Goal: Task Accomplishment & Management: Use online tool/utility

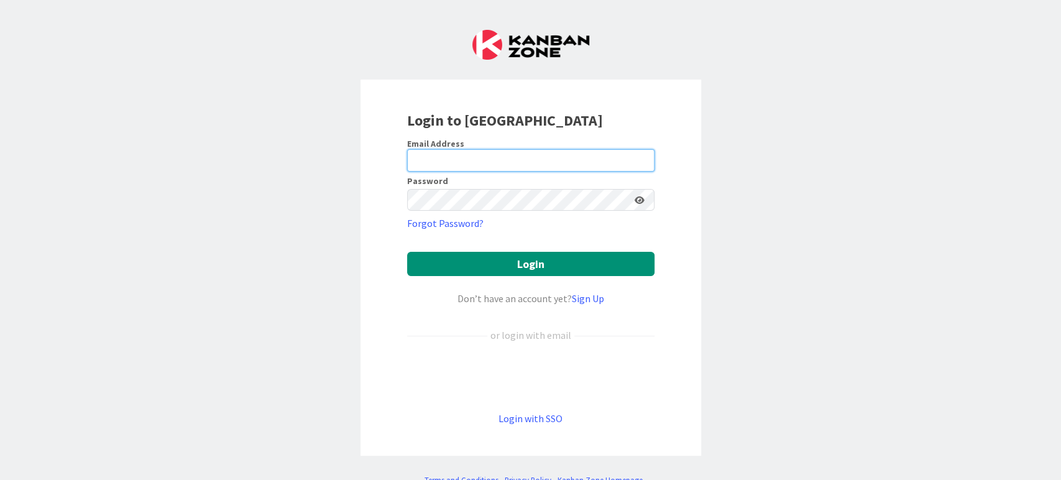
click at [492, 160] on input "email" at bounding box center [530, 160] width 247 height 22
type input "[PERSON_NAME][EMAIL_ADDRESS][PERSON_NAME][DOMAIN_NAME]"
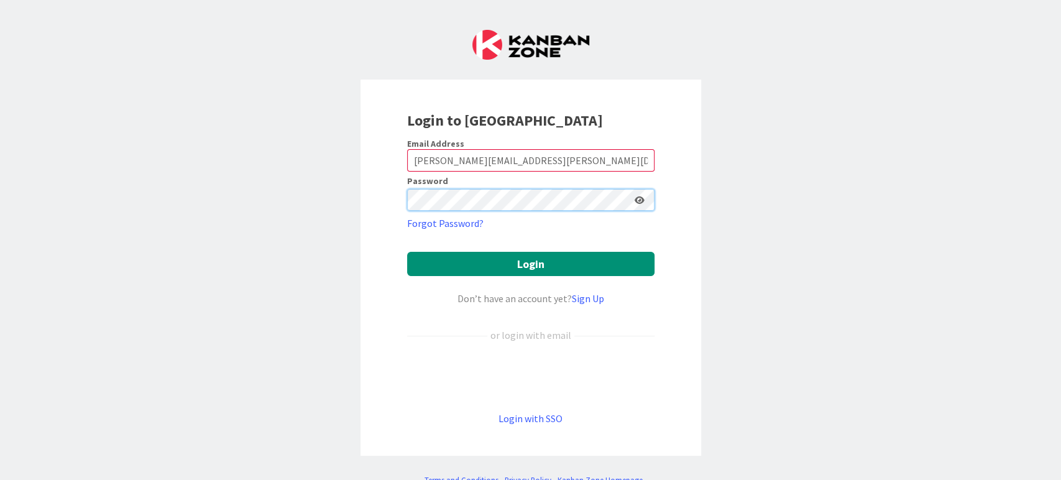
click at [407, 252] on button "Login" at bounding box center [530, 264] width 247 height 24
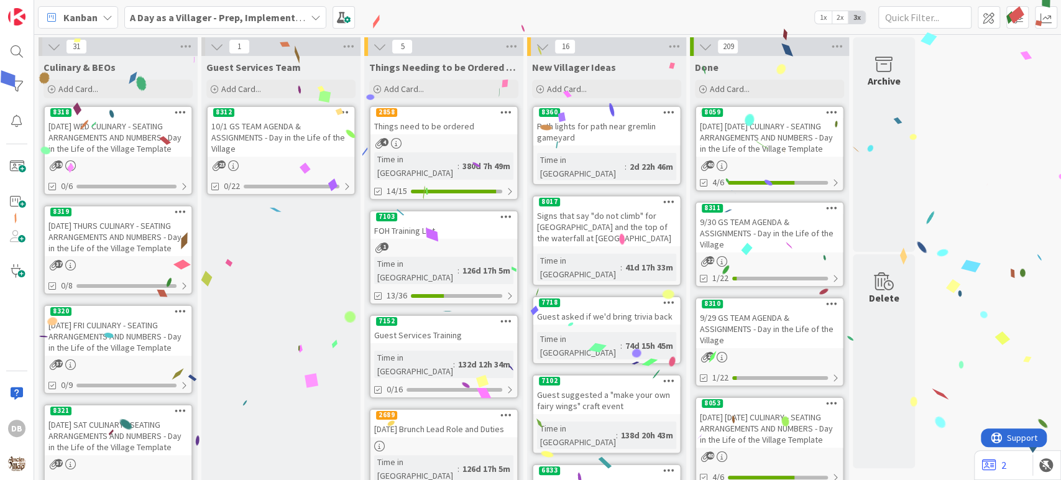
click at [300, 143] on div "10/1 GS TEAM AGENDA & ASSIGNMENTS - Day in the Life of the Village" at bounding box center [281, 137] width 147 height 39
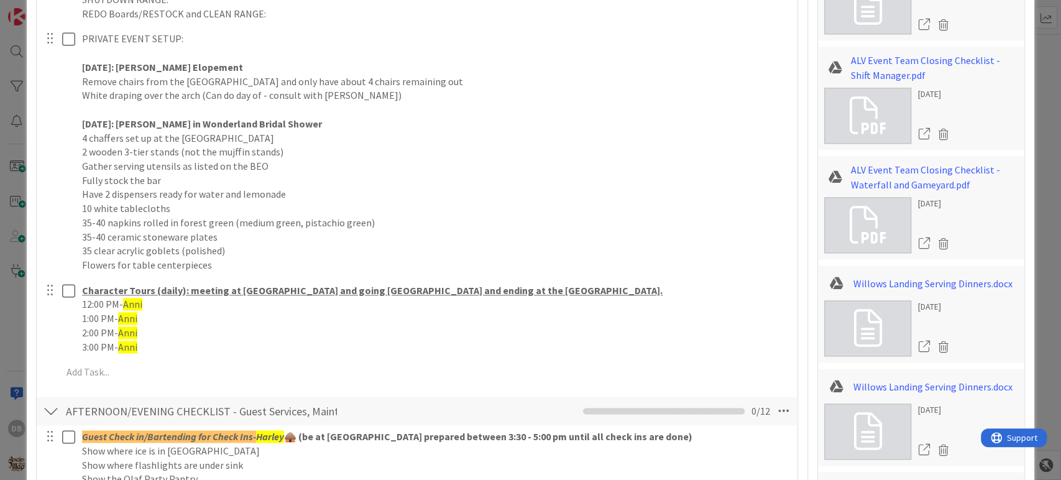
scroll to position [1036, 0]
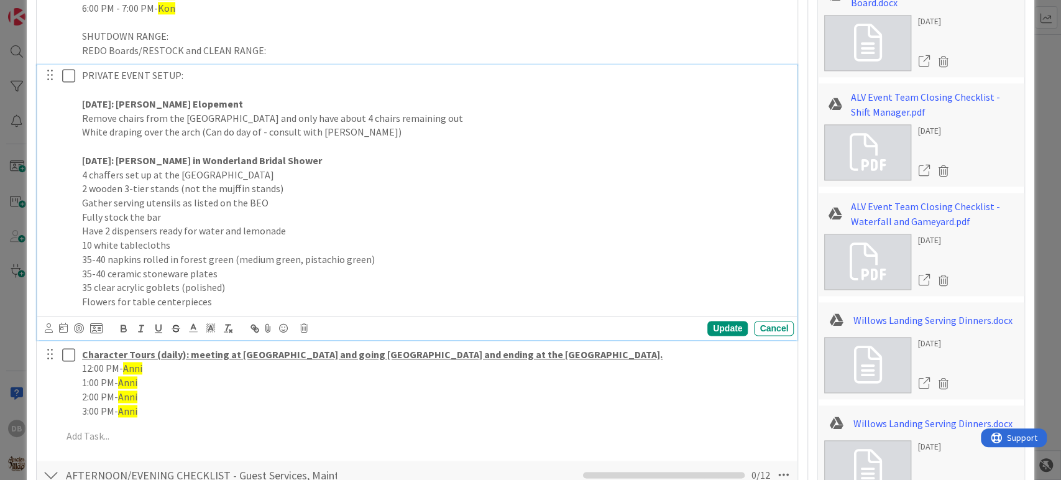
click at [228, 188] on p "2 wooden 3-tier stands (not the mujffin stands)" at bounding box center [435, 188] width 707 height 14
click at [707, 328] on div "Update" at bounding box center [727, 328] width 40 height 15
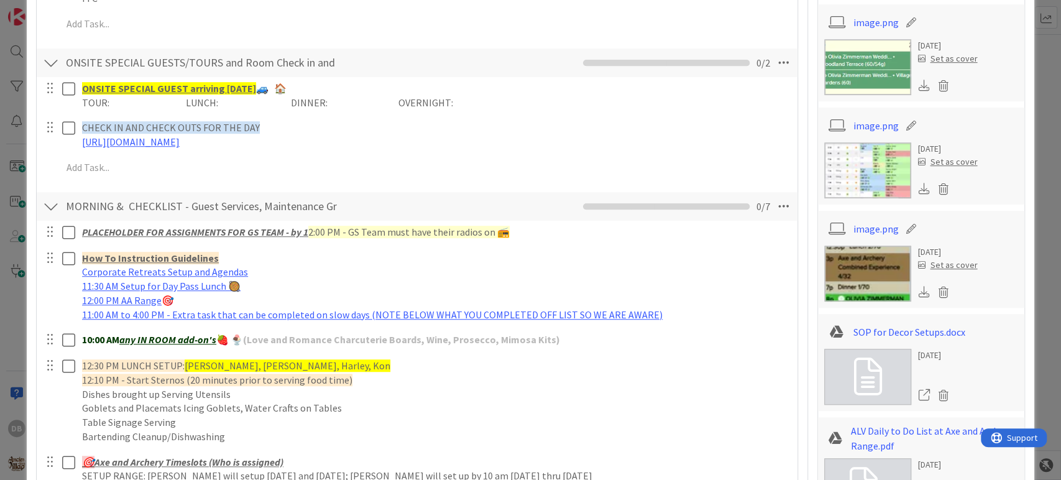
scroll to position [0, 0]
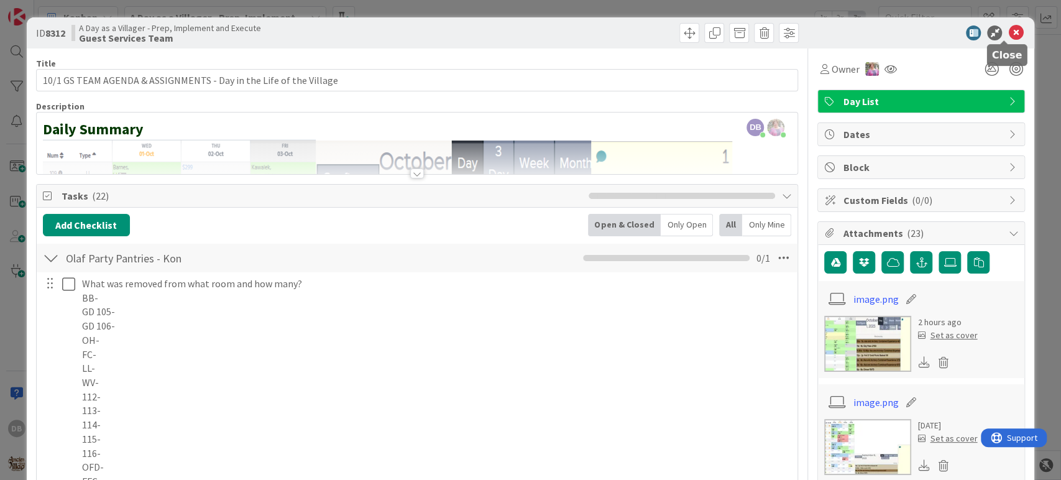
click at [1008, 28] on icon at bounding box center [1015, 32] width 15 height 15
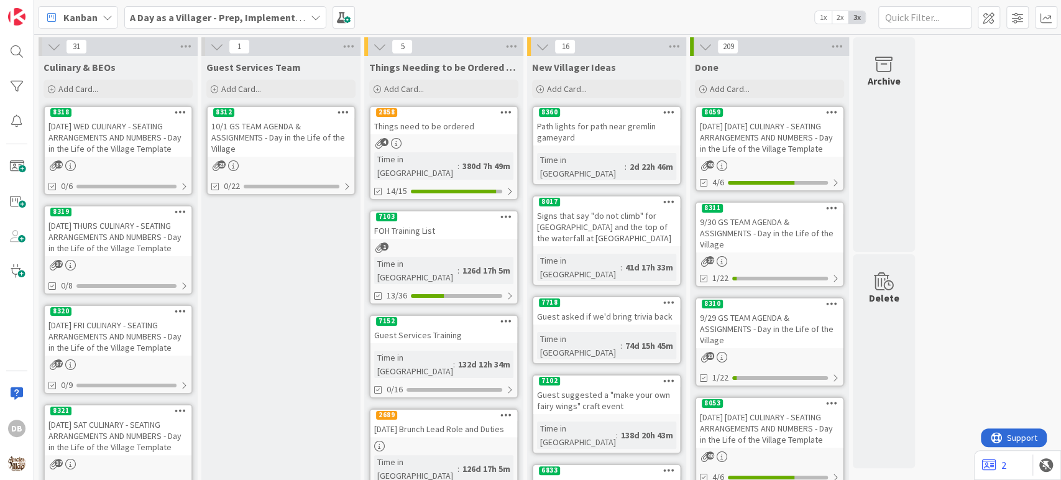
click at [347, 113] on icon at bounding box center [344, 112] width 12 height 9
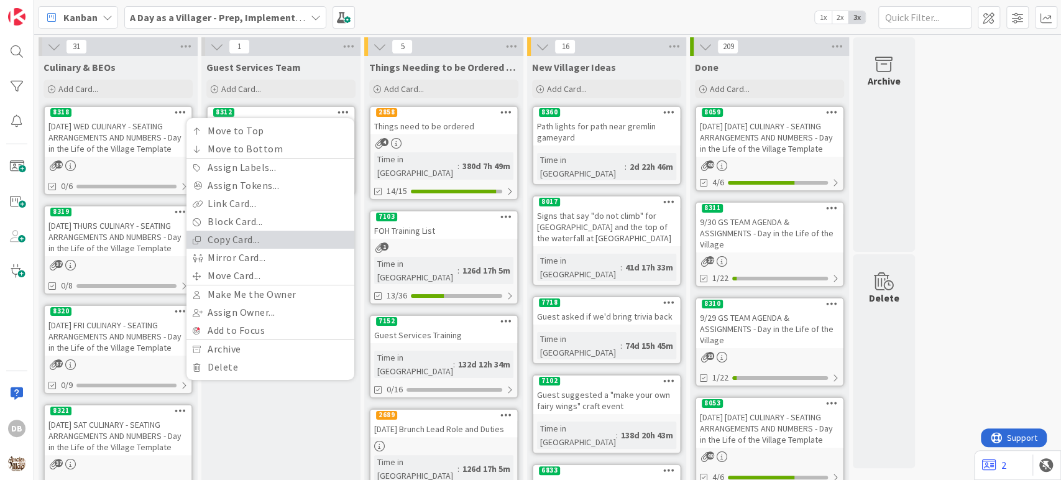
click at [229, 237] on link "Copy Card..." at bounding box center [270, 240] width 168 height 18
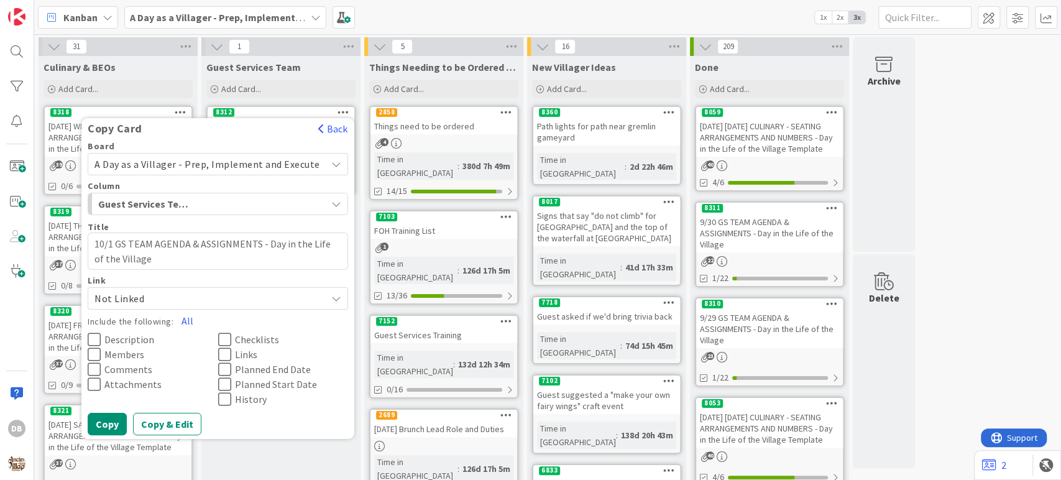
click at [115, 241] on textarea "10/1 GS TEAM AGENDA & ASSIGNMENTS - Day in the Life of the Village" at bounding box center [218, 250] width 260 height 37
type textarea "x"
type textarea "10/ GS TEAM AGENDA & ASSIGNMENTS - Day in the Life of the Village"
type textarea "x"
type textarea "10/2 GS TEAM AGENDA & ASSIGNMENTS - Day in the Life of the Village"
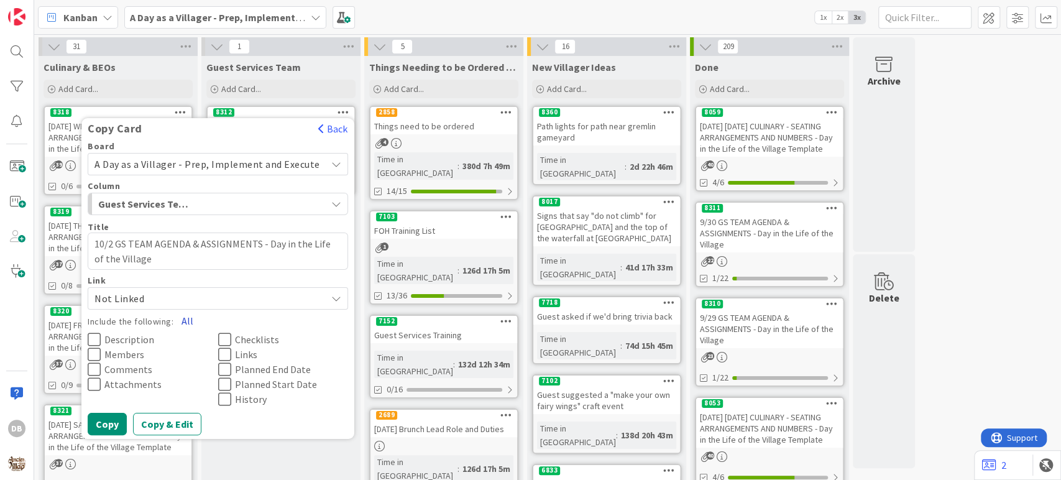
click at [191, 323] on button "All" at bounding box center [187, 321] width 28 height 22
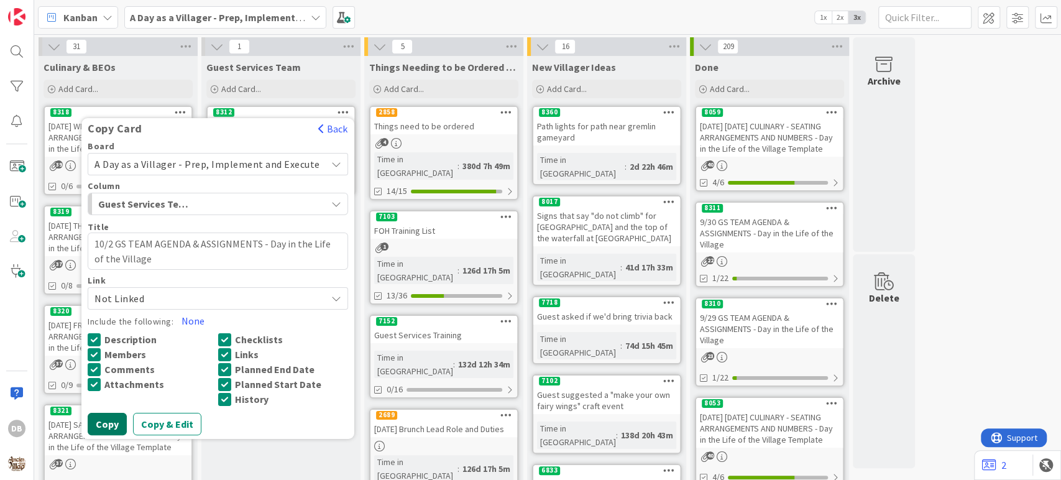
click at [124, 417] on button "Copy" at bounding box center [107, 424] width 39 height 22
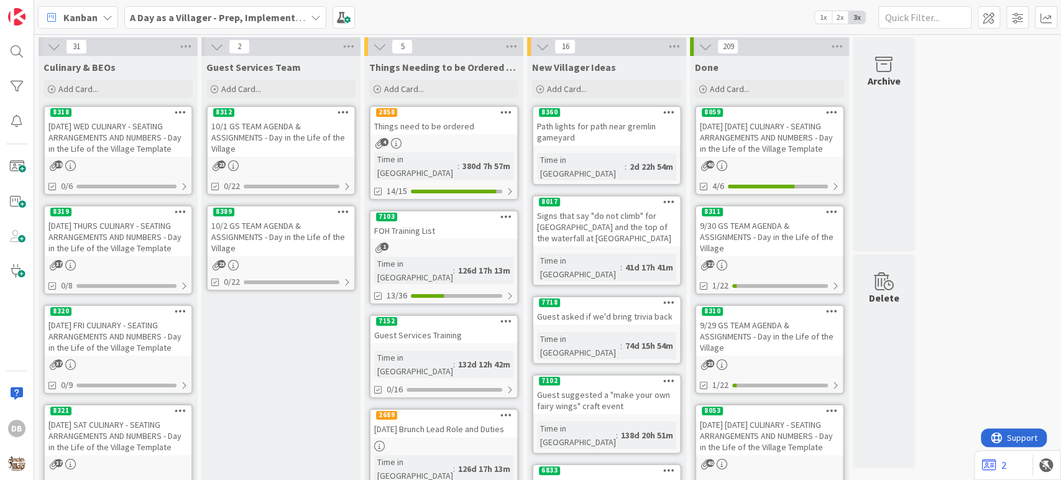
click at [299, 216] on div "8389" at bounding box center [281, 211] width 147 height 11
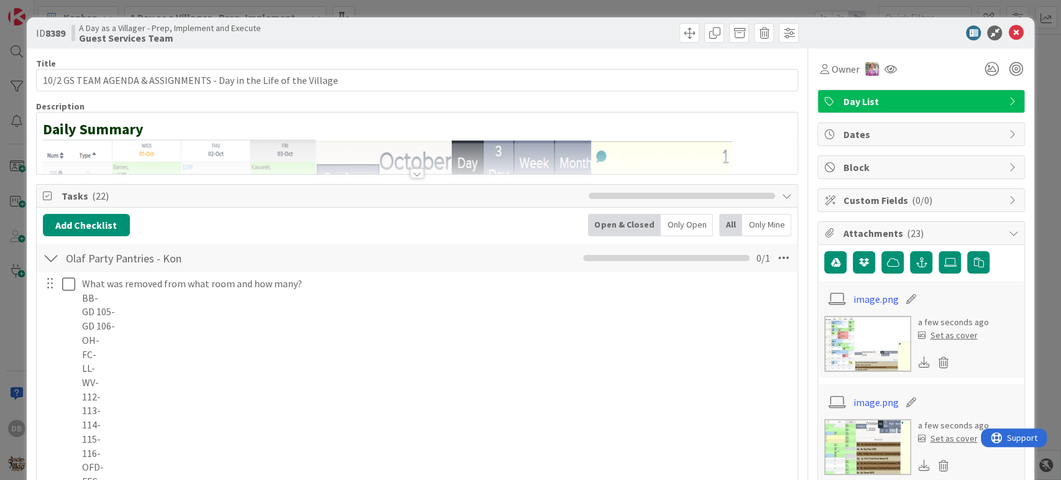
type textarea "x"
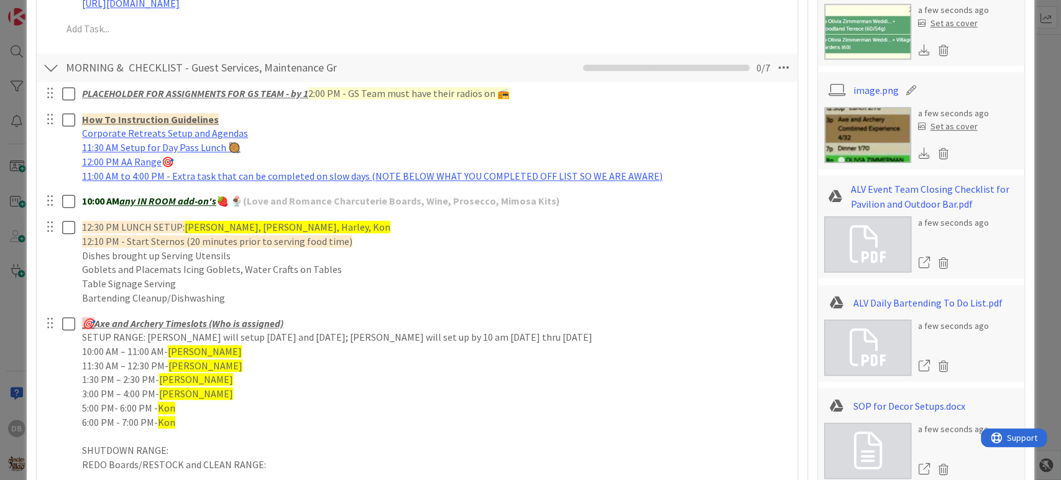
scroll to position [898, 0]
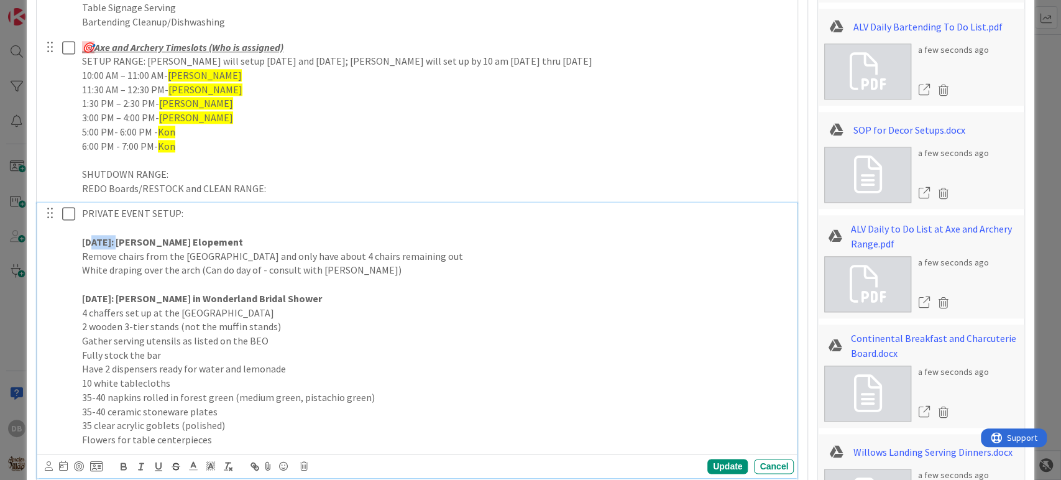
drag, startPoint x: 136, startPoint y: 237, endPoint x: 94, endPoint y: 239, distance: 41.1
click at [94, 239] on strong "[DATE]: [PERSON_NAME] Elopement" at bounding box center [162, 242] width 161 height 12
drag, startPoint x: 135, startPoint y: 295, endPoint x: 94, endPoint y: 296, distance: 40.4
click at [94, 296] on strong "[DATE]: [PERSON_NAME] in Wonderland Bridal Shower" at bounding box center [202, 298] width 240 height 12
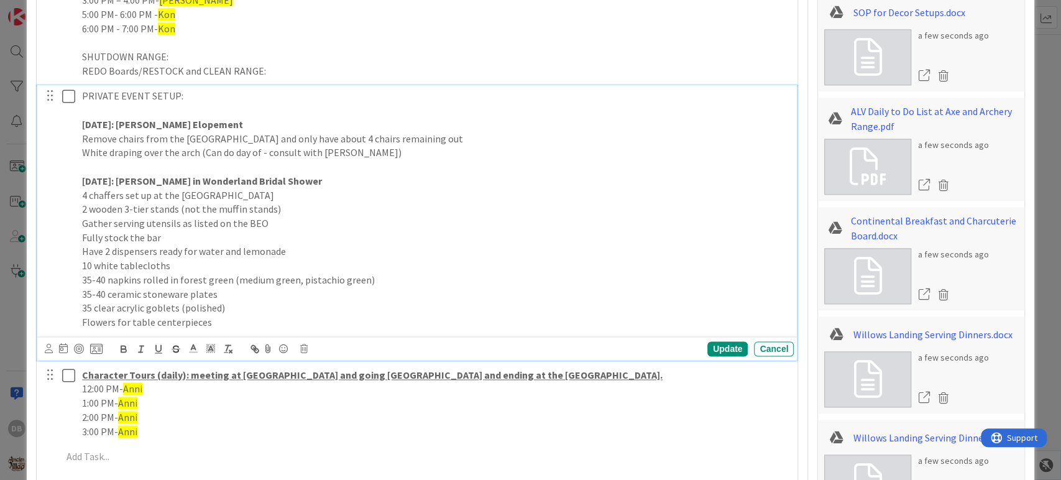
scroll to position [1036, 0]
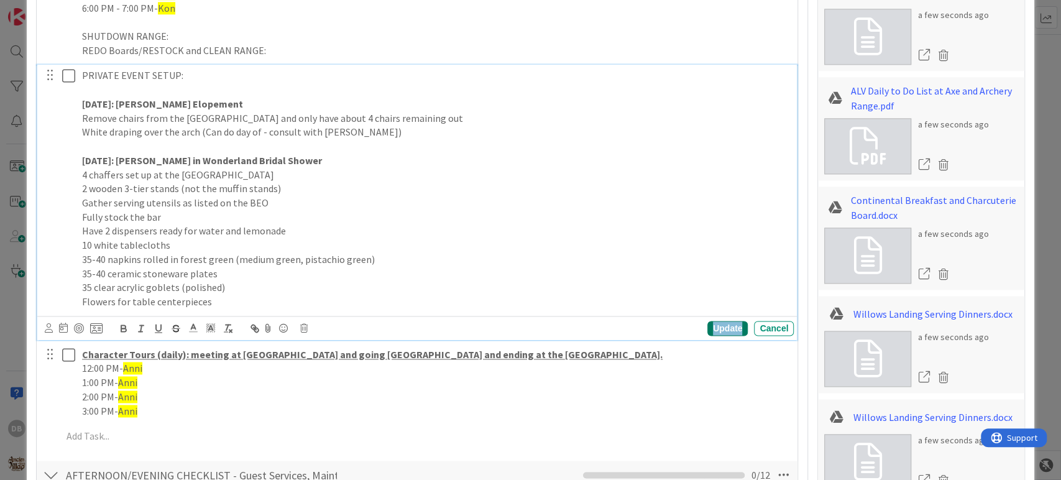
click at [714, 331] on div "Update" at bounding box center [727, 328] width 40 height 15
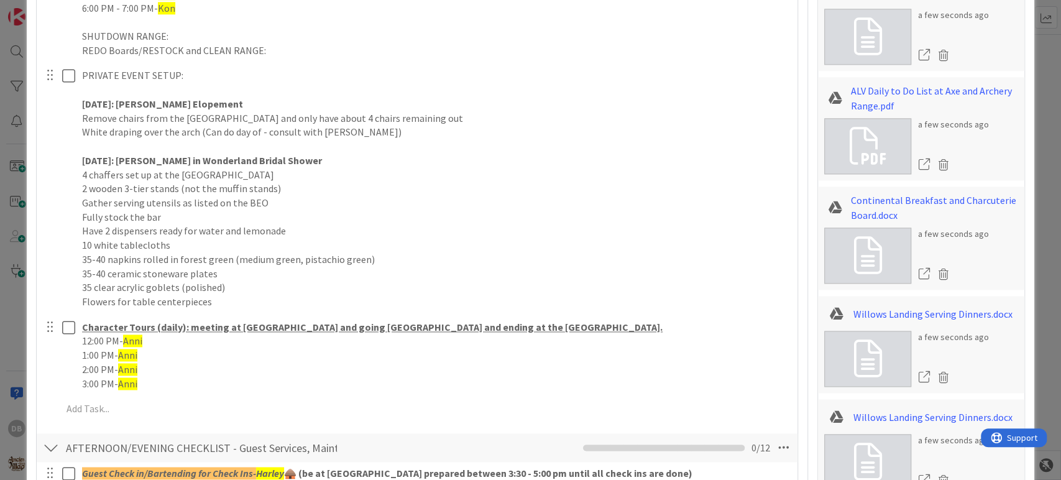
type textarea "x"
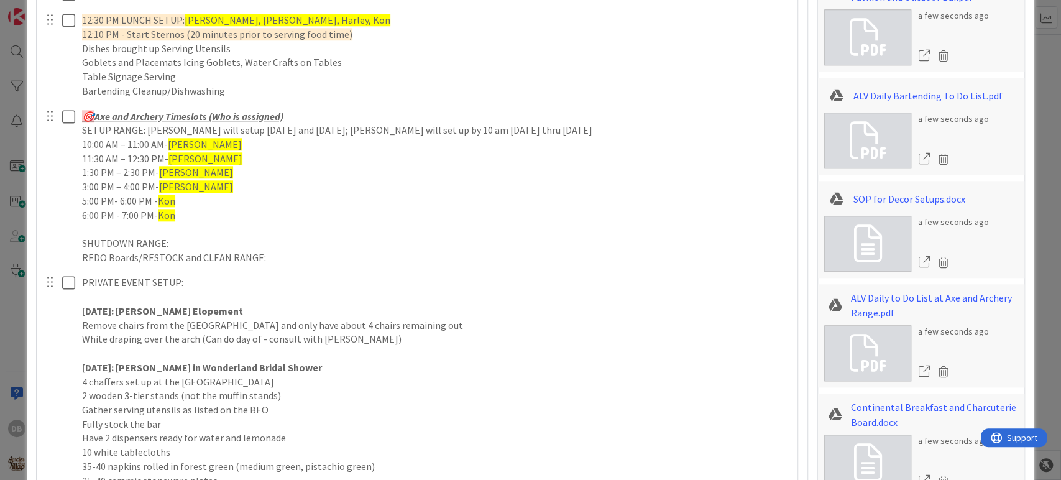
scroll to position [622, 0]
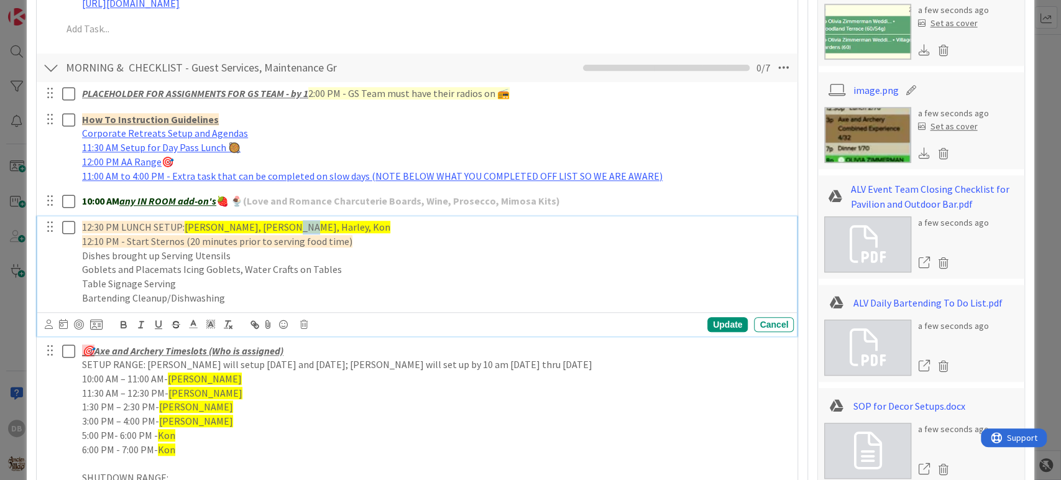
drag, startPoint x: 288, startPoint y: 225, endPoint x: 271, endPoint y: 224, distance: 16.8
click at [271, 224] on span "[PERSON_NAME], [PERSON_NAME], Harley, Kon" at bounding box center [288, 227] width 206 height 12
click at [719, 324] on div "Update" at bounding box center [727, 324] width 40 height 15
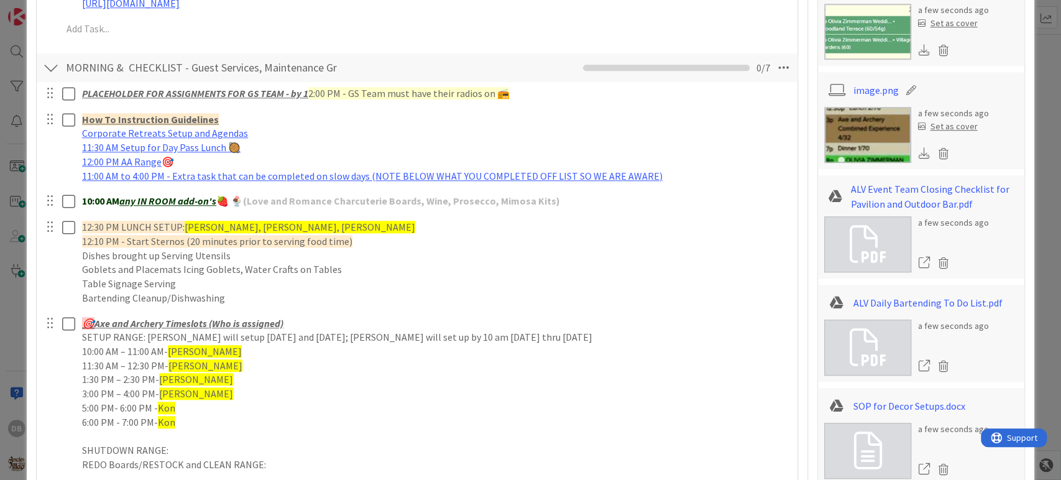
type textarea "x"
drag, startPoint x: 166, startPoint y: 408, endPoint x: 159, endPoint y: 408, distance: 7.5
click at [159, 408] on p "5:00 PM- 6:00 PM - Kon" at bounding box center [435, 408] width 707 height 14
drag, startPoint x: 173, startPoint y: 422, endPoint x: 78, endPoint y: 418, distance: 94.6
click at [78, 418] on div "🎯 Axe and Archery Timeslots (Who is assigned) SETUP RANGE: [PERSON_NAME] will s…" at bounding box center [435, 394] width 717 height 163
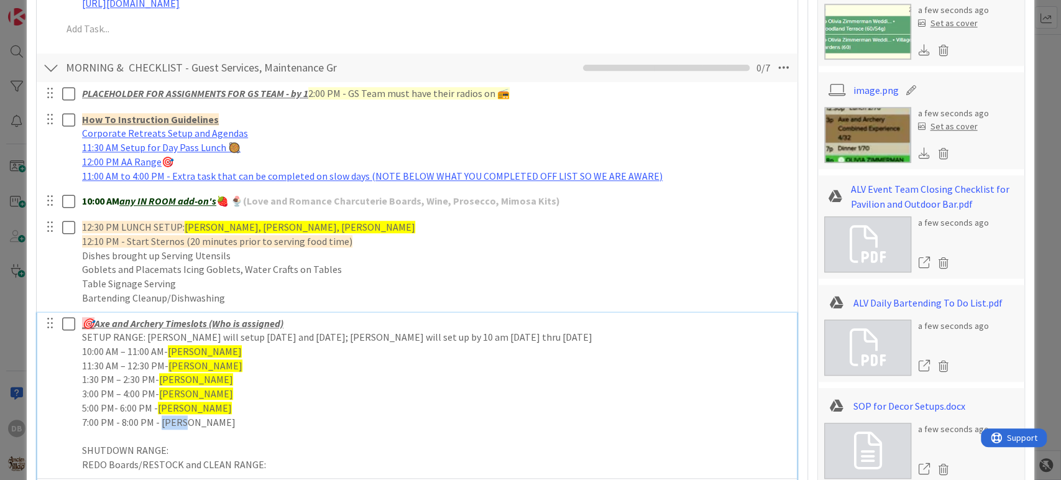
drag, startPoint x: 178, startPoint y: 422, endPoint x: 163, endPoint y: 423, distance: 14.9
click at [163, 423] on p "7:00 PM - 8:00 PM - [PERSON_NAME]" at bounding box center [435, 422] width 707 height 14
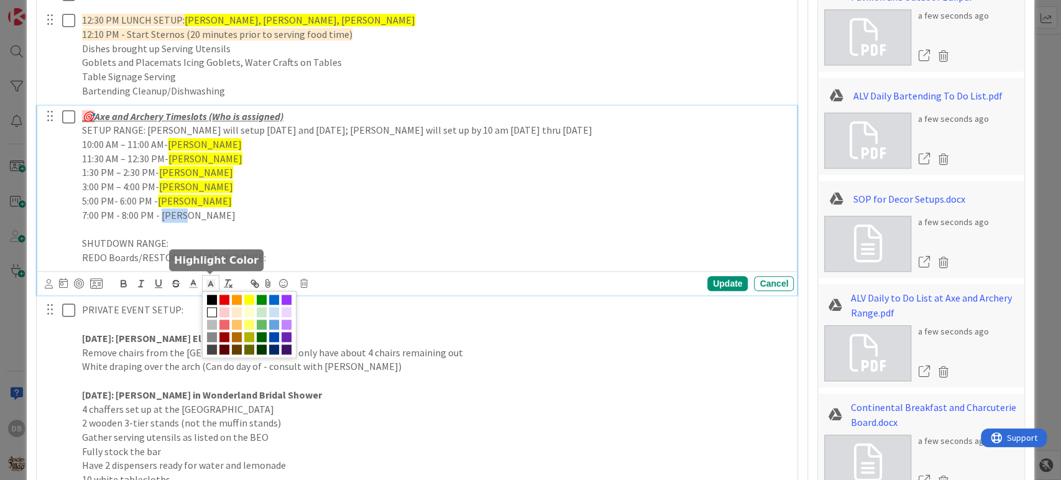
click at [211, 280] on icon at bounding box center [210, 283] width 11 height 11
click at [249, 300] on span at bounding box center [249, 300] width 10 height 10
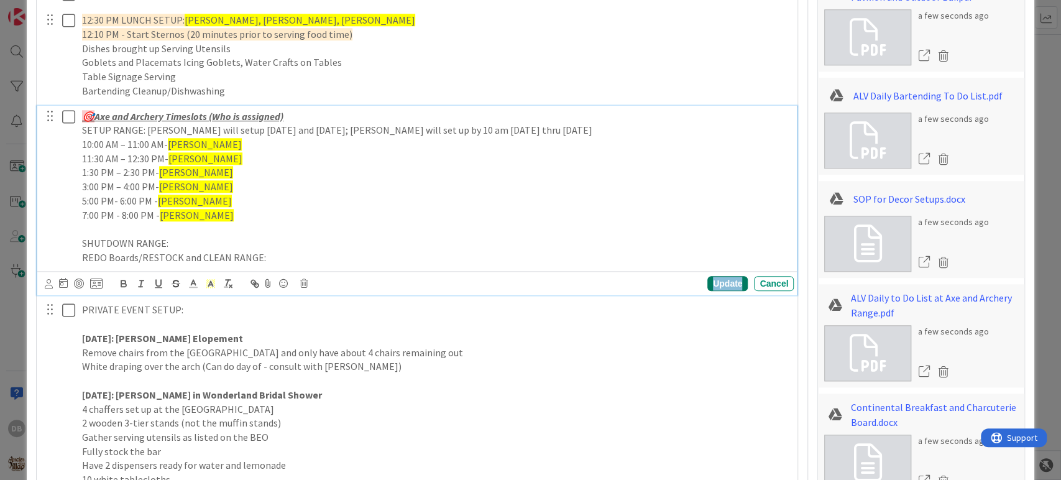
click at [710, 284] on div "Update" at bounding box center [727, 283] width 40 height 15
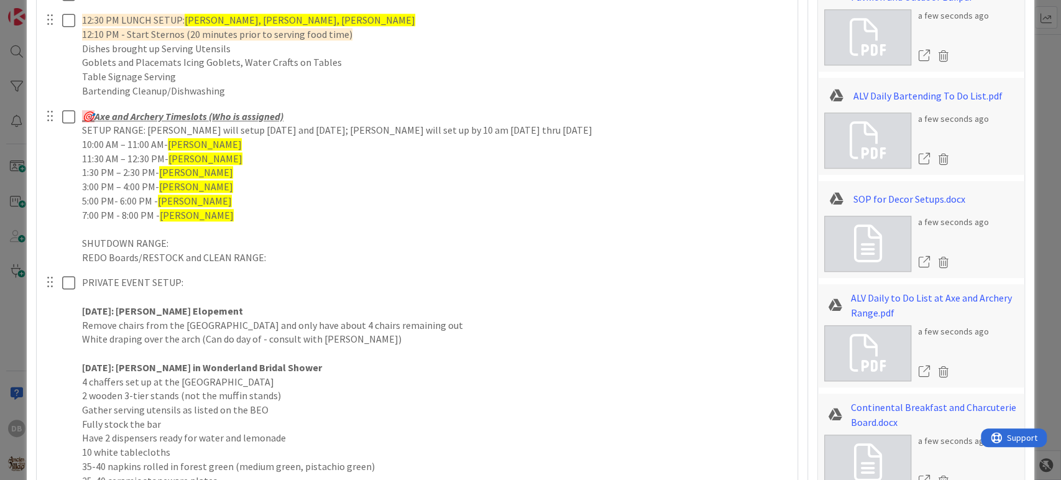
type textarea "x"
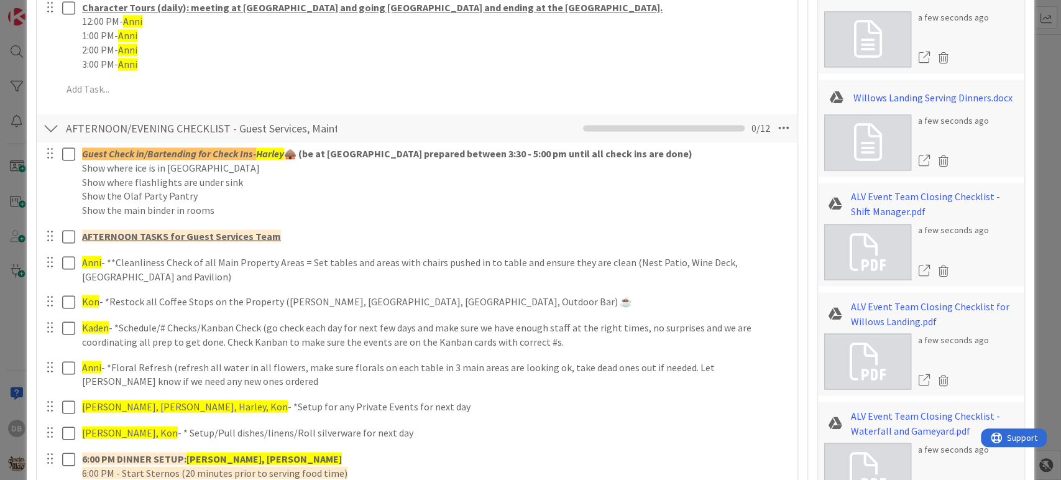
scroll to position [1381, 0]
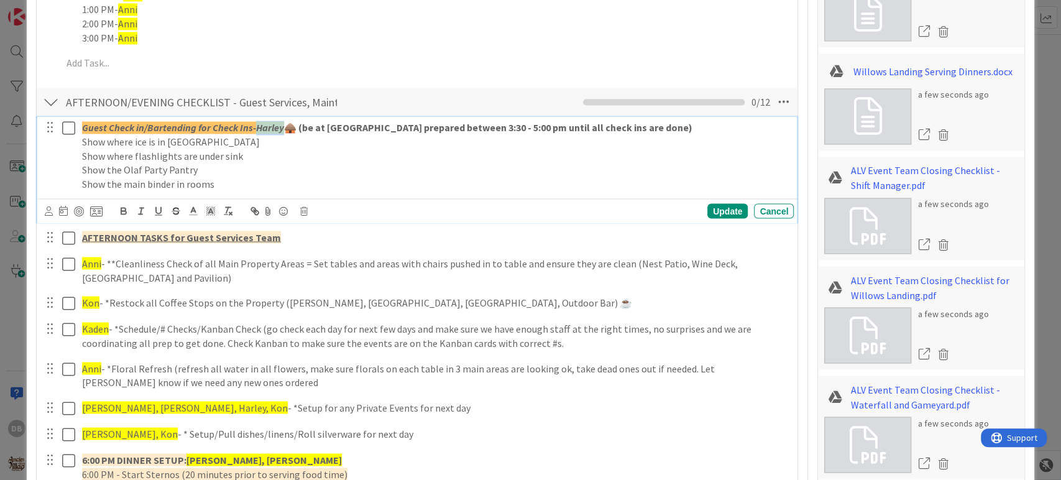
drag, startPoint x: 284, startPoint y: 127, endPoint x: 259, endPoint y: 126, distance: 25.5
click at [259, 126] on em "Harley" at bounding box center [270, 127] width 28 height 12
click at [268, 121] on p "Guest Check in/Bartending for Check Ins- Harley 🛖 (be at [GEOGRAPHIC_DATA] prep…" at bounding box center [435, 128] width 707 height 14
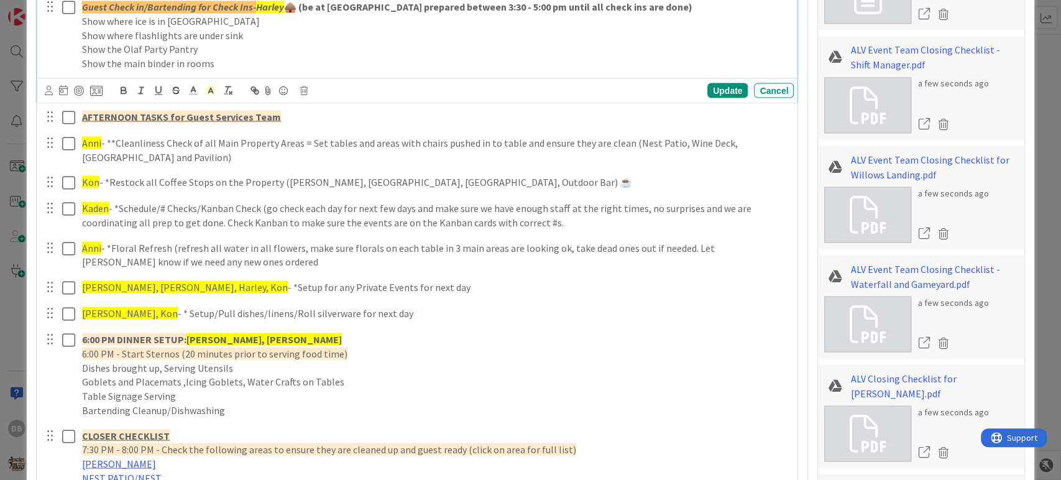
scroll to position [1519, 0]
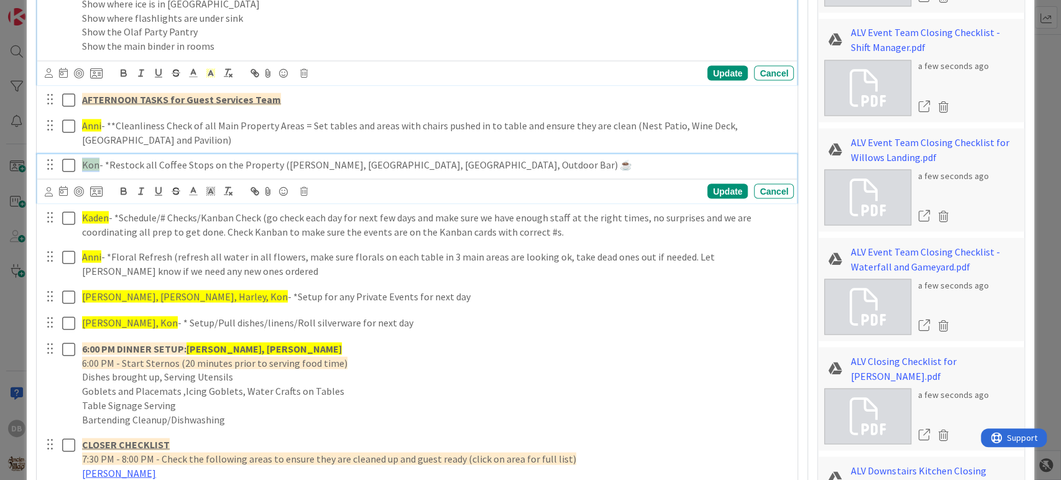
drag, startPoint x: 98, startPoint y: 160, endPoint x: 84, endPoint y: 162, distance: 14.4
click at [84, 162] on span "Kon" at bounding box center [90, 164] width 17 height 12
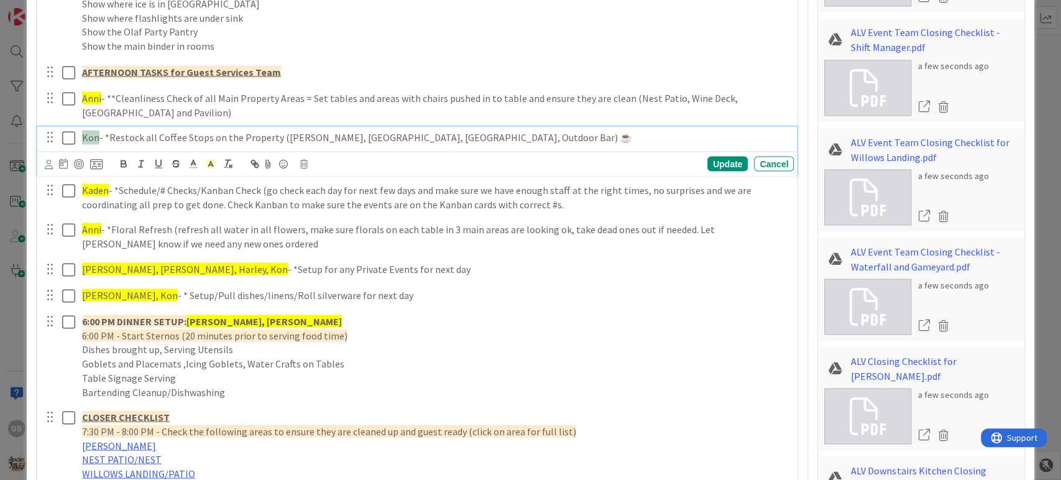
scroll to position [1492, 0]
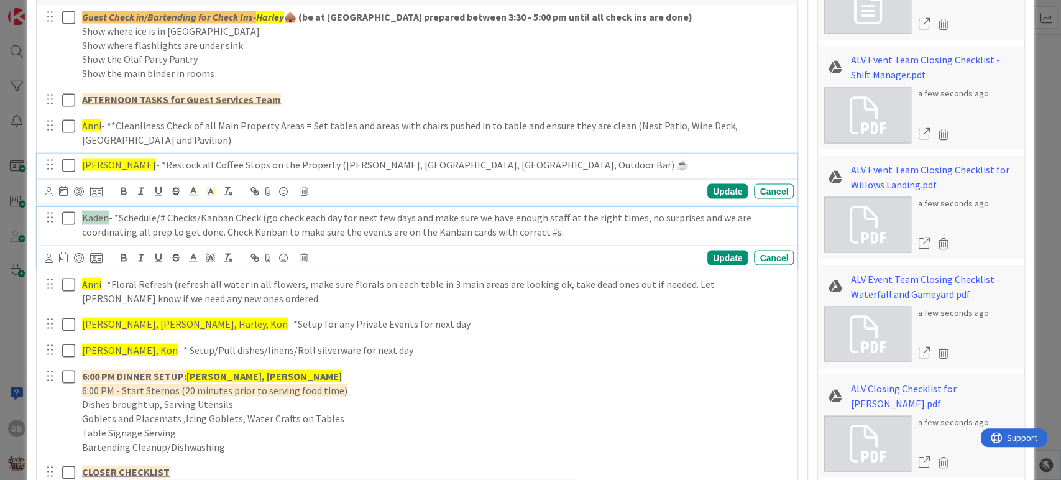
drag, startPoint x: 106, startPoint y: 214, endPoint x: 82, endPoint y: 213, distance: 24.3
click at [82, 213] on span "Kaden" at bounding box center [95, 217] width 27 height 12
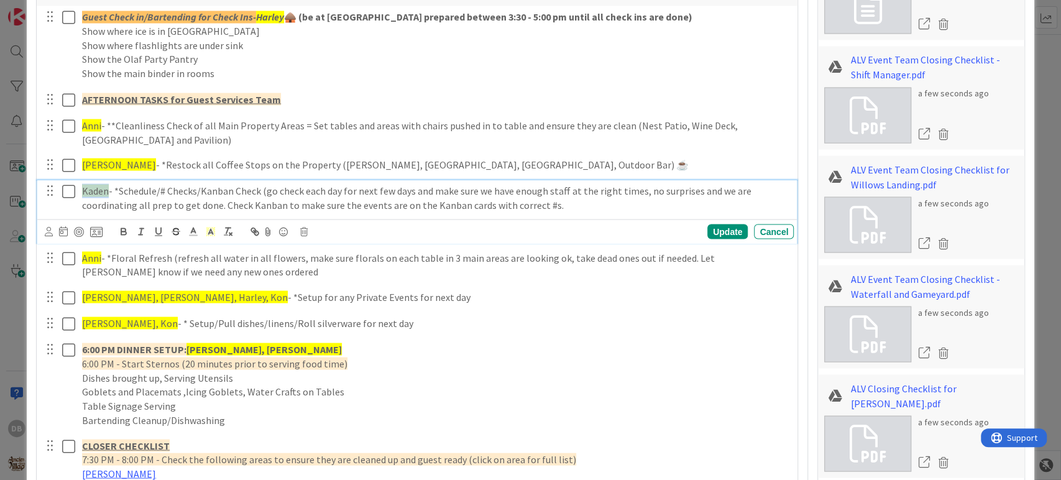
scroll to position [1466, 0]
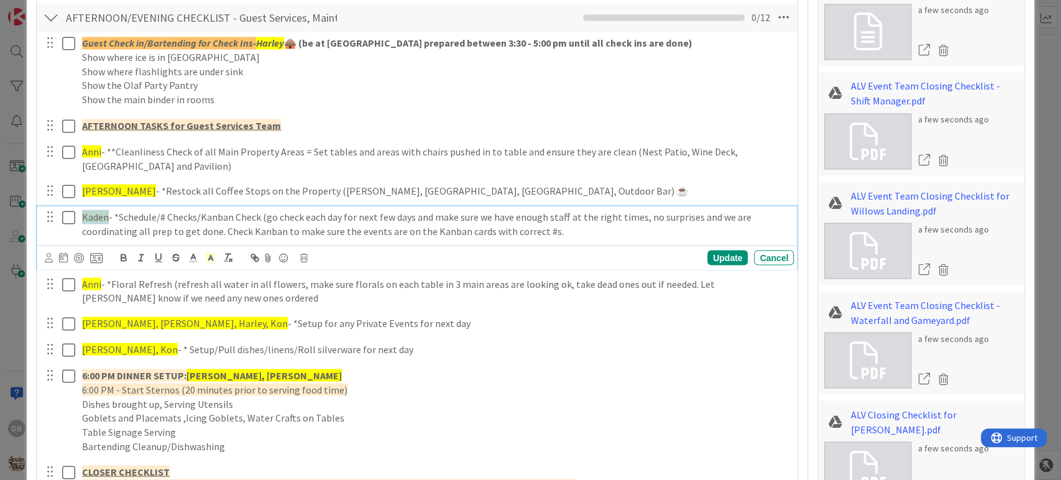
type textarea "x"
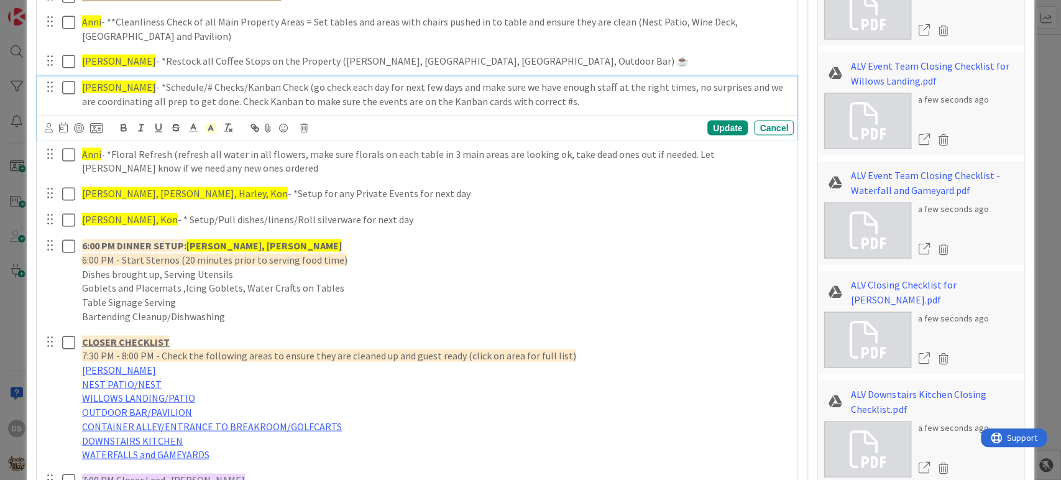
scroll to position [1604, 0]
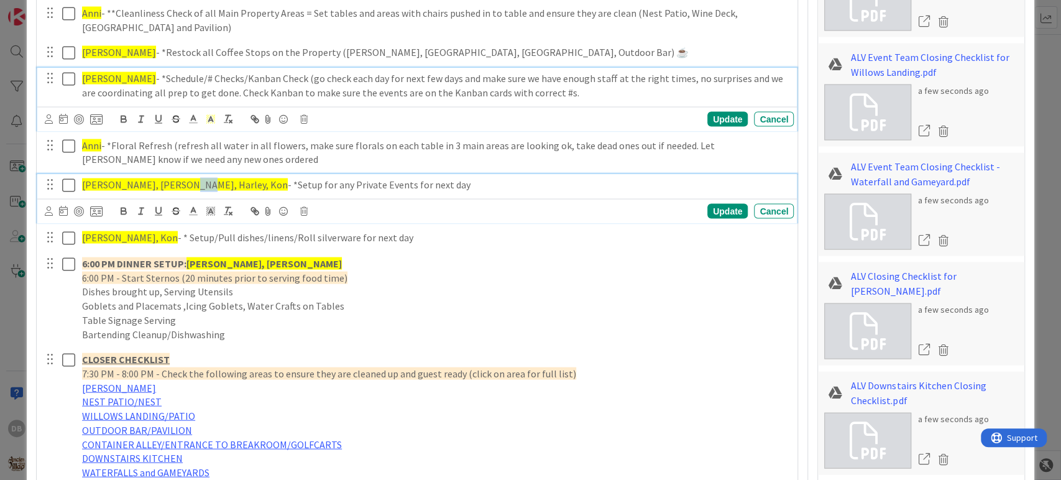
drag, startPoint x: 183, startPoint y: 183, endPoint x: 169, endPoint y: 181, distance: 13.8
click at [169, 181] on span "[PERSON_NAME], [PERSON_NAME], Harley, Kon" at bounding box center [185, 184] width 206 height 12
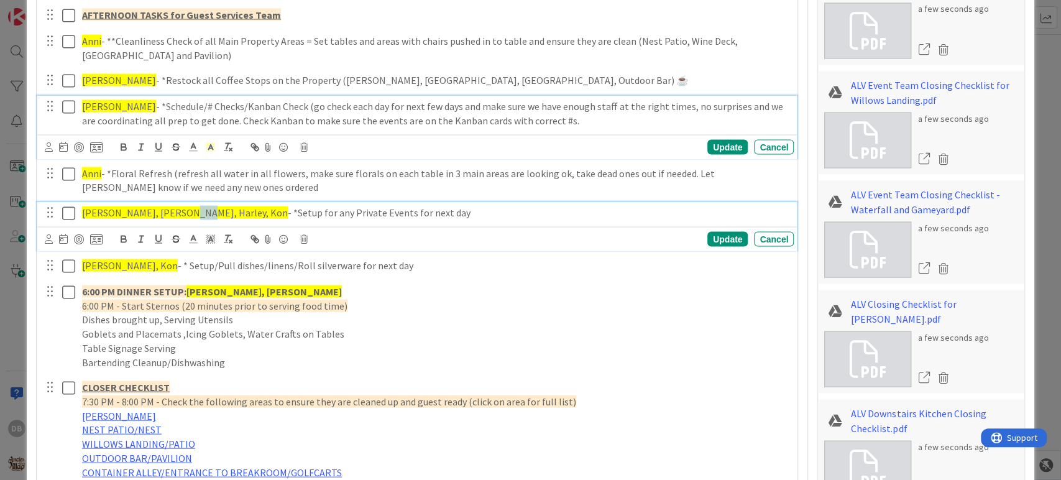
type textarea "x"
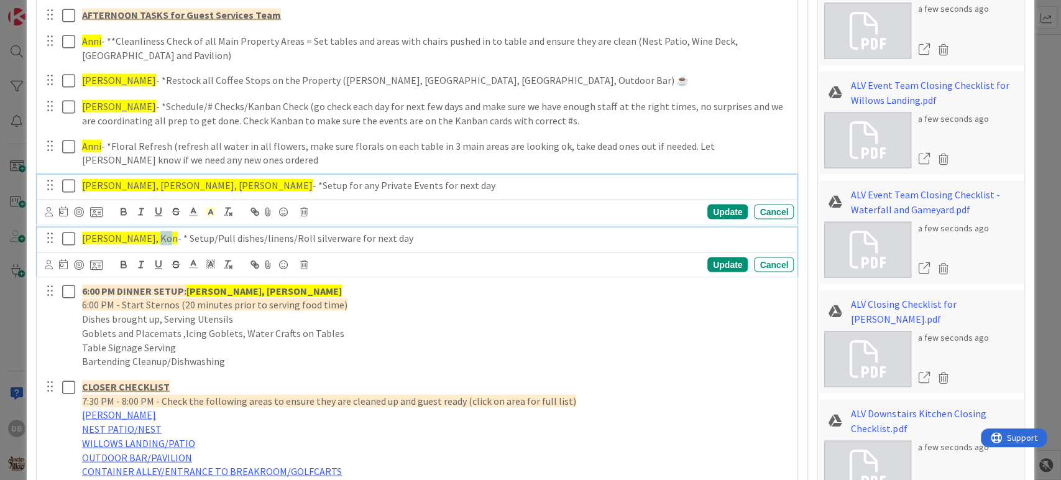
drag, startPoint x: 150, startPoint y: 233, endPoint x: 140, endPoint y: 231, distance: 10.3
click at [140, 231] on span "[PERSON_NAME], Kon" at bounding box center [130, 237] width 96 height 12
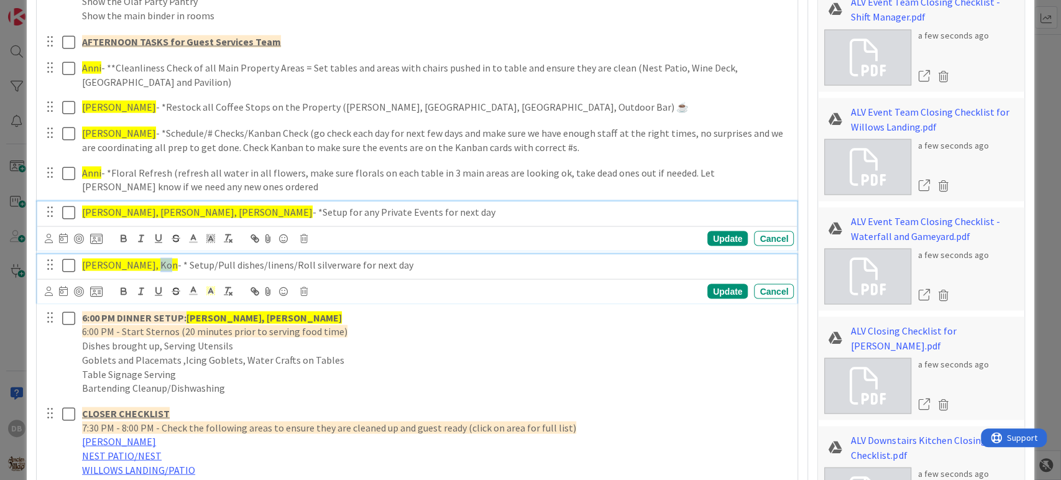
click at [133, 213] on div "[PERSON_NAME], [PERSON_NAME], [PERSON_NAME] - *Setup for any Private Events for…" at bounding box center [417, 225] width 760 height 49
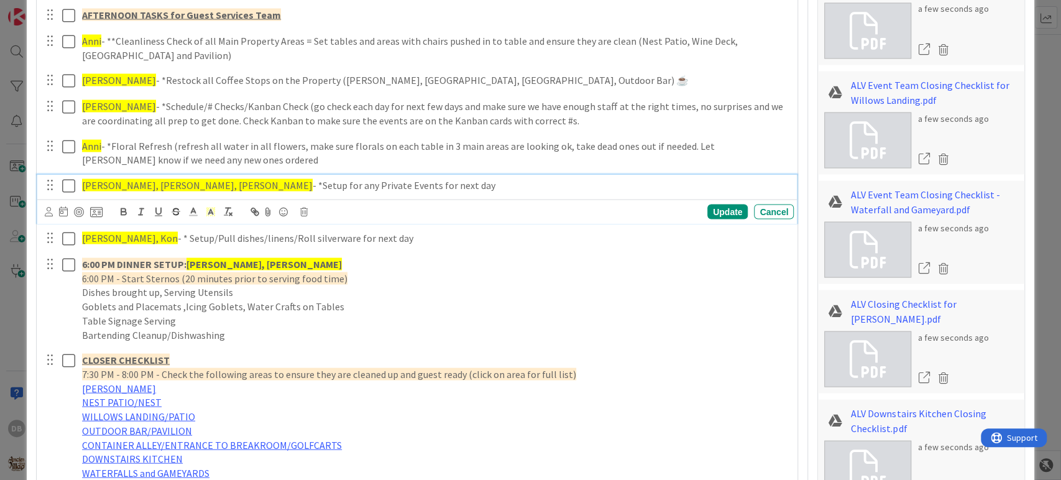
click at [133, 183] on span "[PERSON_NAME], [PERSON_NAME], [PERSON_NAME]" at bounding box center [197, 184] width 231 height 12
drag, startPoint x: 130, startPoint y: 182, endPoint x: 106, endPoint y: 179, distance: 23.8
click at [106, 179] on span "[PERSON_NAME], [PERSON_NAME], [PERSON_NAME]" at bounding box center [197, 184] width 231 height 12
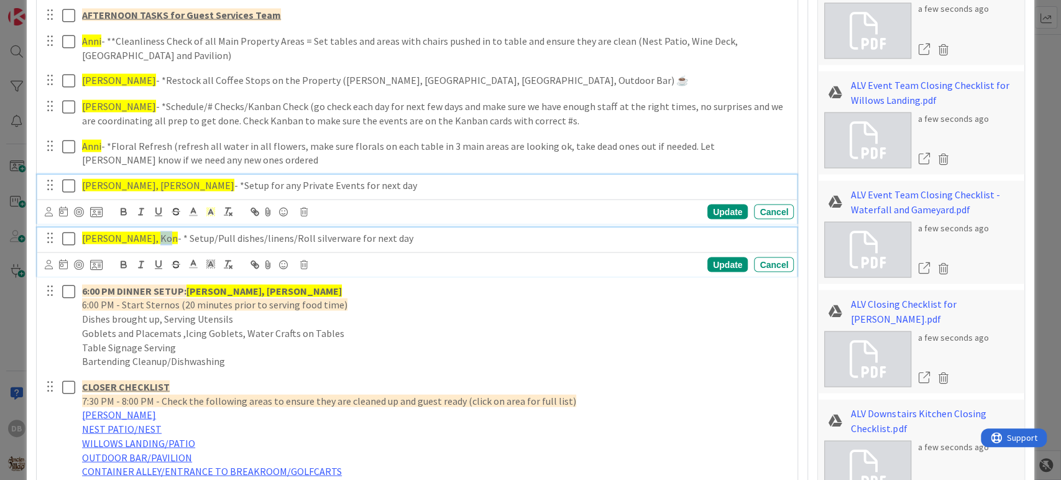
drag, startPoint x: 151, startPoint y: 237, endPoint x: 140, endPoint y: 233, distance: 12.0
click at [140, 233] on span "[PERSON_NAME], Kon" at bounding box center [130, 237] width 96 height 12
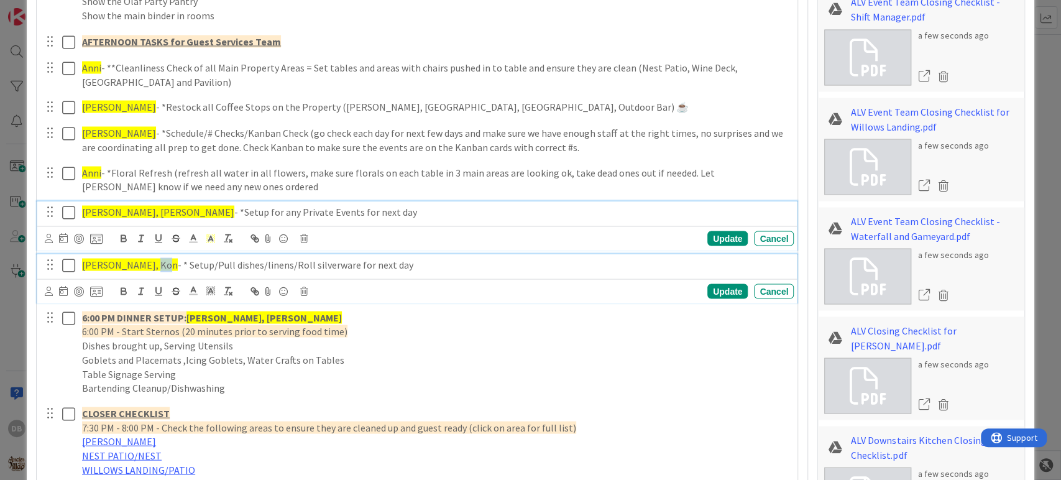
type textarea "x"
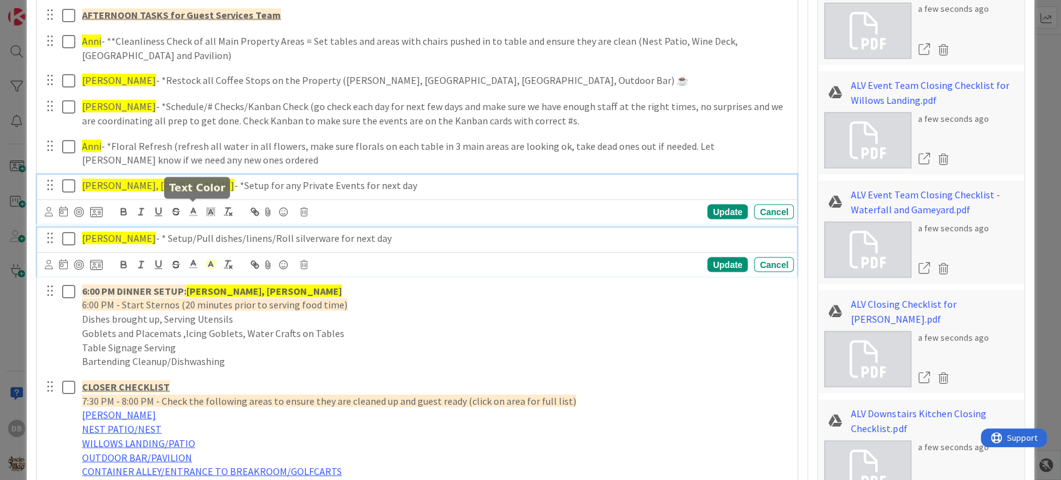
click at [188, 211] on div "[PERSON_NAME], [PERSON_NAME] - *Setup for any Private Events for next day Updat…" at bounding box center [417, 198] width 760 height 49
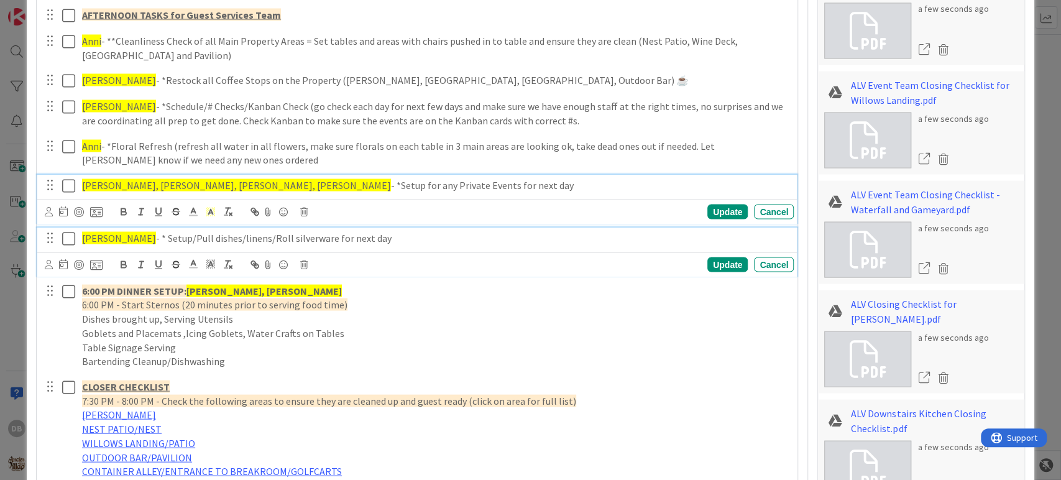
click at [163, 232] on p "Anni, [PERSON_NAME] - * Setup/Pull dishes/linens/Roll silverware for next day" at bounding box center [435, 238] width 707 height 14
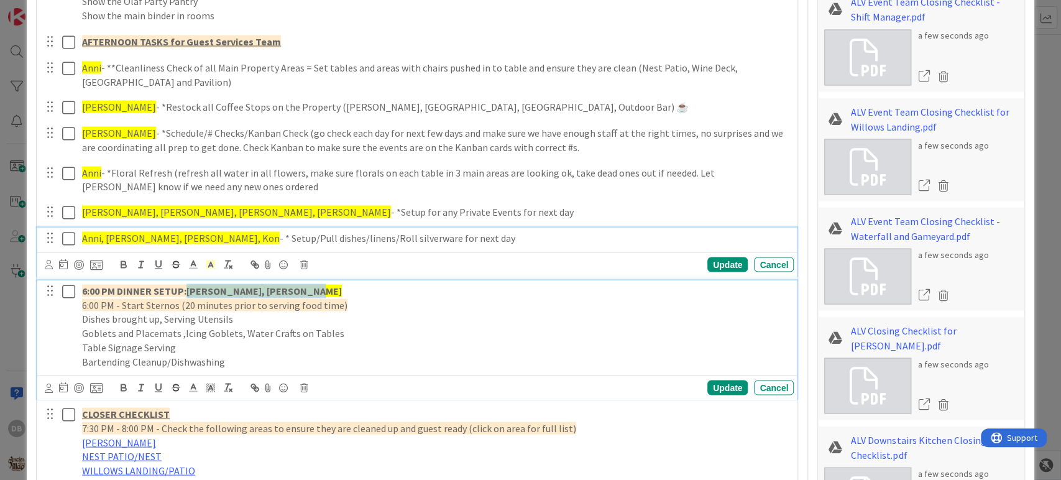
drag, startPoint x: 304, startPoint y: 286, endPoint x: 191, endPoint y: 281, distance: 113.2
click at [191, 281] on div "6:00 PM DINNER SETUP: [PERSON_NAME][GEOGRAPHIC_DATA], [PERSON_NAME] 6:00 PM - S…" at bounding box center [435, 326] width 717 height 92
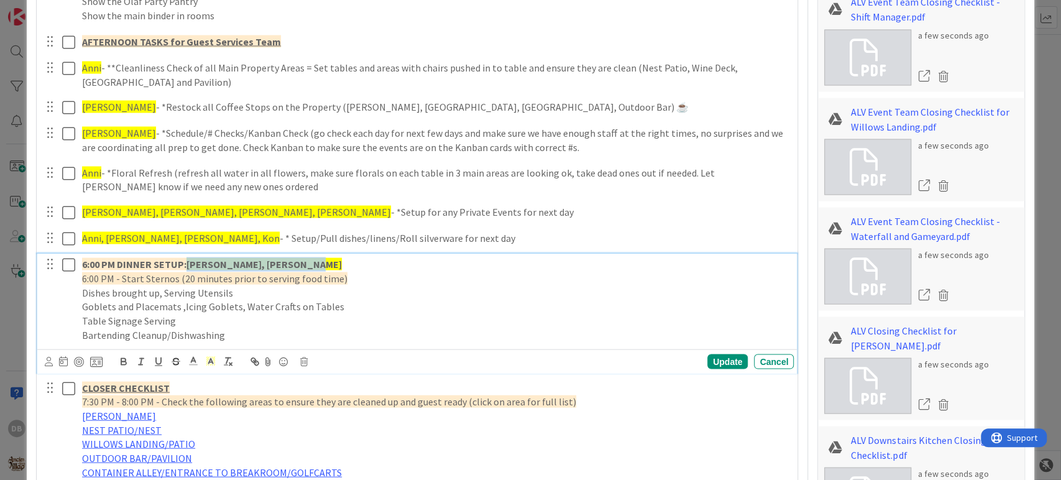
scroll to position [1523, 0]
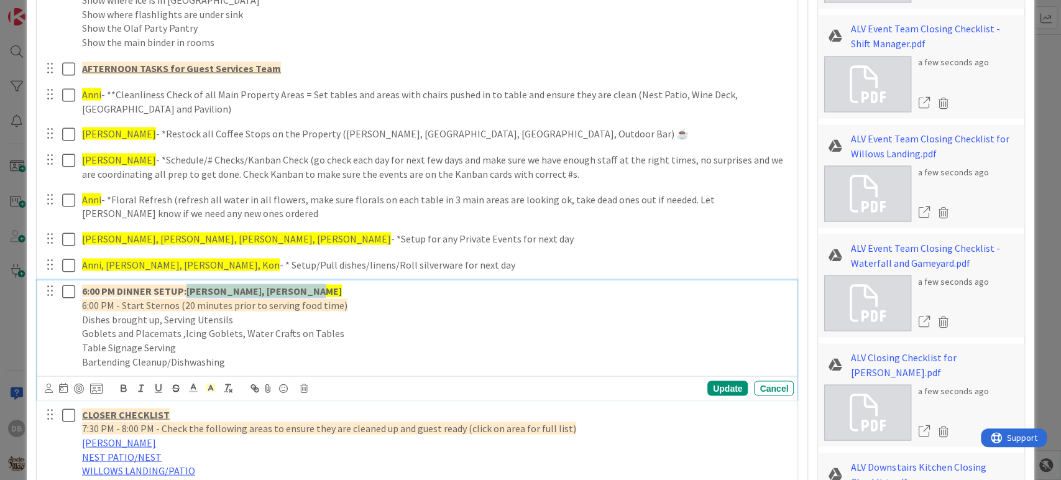
type textarea "x"
click at [717, 384] on div "Update" at bounding box center [727, 387] width 40 height 15
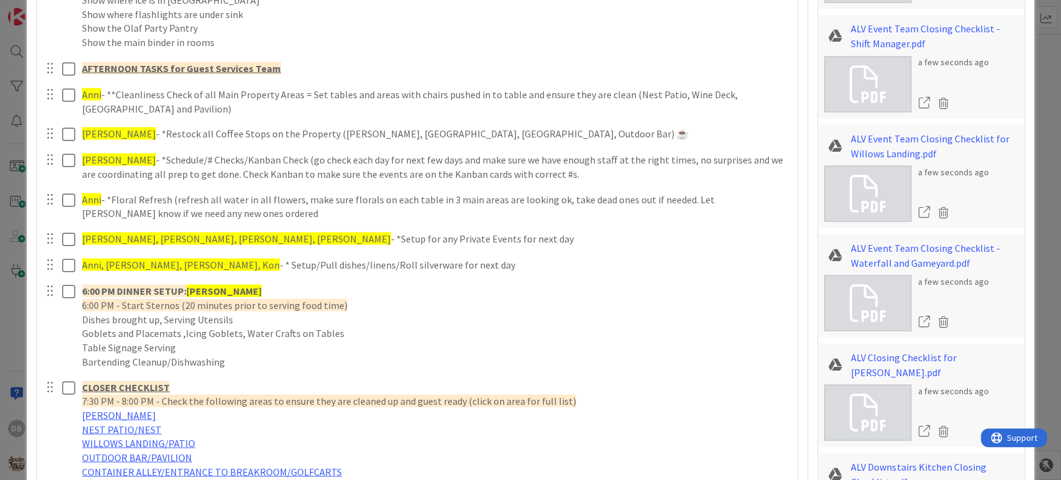
scroll to position [1109, 0]
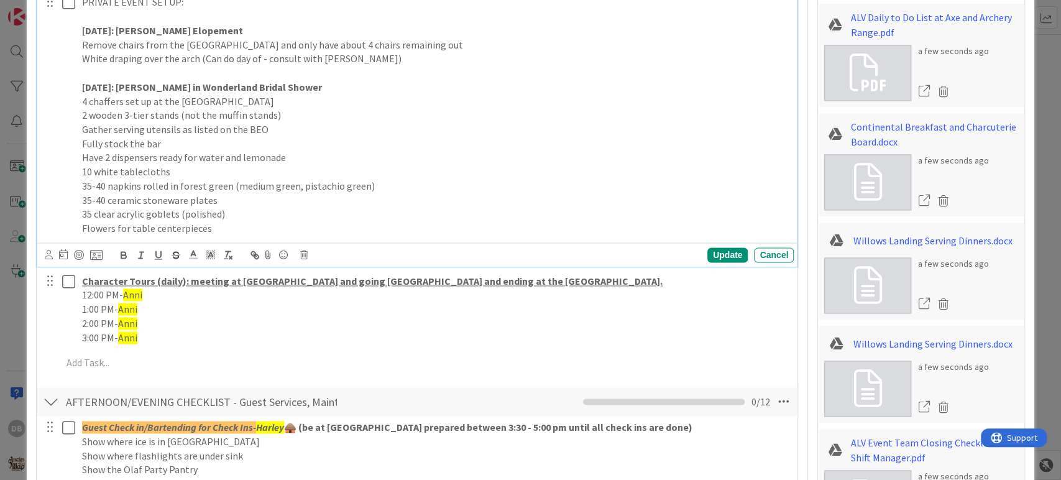
click at [287, 91] on p "[DATE]: [PERSON_NAME] in Wonderland Bridal Shower" at bounding box center [435, 87] width 707 height 14
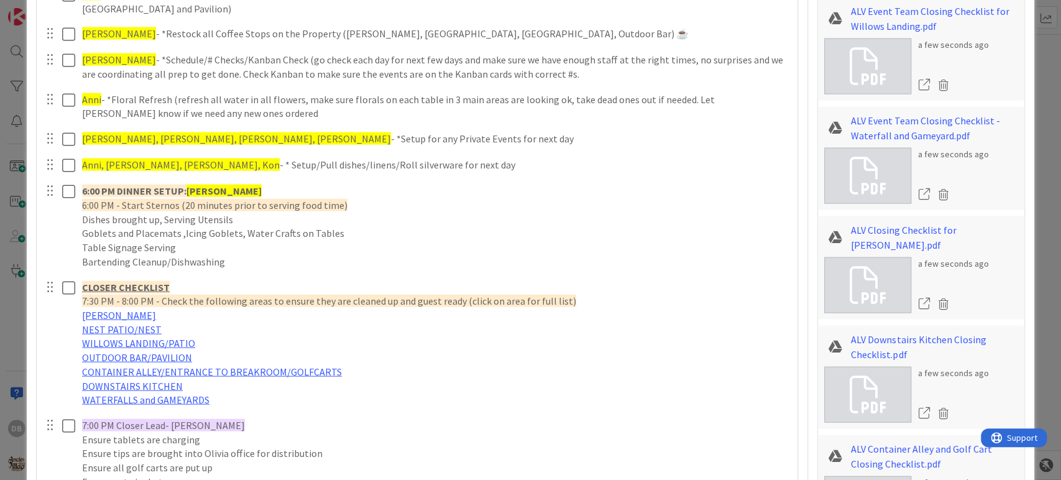
scroll to position [1661, 0]
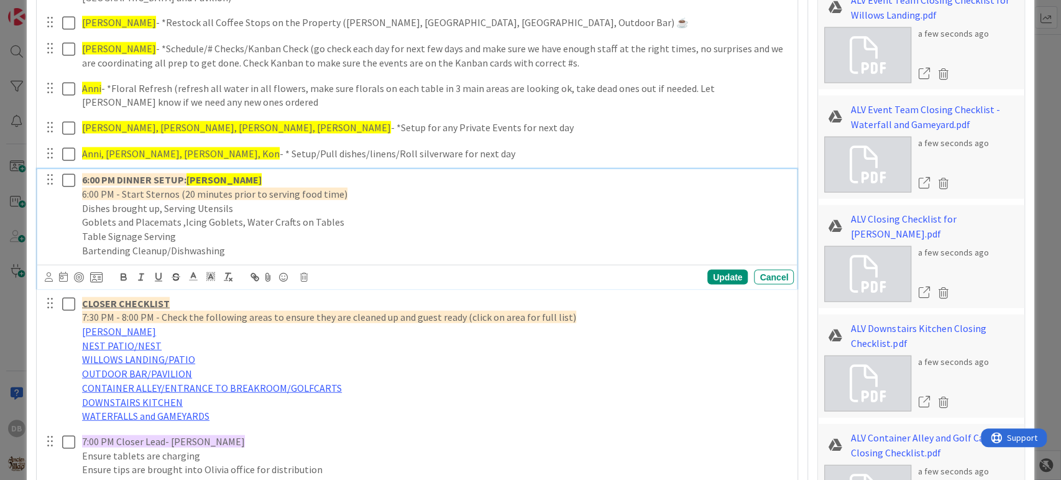
drag, startPoint x: 272, startPoint y: 178, endPoint x: 249, endPoint y: 177, distance: 23.7
click at [249, 177] on strong "[PERSON_NAME]" at bounding box center [223, 179] width 75 height 12
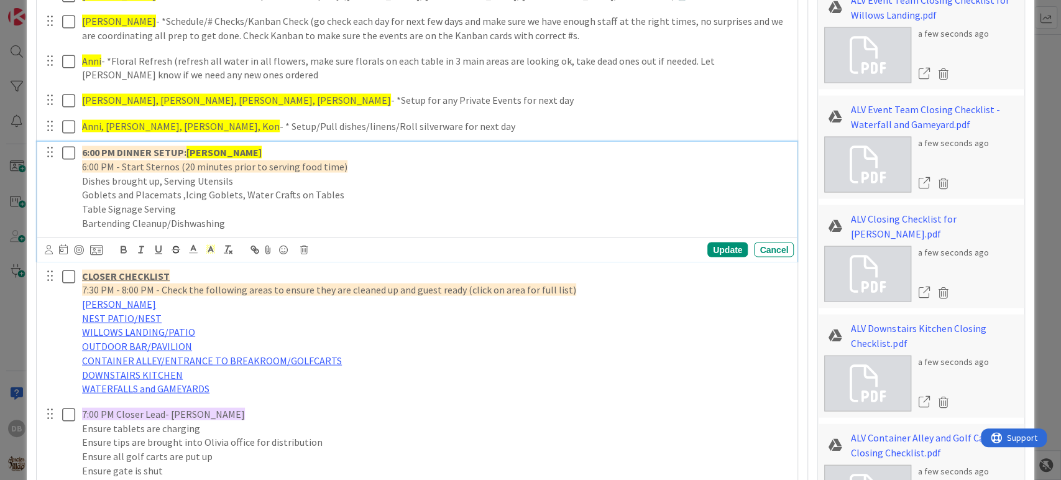
scroll to position [1634, 0]
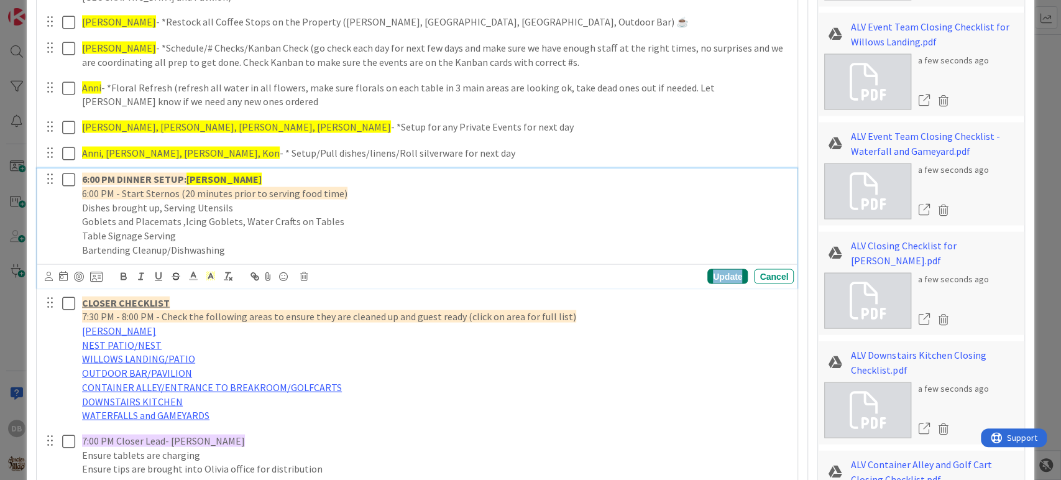
click at [730, 272] on div "Update" at bounding box center [727, 276] width 40 height 15
click at [285, 175] on p "6:00 PM DINNER SETUP: [PERSON_NAME]" at bounding box center [435, 179] width 707 height 14
click at [722, 273] on div "Update" at bounding box center [727, 276] width 40 height 15
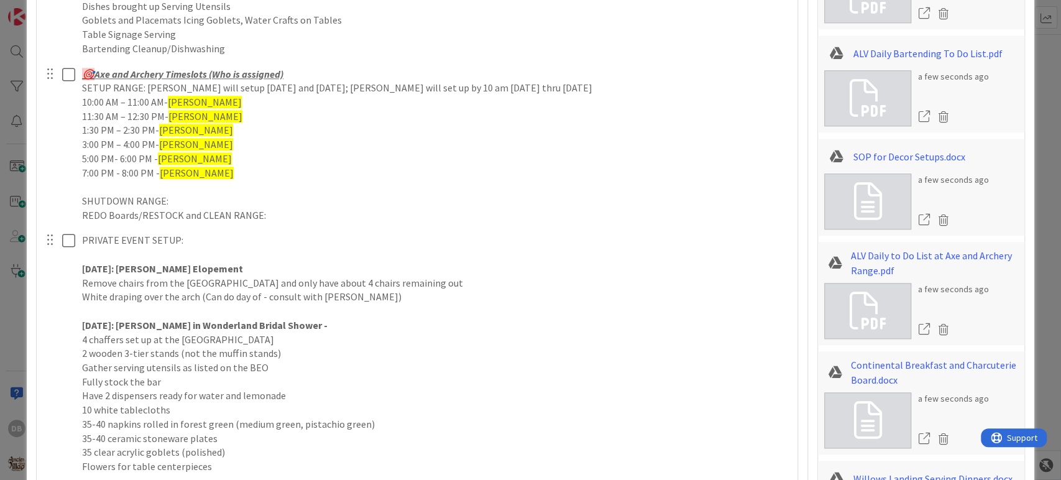
scroll to position [944, 0]
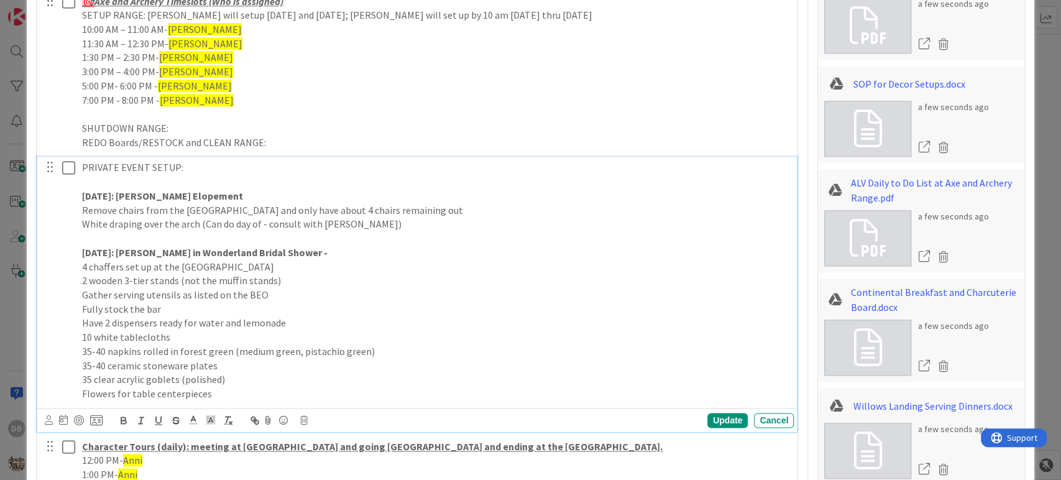
click at [289, 247] on p "[DATE]: [PERSON_NAME] in Wonderland Bridal Shower -" at bounding box center [435, 253] width 707 height 14
click at [717, 421] on div "Update" at bounding box center [727, 420] width 40 height 15
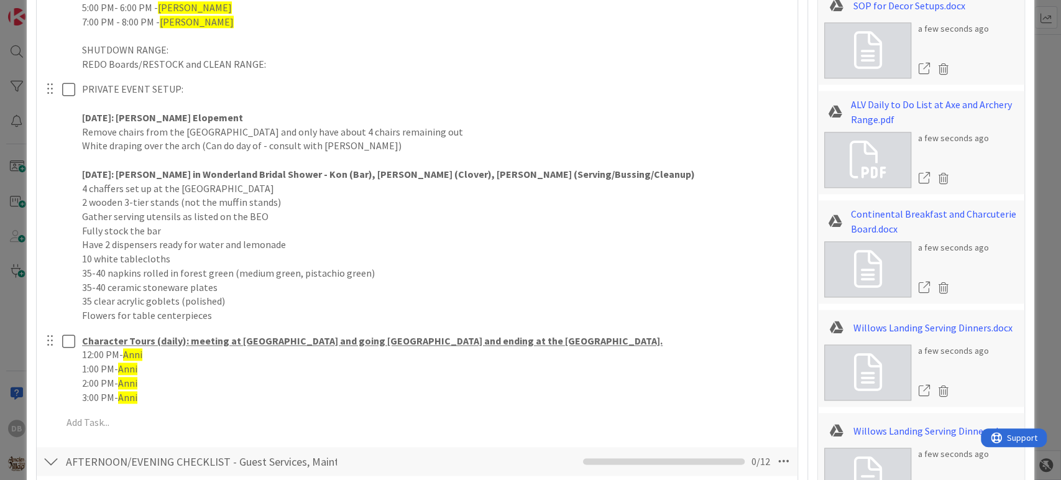
scroll to position [1082, 0]
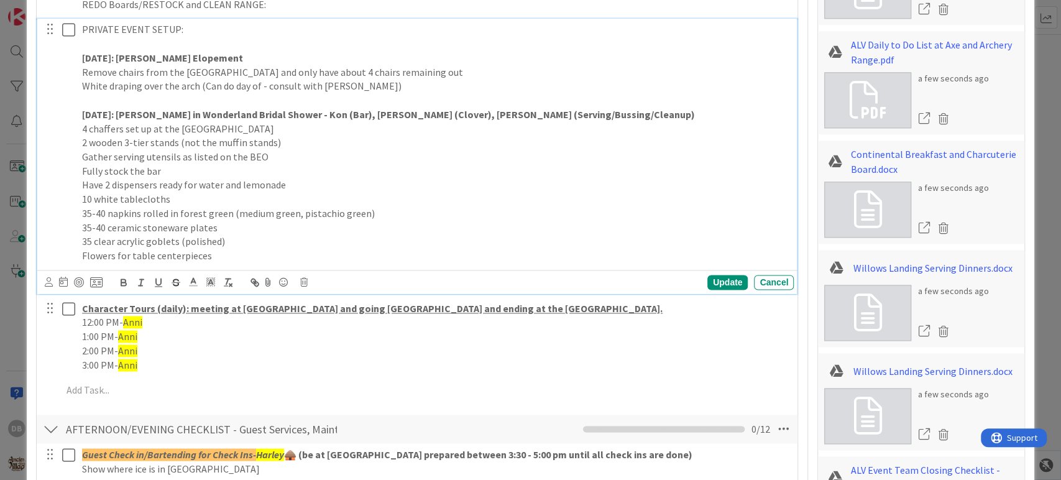
click at [221, 259] on p "Flowers for table centerpieces" at bounding box center [435, 256] width 707 height 14
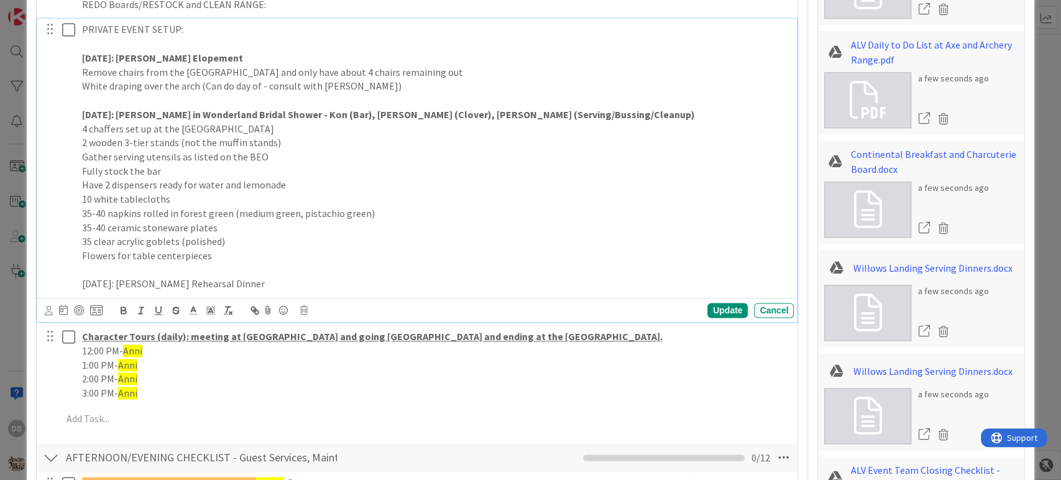
drag, startPoint x: 287, startPoint y: 280, endPoint x: 81, endPoint y: 290, distance: 206.0
click at [81, 290] on div "PRIVATE EVENT SETUP: [DATE]: [PERSON_NAME] Elopement Remove chairs from the [GE…" at bounding box center [435, 157] width 717 height 276
click at [124, 311] on icon "button" at bounding box center [123, 310] width 11 height 11
click at [310, 281] on p "[DATE]: [PERSON_NAME] Rehearsal Dinner" at bounding box center [435, 284] width 707 height 14
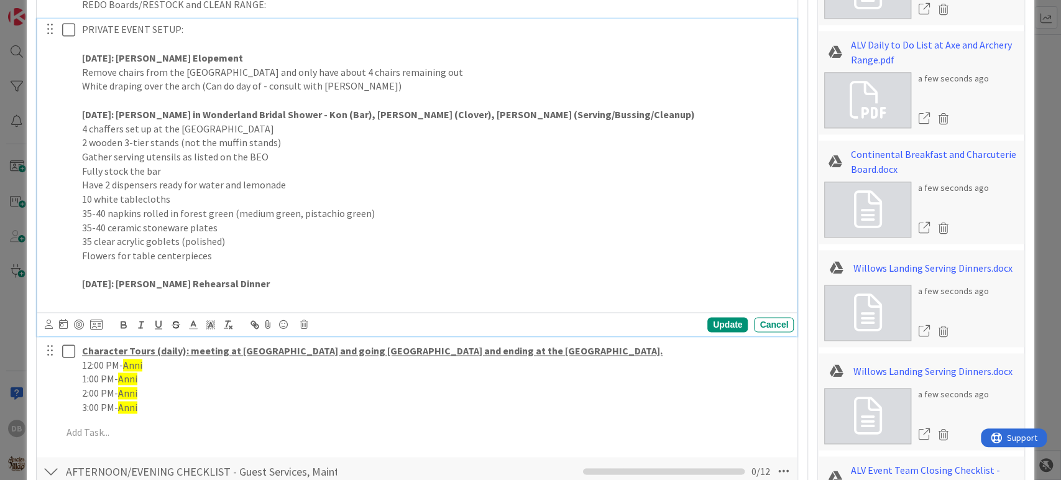
click at [345, 294] on p at bounding box center [435, 298] width 707 height 14
click at [344, 287] on p "[DATE]: [PERSON_NAME] Rehearsal Dinner" at bounding box center [435, 284] width 707 height 14
click at [265, 109] on strong "[DATE]: [PERSON_NAME] in Wonderland Bridal Shower - Kon (Bar), [PERSON_NAME] (C…" at bounding box center [388, 114] width 613 height 12
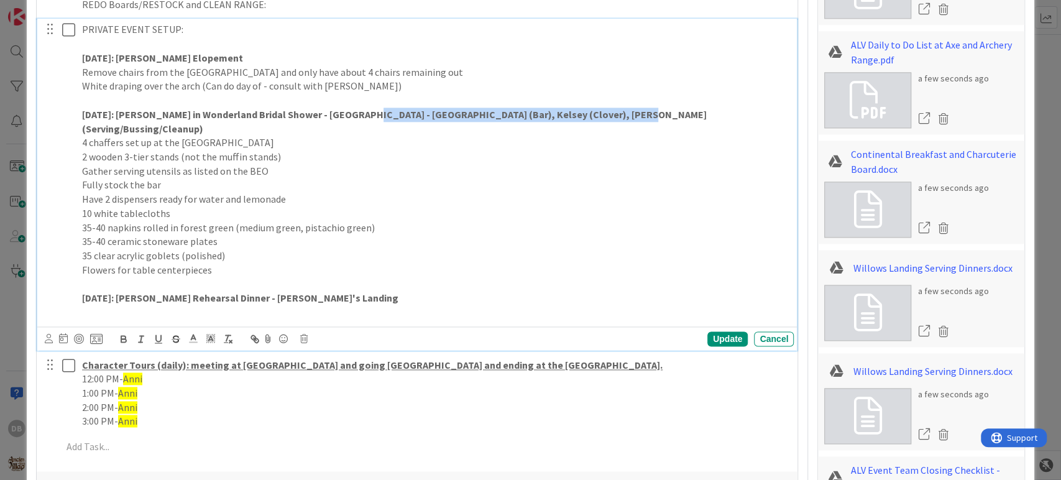
drag, startPoint x: 608, startPoint y: 110, endPoint x: 349, endPoint y: 117, distance: 258.7
click at [349, 117] on p "[DATE]: [PERSON_NAME] in Wonderland Bridal Shower - [GEOGRAPHIC_DATA] - [GEOGRA…" at bounding box center [435, 122] width 707 height 28
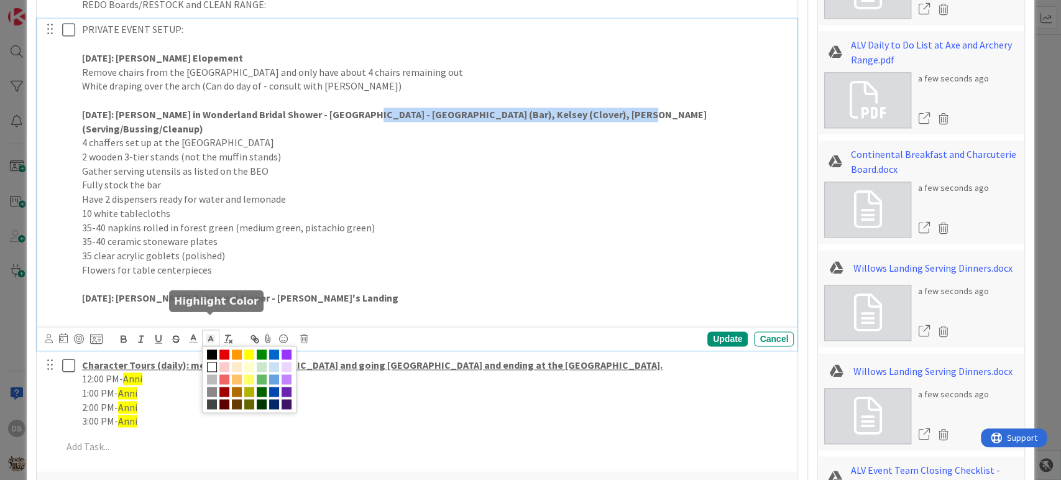
click at [209, 333] on icon at bounding box center [210, 338] width 11 height 11
click at [247, 349] on span at bounding box center [249, 354] width 10 height 10
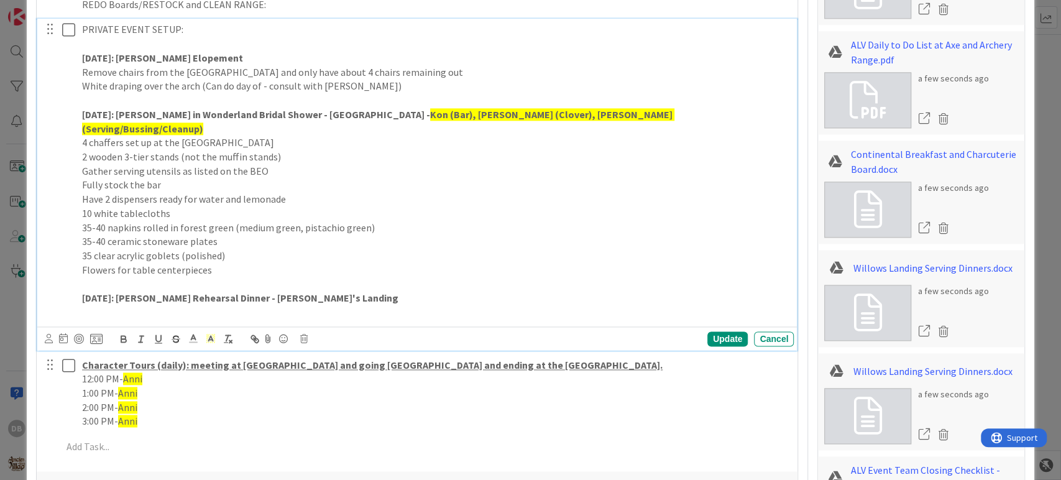
click at [223, 58] on p "[DATE]: [PERSON_NAME] Elopement" at bounding box center [435, 58] width 707 height 14
drag, startPoint x: 333, startPoint y: 58, endPoint x: 224, endPoint y: 49, distance: 109.1
click at [224, 51] on p "[DATE]: [PERSON_NAME] Elopement - Joining In-room dinners" at bounding box center [435, 58] width 707 height 14
drag, startPoint x: 331, startPoint y: 58, endPoint x: 223, endPoint y: 54, distance: 108.2
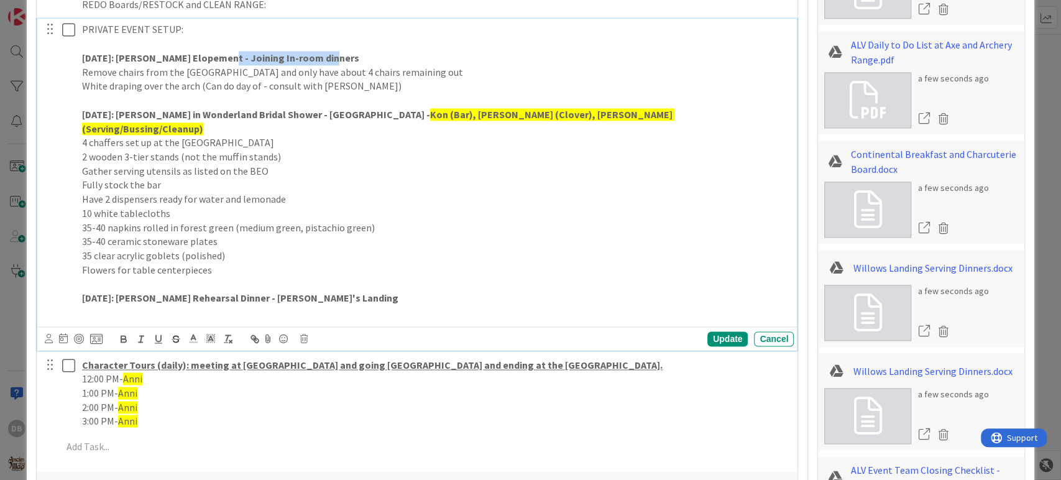
click at [223, 54] on p "[DATE]: [PERSON_NAME] Elopement - Joining In-room dinners" at bounding box center [435, 58] width 707 height 14
click at [209, 333] on icon at bounding box center [210, 338] width 11 height 11
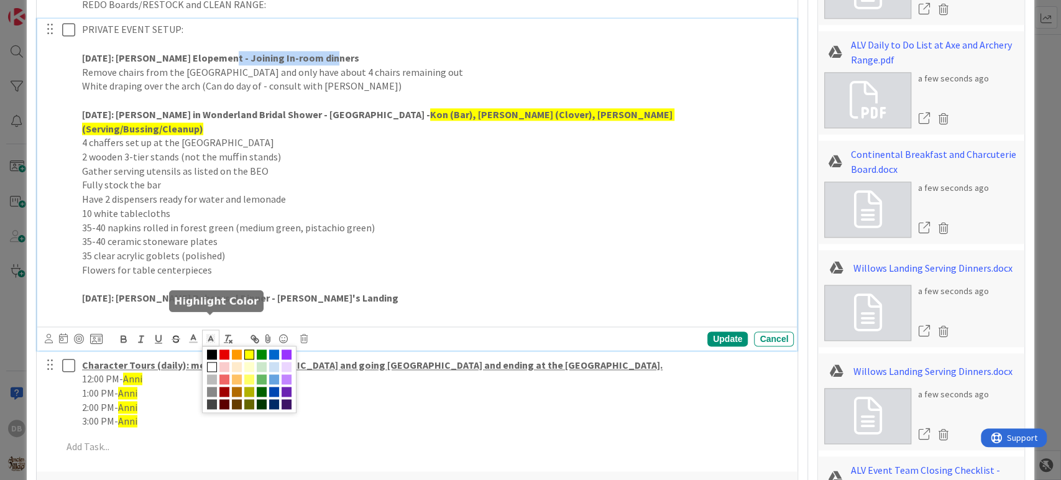
click at [254, 349] on span at bounding box center [249, 354] width 10 height 10
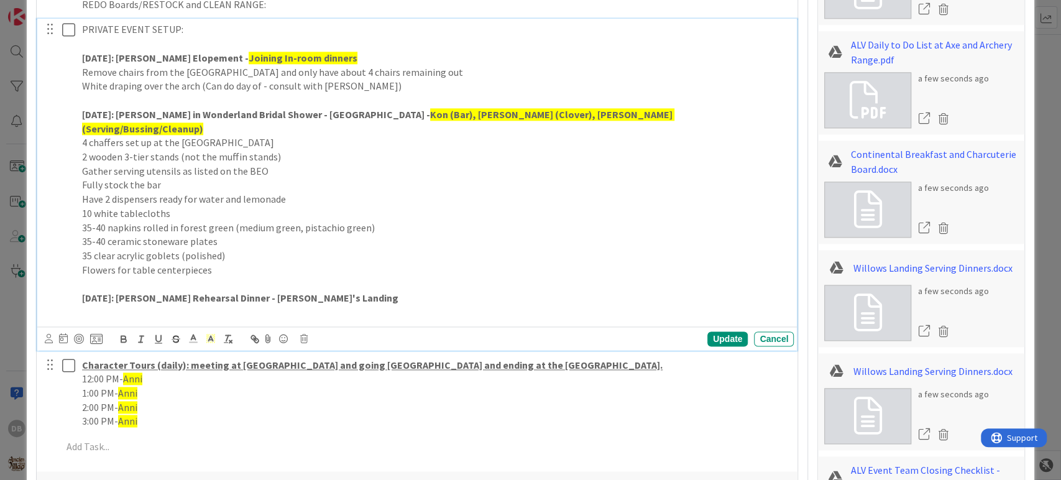
click at [388, 91] on p "White draping over the arch (Can do day of - consult with [PERSON_NAME])" at bounding box center [435, 86] width 707 height 14
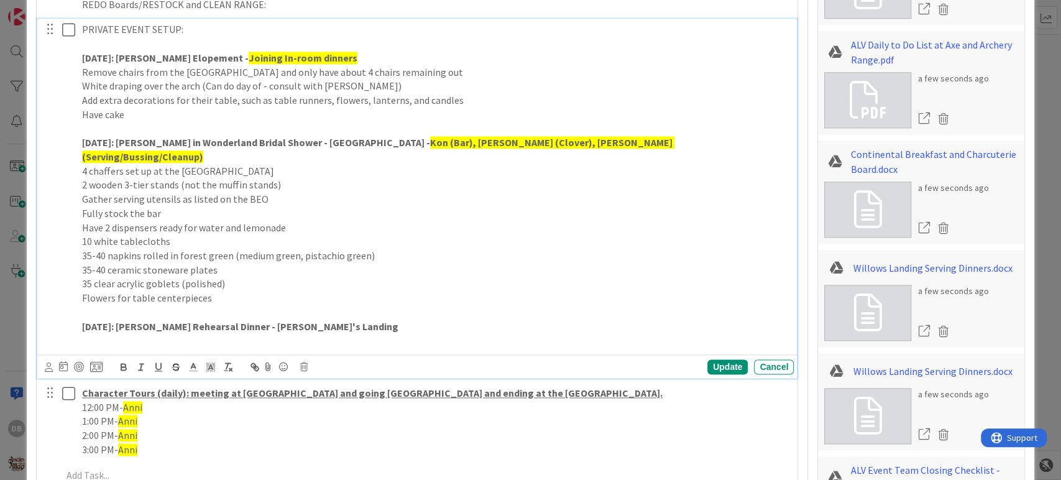
click at [203, 119] on div "PRIVATE EVENT SETUP: [DATE]: [PERSON_NAME] Elopement - Joining In-room dinners …" at bounding box center [435, 185] width 717 height 333
drag, startPoint x: 193, startPoint y: 111, endPoint x: 145, endPoint y: 115, distance: 48.1
click at [145, 115] on p "Have cake knife and server ready for them" at bounding box center [435, 115] width 707 height 14
click at [716, 359] on div "Update" at bounding box center [727, 366] width 40 height 15
click at [401, 319] on p "[DATE]: [PERSON_NAME] Rehearsal Dinner - [PERSON_NAME]'s Landing" at bounding box center [435, 326] width 707 height 14
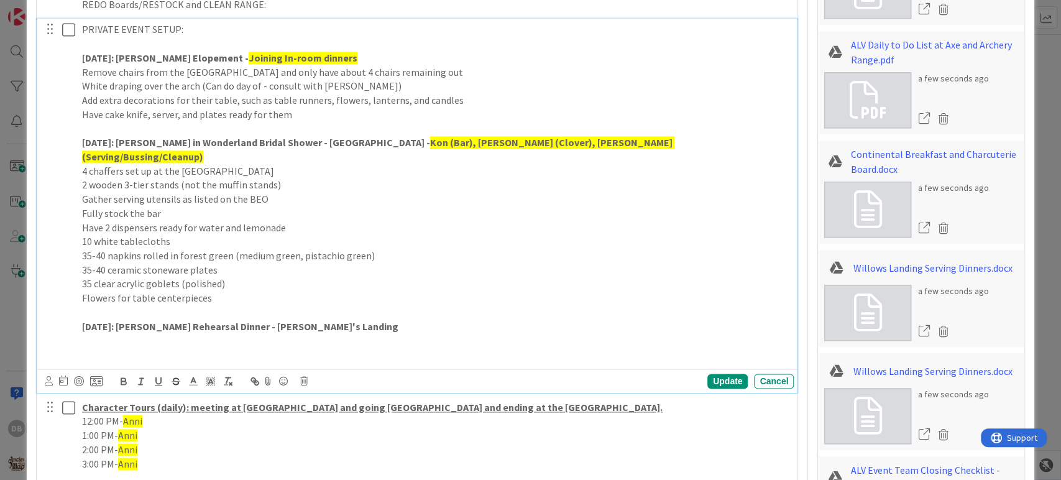
click at [148, 333] on p at bounding box center [435, 340] width 707 height 14
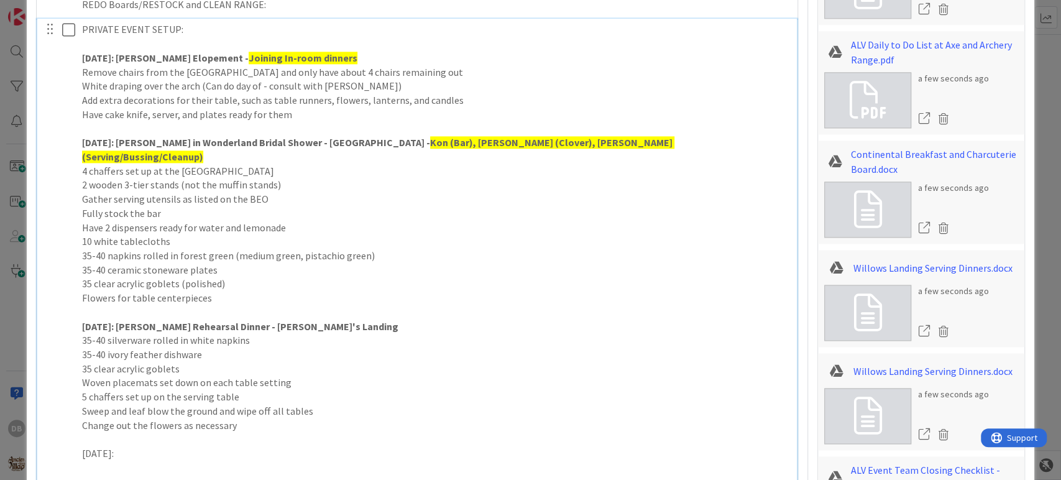
click at [385, 418] on p "Change out the flowers as necessary" at bounding box center [435, 425] width 707 height 14
click at [183, 446] on p "[DATE]:" at bounding box center [435, 453] width 707 height 14
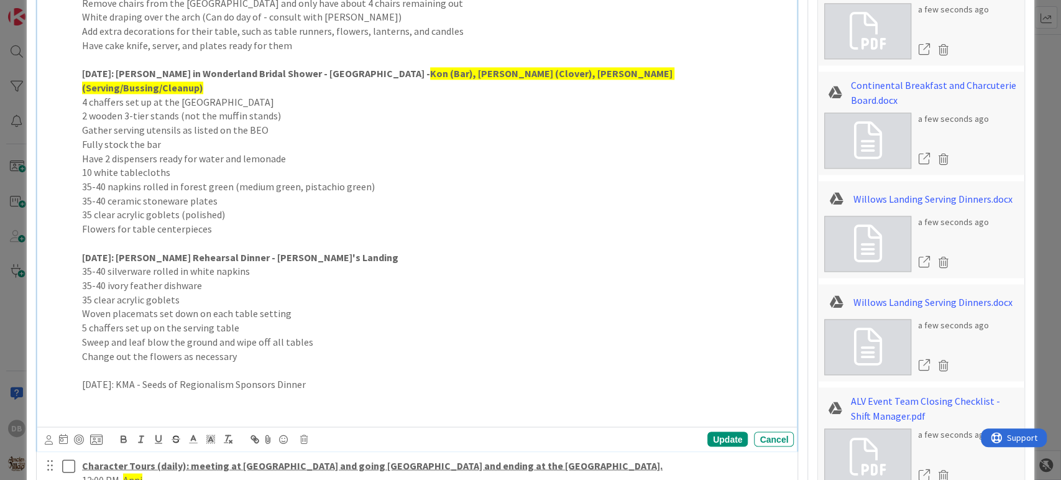
scroll to position [1289, 0]
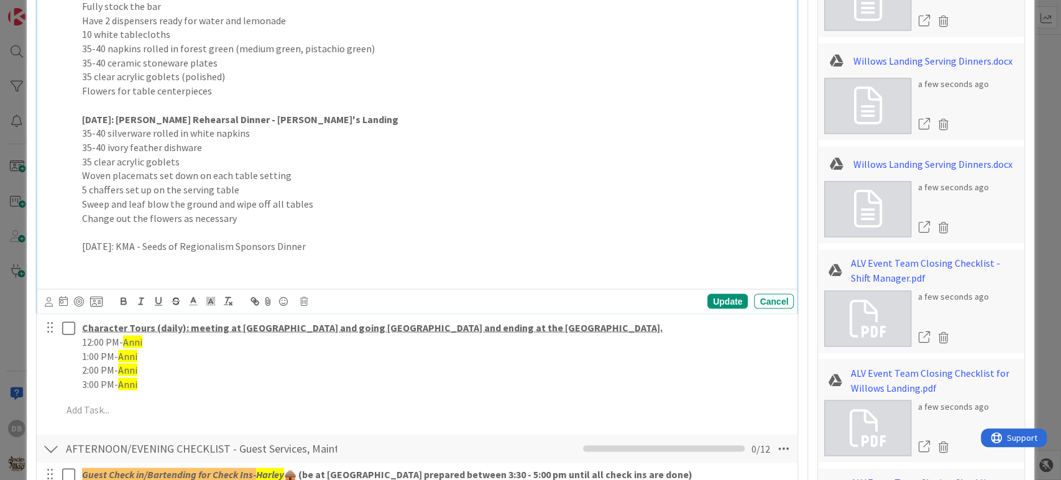
click at [346, 239] on p "[DATE]: KMA - Seeds of Regionalism Sponsors Dinner" at bounding box center [435, 246] width 707 height 14
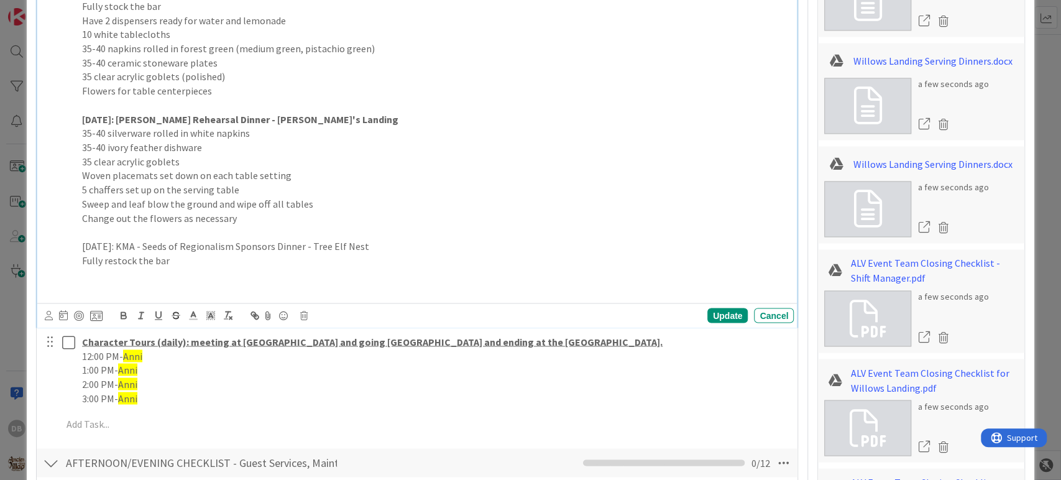
click at [244, 211] on p "Change out the flowers as necessary" at bounding box center [435, 218] width 707 height 14
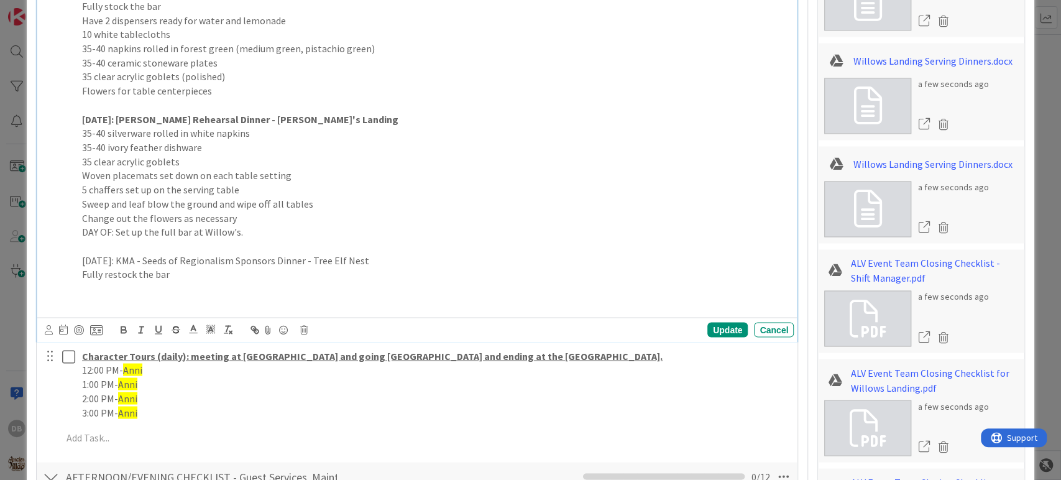
click at [211, 267] on p "Fully restock the bar" at bounding box center [435, 274] width 707 height 14
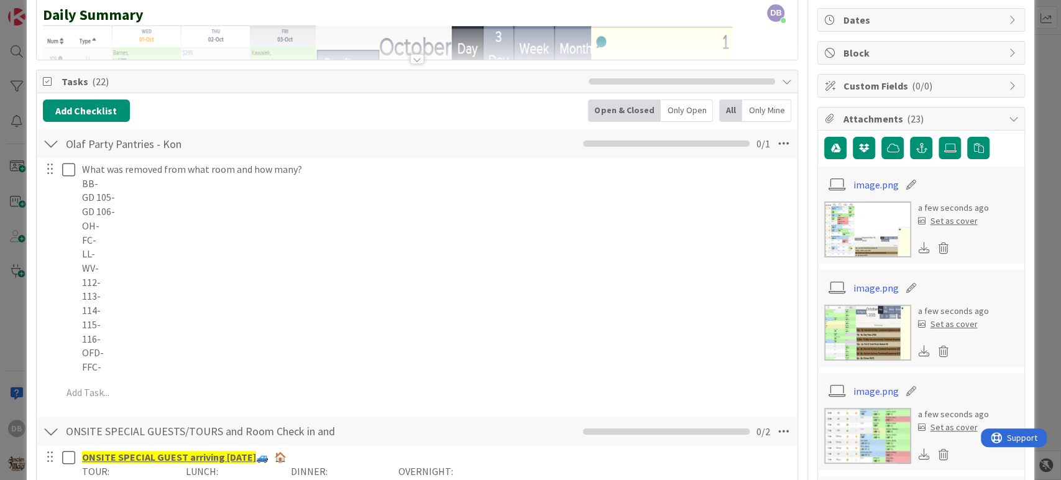
scroll to position [0, 0]
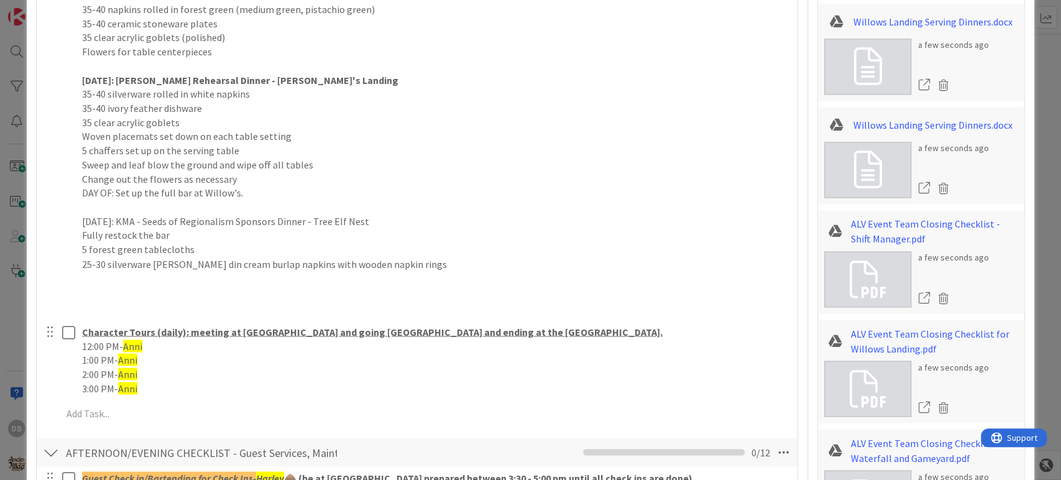
scroll to position [1450, 0]
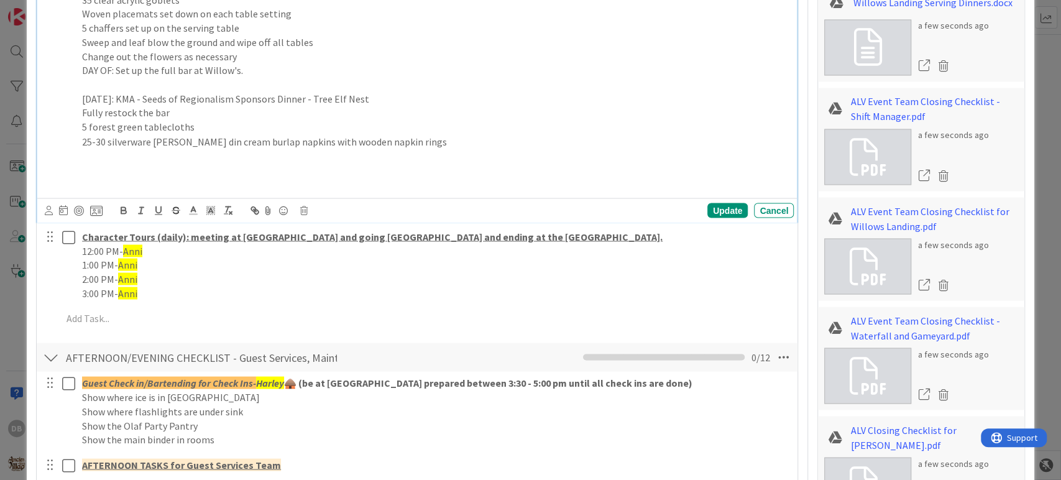
click at [193, 149] on p at bounding box center [435, 156] width 707 height 14
click at [175, 134] on p "25-30 silverware [PERSON_NAME] din cream burlap napkins with wooden napkin rings" at bounding box center [435, 141] width 707 height 14
click at [161, 149] on p at bounding box center [435, 156] width 707 height 14
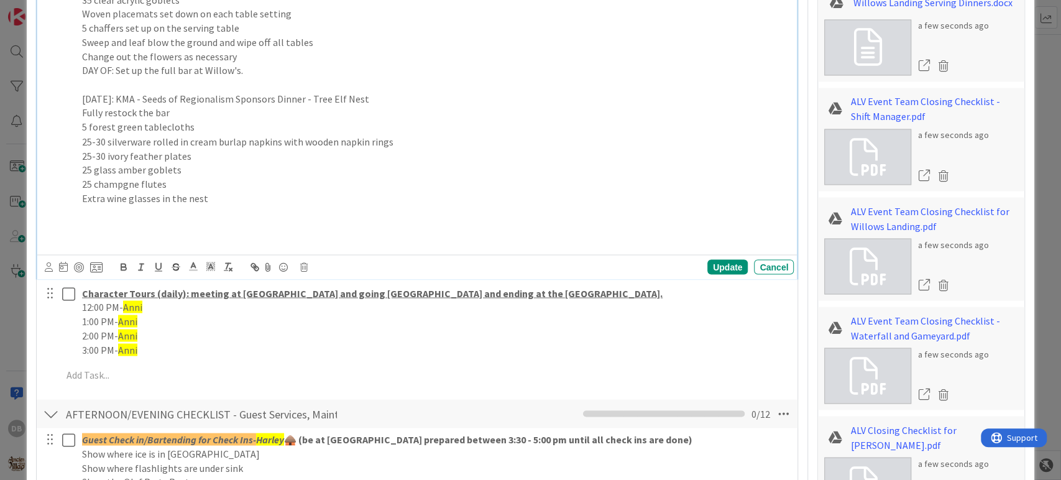
click at [186, 106] on p "Fully restock the bar" at bounding box center [435, 113] width 707 height 14
drag, startPoint x: 397, startPoint y: 83, endPoint x: 83, endPoint y: 77, distance: 314.6
click at [83, 92] on p "[DATE]: KMA - Seeds of Regionalism Sponsors Dinner - Tree Elf Nest" at bounding box center [435, 99] width 707 height 14
click at [122, 261] on icon "button" at bounding box center [123, 266] width 11 height 11
click at [218, 191] on p "Extra wine glasses in the nest" at bounding box center [435, 198] width 707 height 14
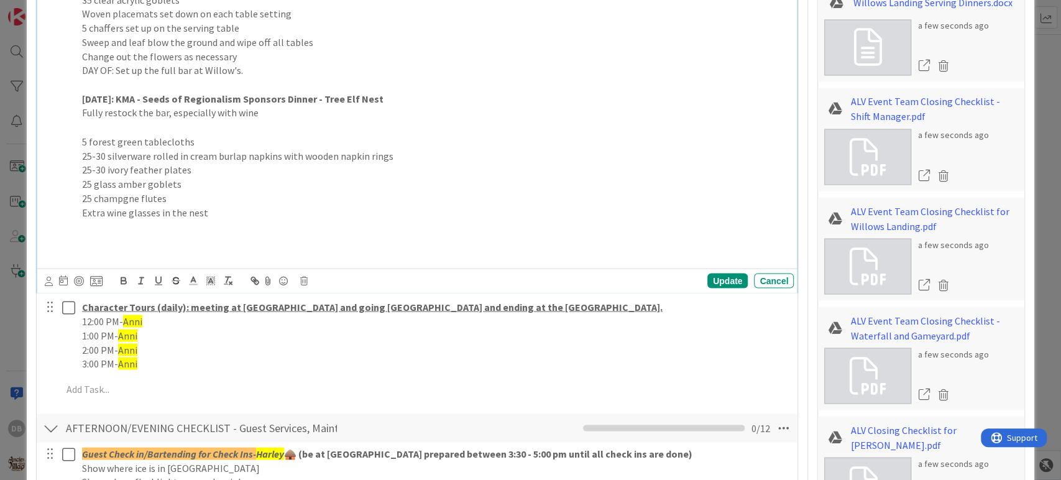
click at [94, 120] on p at bounding box center [435, 127] width 707 height 14
click at [724, 273] on div "Update" at bounding box center [727, 280] width 40 height 15
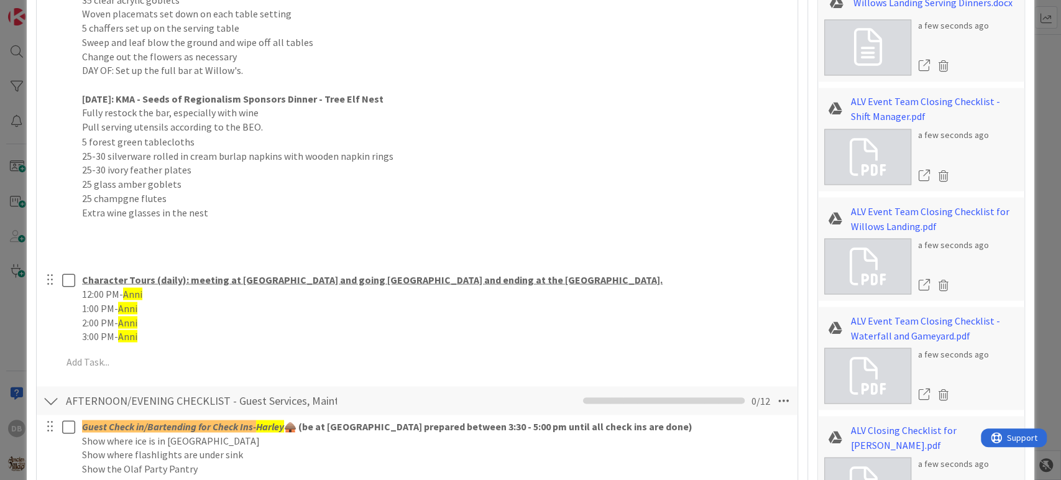
type textarea "x"
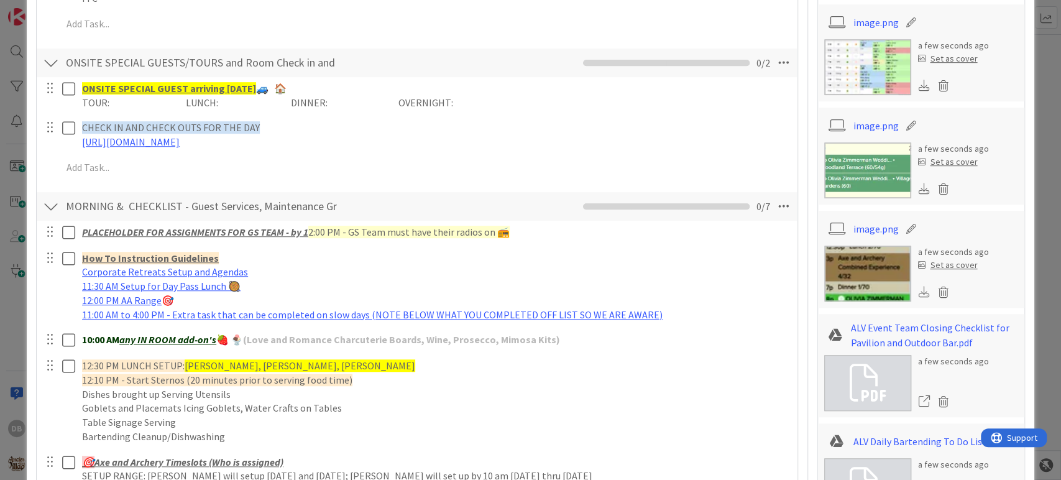
scroll to position [0, 0]
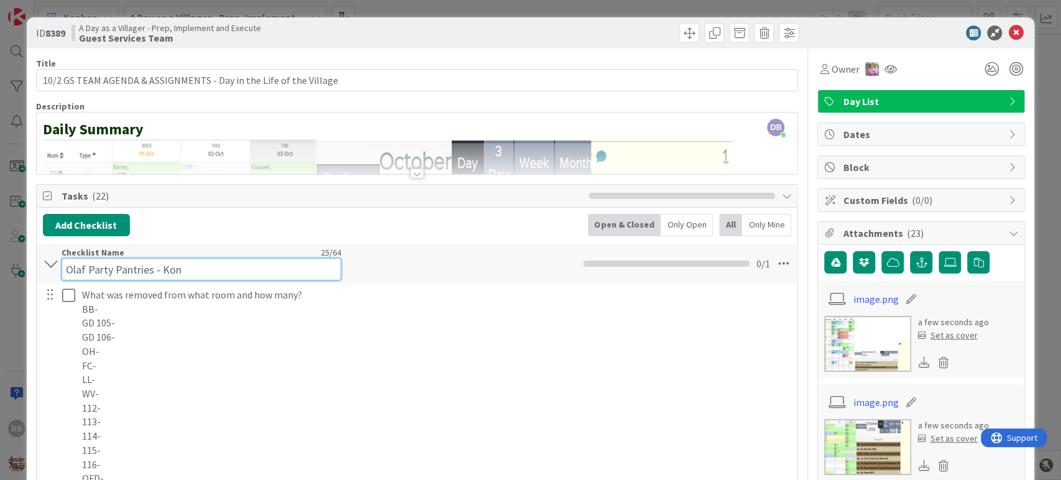
click at [184, 260] on input "Olaf Party Pantries - Kon" at bounding box center [202, 269] width 280 height 22
type input "Olaf Party Pantries - Kyla"
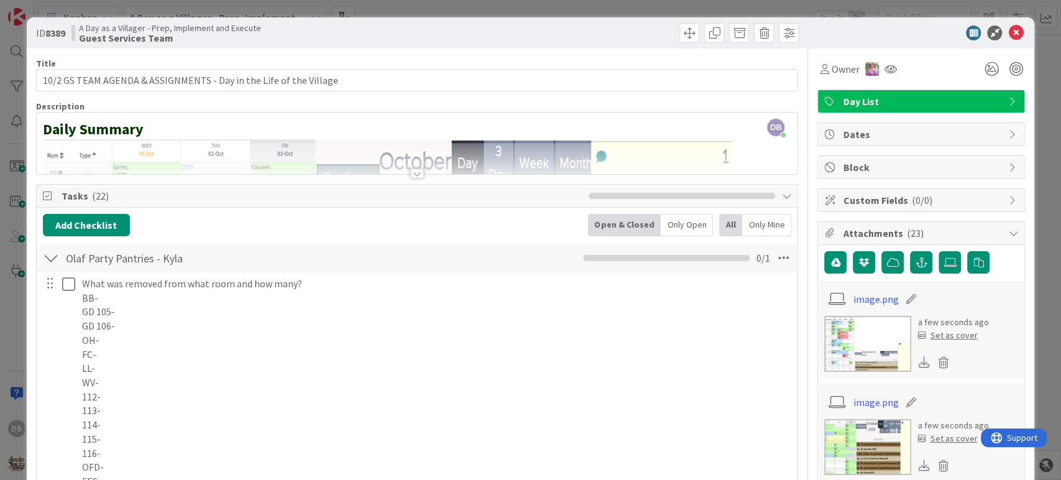
click at [1008, 30] on icon at bounding box center [1015, 32] width 15 height 15
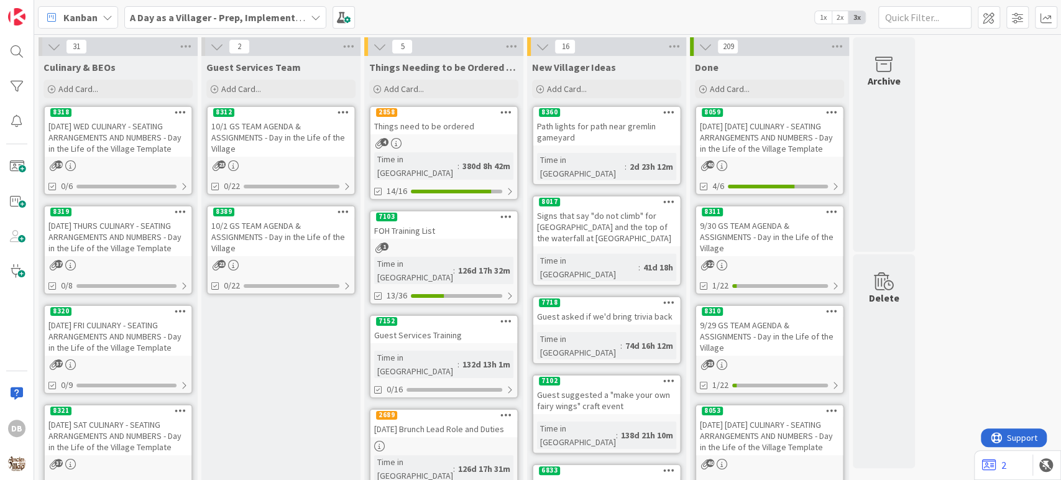
click at [344, 212] on icon at bounding box center [344, 211] width 12 height 9
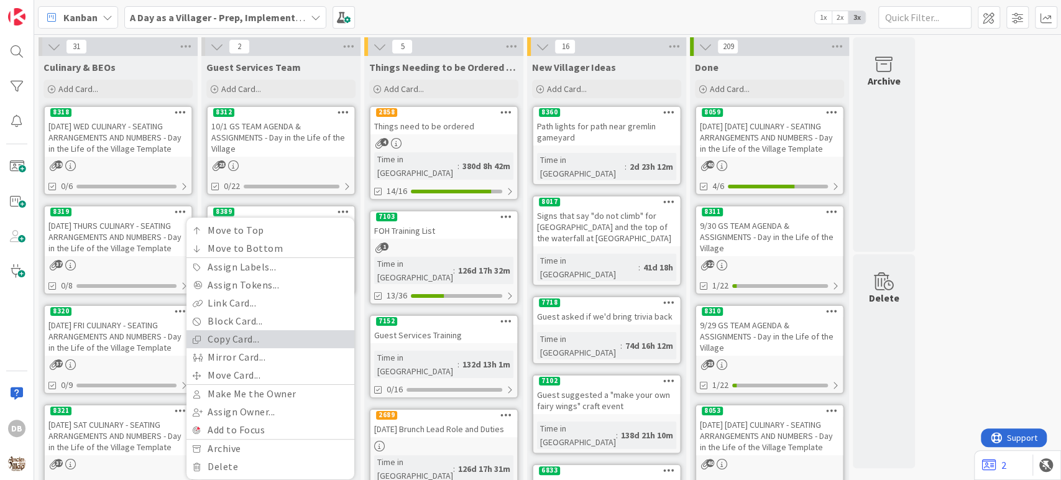
click at [227, 342] on link "Copy Card..." at bounding box center [270, 339] width 168 height 18
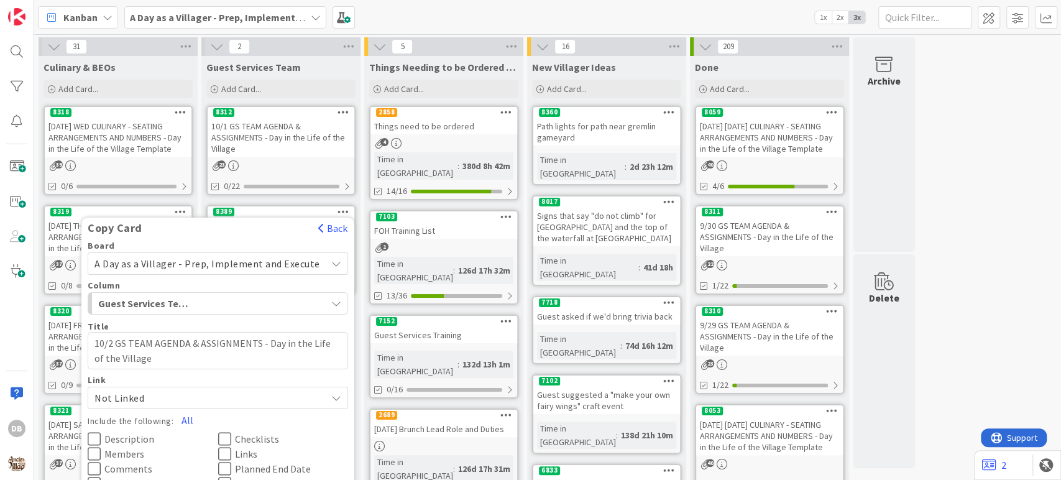
click at [117, 339] on textarea "10/2 GS TEAM AGENDA & ASSIGNMENTS - Day in the Life of the Village" at bounding box center [218, 350] width 260 height 37
type textarea "x"
type textarea "10/ GS TEAM AGENDA & ASSIGNMENTS - Day in the Life of the Village"
type textarea "x"
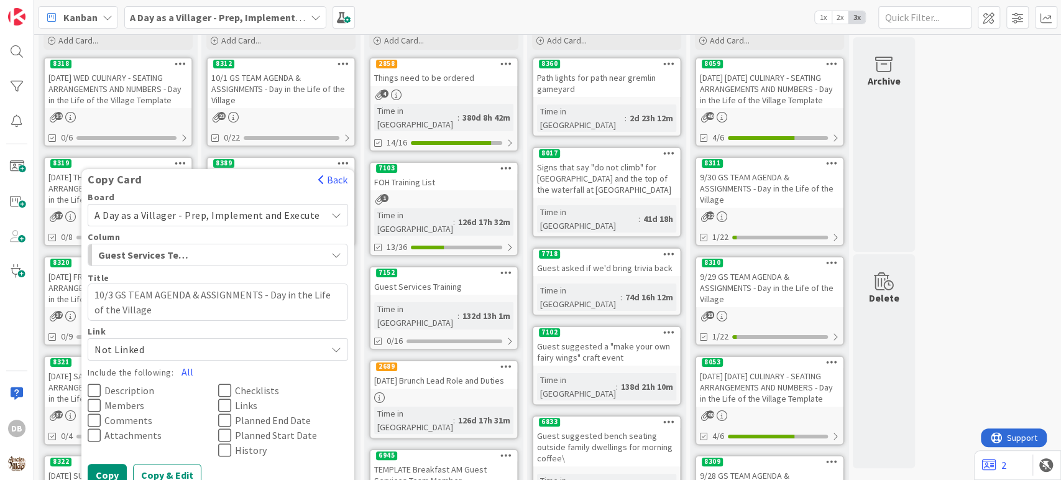
scroll to position [138, 0]
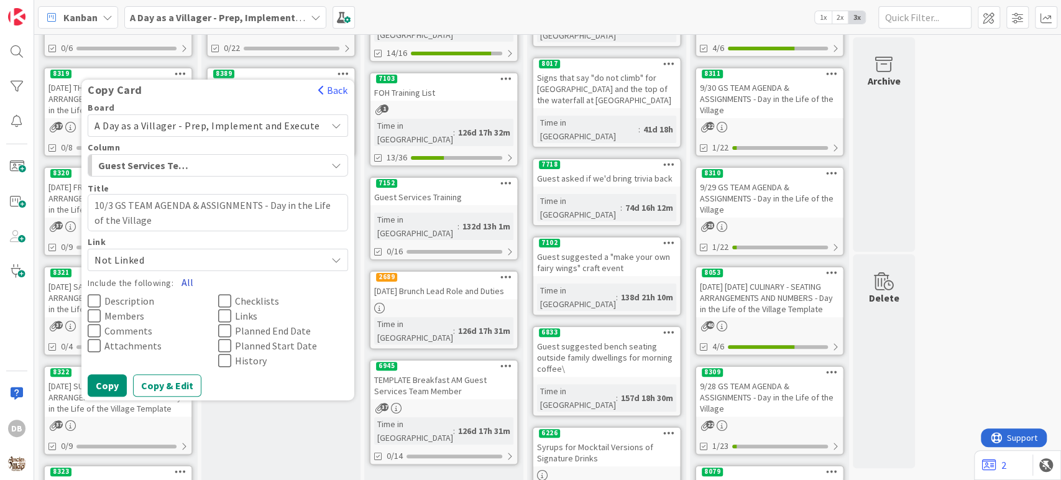
type textarea "10/3 GS TEAM AGENDA & ASSIGNMENTS - Day in the Life of the Village"
click at [200, 282] on button "All" at bounding box center [187, 282] width 28 height 22
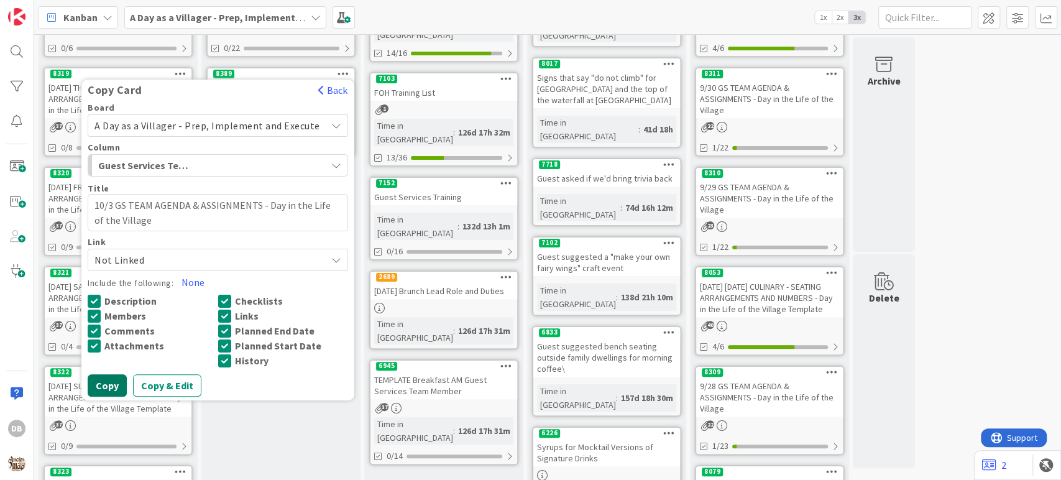
click at [116, 388] on button "Copy" at bounding box center [107, 385] width 39 height 22
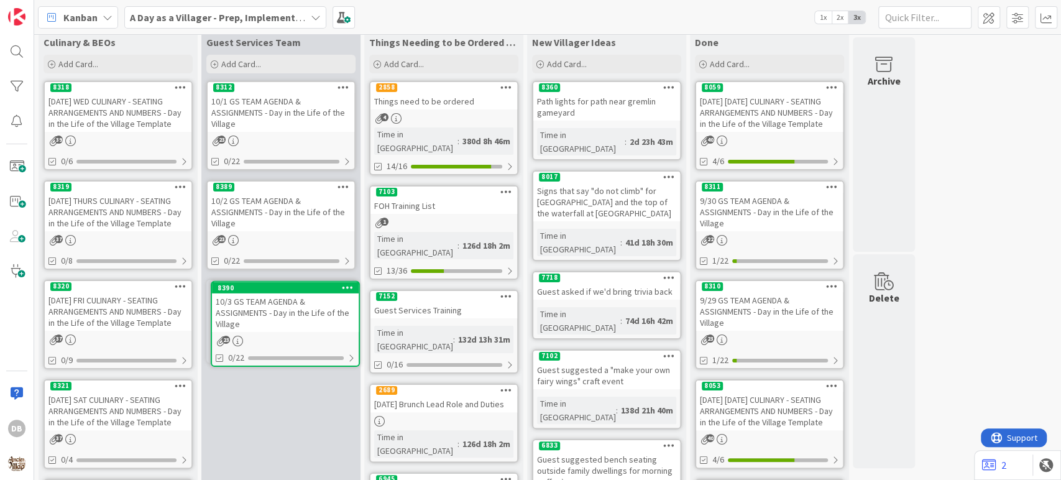
scroll to position [25, 0]
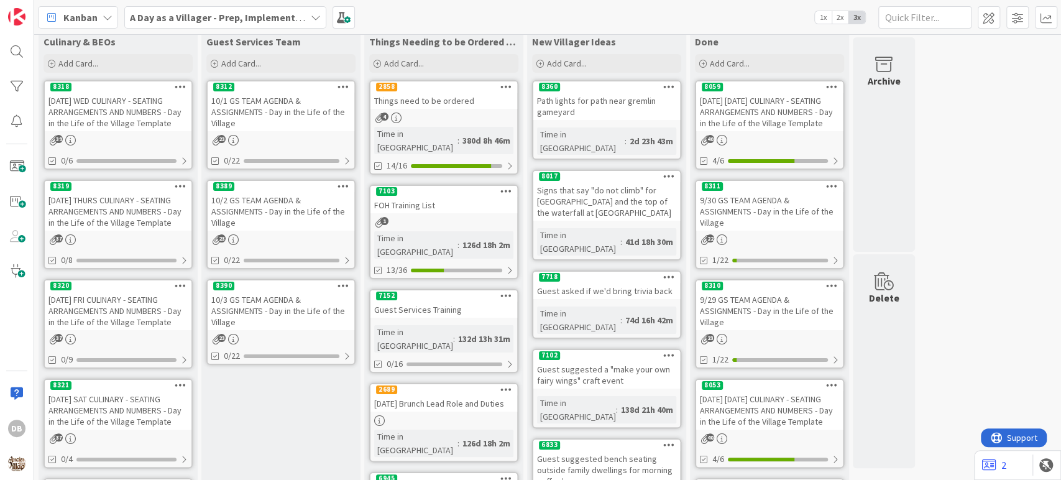
click at [289, 308] on div "10/3 GS TEAM AGENDA & ASSIGNMENTS - Day in the Life of the Village" at bounding box center [281, 311] width 147 height 39
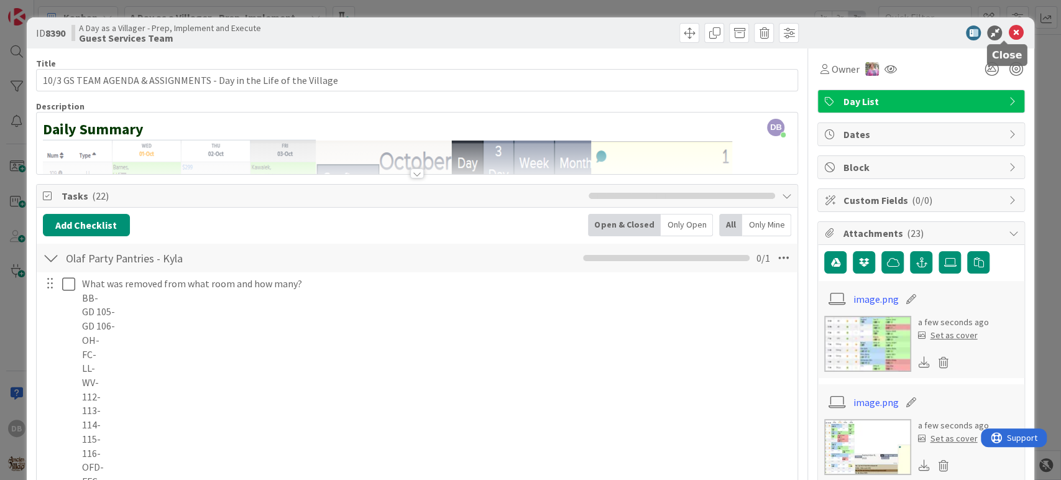
click at [1008, 25] on icon at bounding box center [1015, 32] width 15 height 15
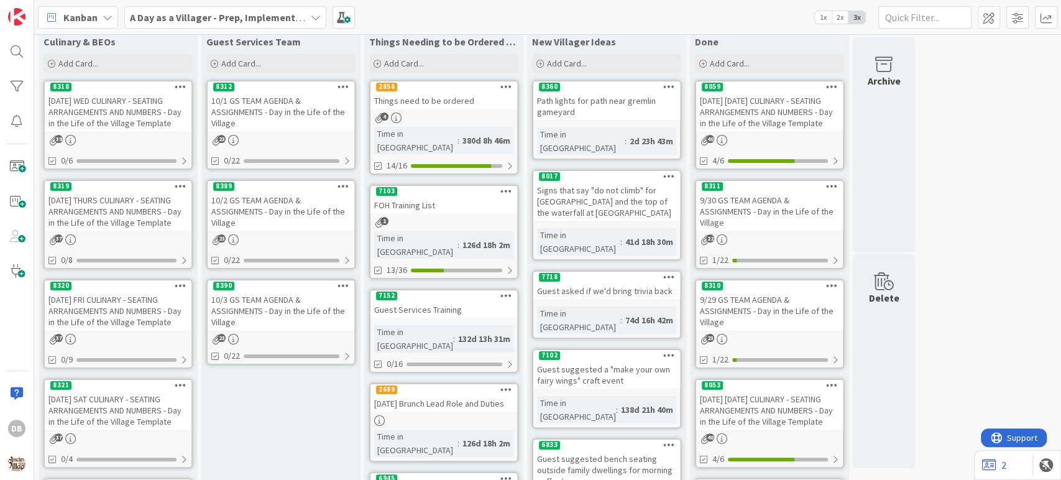
click at [257, 217] on div "10/2 GS TEAM AGENDA & ASSIGNMENTS - Day in the Life of the Village" at bounding box center [281, 211] width 147 height 39
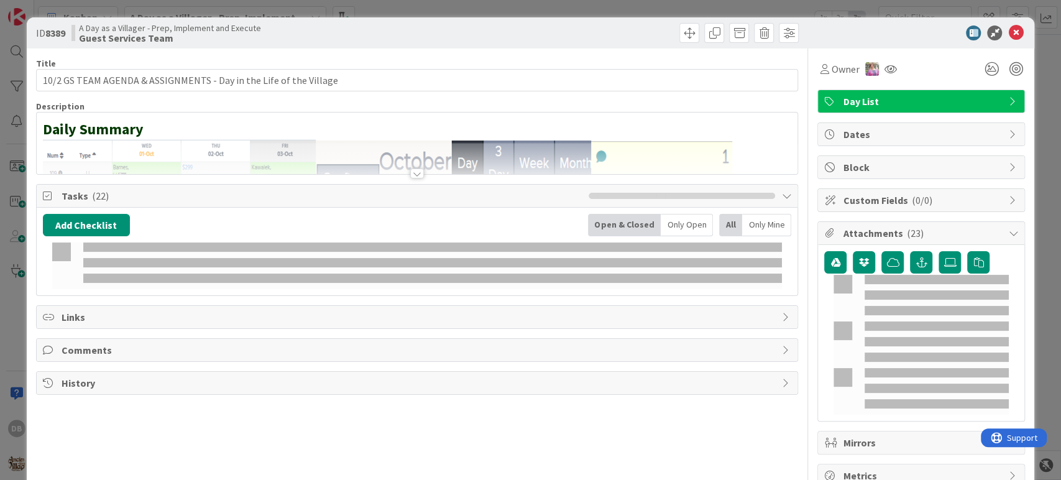
type textarea "x"
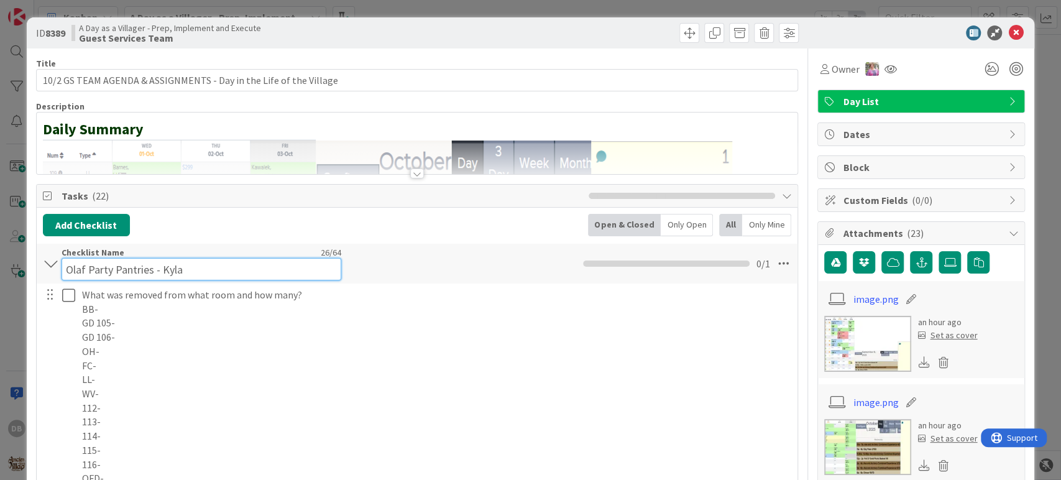
click at [189, 260] on input "Olaf Party Pantries - Kyla" at bounding box center [202, 269] width 280 height 22
type input "Olaf Party Pantries - Kon"
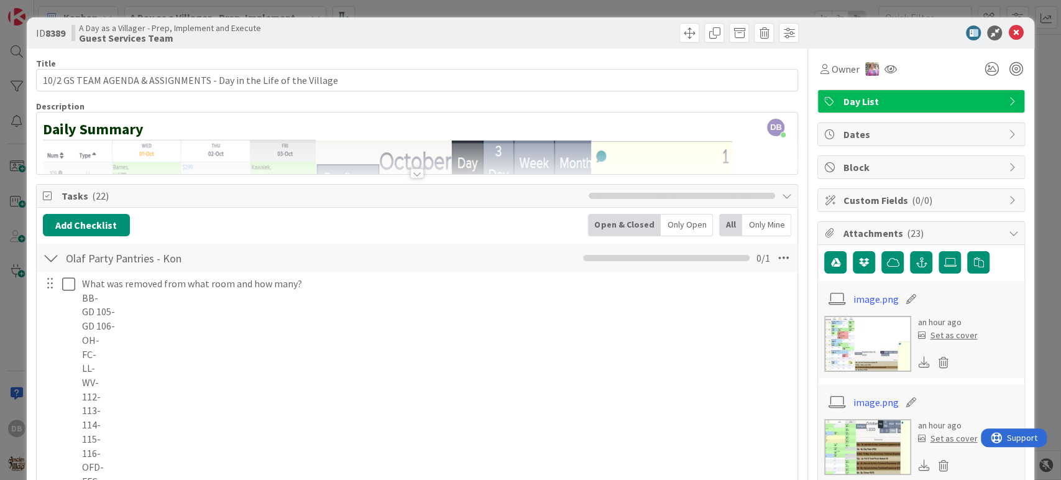
click at [1008, 30] on icon at bounding box center [1015, 32] width 15 height 15
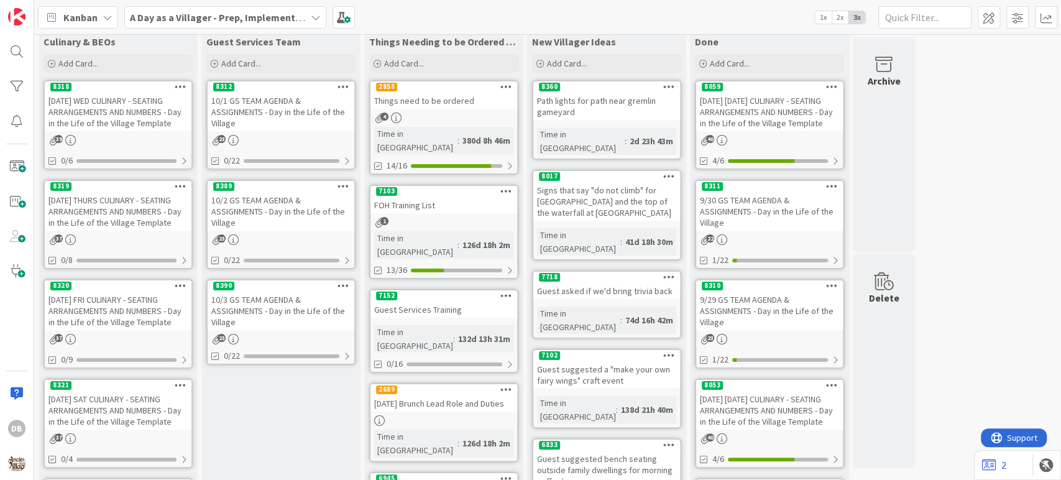
click at [231, 293] on div "10/3 GS TEAM AGENDA & ASSIGNMENTS - Day in the Life of the Village" at bounding box center [281, 311] width 147 height 39
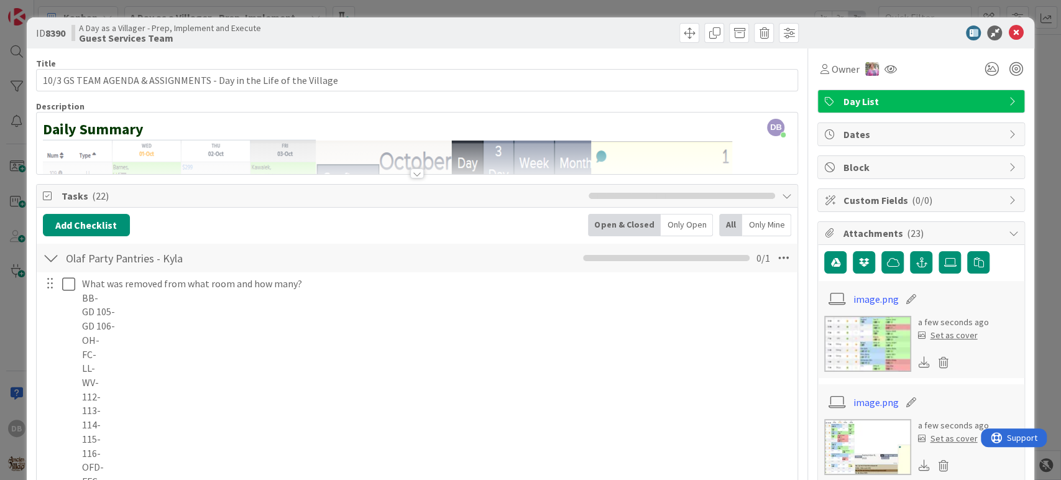
type textarea "x"
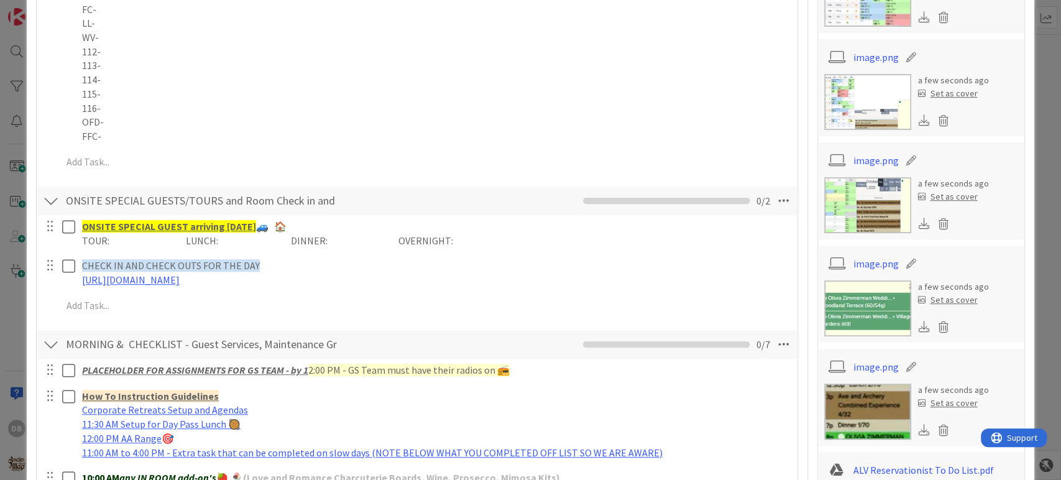
scroll to position [691, 0]
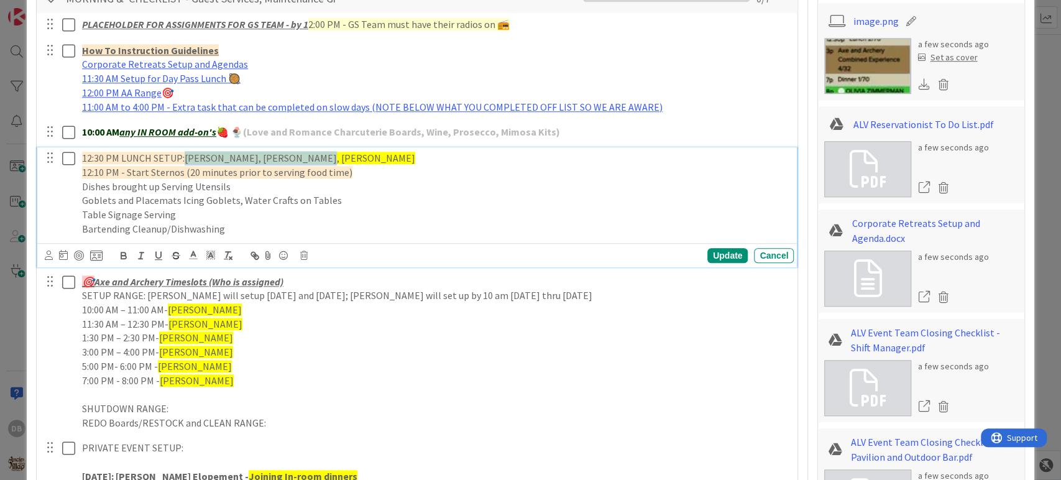
drag, startPoint x: 298, startPoint y: 159, endPoint x: 184, endPoint y: 149, distance: 114.8
click at [184, 149] on div "12:30 PM LUNCH SETUP: [PERSON_NAME], Anni, [PERSON_NAME] 12:10 PM - Start Stern…" at bounding box center [435, 193] width 717 height 92
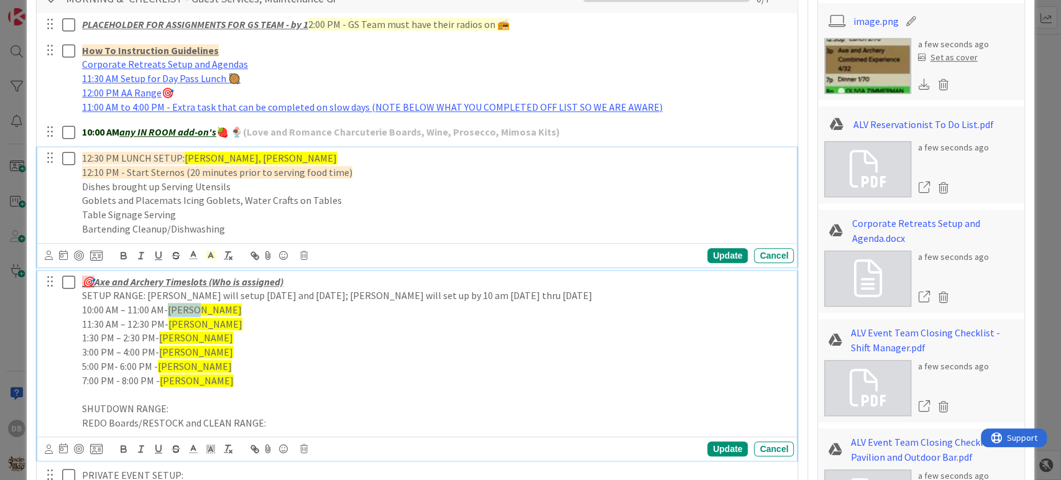
drag, startPoint x: 200, startPoint y: 307, endPoint x: 170, endPoint y: 309, distance: 30.5
click at [170, 309] on p "10:00 AM – 11:00 AM- Ashlyn" at bounding box center [435, 310] width 707 height 14
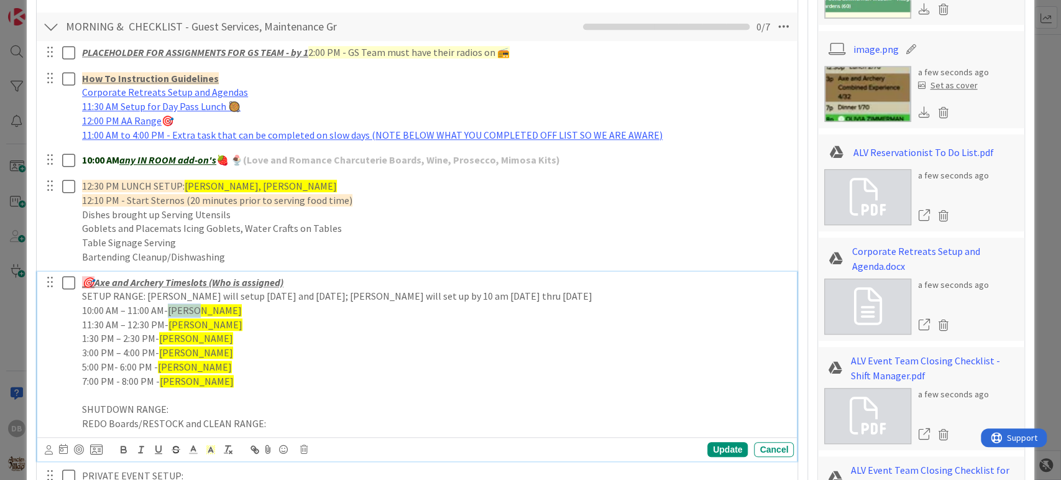
type textarea "x"
drag, startPoint x: 191, startPoint y: 324, endPoint x: 172, endPoint y: 327, distance: 19.5
click at [172, 327] on span "[PERSON_NAME]" at bounding box center [205, 324] width 74 height 12
drag, startPoint x: 188, startPoint y: 338, endPoint x: 160, endPoint y: 342, distance: 28.2
click at [160, 342] on p "1:30 PM – 2:30 PM- [GEOGRAPHIC_DATA]" at bounding box center [435, 338] width 707 height 14
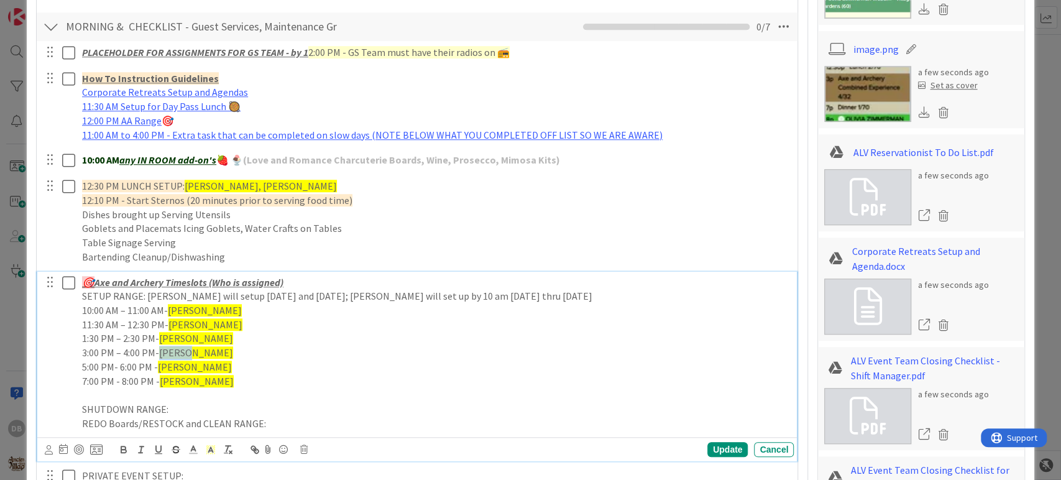
drag, startPoint x: 189, startPoint y: 351, endPoint x: 160, endPoint y: 348, distance: 28.7
click at [160, 348] on p "3:00 PM – 4:00 PM- [GEOGRAPHIC_DATA]" at bounding box center [435, 353] width 707 height 14
click at [711, 451] on div "Update" at bounding box center [727, 449] width 40 height 15
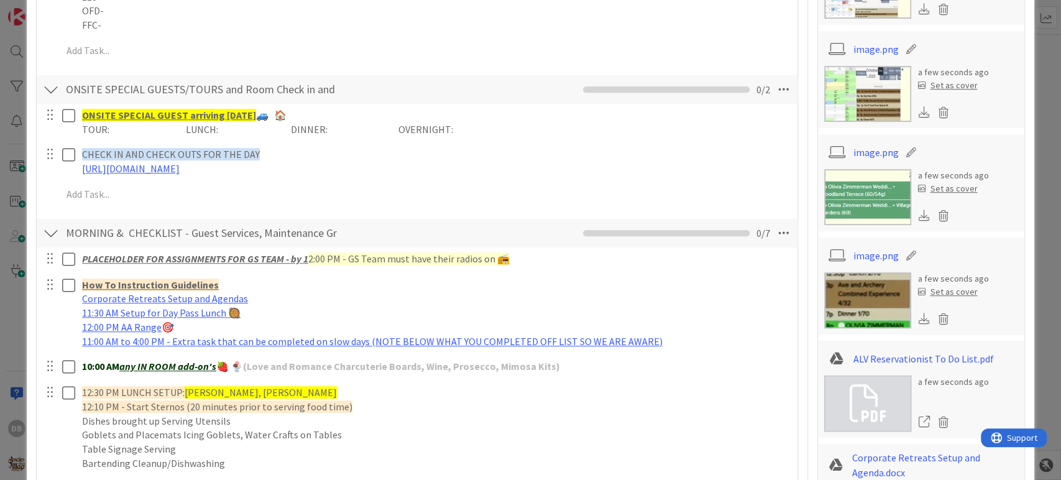
scroll to position [456, 0]
type textarea "x"
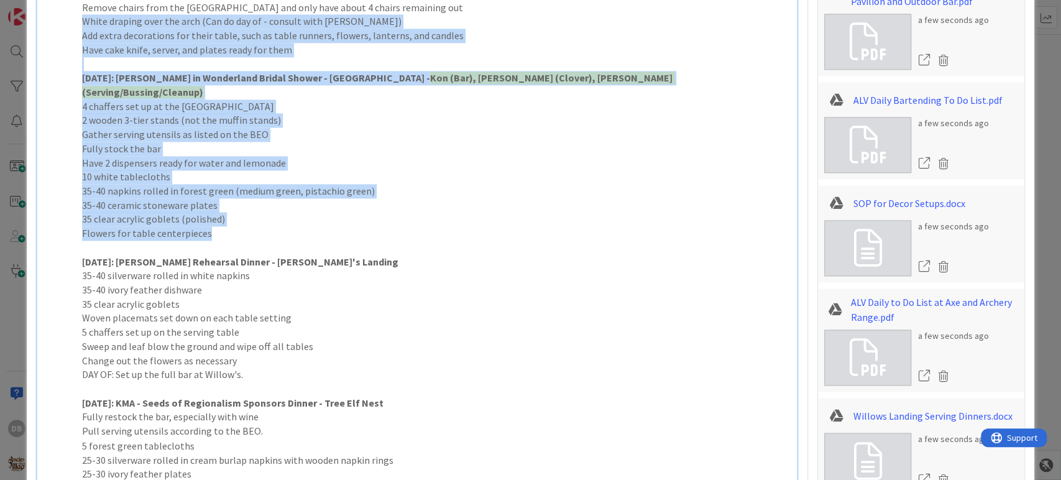
scroll to position [873, 0]
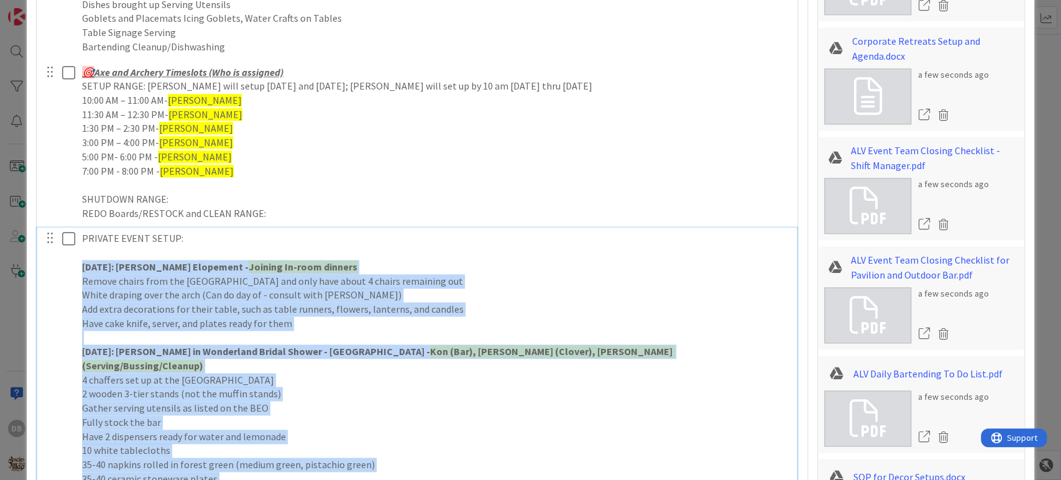
drag, startPoint x: 223, startPoint y: 224, endPoint x: 80, endPoint y: 271, distance: 149.8
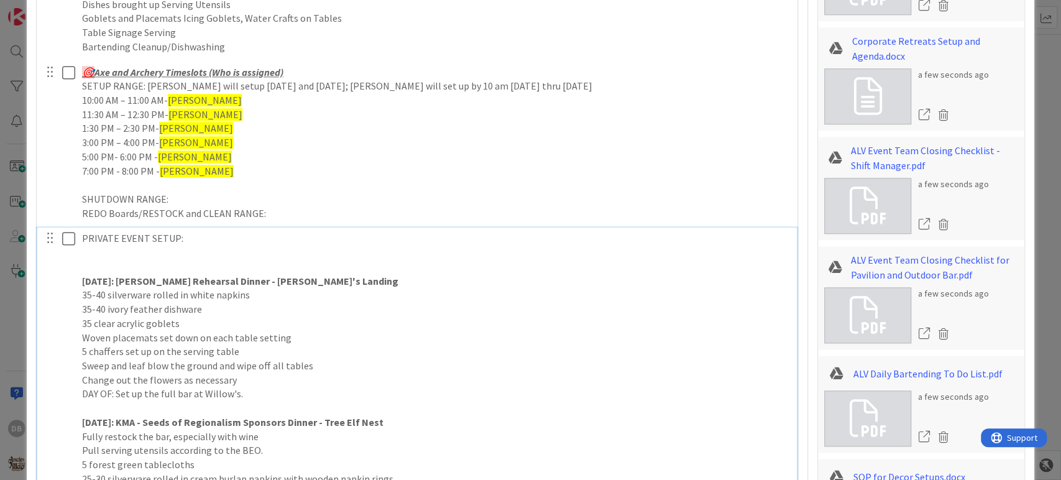
click at [83, 262] on p at bounding box center [435, 267] width 707 height 14
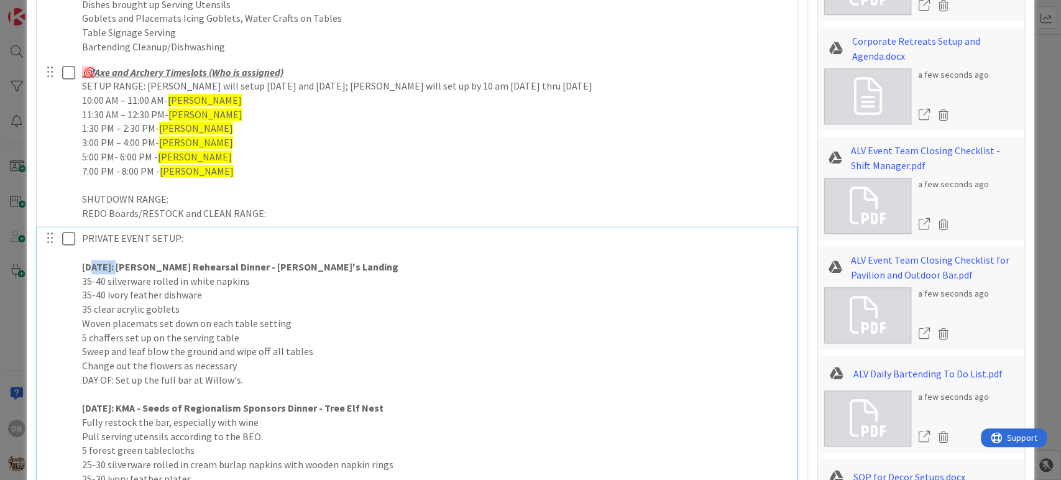
drag, startPoint x: 135, startPoint y: 266, endPoint x: 93, endPoint y: 267, distance: 42.3
click at [93, 267] on strong "[DATE]: [PERSON_NAME] Rehearsal Dinner - [PERSON_NAME]'s Landing" at bounding box center [240, 266] width 316 height 12
drag, startPoint x: 136, startPoint y: 407, endPoint x: 90, endPoint y: 407, distance: 45.4
click at [90, 407] on strong "[DATE]: KMA - Seeds of Regionalism Sponsors Dinner - Tree Elf Nest" at bounding box center [232, 408] width 301 height 12
click at [398, 264] on p "[DATE]: [PERSON_NAME] Rehearsal Dinner - [PERSON_NAME][GEOGRAPHIC_DATA]" at bounding box center [435, 267] width 707 height 14
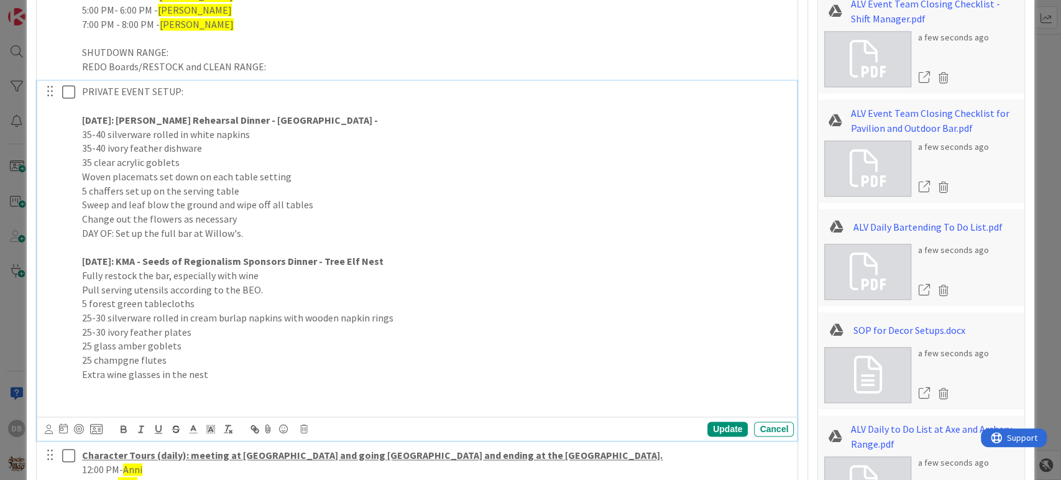
scroll to position [1011, 0]
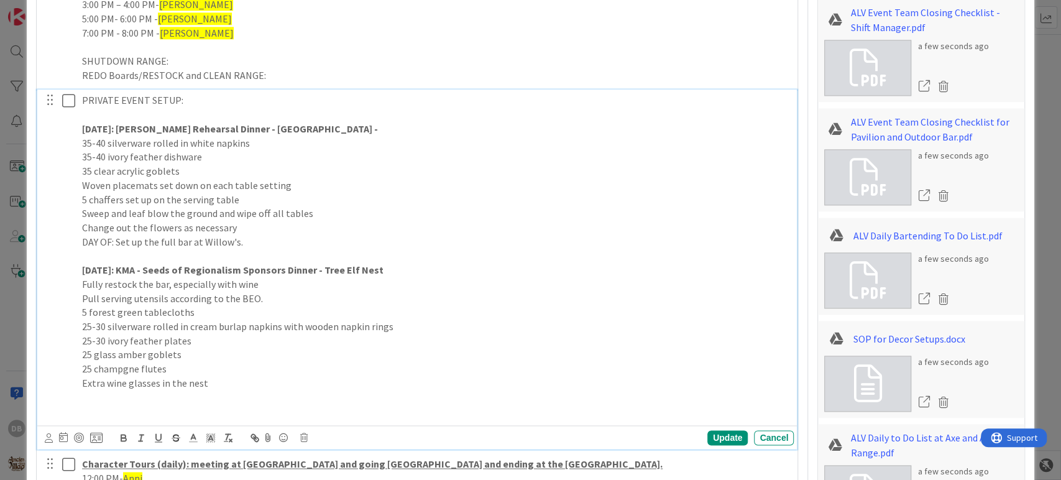
click at [384, 132] on p "[DATE]: [PERSON_NAME] Rehearsal Dinner - [GEOGRAPHIC_DATA] -" at bounding box center [435, 129] width 707 height 14
click at [411, 138] on p "35-40 silverware rolled in white napkins" at bounding box center [435, 143] width 707 height 14
click at [416, 128] on p "[DATE]: [PERSON_NAME] Rehearsal Dinner - [GEOGRAPHIC_DATA] -" at bounding box center [435, 129] width 707 height 14
click at [249, 224] on p "Change out the flowers as necessary" at bounding box center [435, 228] width 707 height 14
drag, startPoint x: 219, startPoint y: 382, endPoint x: 227, endPoint y: 390, distance: 11.9
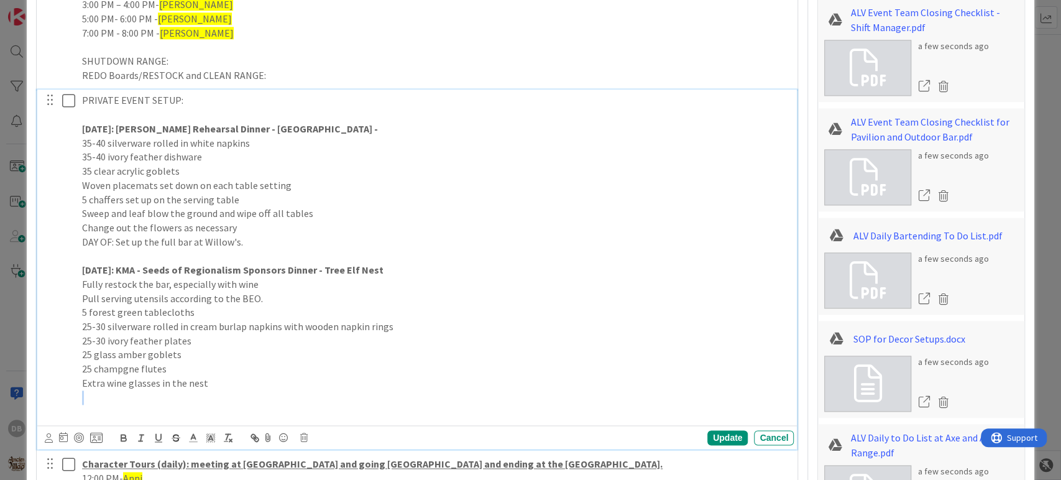
click at [227, 390] on div "PRIVATE EVENT SETUP: [DATE]: [PERSON_NAME] Rehearsal Dinner - Willow's Landing …" at bounding box center [435, 256] width 717 height 333
click at [255, 226] on p "Change out the flowers as necessary" at bounding box center [435, 228] width 707 height 14
click at [215, 369] on p "25 champgne flutes" at bounding box center [435, 369] width 707 height 14
click at [124, 367] on p "25 champgne flutes" at bounding box center [435, 369] width 707 height 14
click at [181, 354] on p "25 glass amber goblets" at bounding box center [435, 354] width 707 height 14
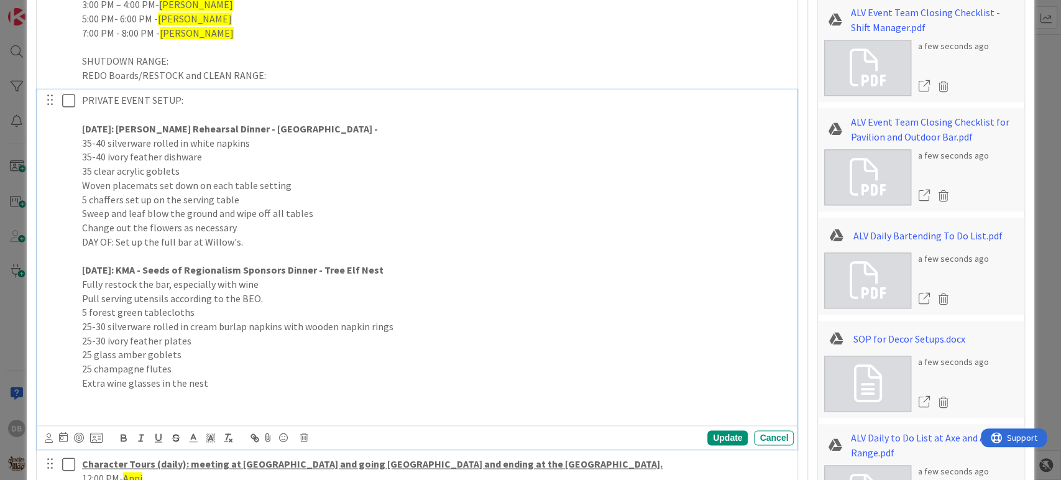
click at [173, 369] on p "25 champagne flutes" at bounding box center [435, 369] width 707 height 14
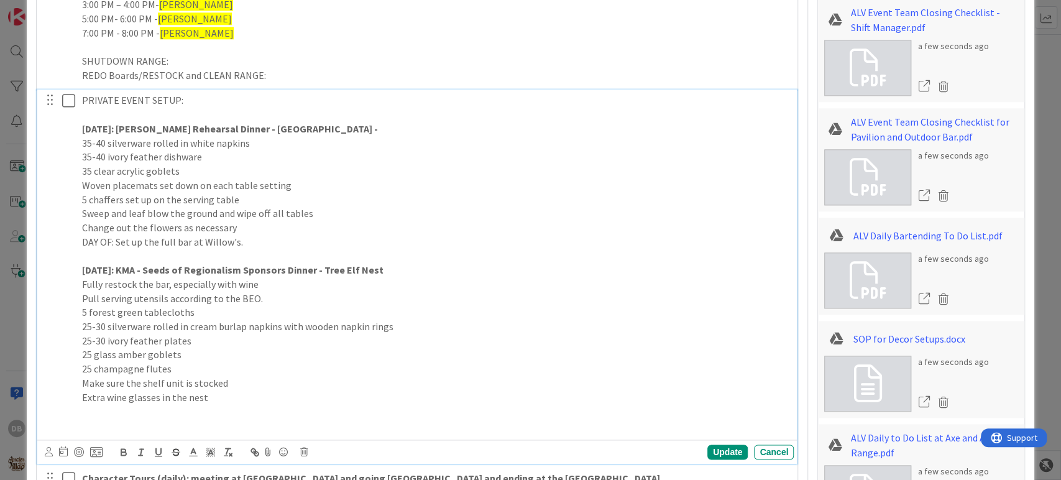
click at [419, 137] on p "35-40 silverware rolled in white napkins" at bounding box center [435, 143] width 707 height 14
click at [409, 108] on p at bounding box center [435, 115] width 707 height 14
click at [408, 119] on p at bounding box center [435, 115] width 707 height 14
click at [408, 126] on p "[DATE]: [PERSON_NAME] Rehearsal Dinner - [GEOGRAPHIC_DATA] -" at bounding box center [435, 129] width 707 height 14
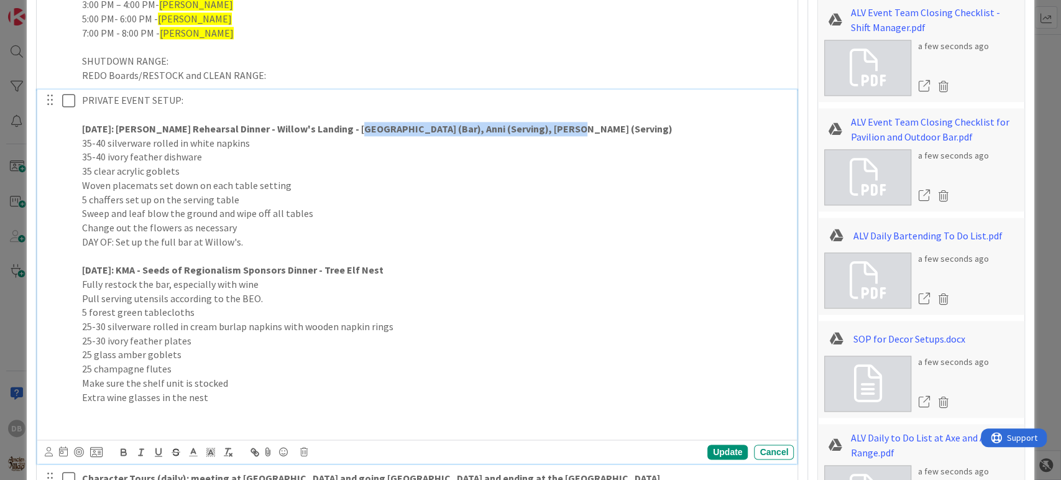
drag, startPoint x: 558, startPoint y: 130, endPoint x: 361, endPoint y: 122, distance: 197.8
click at [361, 122] on p "[DATE]: [PERSON_NAME] Rehearsal Dinner - Willow's Landing - [GEOGRAPHIC_DATA] (…" at bounding box center [435, 129] width 707 height 14
click at [211, 451] on polyline at bounding box center [210, 451] width 4 height 5
click at [252, 468] on span at bounding box center [249, 467] width 10 height 10
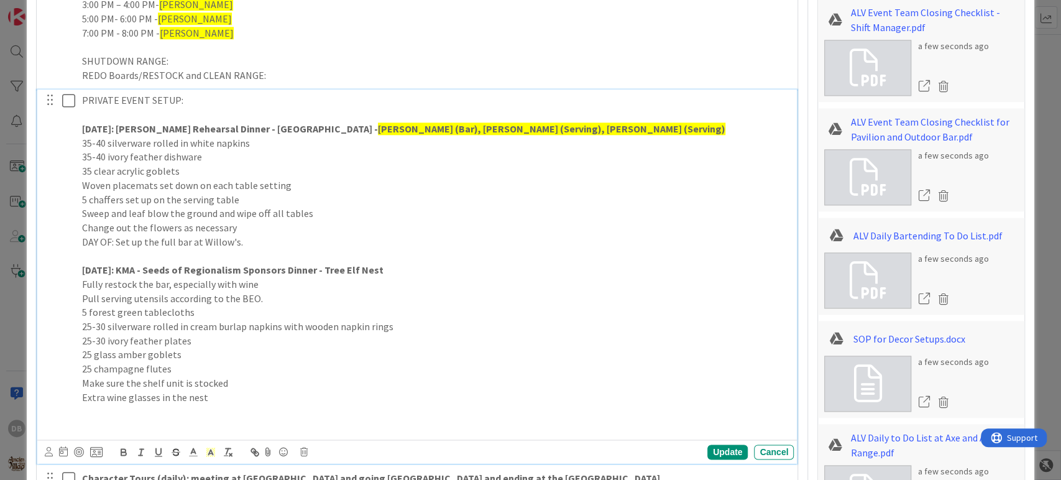
click at [558, 124] on p "[DATE]: [PERSON_NAME] Rehearsal Dinner - Willow's Landing - [GEOGRAPHIC_DATA] (…" at bounding box center [435, 129] width 707 height 14
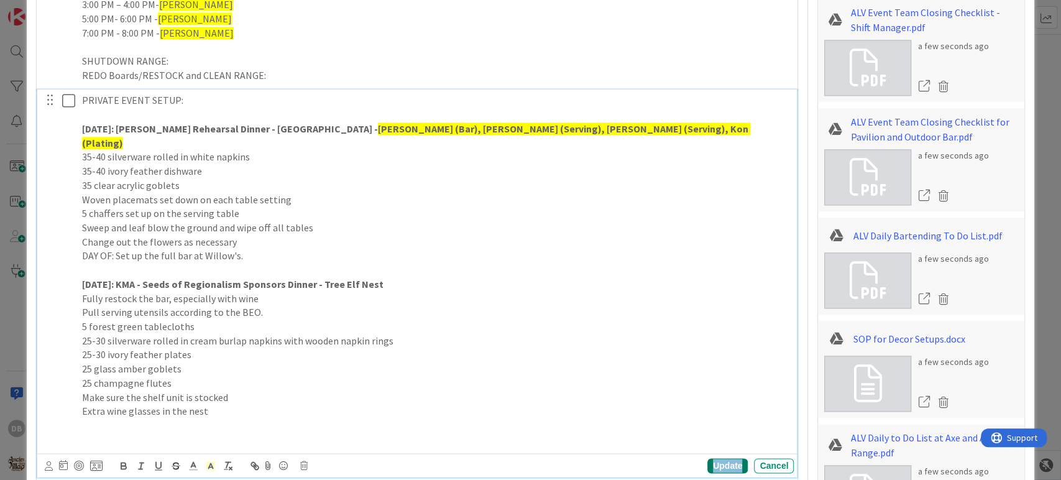
click at [721, 458] on div "Update" at bounding box center [727, 465] width 40 height 15
click at [376, 277] on p "[DATE]: KMA - Seeds of Regionalism Sponsors Dinner - Tree Elf Nest" at bounding box center [435, 284] width 707 height 14
click at [615, 123] on strong "[PERSON_NAME] (Bar), [PERSON_NAME] (Serving), [PERSON_NAME] (Serving), Kon (Pla…" at bounding box center [416, 135] width 668 height 27
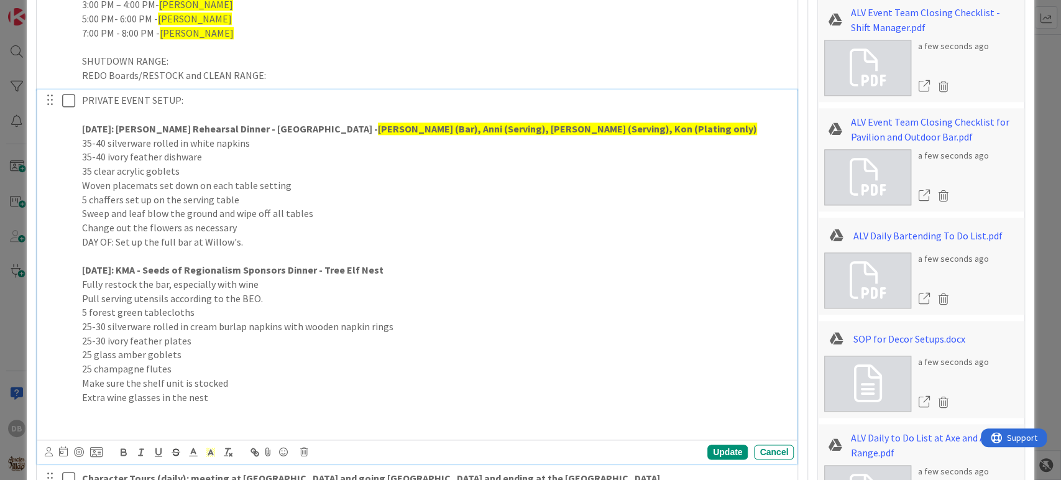
click at [391, 271] on p "[DATE]: KMA - Seeds of Regionalism Sponsors Dinner - Tree Elf Nest" at bounding box center [435, 270] width 707 height 14
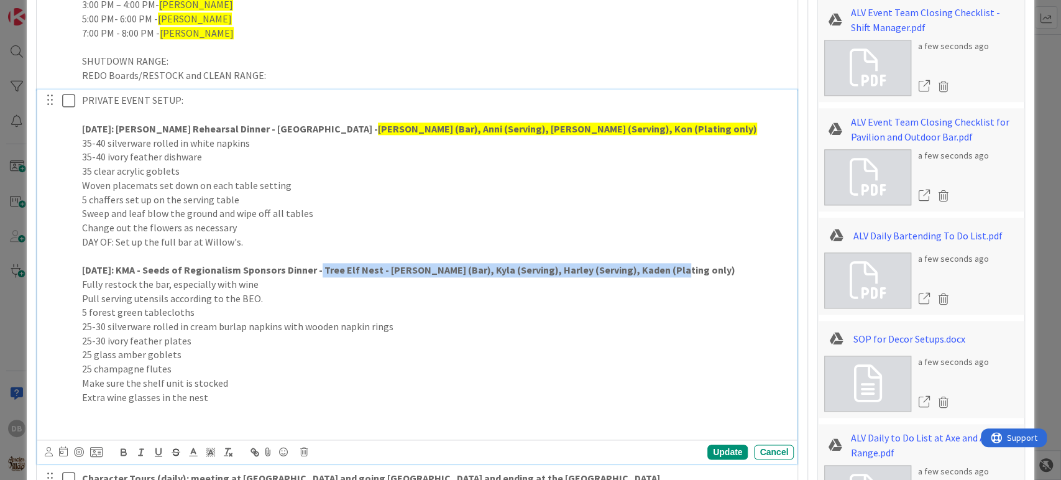
drag, startPoint x: 666, startPoint y: 265, endPoint x: 316, endPoint y: 262, distance: 350.6
click at [316, 264] on strong "[DATE]: KMA - Seeds of Regionalism Sponsors Dinner - Tree Elf Nest - [PERSON_NA…" at bounding box center [408, 270] width 653 height 12
click at [205, 454] on icon at bounding box center [210, 451] width 11 height 11
click at [249, 467] on span at bounding box center [249, 467] width 10 height 10
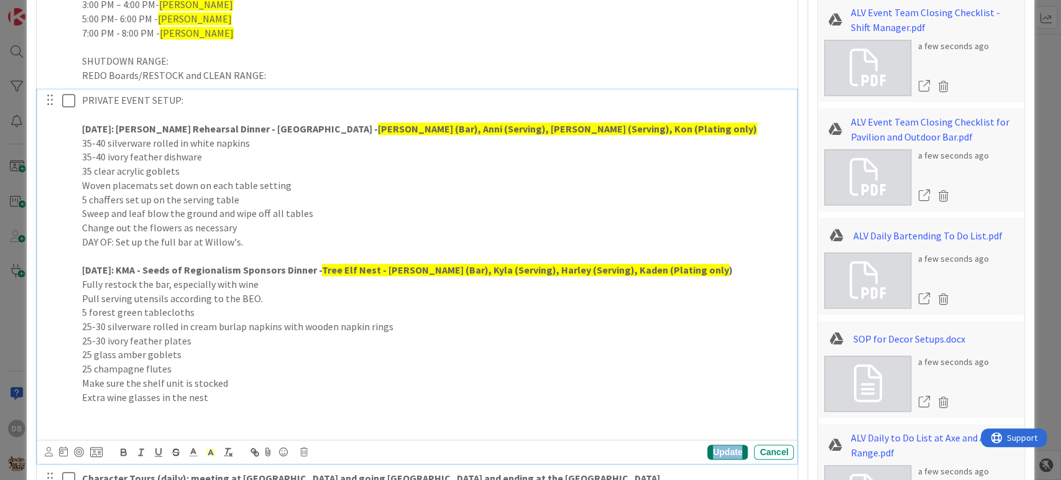
click at [716, 445] on div "Update" at bounding box center [727, 451] width 40 height 15
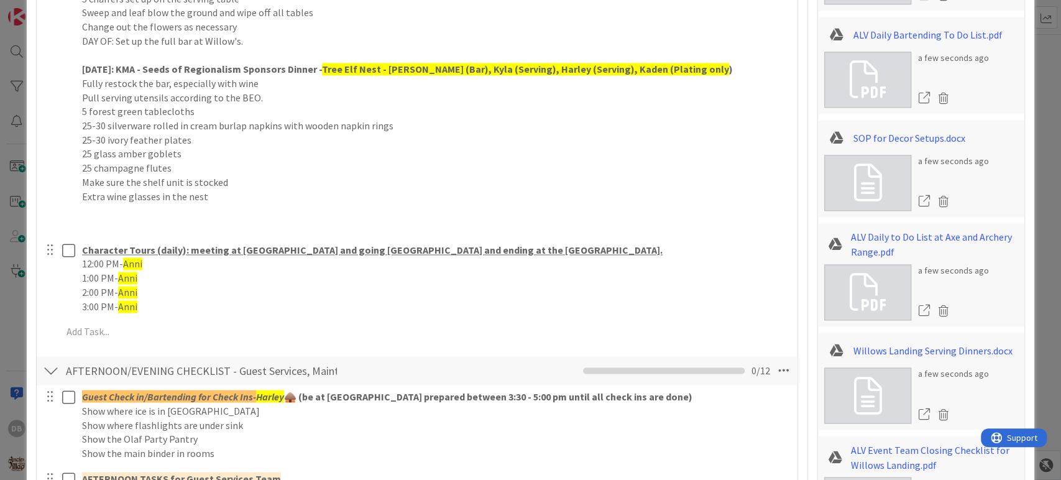
scroll to position [1218, 0]
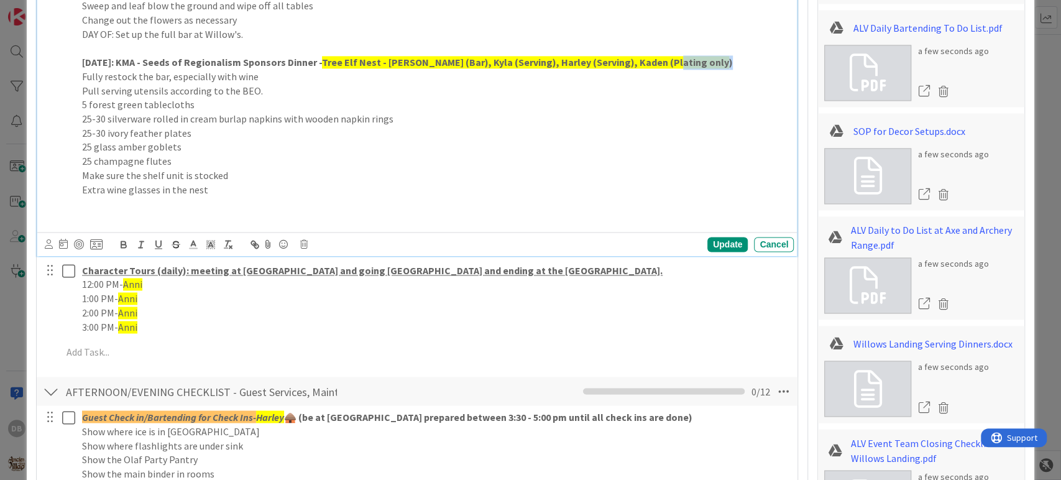
drag, startPoint x: 655, startPoint y: 63, endPoint x: 668, endPoint y: 63, distance: 13.7
click at [668, 63] on p "[DATE]: KMA - Seeds of Regionalism Sponsors Dinner - Tree Elf Nest - [PERSON_NA…" at bounding box center [435, 62] width 707 height 14
click at [203, 238] on span at bounding box center [210, 243] width 17 height 17
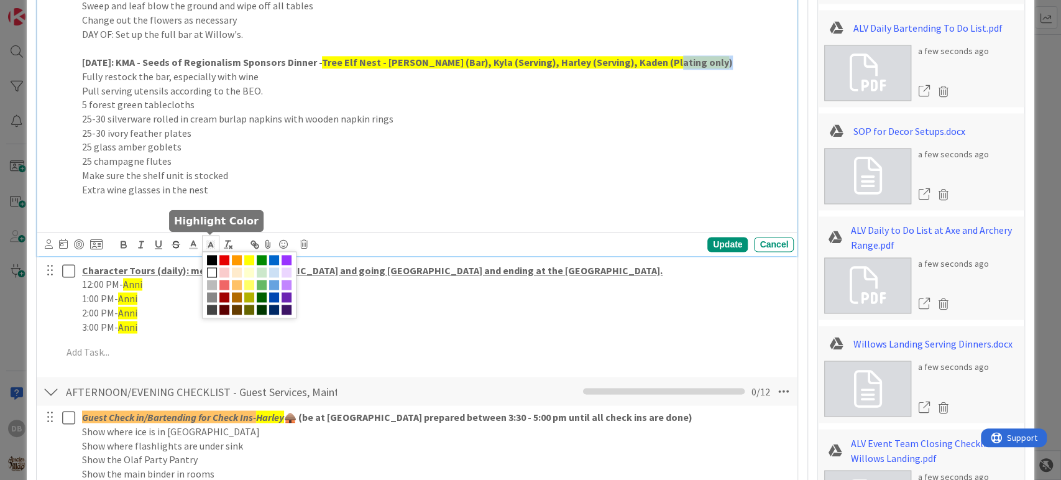
click at [252, 265] on span at bounding box center [249, 284] width 94 height 67
click at [249, 259] on span at bounding box center [249, 260] width 10 height 10
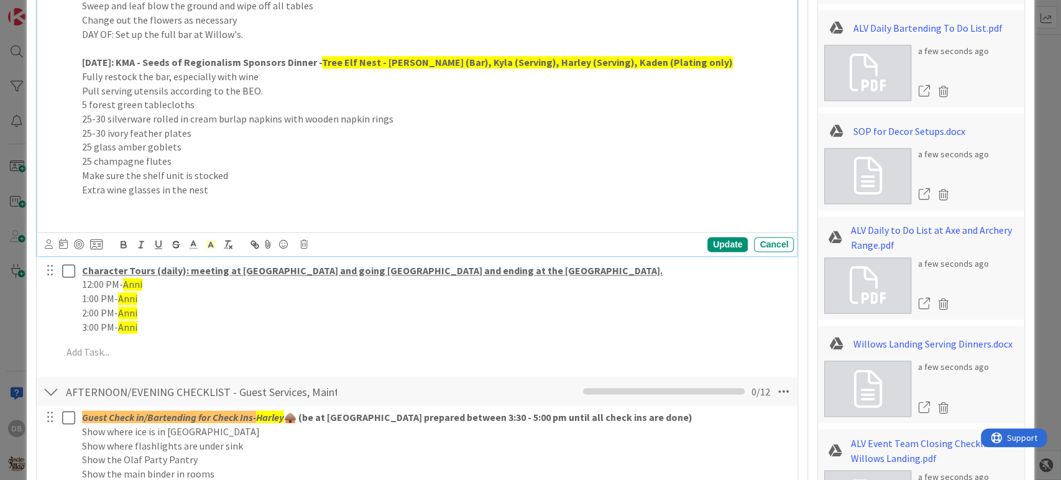
click at [137, 218] on p at bounding box center [435, 218] width 707 height 14
drag, startPoint x: 133, startPoint y: 218, endPoint x: 94, endPoint y: 219, distance: 39.2
click at [94, 219] on p "[DATE]:" at bounding box center [435, 218] width 707 height 14
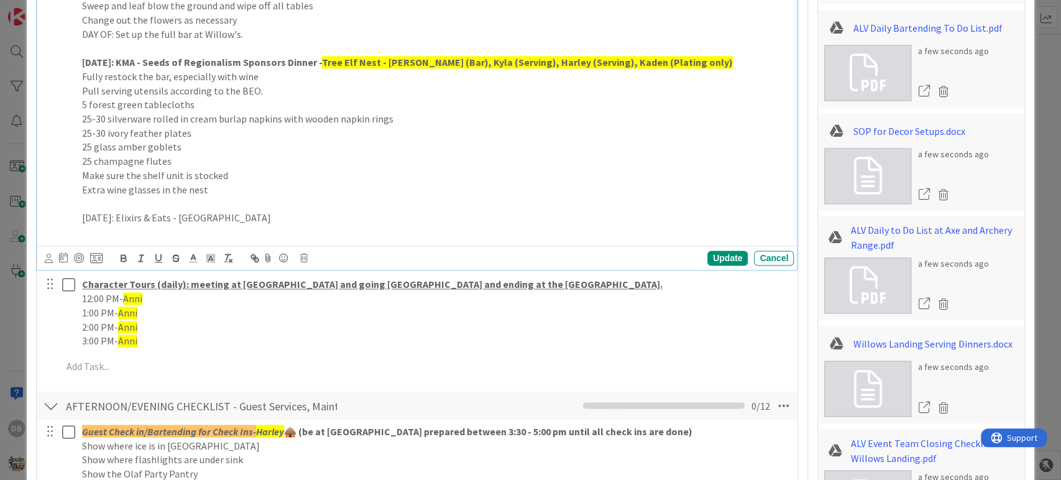
click at [300, 218] on p "[DATE]: Elixirs & Eats - [GEOGRAPHIC_DATA]" at bounding box center [435, 218] width 707 height 14
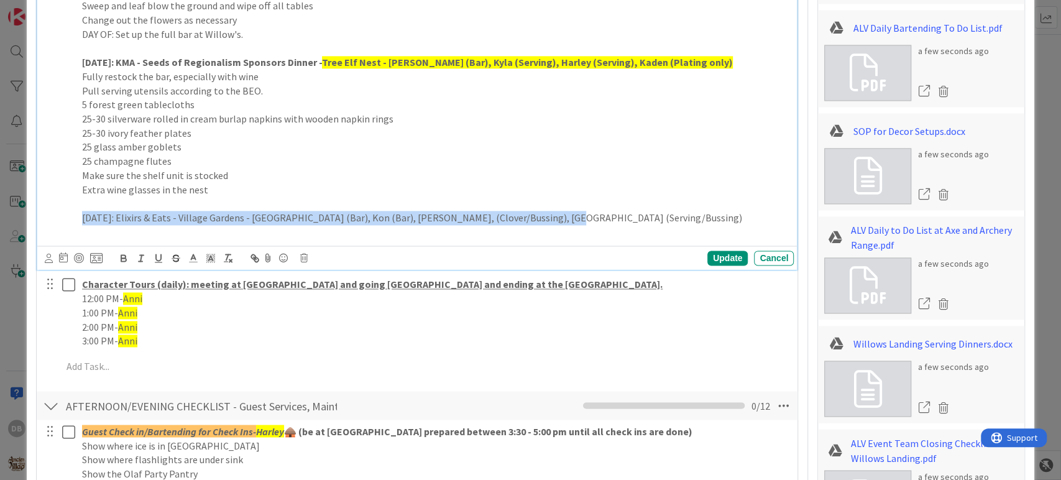
drag, startPoint x: 552, startPoint y: 220, endPoint x: 60, endPoint y: 218, distance: 492.3
click at [60, 218] on div "PRIVATE EVENT SETUP: [DATE]: [PERSON_NAME] Rehearsal Dinner - Willow's Landing …" at bounding box center [418, 62] width 752 height 361
click at [118, 254] on icon "button" at bounding box center [123, 257] width 11 height 11
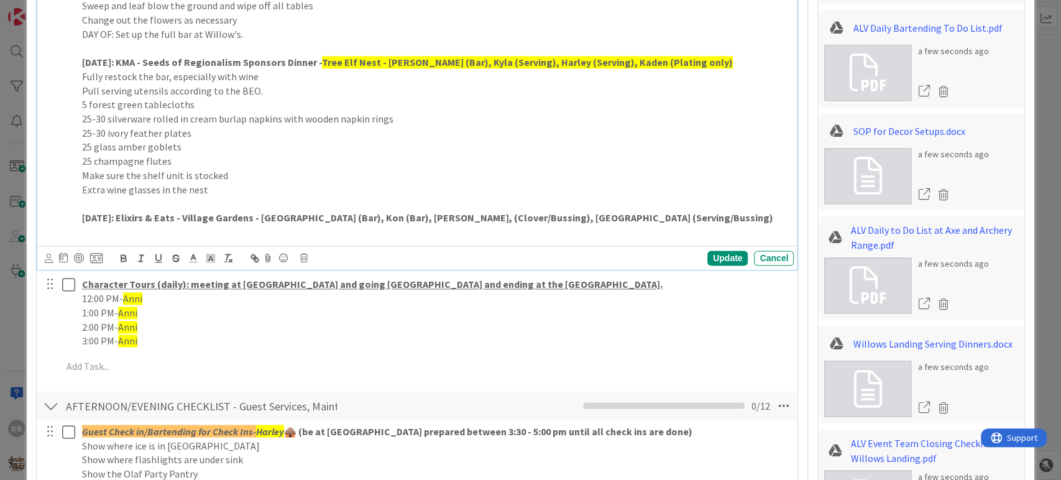
click at [92, 231] on p at bounding box center [435, 232] width 707 height 14
click at [169, 228] on p at bounding box center [435, 232] width 707 height 14
click at [140, 229] on p at bounding box center [435, 232] width 707 height 14
click at [109, 227] on p at bounding box center [435, 232] width 707 height 14
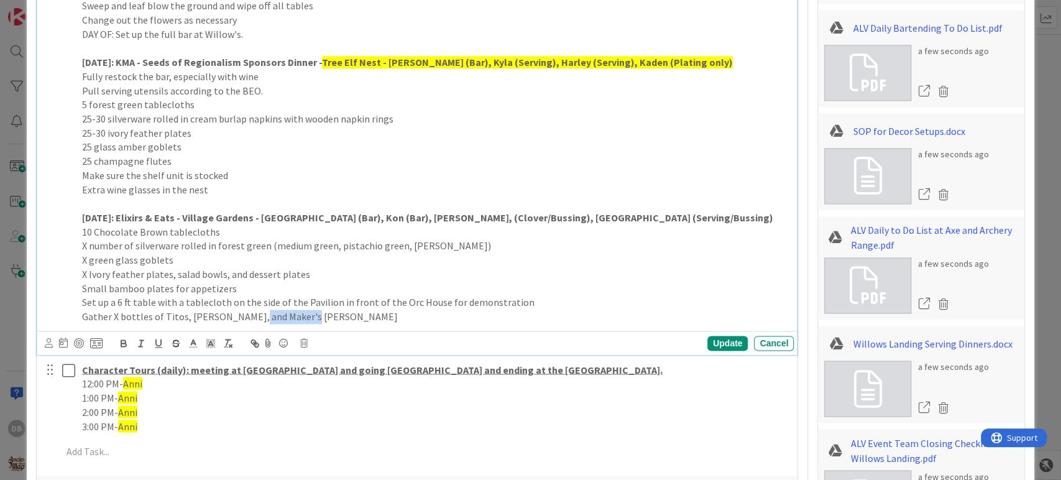
drag, startPoint x: 307, startPoint y: 316, endPoint x: 246, endPoint y: 319, distance: 61.0
click at [246, 319] on p "Gather X bottles of Titos, [PERSON_NAME], and Maker's [PERSON_NAME]" at bounding box center [435, 317] width 707 height 14
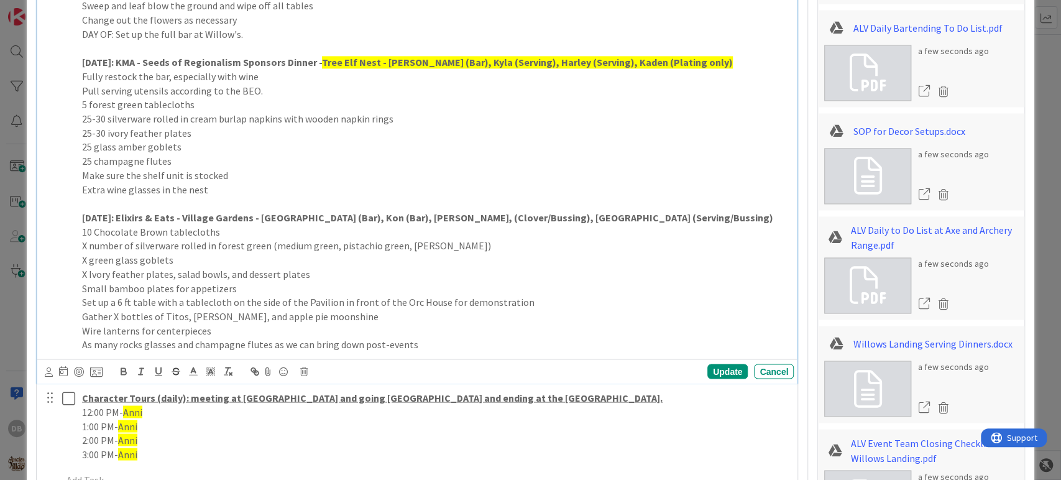
click at [83, 231] on p "10 Chocolate Brown tablecloths" at bounding box center [435, 232] width 707 height 14
click at [579, 213] on p "[DATE]: Elixirs & Eats - Village Gardens - [GEOGRAPHIC_DATA] (Bar), Kon (Bar), …" at bounding box center [435, 225] width 707 height 28
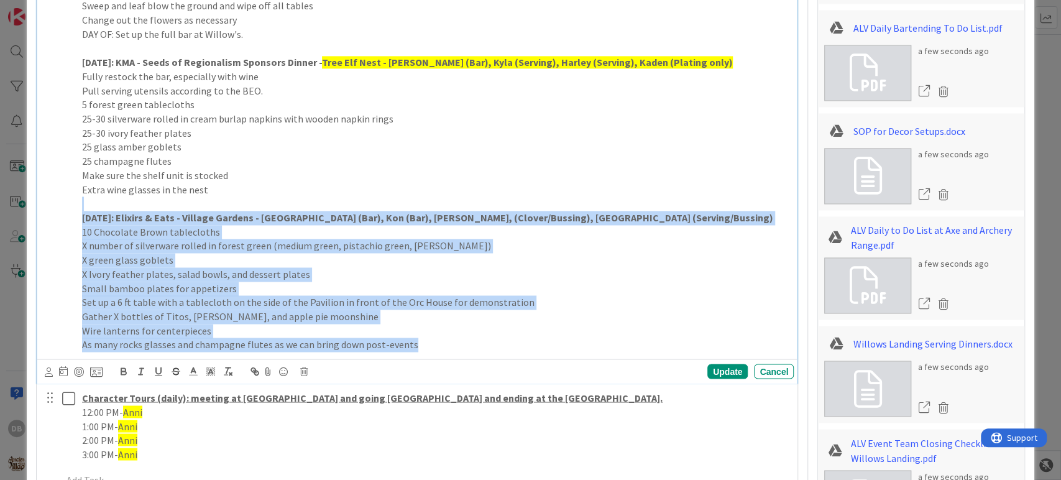
drag, startPoint x: 421, startPoint y: 347, endPoint x: 80, endPoint y: 209, distance: 367.3
click at [80, 209] on div "PRIVATE EVENT SETUP: [DATE]: [PERSON_NAME] Rehearsal Dinner - Willow's Landing …" at bounding box center [435, 119] width 717 height 474
click at [99, 227] on p "10 Chocolate Brown tablecloths" at bounding box center [435, 232] width 707 height 14
drag, startPoint x: 420, startPoint y: 347, endPoint x: 81, endPoint y: 215, distance: 363.7
click at [81, 215] on div "PRIVATE EVENT SETUP: [DATE]: [PERSON_NAME] Rehearsal Dinner - Willow's Landing …" at bounding box center [435, 119] width 717 height 474
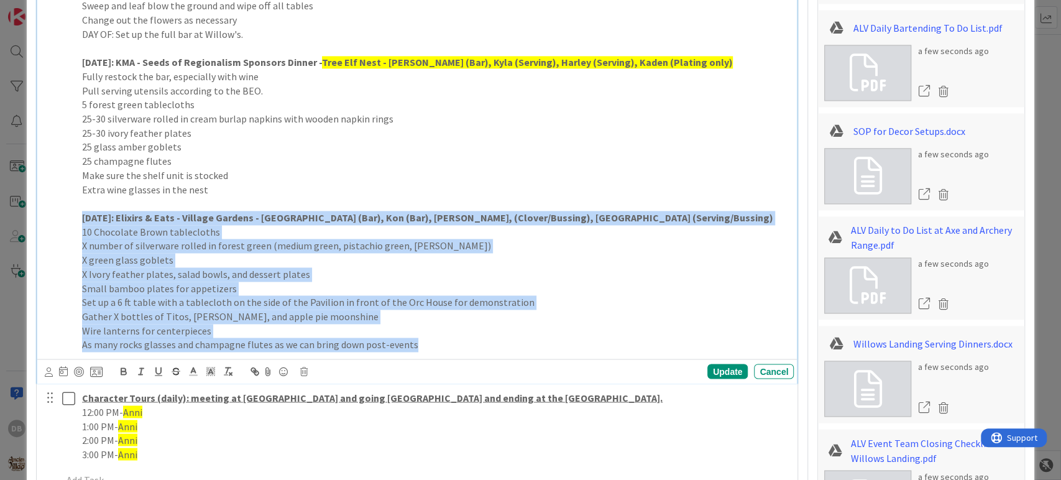
copy div "[DATE]: Elixirs & Eats - Village Gardens - Kaden (Bar), Kon (Bar), [PERSON_NAME…"
click at [396, 331] on p "Wire lanterns for centerpieces" at bounding box center [435, 331] width 707 height 14
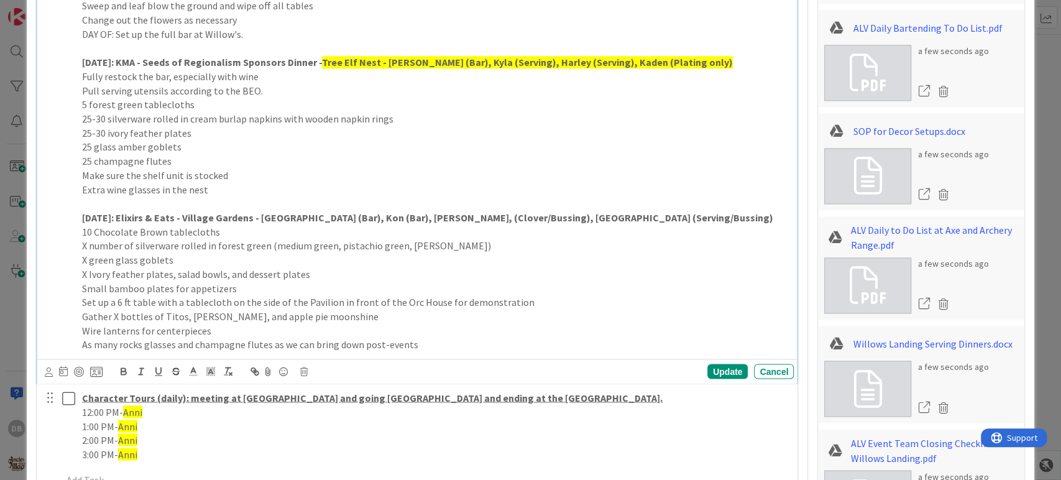
click at [707, 377] on div "Update Cancel" at bounding box center [420, 370] width 750 height 17
click at [715, 369] on div "Update" at bounding box center [727, 371] width 40 height 15
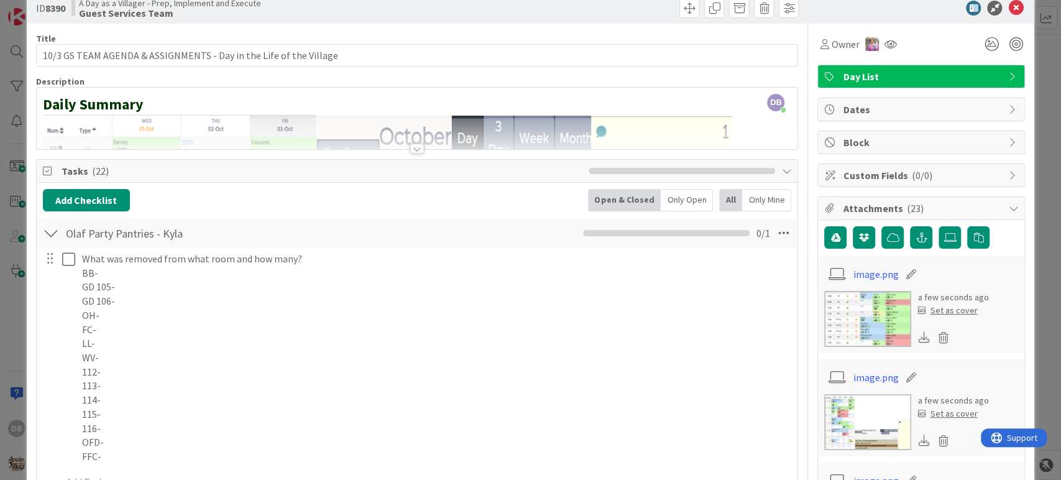
scroll to position [0, 0]
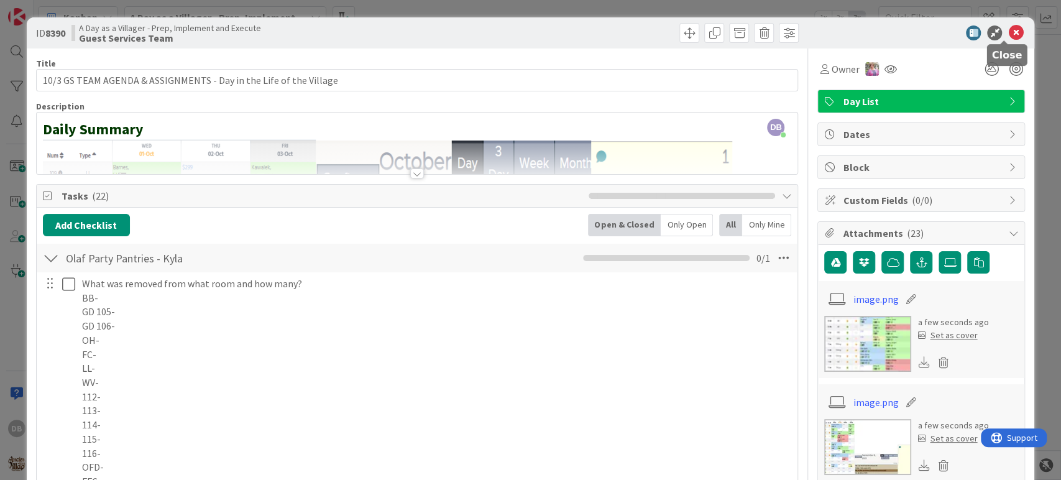
click at [1008, 30] on icon at bounding box center [1015, 32] width 15 height 15
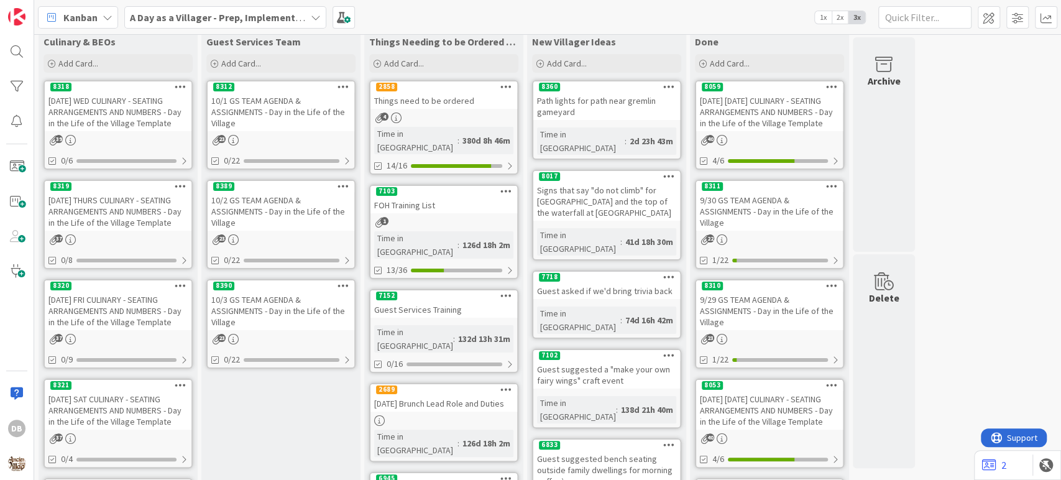
click at [284, 109] on div "10/1 GS TEAM AGENDA & ASSIGNMENTS - Day in the Life of the Village" at bounding box center [281, 112] width 147 height 39
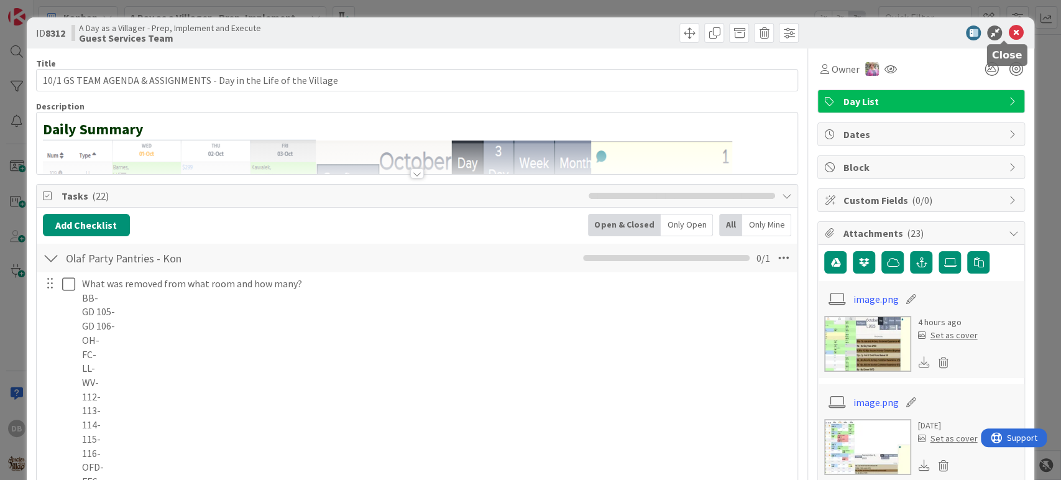
click at [1008, 31] on icon at bounding box center [1015, 32] width 15 height 15
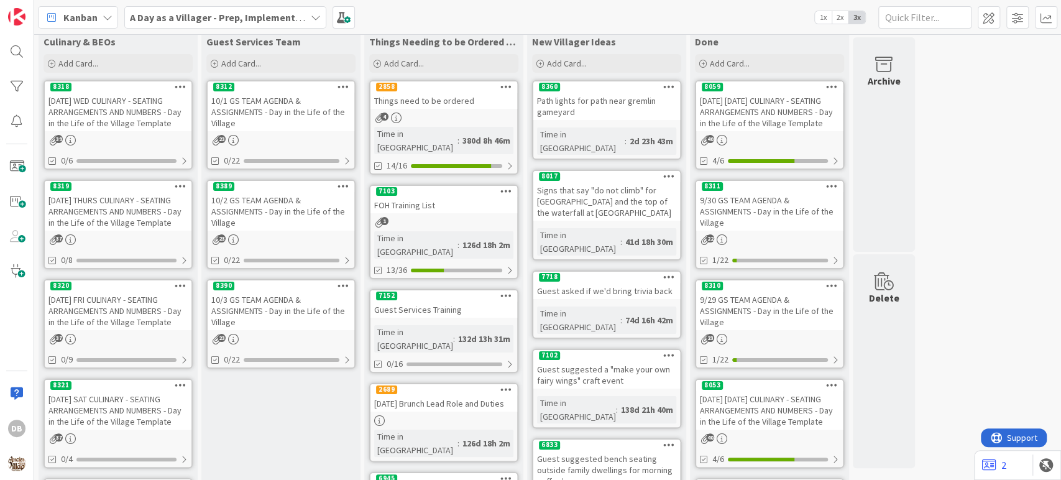
click at [267, 225] on div "10/2 GS TEAM AGENDA & ASSIGNMENTS - Day in the Life of the Village" at bounding box center [281, 211] width 147 height 39
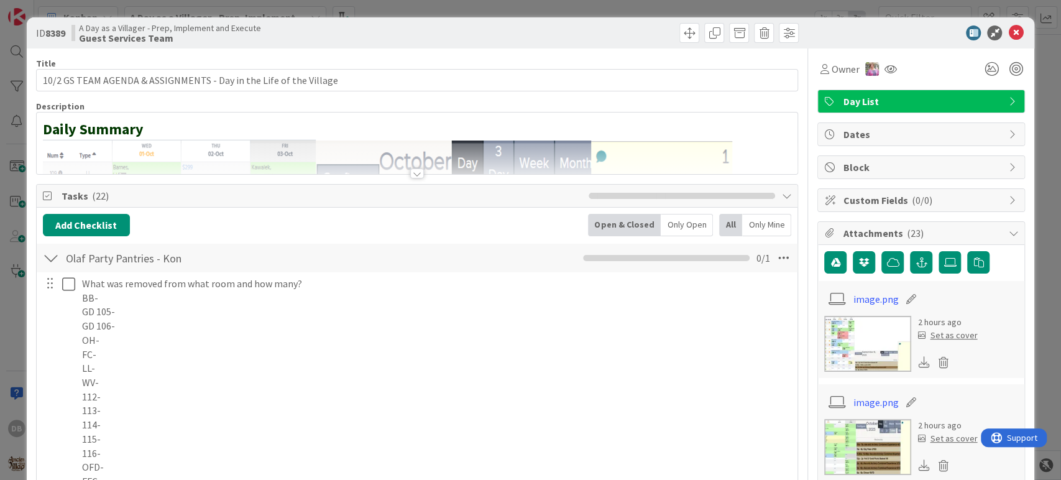
type textarea "x"
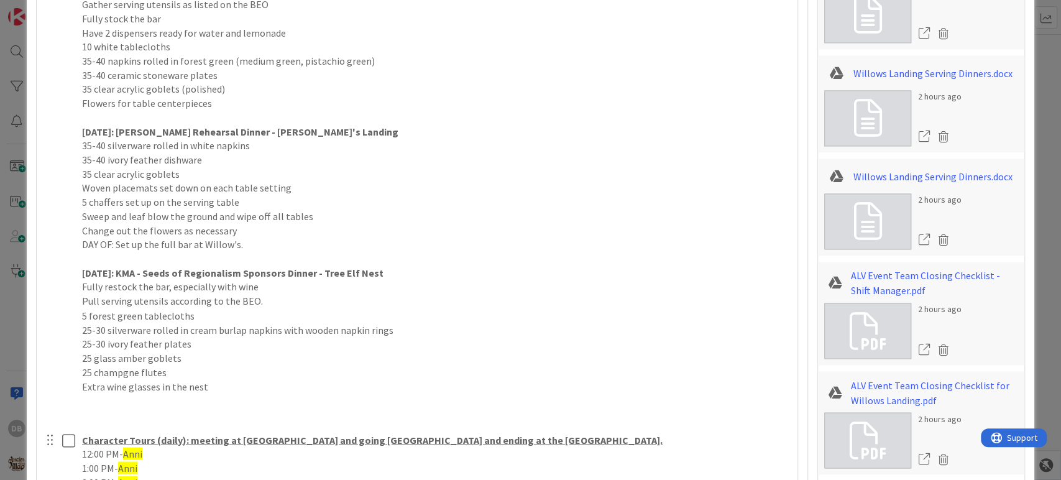
scroll to position [1345, 0]
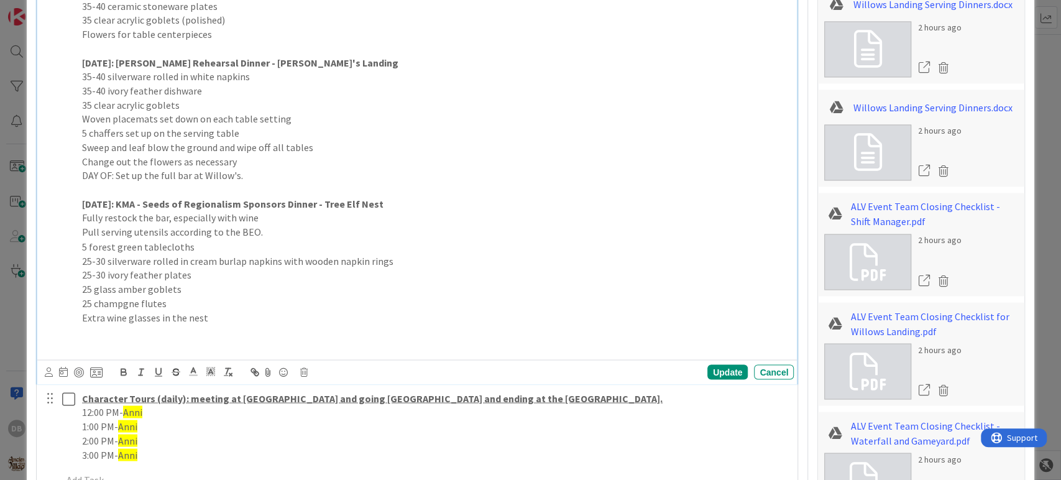
click at [212, 310] on p "Extra wine glasses in the nest" at bounding box center [435, 317] width 707 height 14
click at [163, 324] on p at bounding box center [435, 331] width 707 height 14
click at [145, 338] on p at bounding box center [435, 345] width 707 height 14
paste div
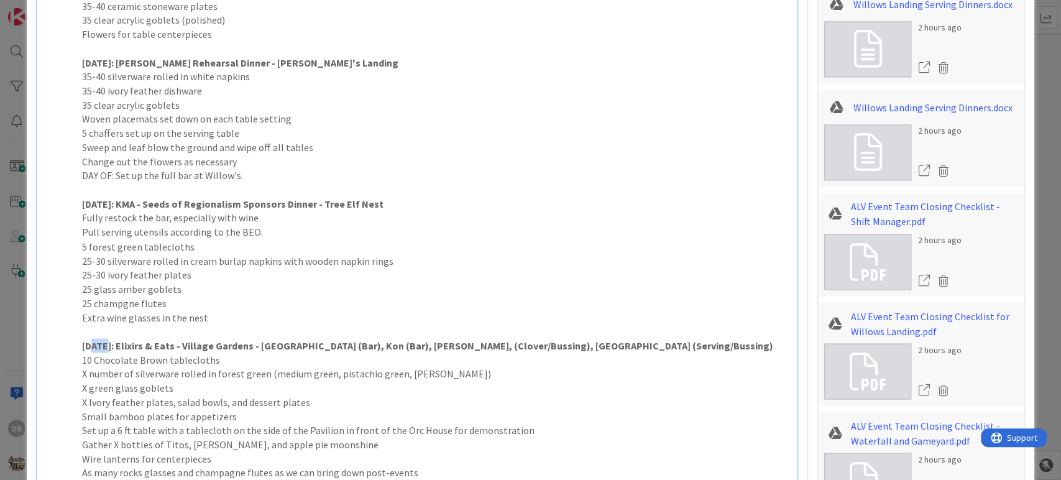
drag, startPoint x: 109, startPoint y: 327, endPoint x: 92, endPoint y: 329, distance: 17.5
click at [92, 339] on strong "[DATE]: Elixirs & Eats - Village Gardens - [GEOGRAPHIC_DATA] (Bar), Kon (Bar), …" at bounding box center [427, 345] width 691 height 12
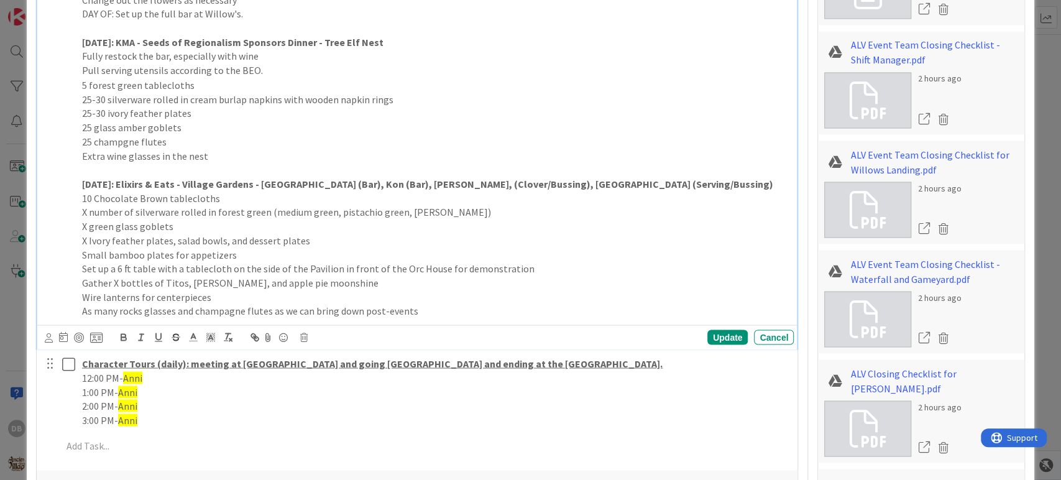
scroll to position [1552, 0]
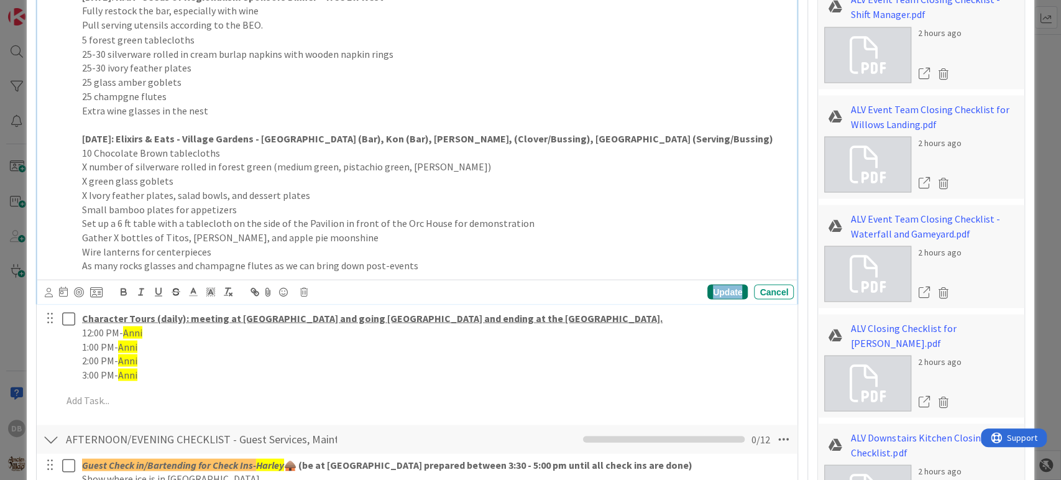
click at [720, 284] on div "Update" at bounding box center [727, 291] width 40 height 15
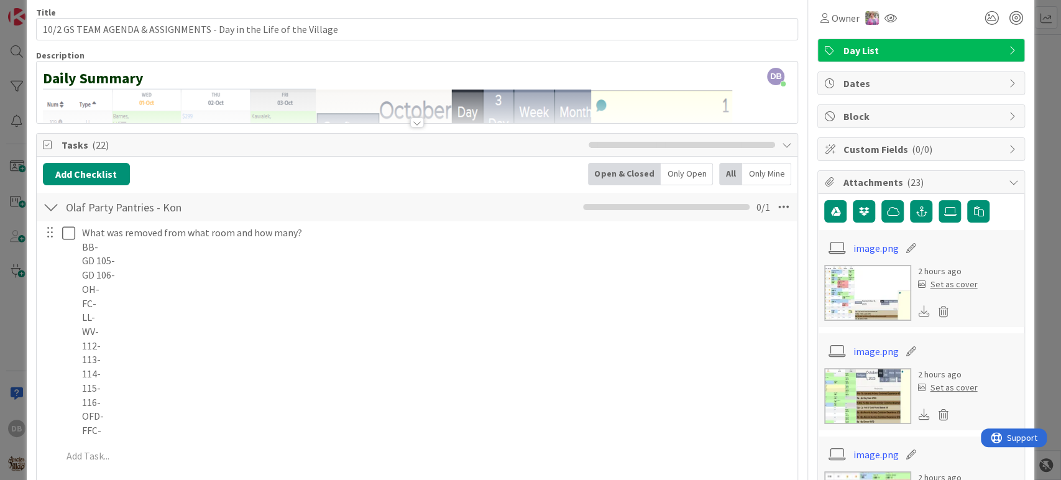
scroll to position [33, 0]
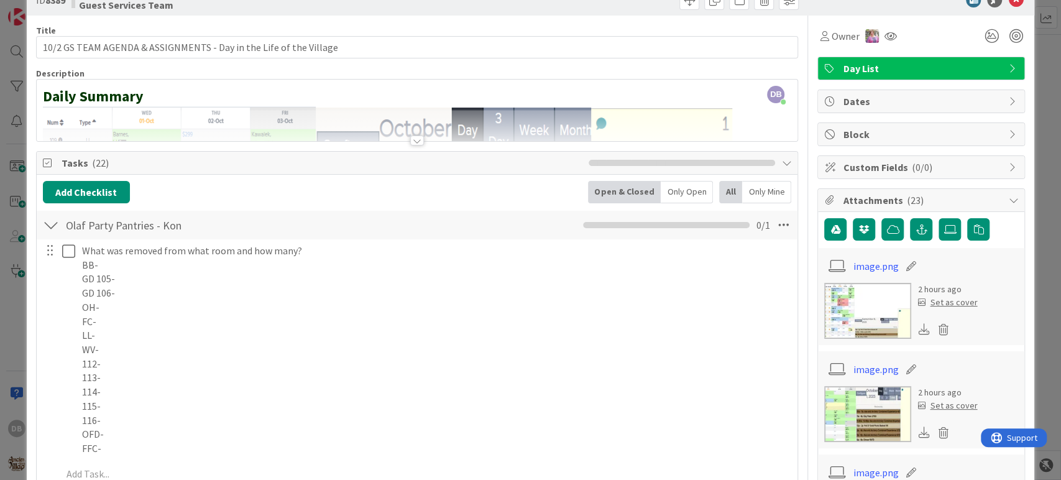
click at [1004, 7] on div "ID 8389 A Day as a Villager - Prep, Implement and Execute Guest Services Team" at bounding box center [531, -1] width 1008 height 31
click at [1008, 2] on icon at bounding box center [1015, 0] width 15 height 15
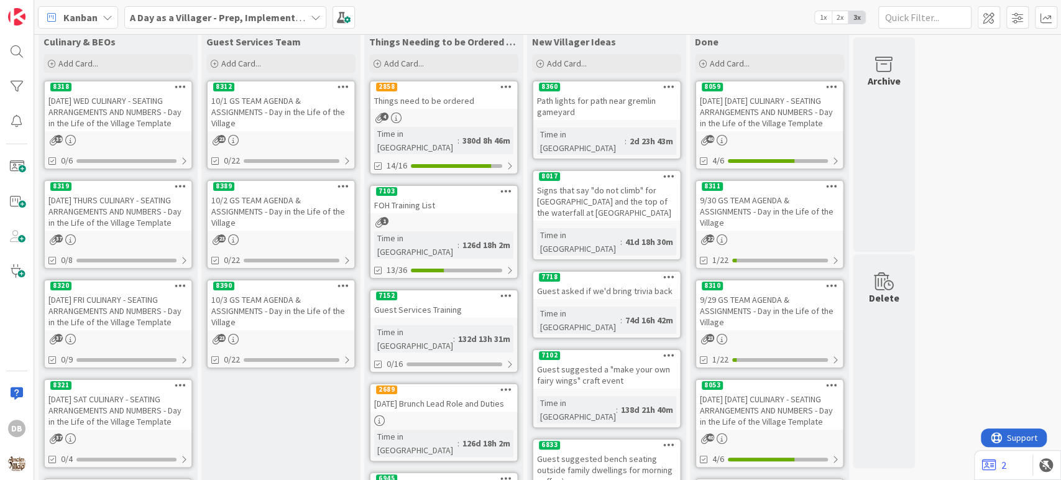
click at [262, 297] on div "10/3 GS TEAM AGENDA & ASSIGNMENTS - Day in the Life of the Village" at bounding box center [281, 311] width 147 height 39
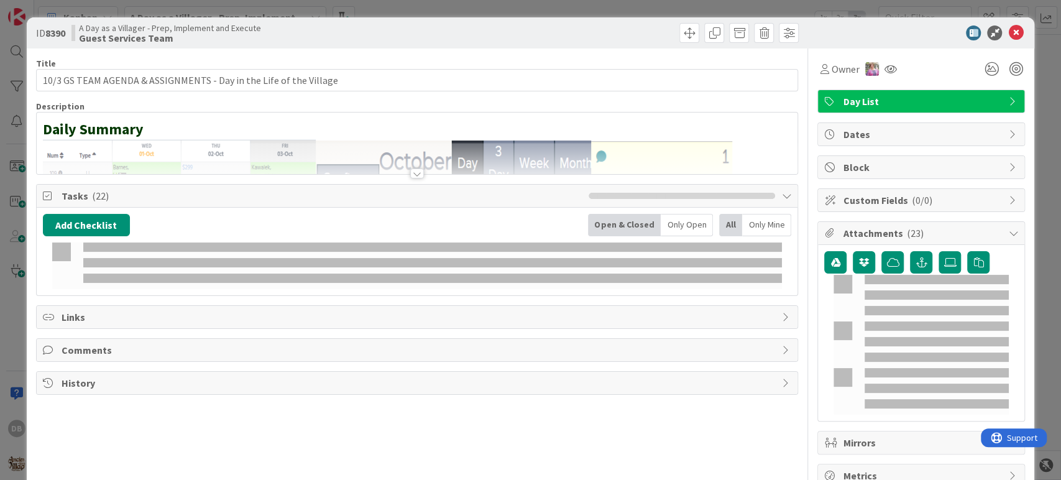
type textarea "x"
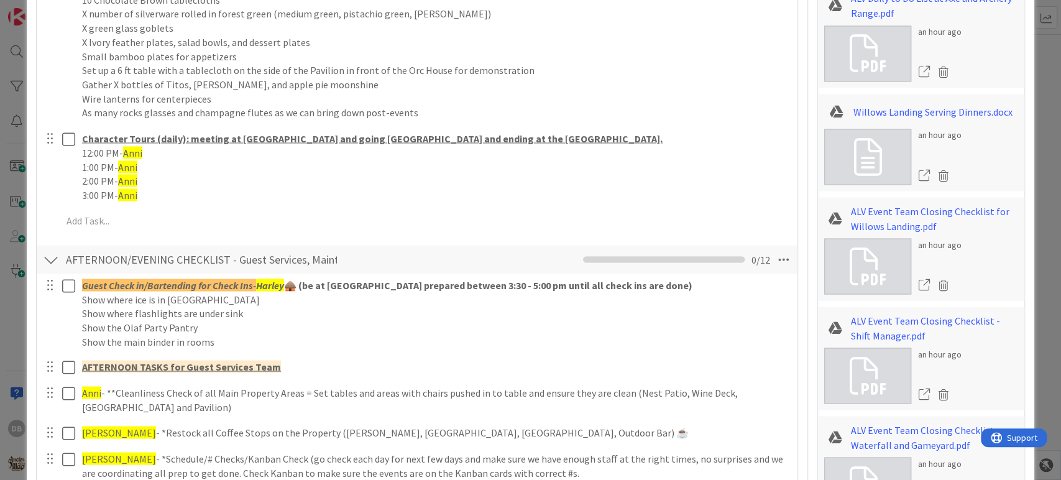
scroll to position [1657, 0]
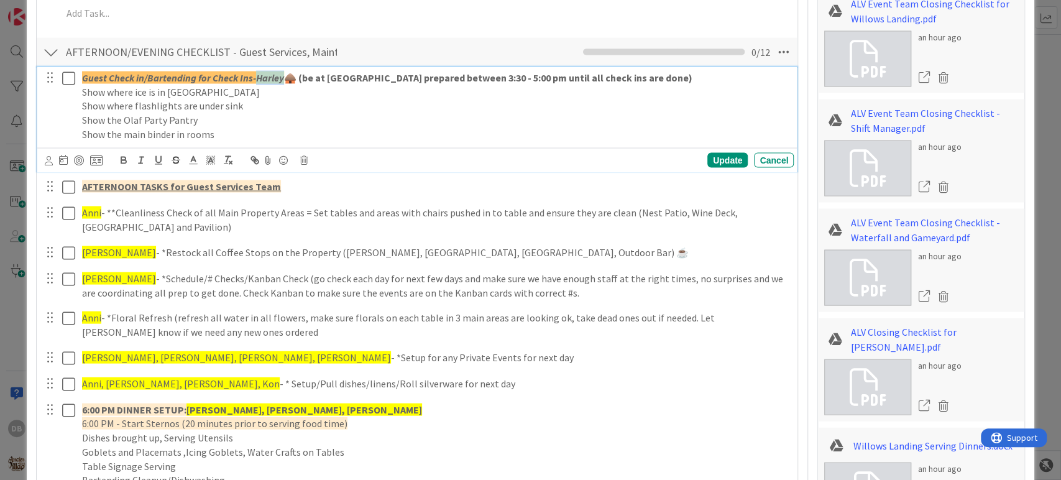
drag, startPoint x: 283, startPoint y: 78, endPoint x: 258, endPoint y: 78, distance: 25.5
click at [258, 78] on em "Harley" at bounding box center [270, 77] width 28 height 12
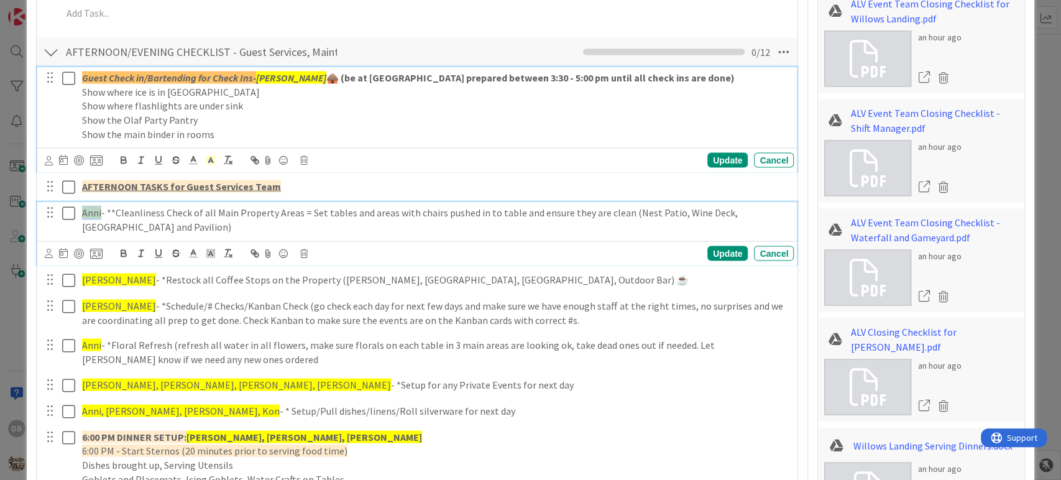
drag, startPoint x: 99, startPoint y: 211, endPoint x: 79, endPoint y: 211, distance: 20.5
click at [79, 211] on div "Anni - **Cleanliness Check of all Main Property Areas = Set tables and areas wi…" at bounding box center [435, 219] width 717 height 35
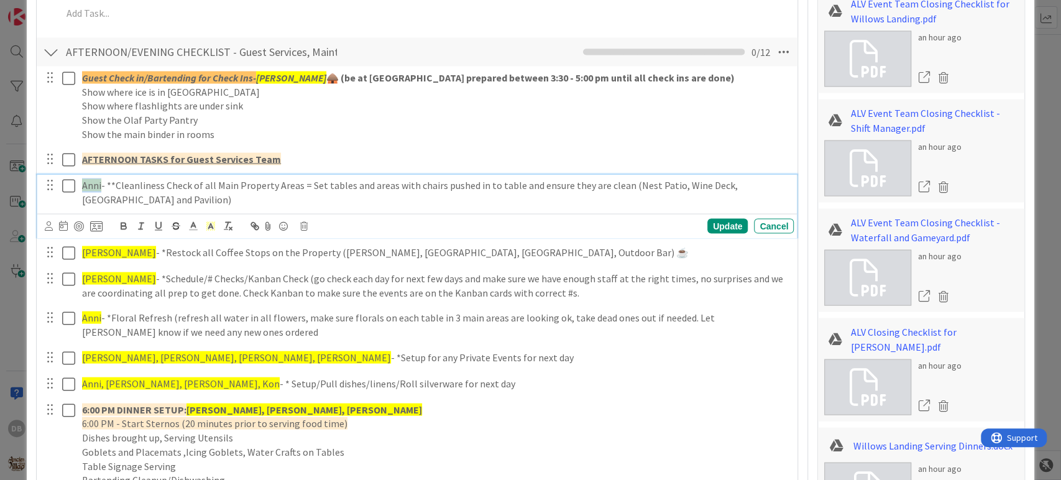
scroll to position [1630, 0]
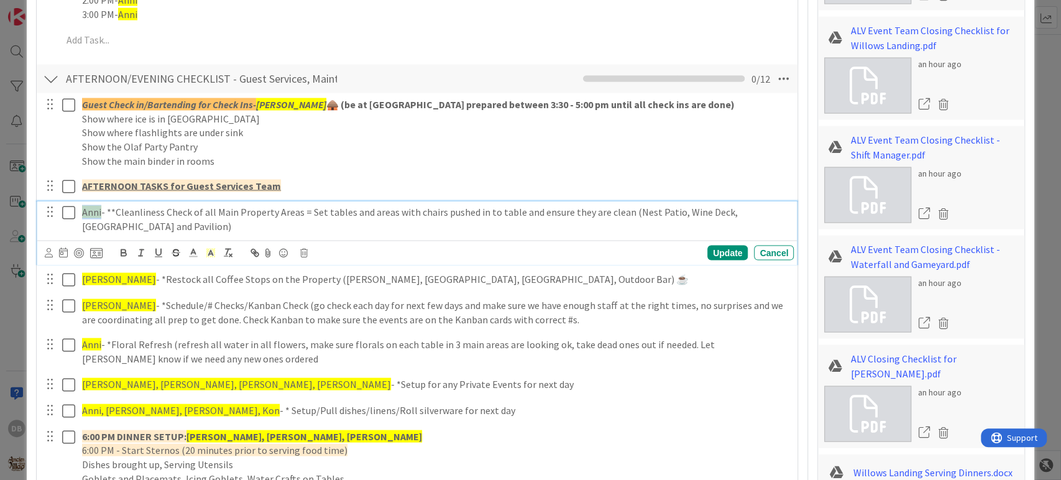
type textarea "x"
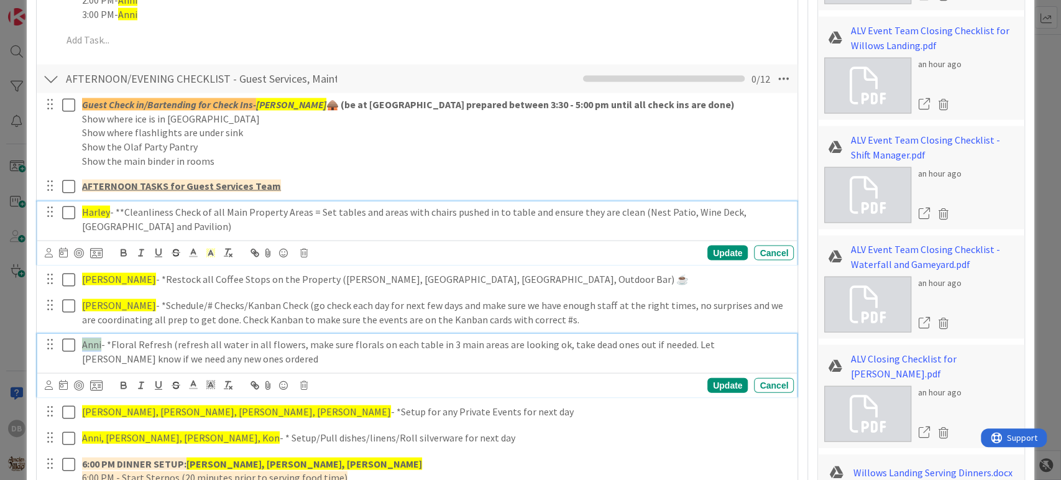
drag, startPoint x: 99, startPoint y: 340, endPoint x: 78, endPoint y: 338, distance: 21.3
click at [78, 338] on div "Anni - *Floral Refresh (refresh all water in all flowers, make sure florals on …" at bounding box center [435, 351] width 717 height 35
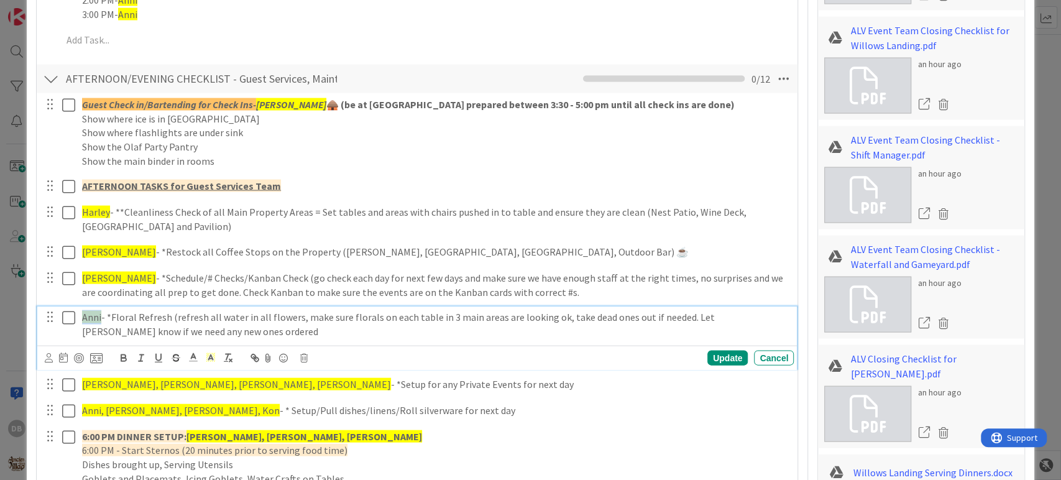
scroll to position [1603, 0]
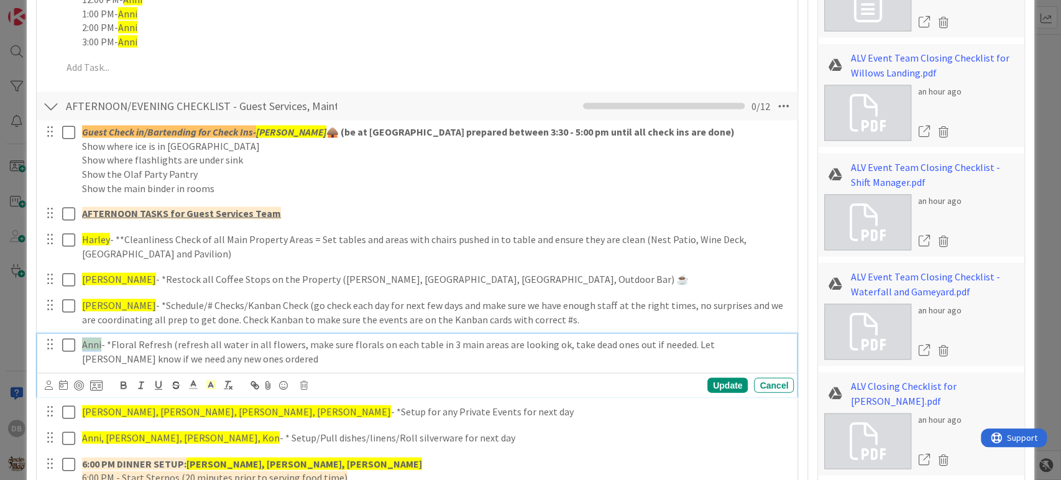
type textarea "x"
click at [723, 389] on div "Update" at bounding box center [727, 385] width 40 height 15
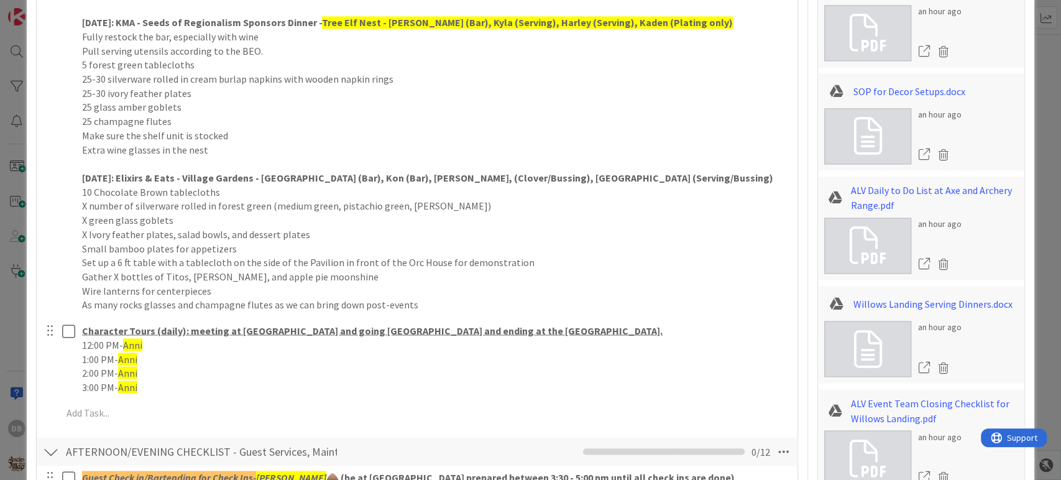
scroll to position [1188, 0]
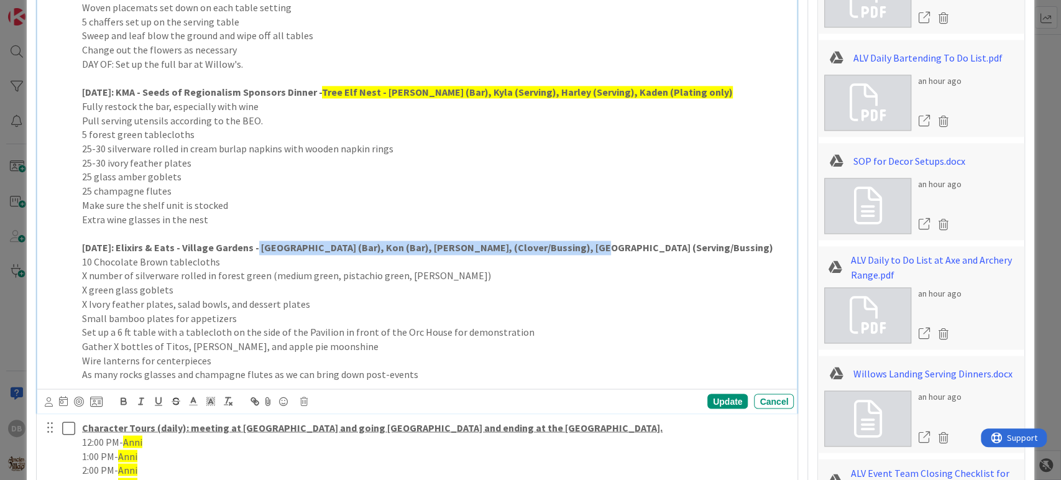
drag, startPoint x: 571, startPoint y: 247, endPoint x: 257, endPoint y: 242, distance: 314.5
click at [257, 242] on p "[DATE]: Elixirs & Eats - Village Gardens - [GEOGRAPHIC_DATA] (Bar), Kon (Bar), …" at bounding box center [435, 248] width 707 height 14
click at [207, 395] on icon at bounding box center [210, 400] width 11 height 11
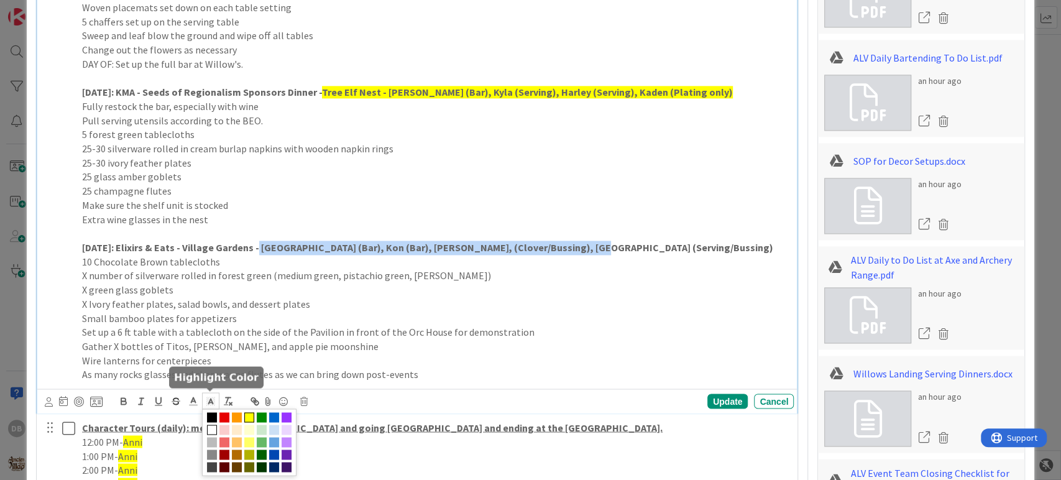
click at [247, 412] on span at bounding box center [249, 417] width 10 height 10
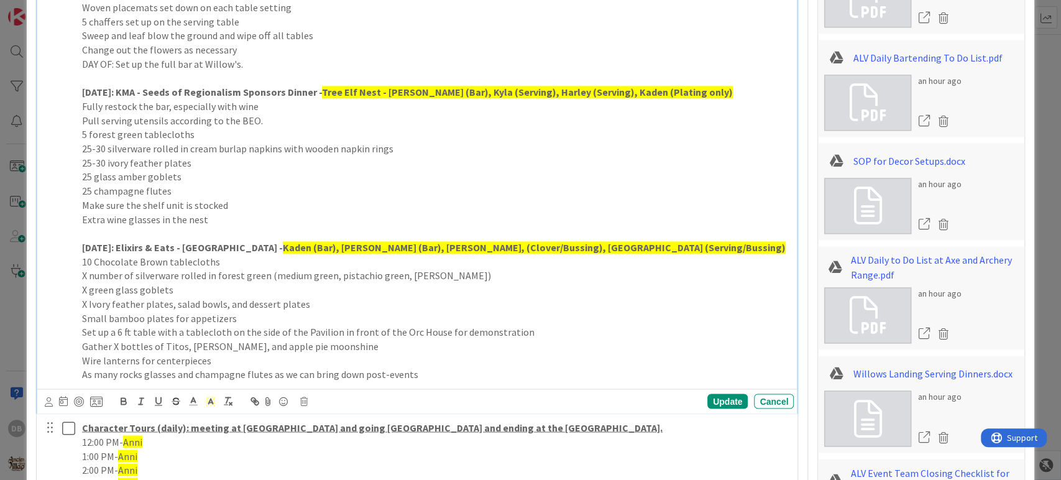
click at [366, 288] on p "X green glass goblets" at bounding box center [435, 290] width 707 height 14
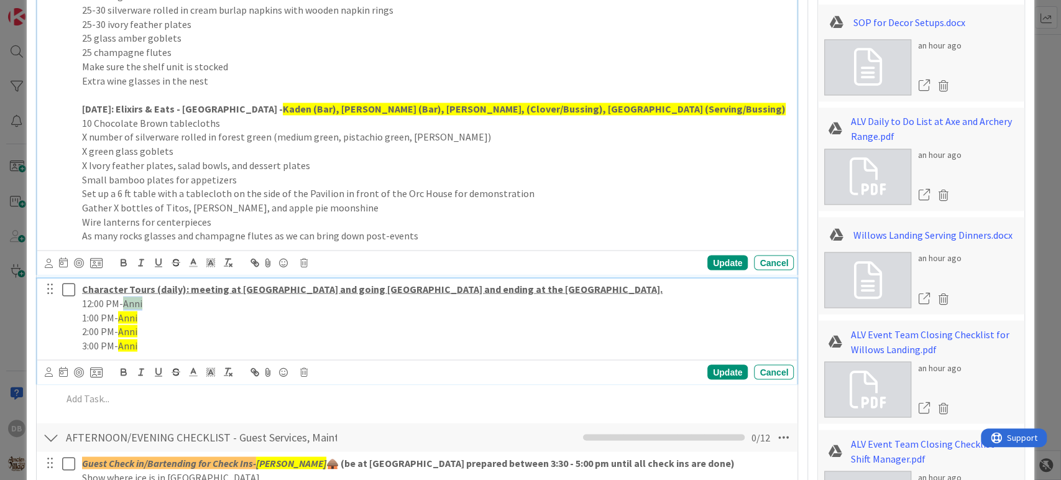
drag, startPoint x: 141, startPoint y: 302, endPoint x: 126, endPoint y: 303, distance: 15.0
click at [126, 303] on p "12:00 PM- Anni" at bounding box center [435, 303] width 707 height 14
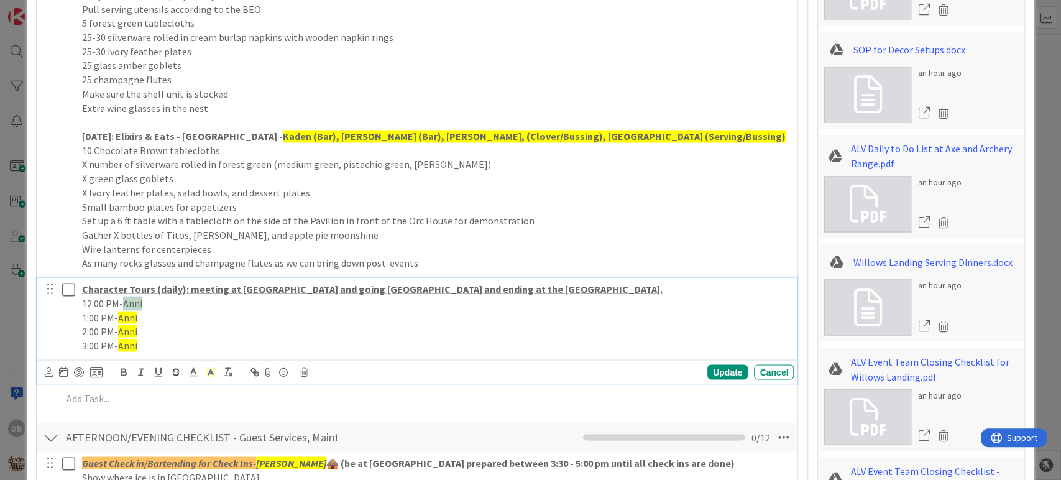
type textarea "x"
drag, startPoint x: 139, startPoint y: 313, endPoint x: 121, endPoint y: 314, distance: 18.1
click at [121, 314] on p "1:00 PM- Anni" at bounding box center [435, 317] width 707 height 14
drag, startPoint x: 139, startPoint y: 328, endPoint x: 119, endPoint y: 331, distance: 19.5
click at [119, 331] on p "2:00 PM- Anni" at bounding box center [435, 331] width 707 height 14
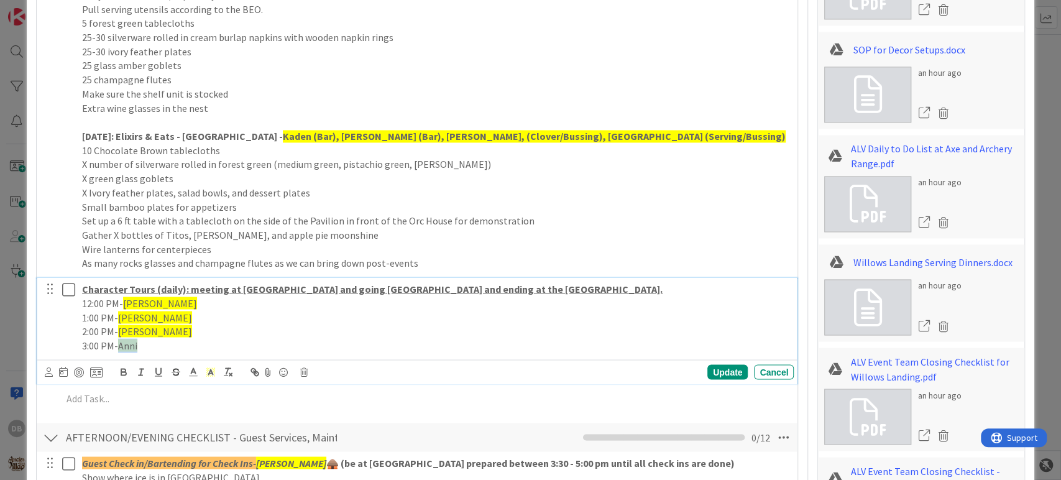
drag, startPoint x: 139, startPoint y: 342, endPoint x: 121, endPoint y: 348, distance: 19.5
click at [121, 348] on p "3:00 PM- Anni" at bounding box center [435, 345] width 707 height 14
click at [711, 372] on div "Update" at bounding box center [727, 371] width 40 height 15
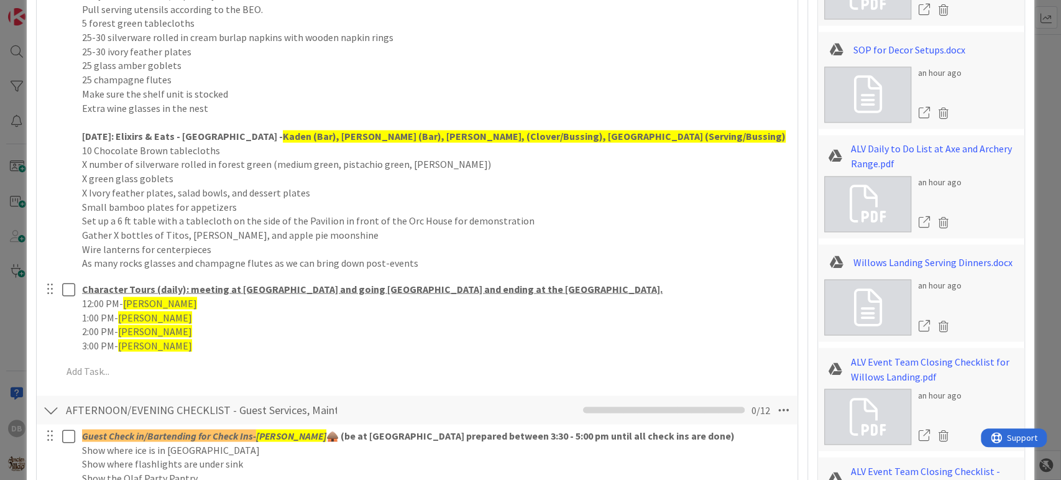
type textarea "x"
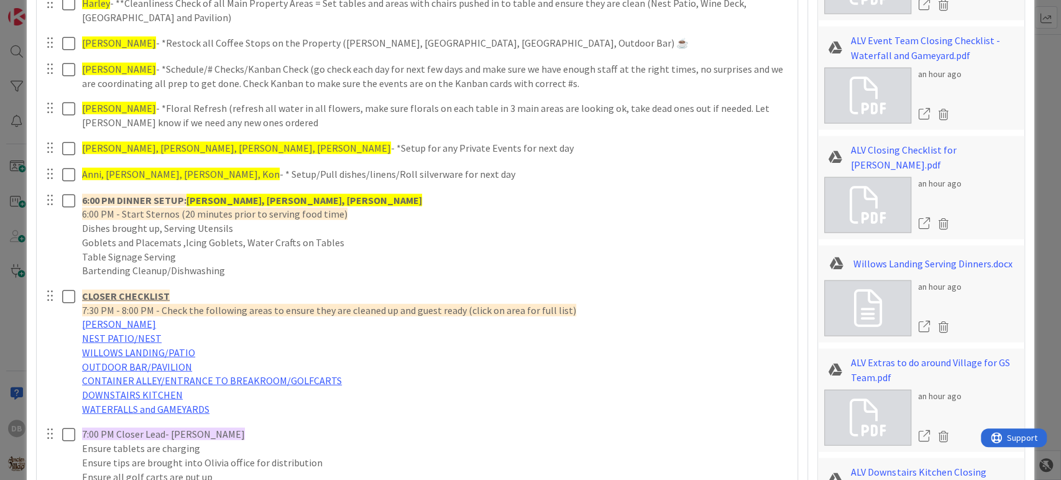
scroll to position [1852, 0]
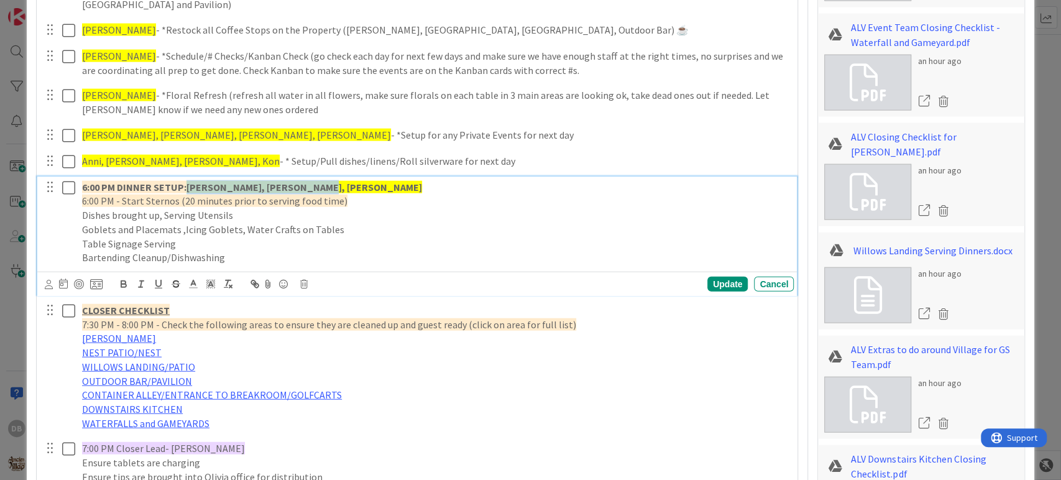
drag, startPoint x: 311, startPoint y: 183, endPoint x: 189, endPoint y: 175, distance: 122.7
click at [189, 177] on div "6:00 PM DINNER SETUP: [PERSON_NAME], [PERSON_NAME], [PERSON_NAME] 6:00 PM - Sta…" at bounding box center [435, 223] width 717 height 92
drag, startPoint x: 319, startPoint y: 184, endPoint x: 188, endPoint y: 182, distance: 131.2
click at [188, 182] on p "6:00 PM DINNER SETUP: Combined with Elixirs & Eats" at bounding box center [435, 187] width 707 height 14
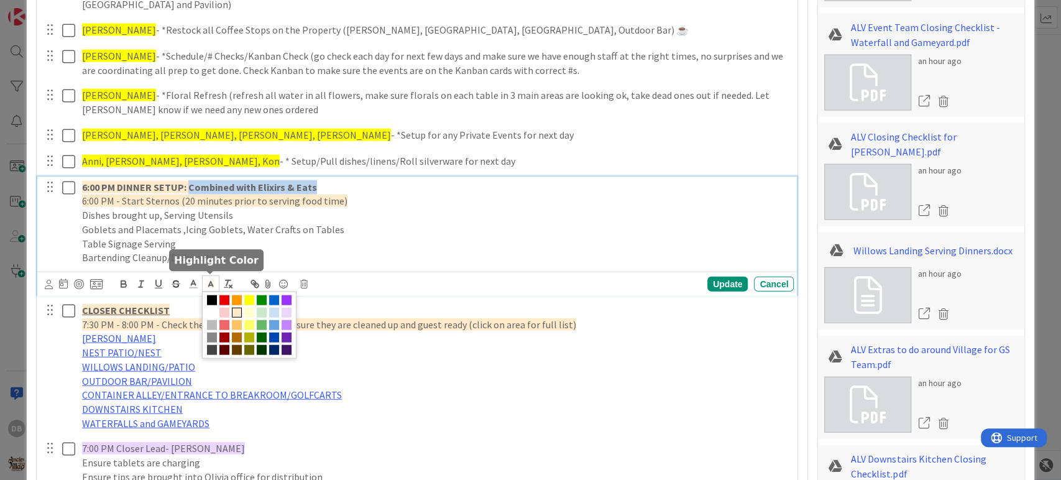
click at [209, 282] on polyline at bounding box center [210, 284] width 4 height 5
click at [249, 295] on span at bounding box center [249, 300] width 10 height 10
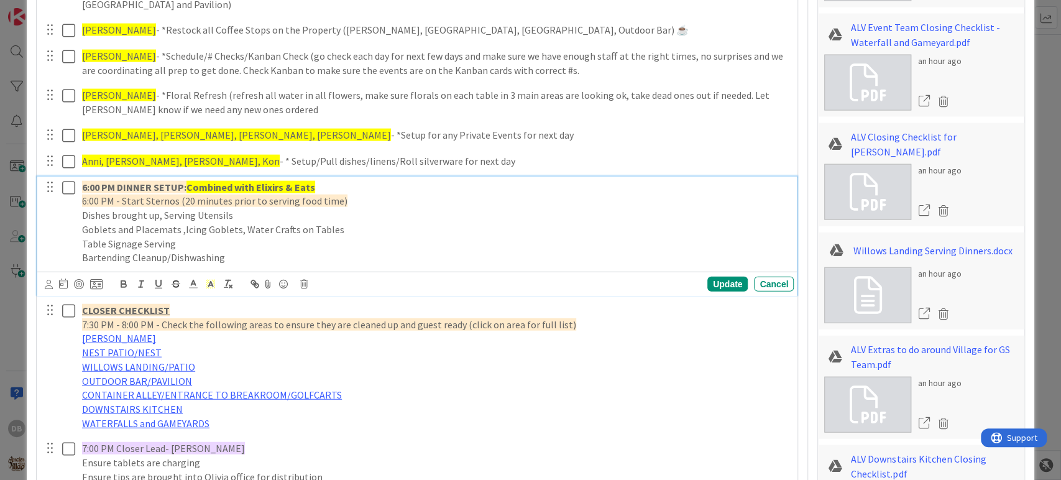
click at [331, 186] on p "6:00 PM DINNER SETUP: Combined with Elixirs & Eats" at bounding box center [435, 187] width 707 height 14
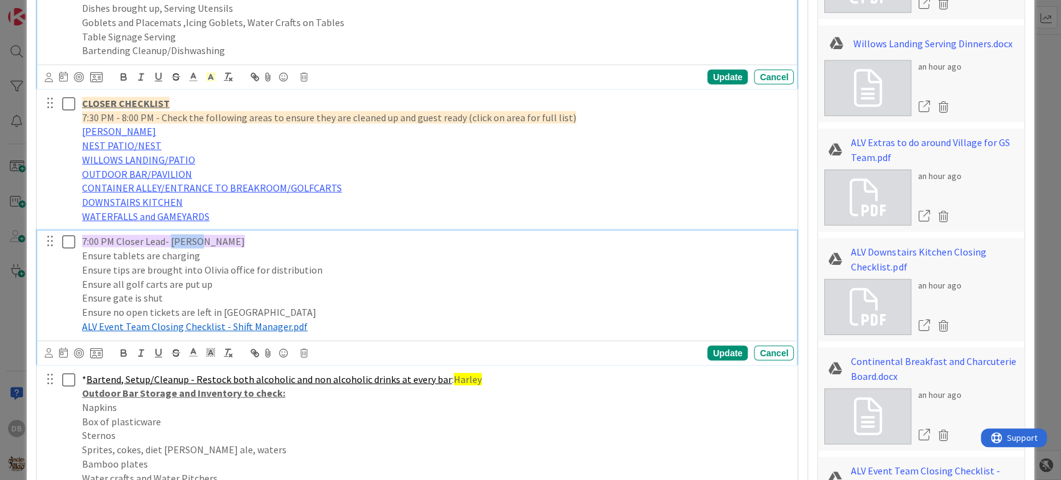
drag, startPoint x: 194, startPoint y: 239, endPoint x: 171, endPoint y: 244, distance: 23.7
click at [171, 244] on p "7:00 PM Closer Lead- [PERSON_NAME]" at bounding box center [435, 241] width 707 height 14
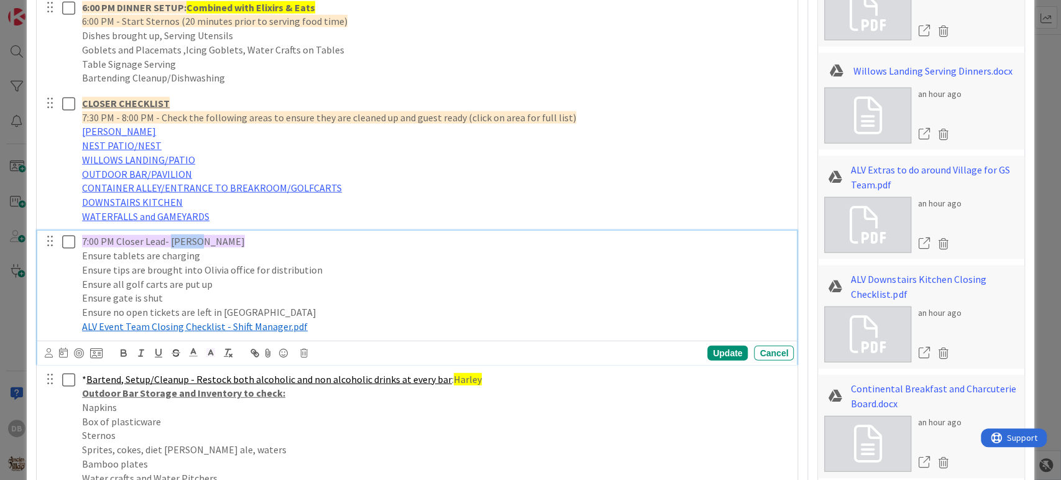
type textarea "x"
drag, startPoint x: 464, startPoint y: 382, endPoint x: 447, endPoint y: 382, distance: 16.8
click at [447, 382] on p "* Bartend, Setup/Cleanup - Restock both alcoholic and non alcoholic drinks at e…" at bounding box center [435, 379] width 707 height 14
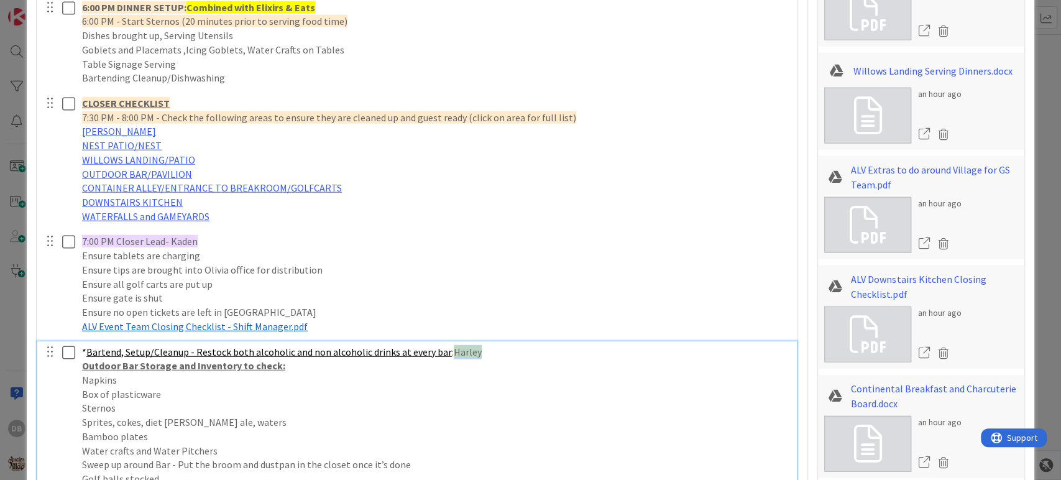
scroll to position [2005, 0]
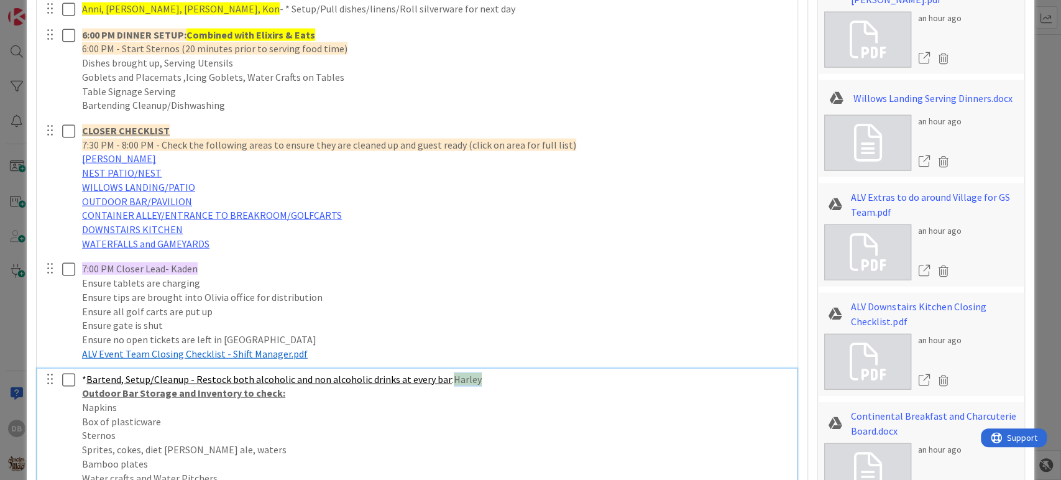
type textarea "x"
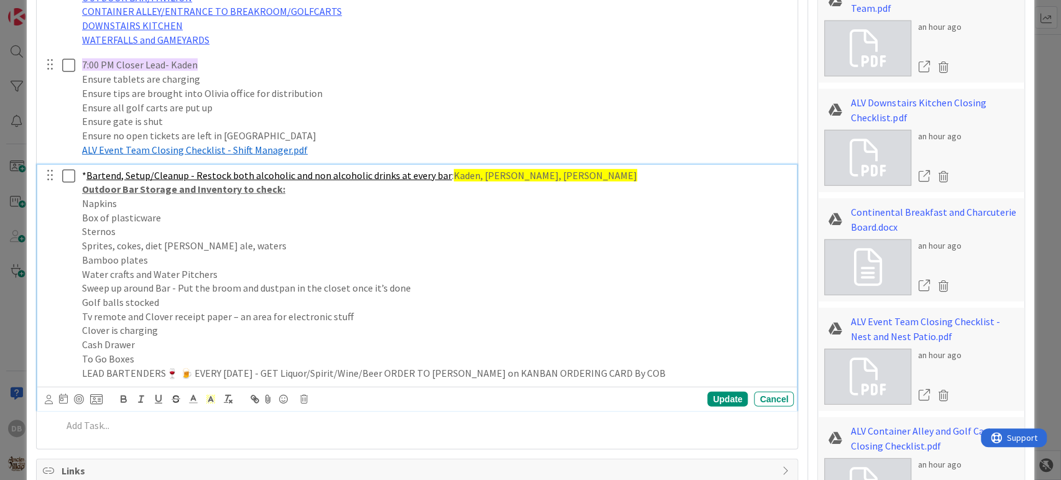
scroll to position [2281, 0]
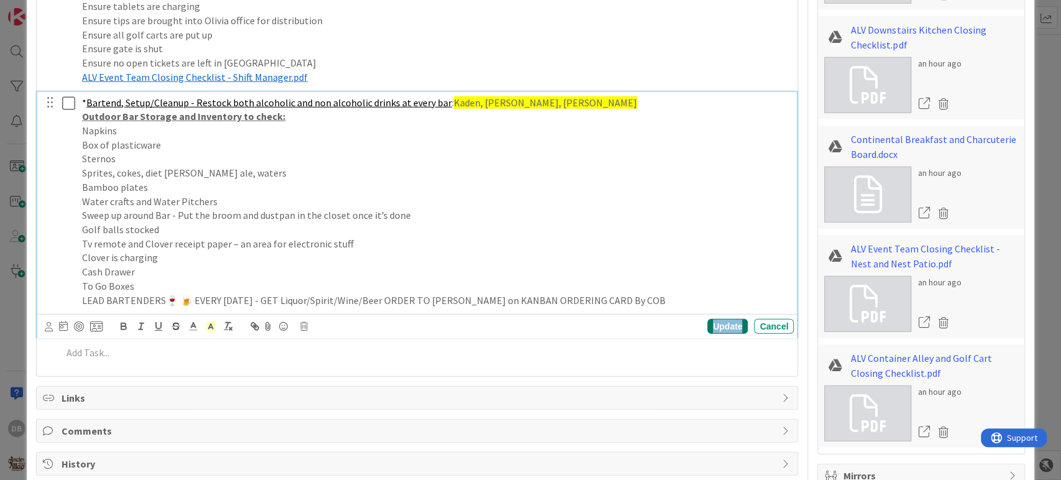
click at [725, 323] on div "Update" at bounding box center [727, 326] width 40 height 15
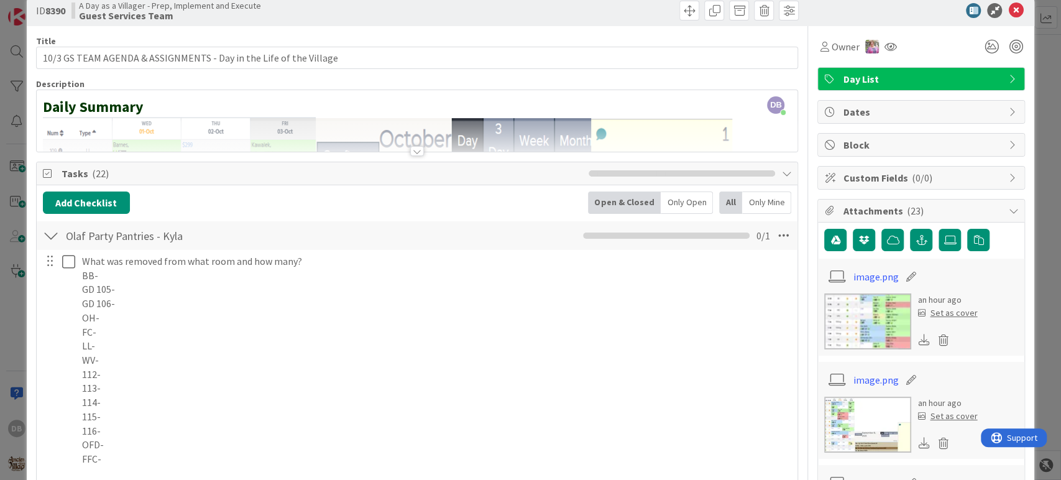
scroll to position [0, 0]
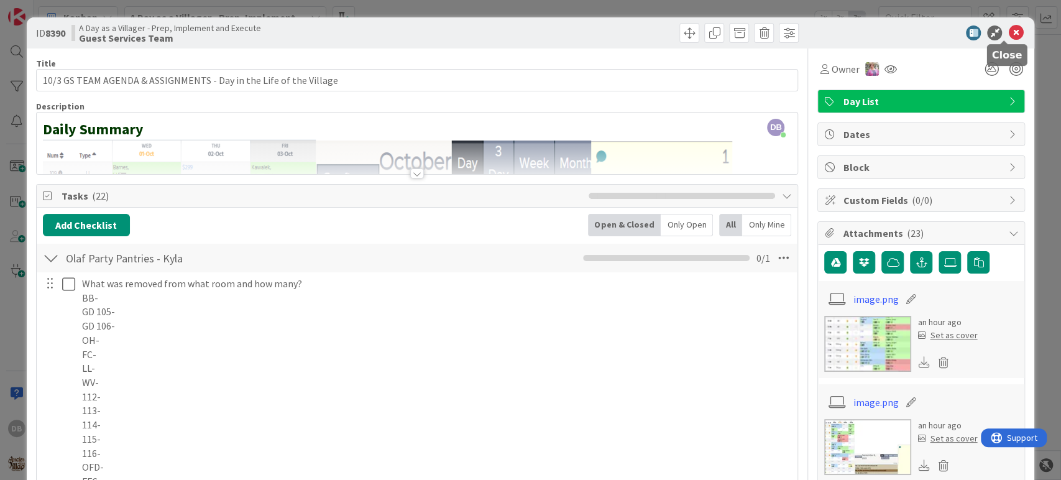
click at [1008, 30] on icon at bounding box center [1015, 32] width 15 height 15
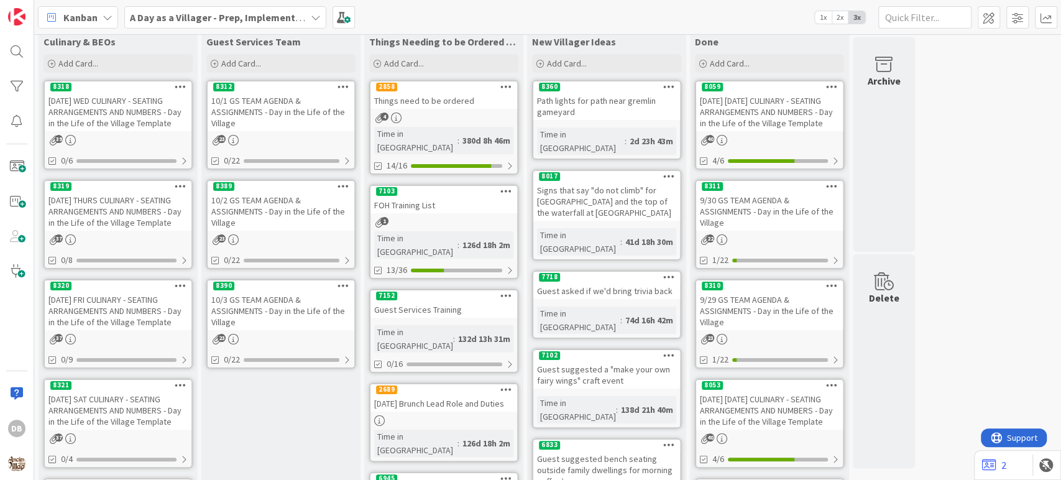
click at [278, 307] on div "10/3 GS TEAM AGENDA & ASSIGNMENTS - Day in the Life of the Village" at bounding box center [281, 311] width 147 height 39
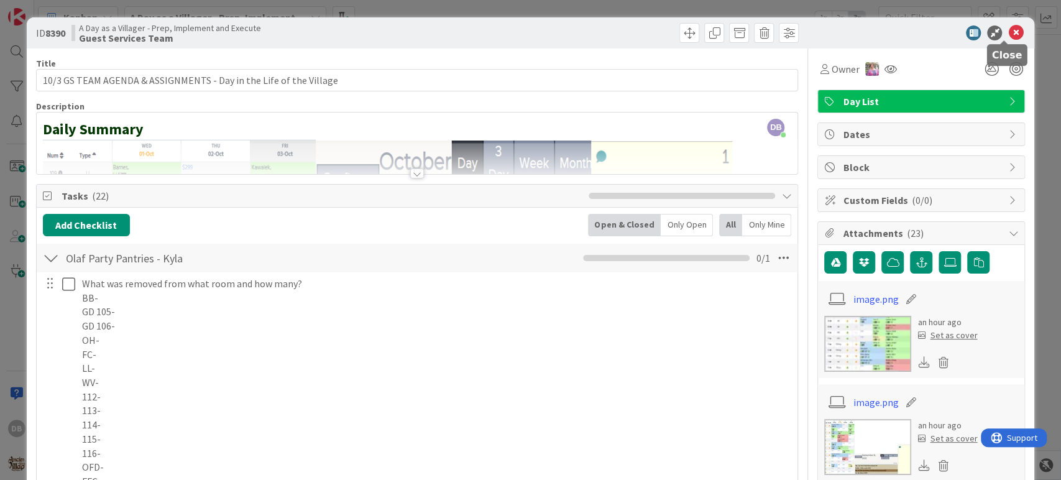
click at [1000, 40] on div "ID 8390 A Day as a Villager - Prep, Implement and Execute Guest Services Team" at bounding box center [531, 32] width 1008 height 31
click at [1008, 36] on icon at bounding box center [1015, 32] width 15 height 15
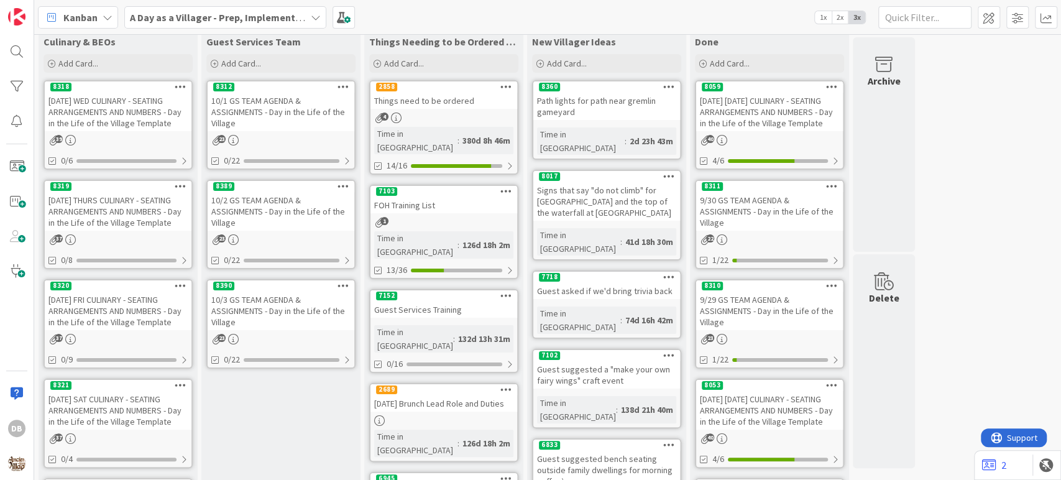
click at [339, 285] on icon at bounding box center [344, 285] width 12 height 9
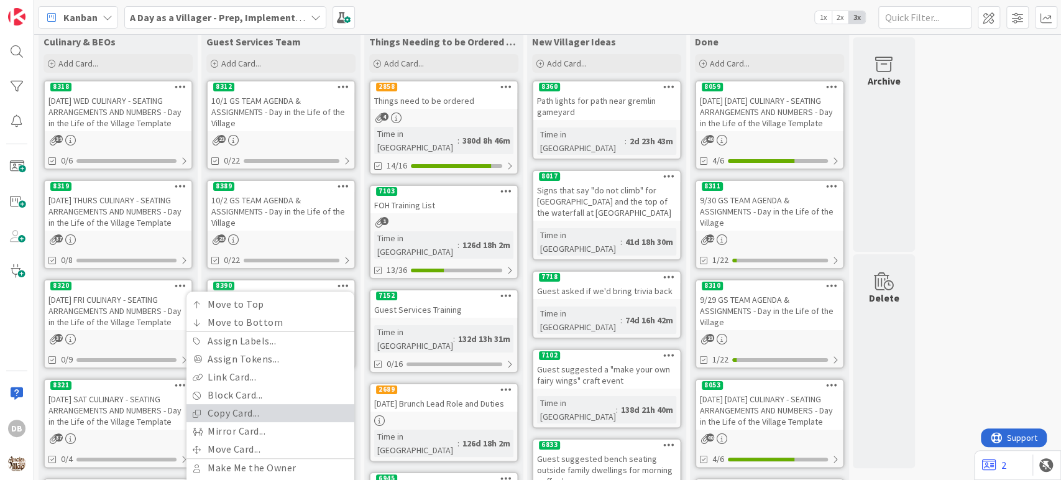
click at [258, 411] on link "Copy Card..." at bounding box center [270, 413] width 168 height 18
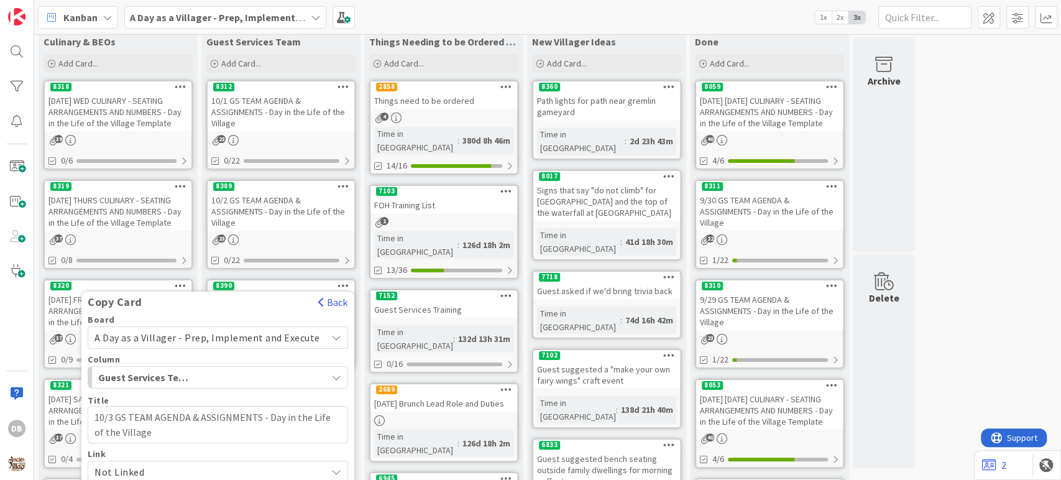
click at [119, 420] on textarea "10/3 GS TEAM AGENDA & ASSIGNMENTS - Day in the Life of the Village" at bounding box center [218, 424] width 260 height 37
type textarea "x"
type textarea "10/ GS TEAM AGENDA & ASSIGNMENTS - Day in the Life of the Village"
type textarea "x"
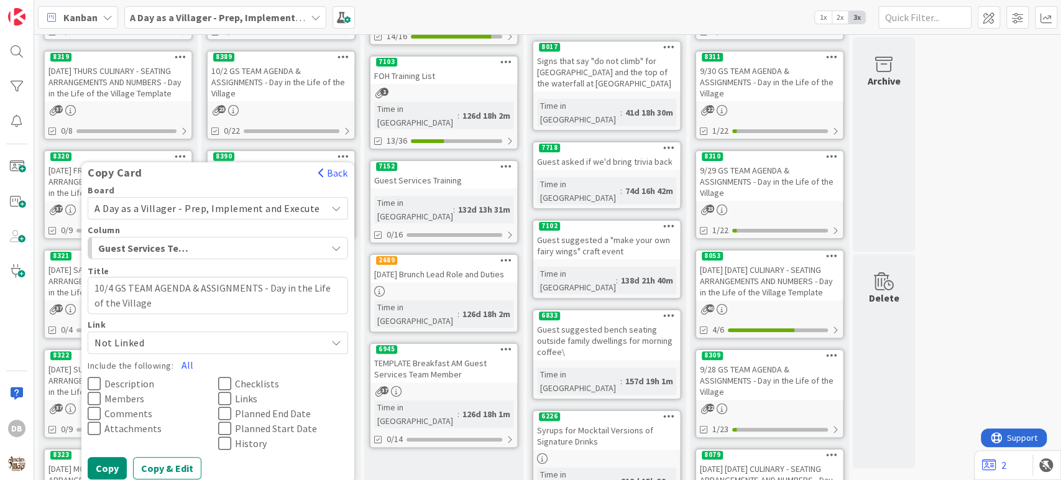
scroll to position [164, 0]
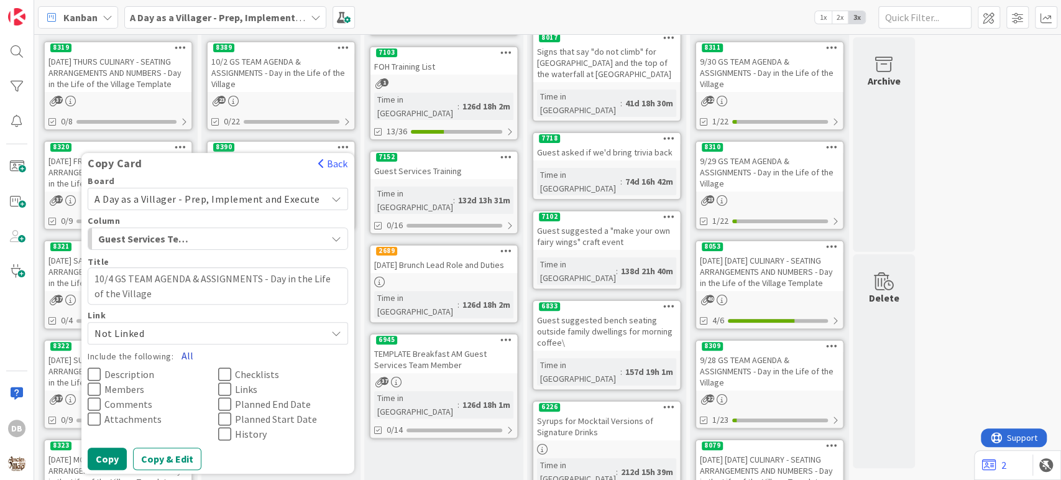
type textarea "10/4 GS TEAM AGENDA & ASSIGNMENTS - Day in the Life of the Village"
click at [190, 354] on button "All" at bounding box center [187, 355] width 28 height 22
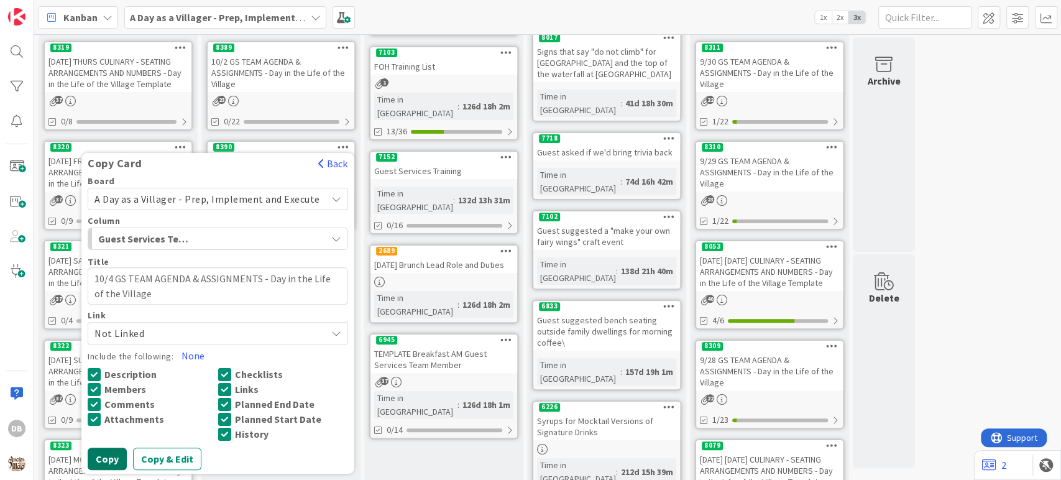
click at [116, 458] on button "Copy" at bounding box center [107, 459] width 39 height 22
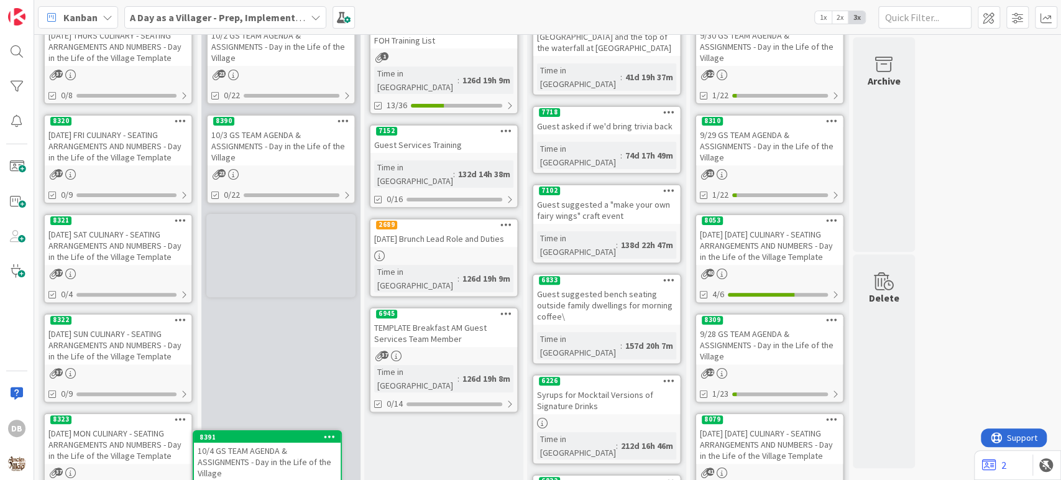
scroll to position [204, 0]
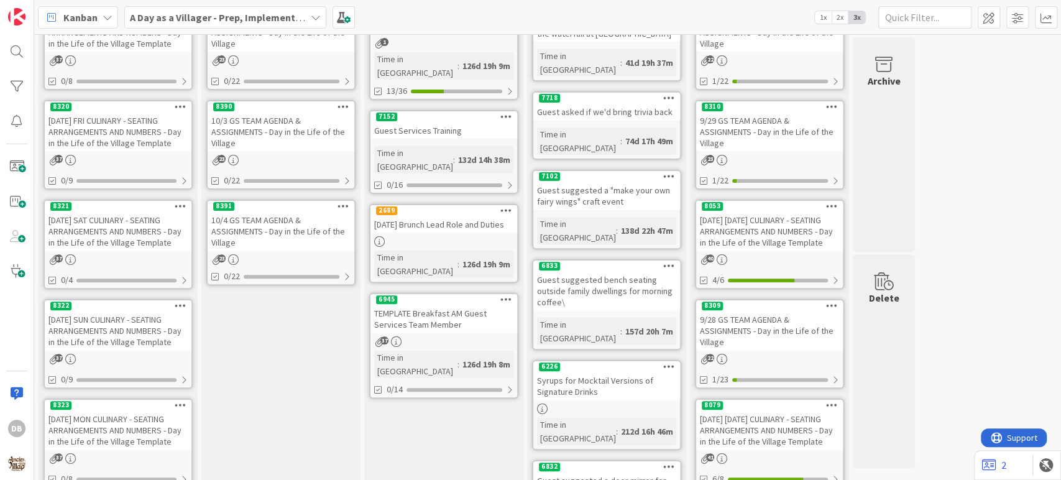
click at [278, 230] on div "10/4 GS TEAM AGENDA & ASSIGNMENTS - Day in the Life of the Village" at bounding box center [281, 231] width 147 height 39
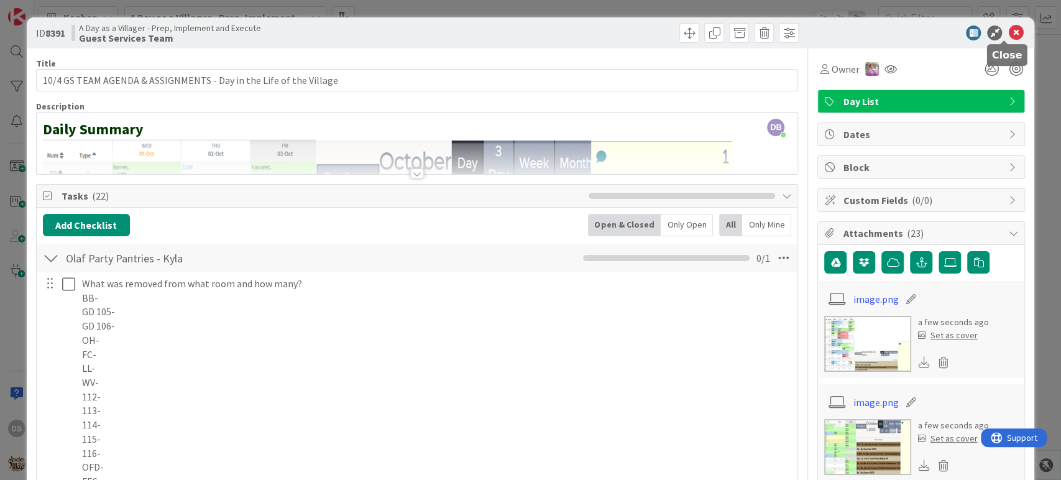
click at [1008, 35] on icon at bounding box center [1015, 32] width 15 height 15
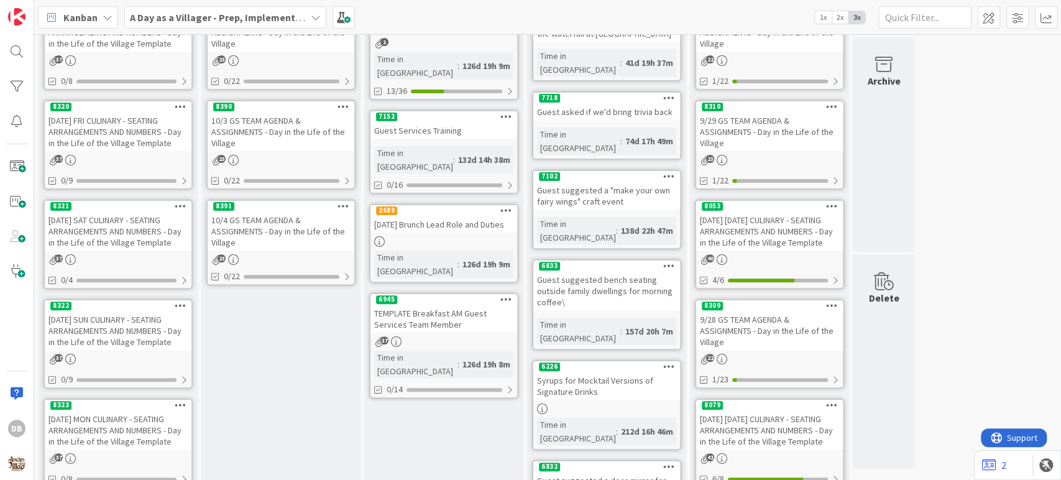
click at [289, 226] on div "10/4 GS TEAM AGENDA & ASSIGNMENTS - Day in the Life of the Village" at bounding box center [281, 231] width 147 height 39
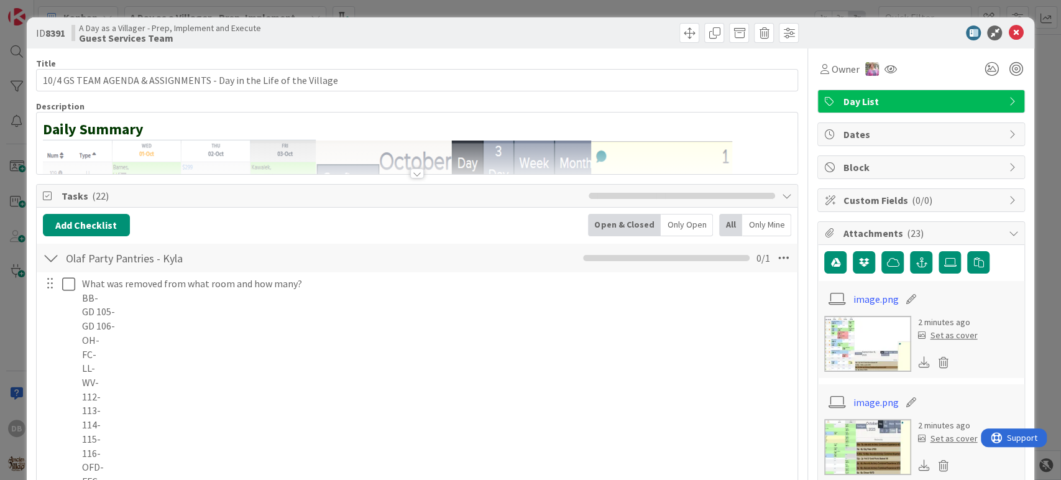
type textarea "x"
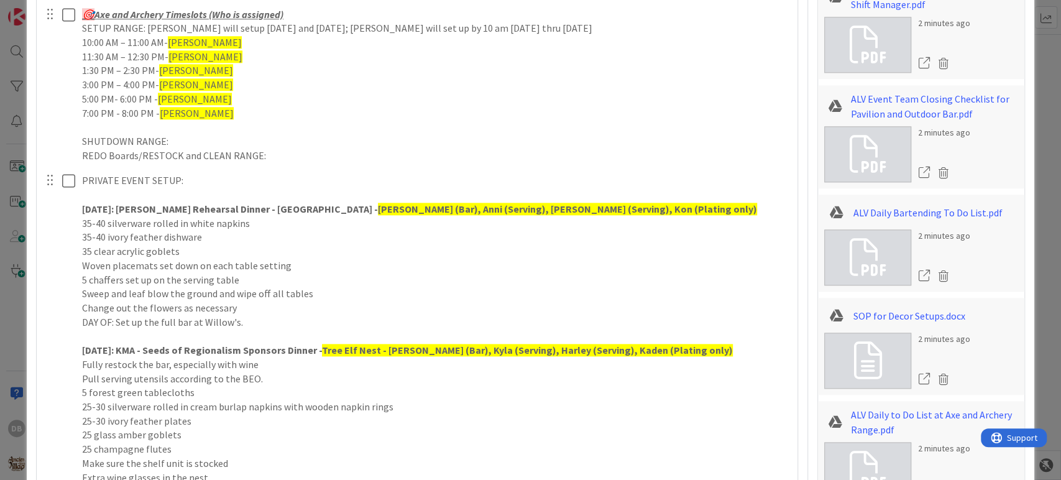
scroll to position [1276, 0]
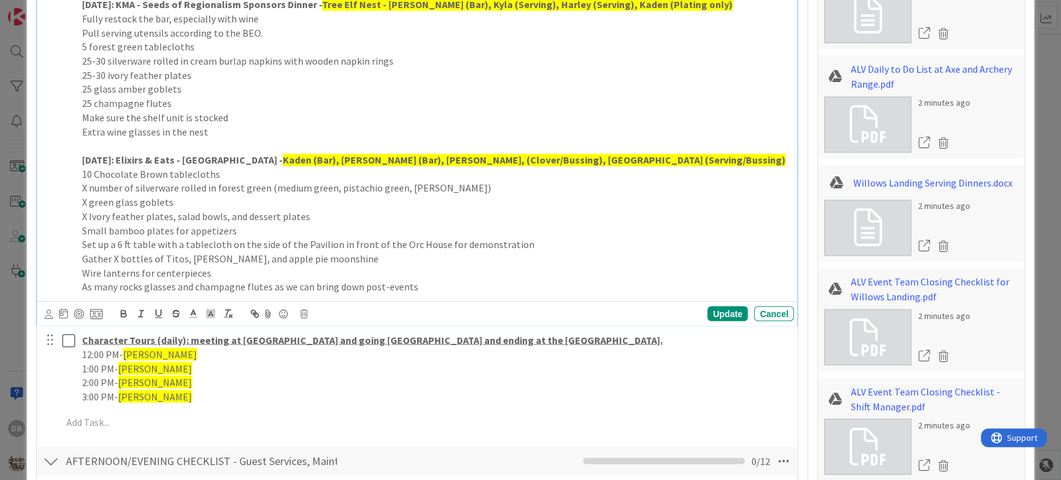
click at [440, 287] on p "As many rocks glasses and champagne flutes as we can bring down post-events" at bounding box center [435, 287] width 707 height 14
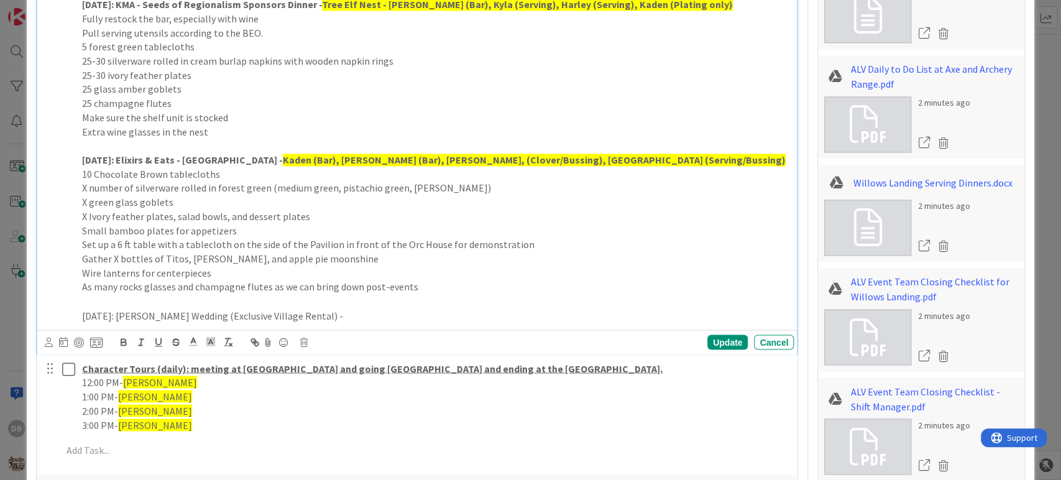
scroll to position [1345, 0]
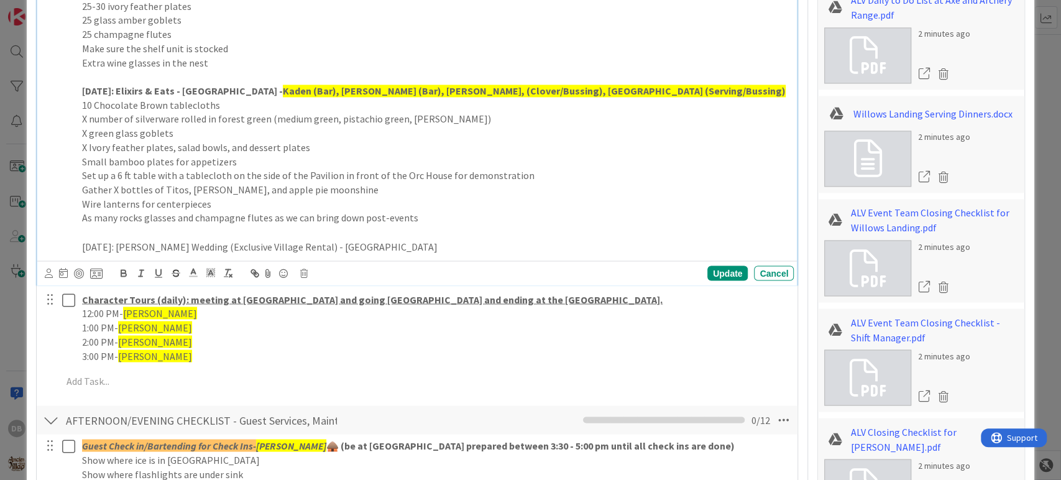
click at [444, 239] on p "[DATE]: [PERSON_NAME] Wedding (Exclusive Village Rental) - [GEOGRAPHIC_DATA]" at bounding box center [435, 246] width 707 height 14
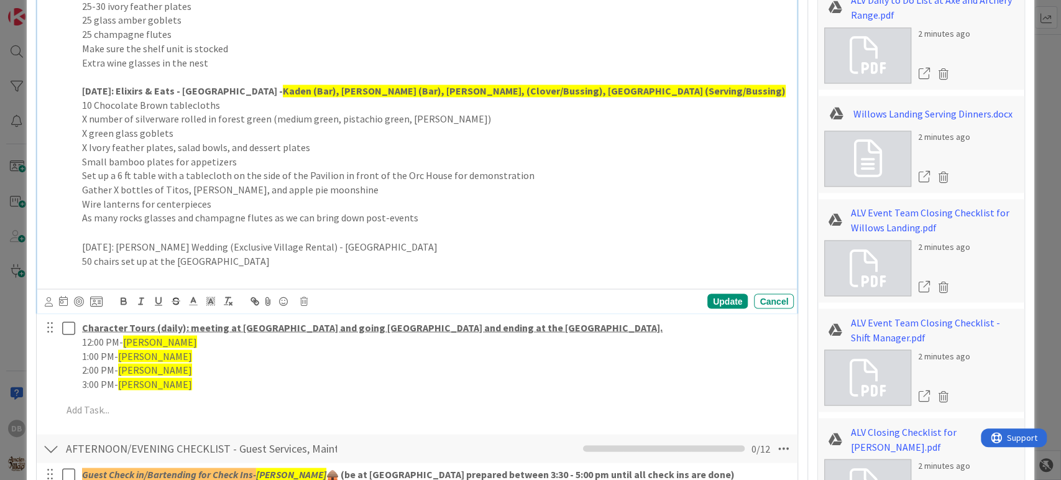
click at [88, 277] on p at bounding box center [435, 274] width 707 height 14
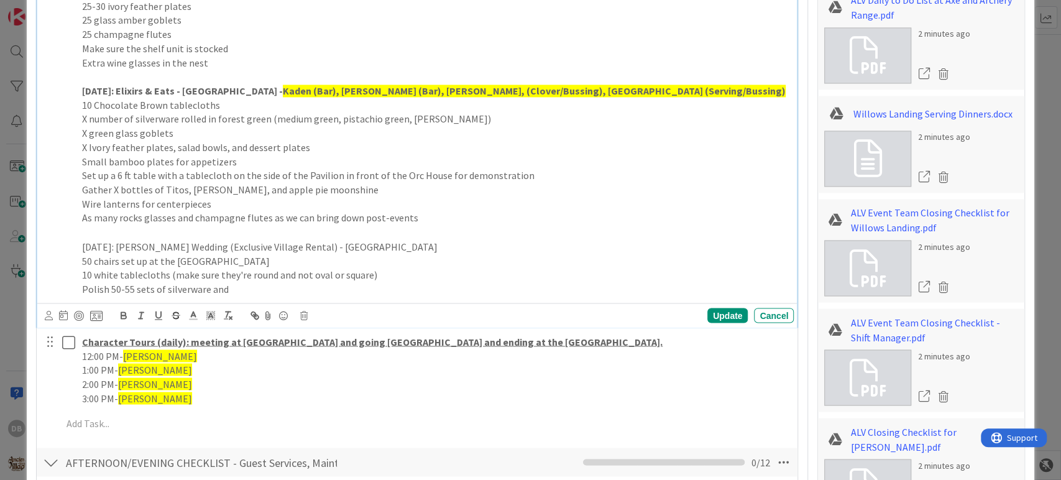
click at [387, 275] on p "10 white tablecloths (make sure they're round and not oval or square)" at bounding box center [435, 274] width 707 height 14
click at [232, 279] on p "10 white tablecloths (make sure they're round and not oval or square) and iron …" at bounding box center [435, 274] width 707 height 14
click at [232, 292] on p "Polish 50-55 sets of silverware and" at bounding box center [435, 289] width 707 height 14
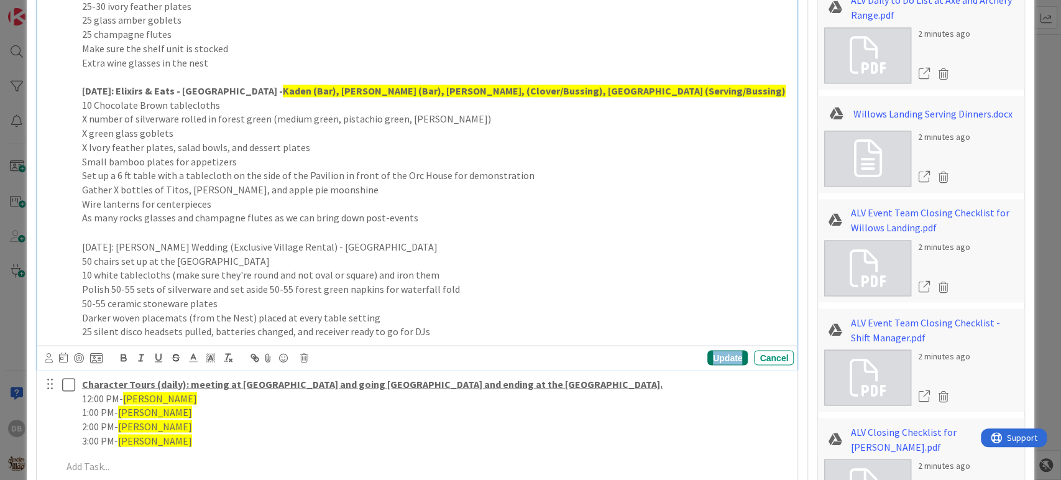
click at [707, 352] on div "Update" at bounding box center [727, 357] width 40 height 15
click at [488, 328] on p "25 silent disco headsets pulled, batteries changed, and receiver ready to go fo…" at bounding box center [435, 331] width 707 height 14
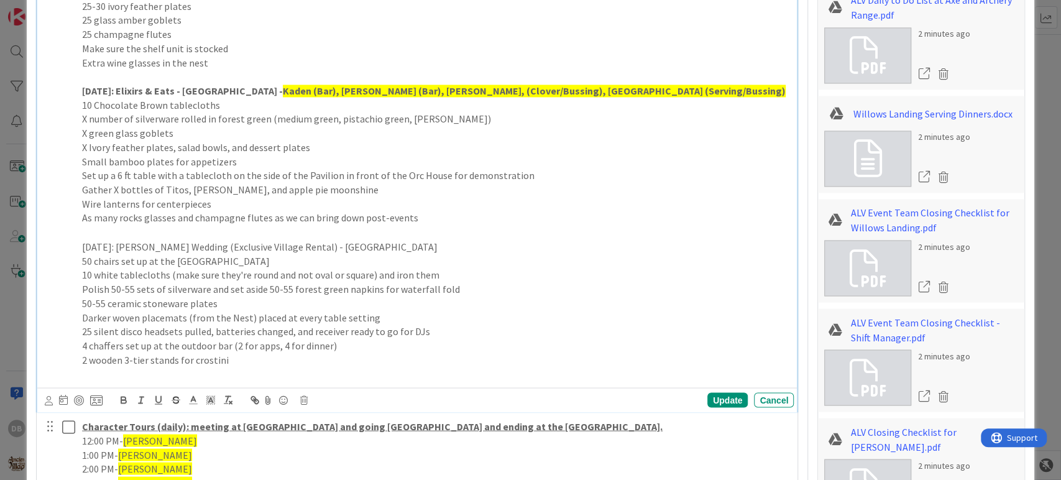
click at [250, 298] on p "50-55 ceramic stoneware plates" at bounding box center [435, 303] width 707 height 14
click at [109, 366] on p at bounding box center [435, 373] width 707 height 14
drag, startPoint x: 433, startPoint y: 249, endPoint x: 75, endPoint y: 244, distance: 357.4
click at [75, 244] on div "PRIVATE EVENT SETUP: [DATE]: [PERSON_NAME] Rehearsal Dinner - Willow's Landing …" at bounding box center [418, 69] width 752 height 629
click at [119, 402] on icon "button" at bounding box center [123, 399] width 11 height 11
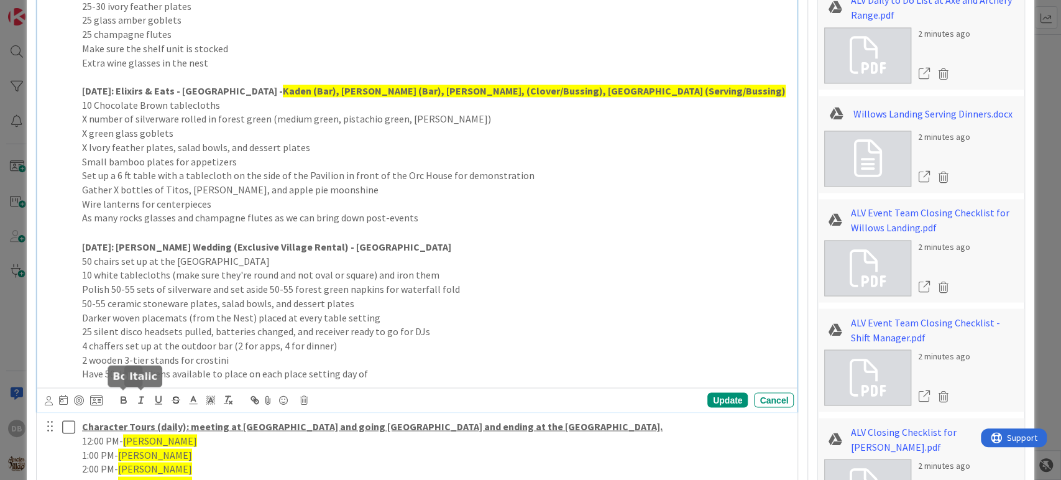
click at [244, 315] on p "Darker woven placemats (from the Nest) placed at every table setting" at bounding box center [435, 317] width 707 height 14
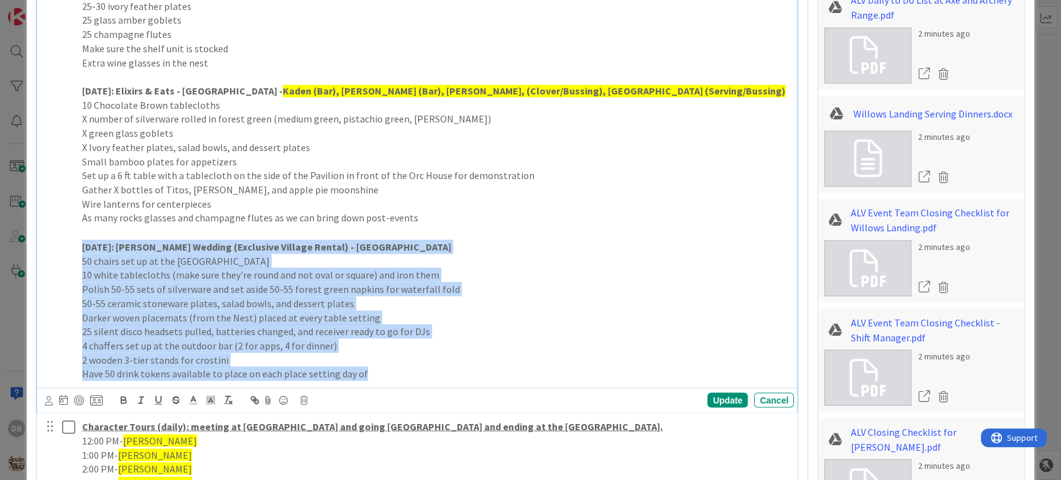
drag, startPoint x: 365, startPoint y: 370, endPoint x: 77, endPoint y: 243, distance: 314.7
click at [77, 243] on div "PRIVATE EVENT SETUP: [DATE]: [PERSON_NAME] Rehearsal Dinner - Willow's Landing …" at bounding box center [435, 69] width 717 height 629
copy div "[DATE]: [PERSON_NAME] Wedding (Exclusive Village Rental) - Village Gardens 50 c…"
click at [517, 320] on p "Darker woven placemats (from the Nest) placed at every table setting" at bounding box center [435, 317] width 707 height 14
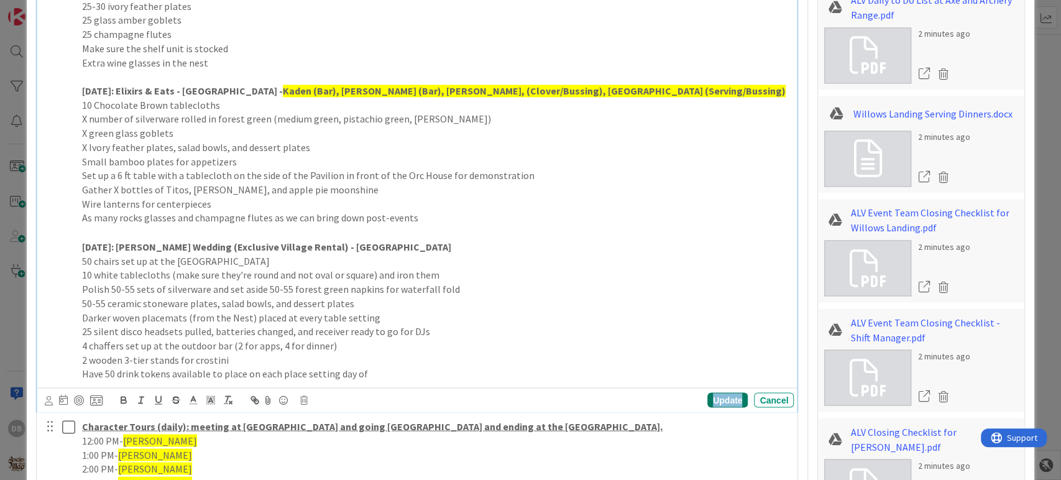
click at [709, 393] on div "Update" at bounding box center [727, 399] width 40 height 15
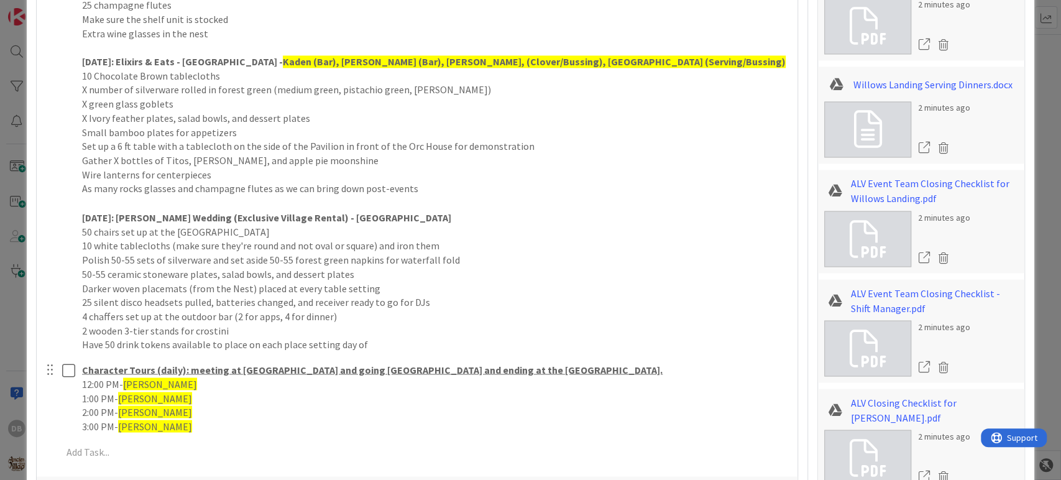
scroll to position [1381, 0]
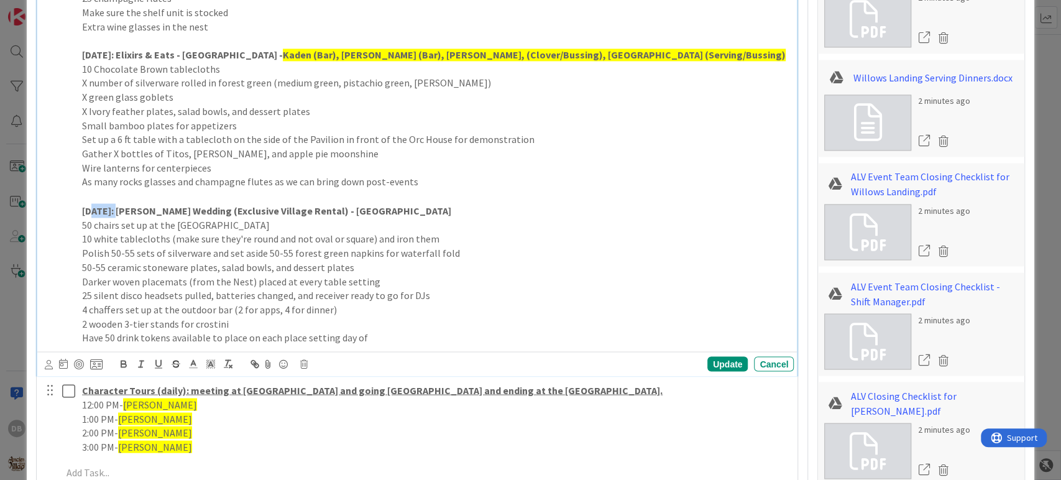
drag, startPoint x: 135, startPoint y: 208, endPoint x: 94, endPoint y: 205, distance: 41.1
click at [94, 205] on strong "[DATE]: [PERSON_NAME] Wedding (Exclusive Village Rental) - [GEOGRAPHIC_DATA]" at bounding box center [266, 210] width 369 height 12
click at [716, 365] on div "Update" at bounding box center [727, 363] width 40 height 15
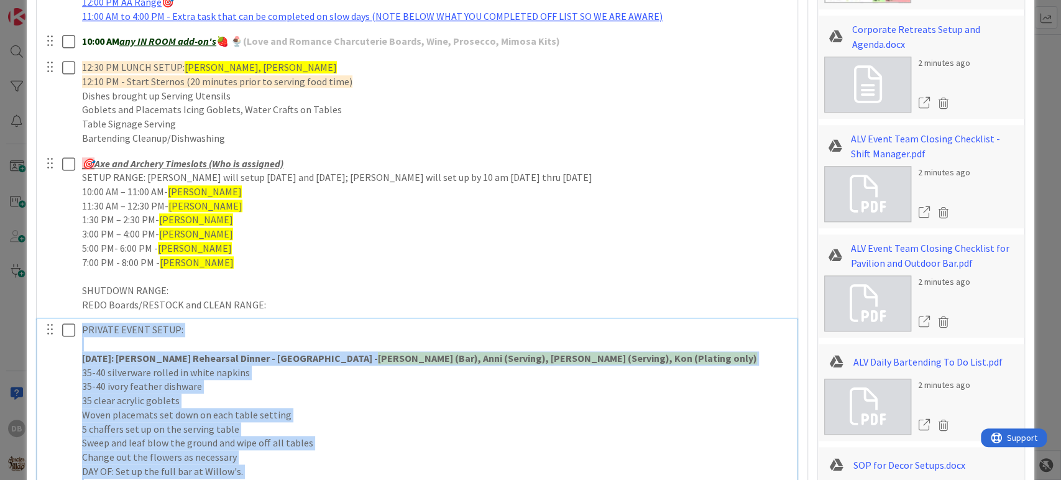
scroll to position [769, 0]
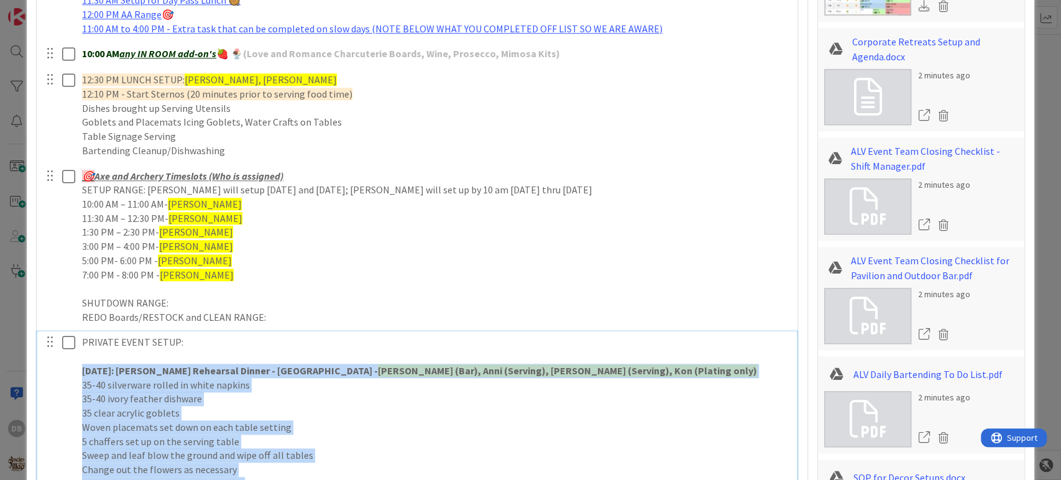
drag, startPoint x: 416, startPoint y: 318, endPoint x: 75, endPoint y: 370, distance: 345.7
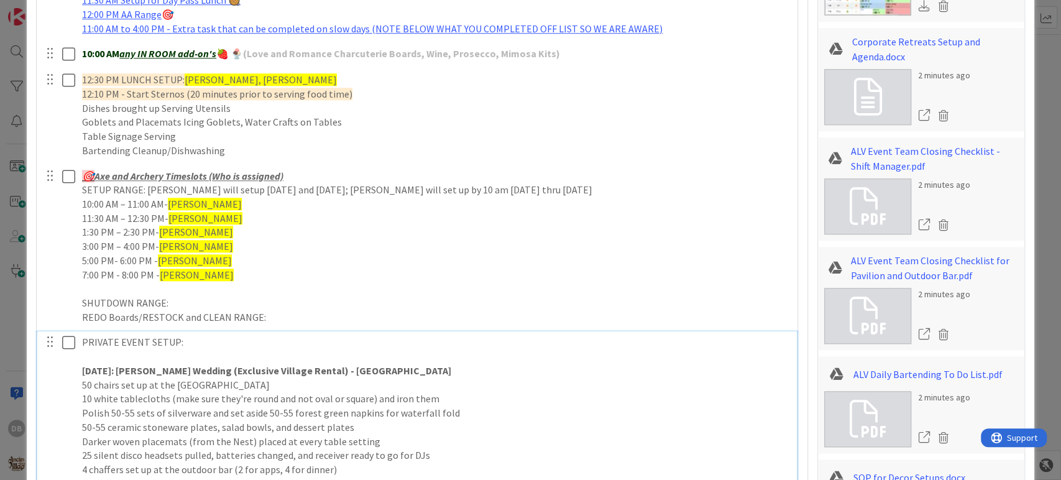
scroll to position [1183, 0]
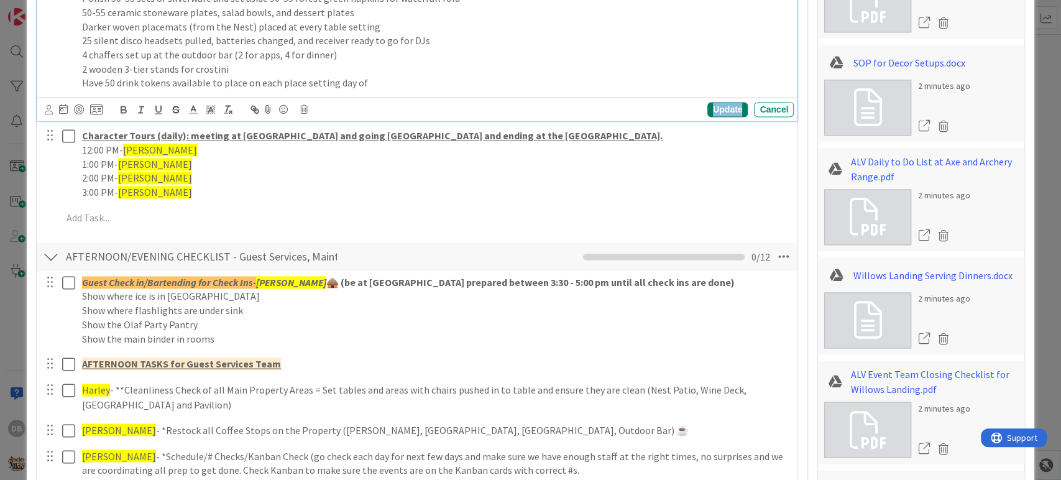
click at [713, 114] on div "Update" at bounding box center [727, 109] width 40 height 15
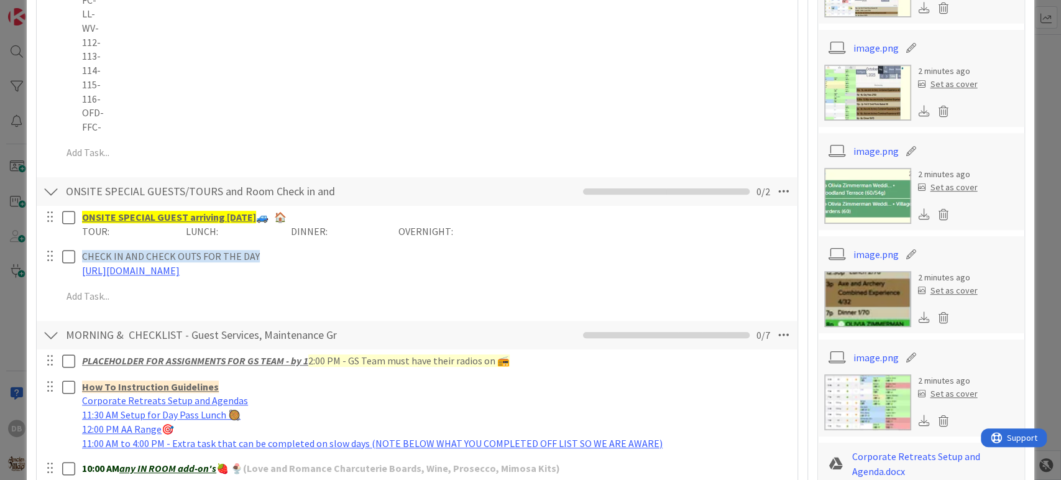
scroll to position [0, 0]
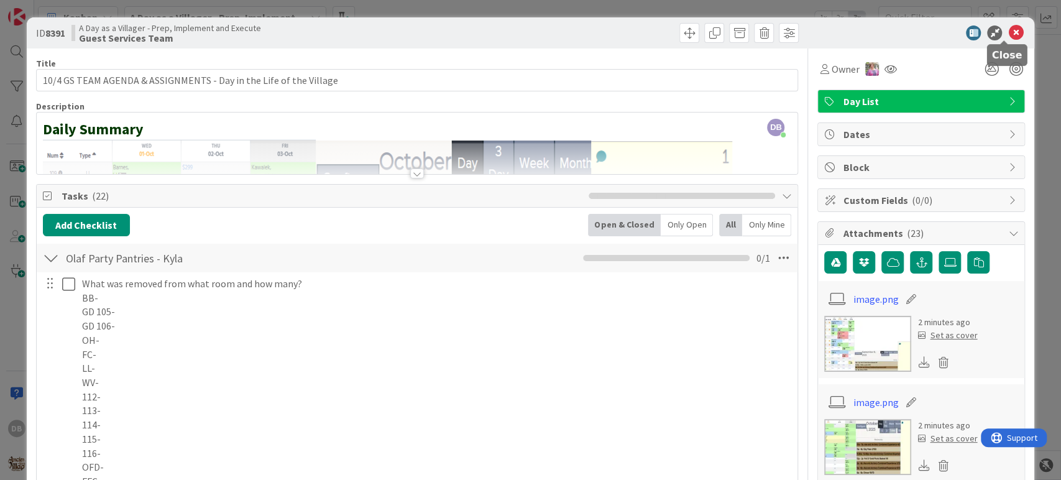
click at [1008, 33] on icon at bounding box center [1015, 32] width 15 height 15
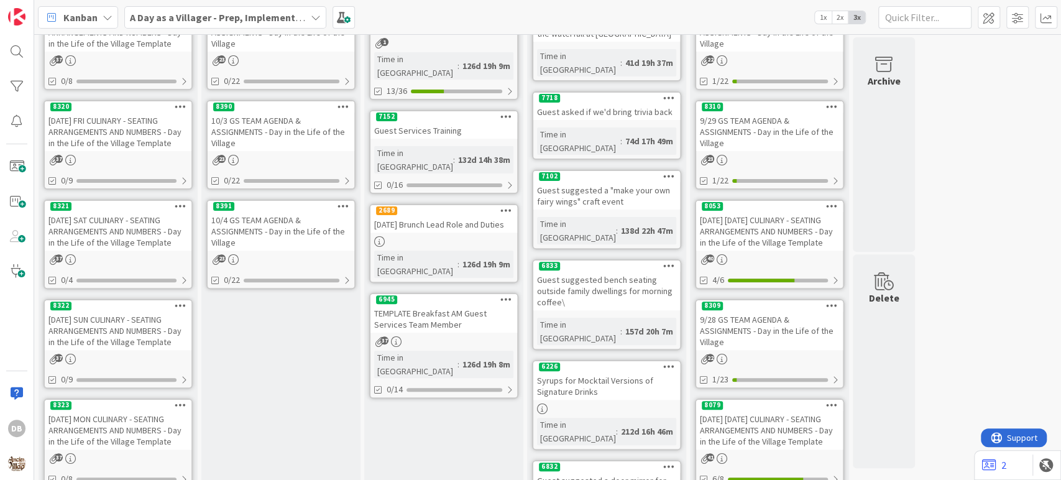
click at [282, 133] on div "10/3 GS TEAM AGENDA & ASSIGNMENTS - Day in the Life of the Village" at bounding box center [281, 132] width 147 height 39
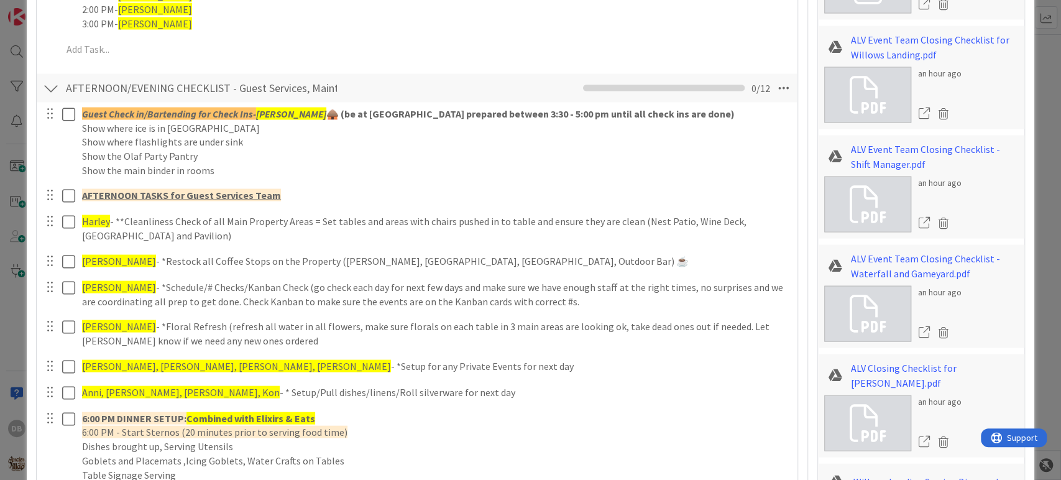
scroll to position [1276, 0]
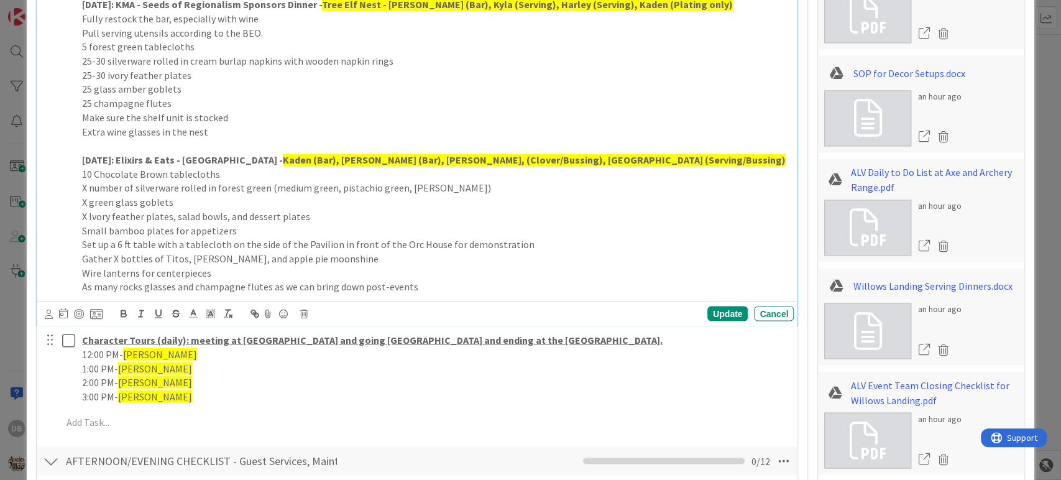
click at [428, 287] on p "As many rocks glasses and champagne flutes as we can bring down post-events" at bounding box center [435, 287] width 707 height 14
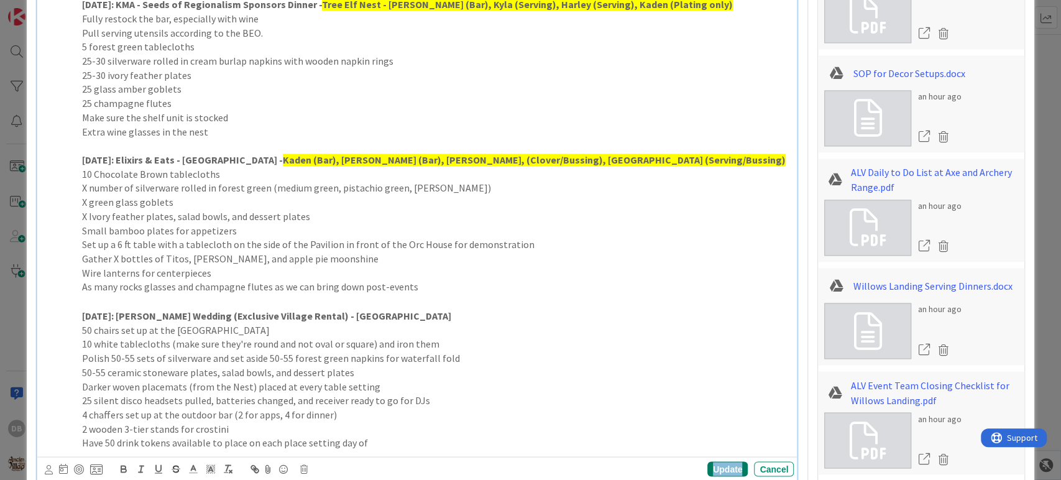
click at [710, 462] on div "Update" at bounding box center [727, 468] width 40 height 15
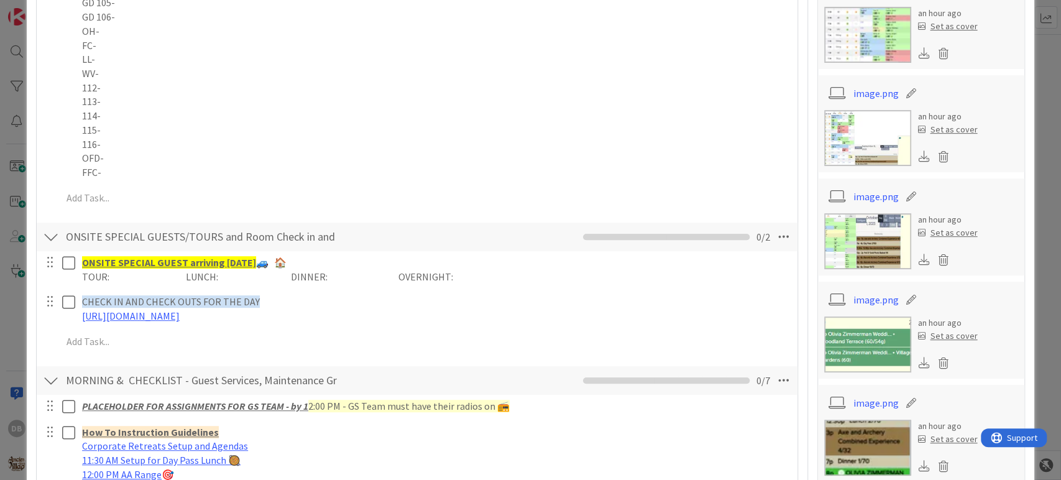
scroll to position [0, 0]
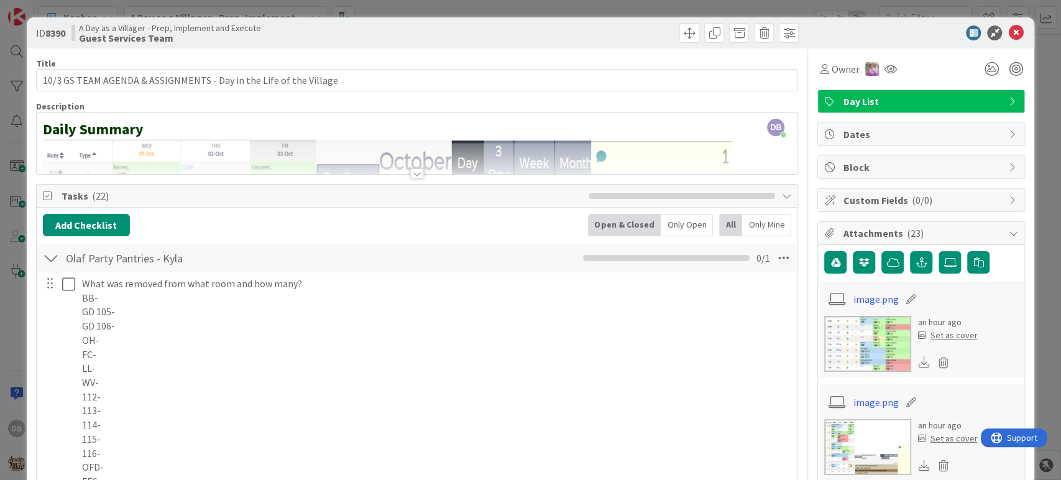
click at [1013, 32] on div at bounding box center [915, 32] width 220 height 15
click at [1008, 32] on icon at bounding box center [1015, 32] width 15 height 15
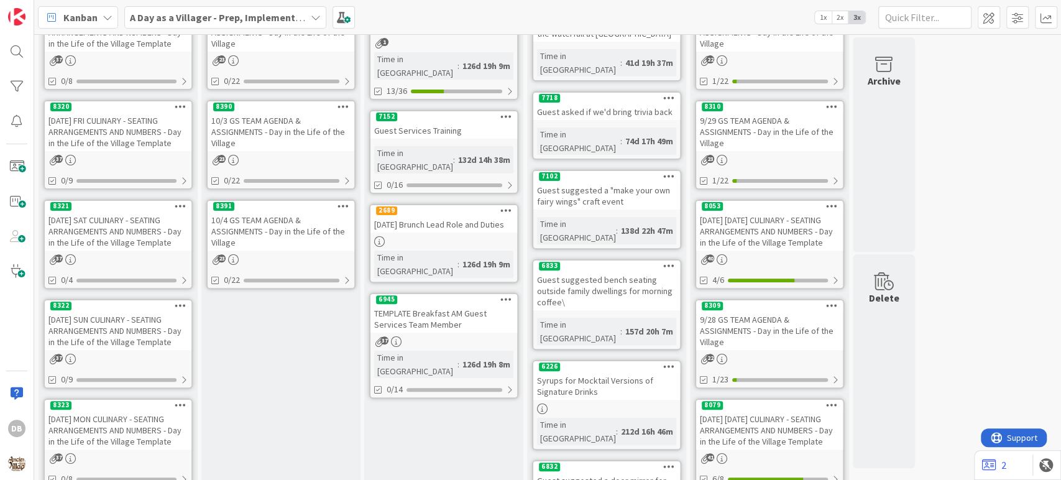
click at [255, 216] on div "10/4 GS TEAM AGENDA & ASSIGNMENTS - Day in the Life of the Village" at bounding box center [281, 231] width 147 height 39
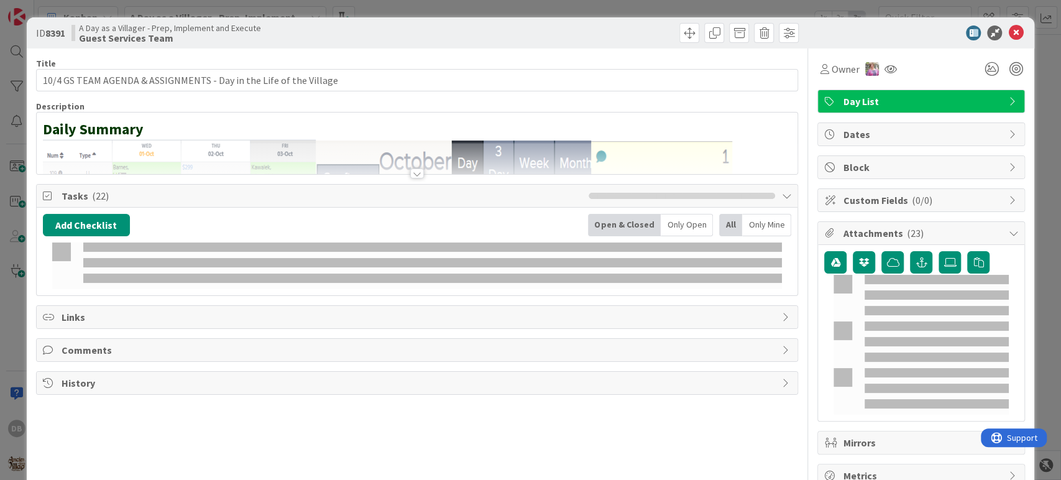
type textarea "x"
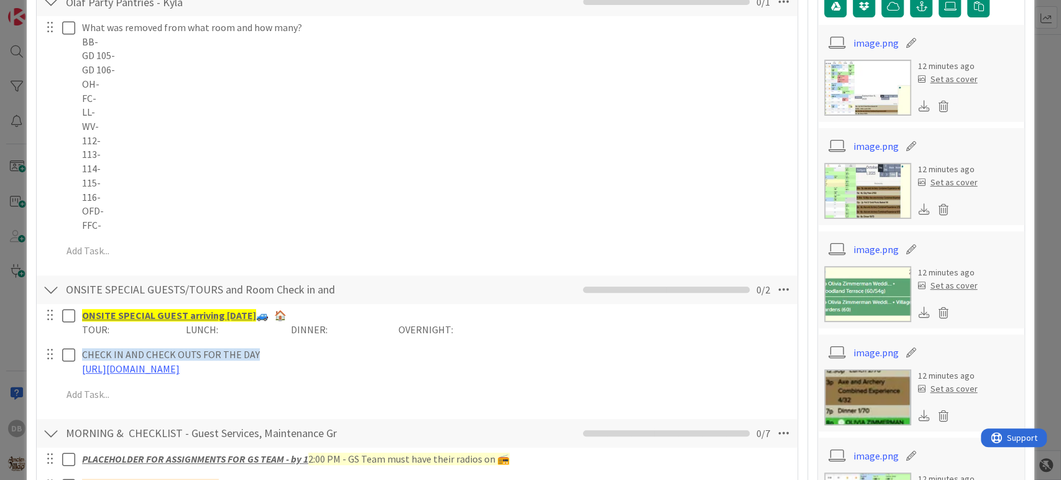
scroll to position [138, 0]
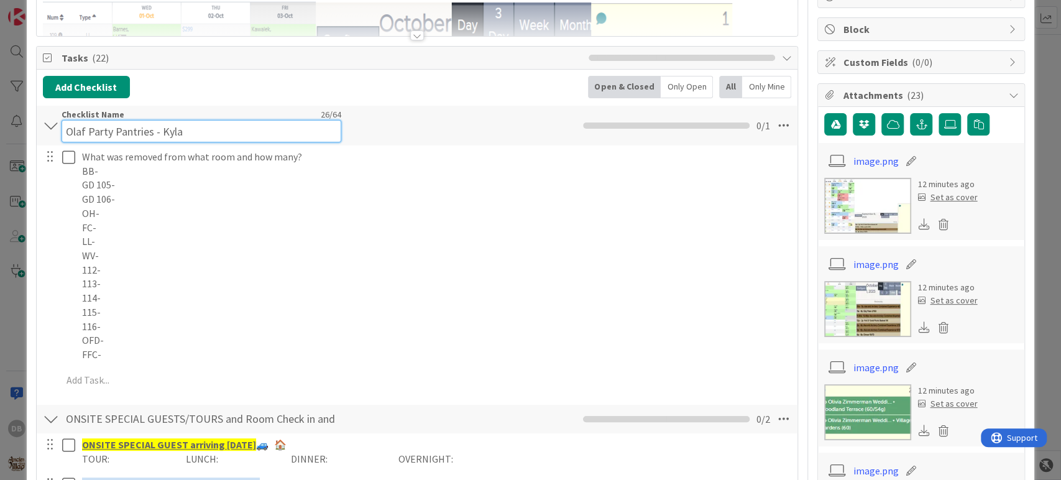
click at [189, 116] on div "Checklist Name 26 / 64 Olaf Party Pantries - [GEOGRAPHIC_DATA]" at bounding box center [202, 126] width 280 height 34
drag, startPoint x: 180, startPoint y: 129, endPoint x: 162, endPoint y: 129, distance: 17.4
click at [162, 129] on input "Olaf Party Pantries - Kyla" at bounding box center [202, 131] width 280 height 22
click at [210, 127] on input "Olaf Party Pantries - Kyla" at bounding box center [202, 131] width 280 height 22
drag, startPoint x: 187, startPoint y: 133, endPoint x: 159, endPoint y: 130, distance: 28.1
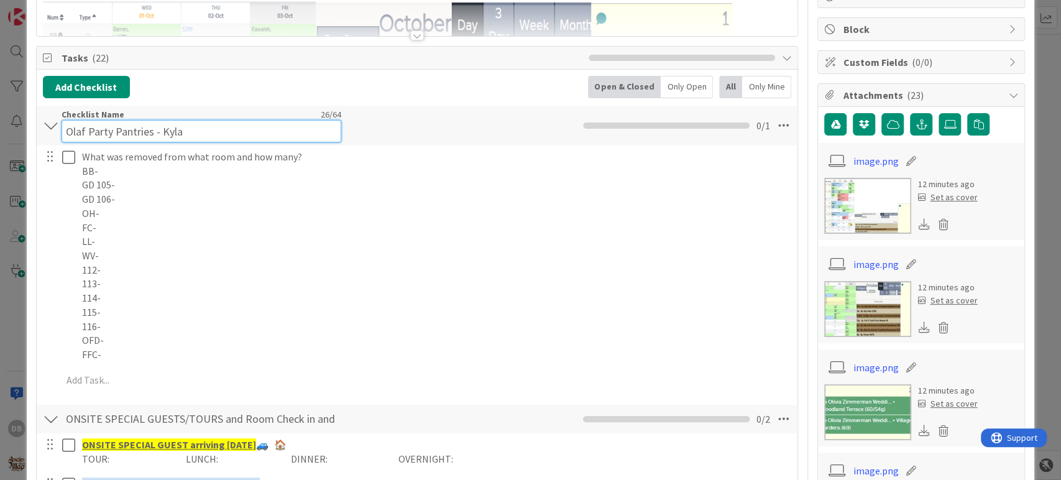
click at [159, 130] on input "Olaf Party Pantries - Kyla" at bounding box center [202, 131] width 280 height 22
click at [194, 129] on input "Olaf Party Pantries - Kyla" at bounding box center [202, 131] width 280 height 22
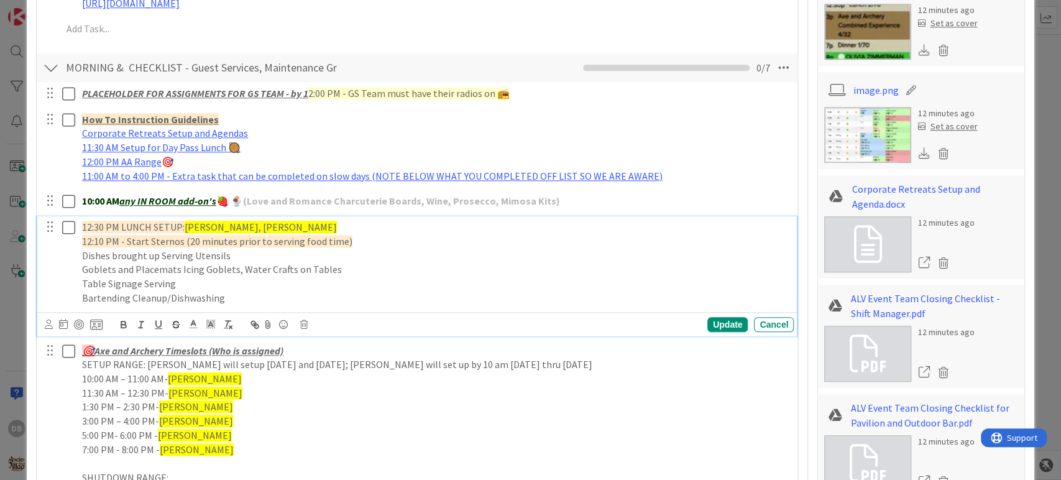
scroll to position [610, 0]
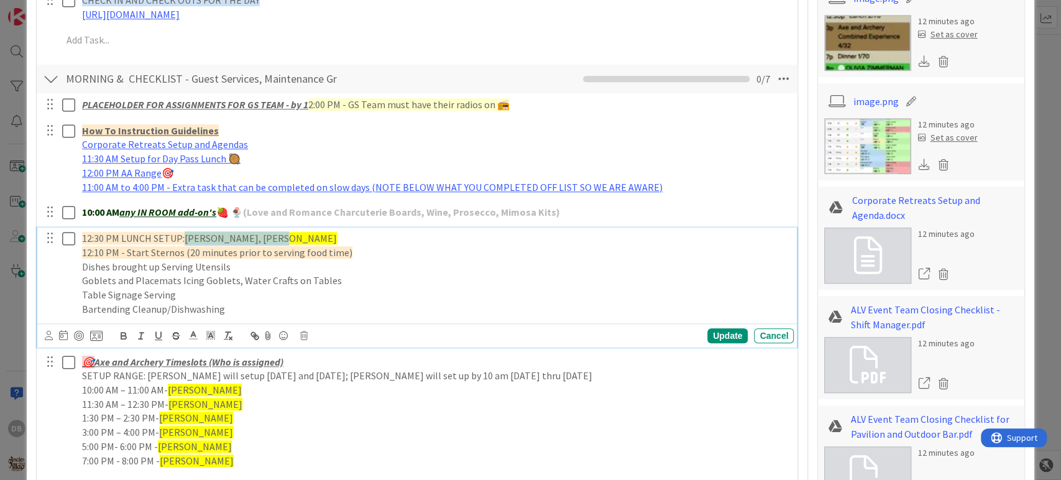
drag, startPoint x: 267, startPoint y: 234, endPoint x: 185, endPoint y: 232, distance: 82.1
click at [185, 232] on p "12:30 PM LUNCH SETUP: [PERSON_NAME], [PERSON_NAME]" at bounding box center [435, 238] width 707 height 14
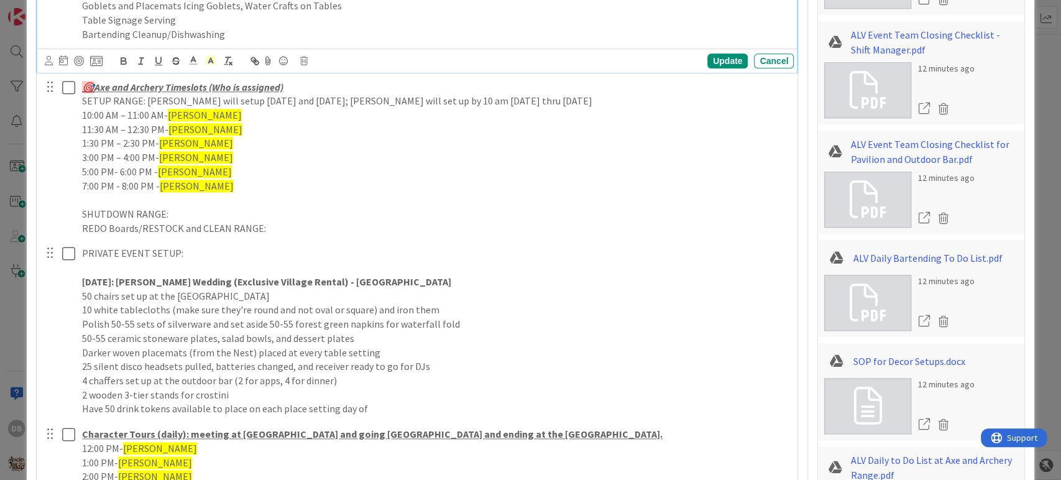
scroll to position [886, 0]
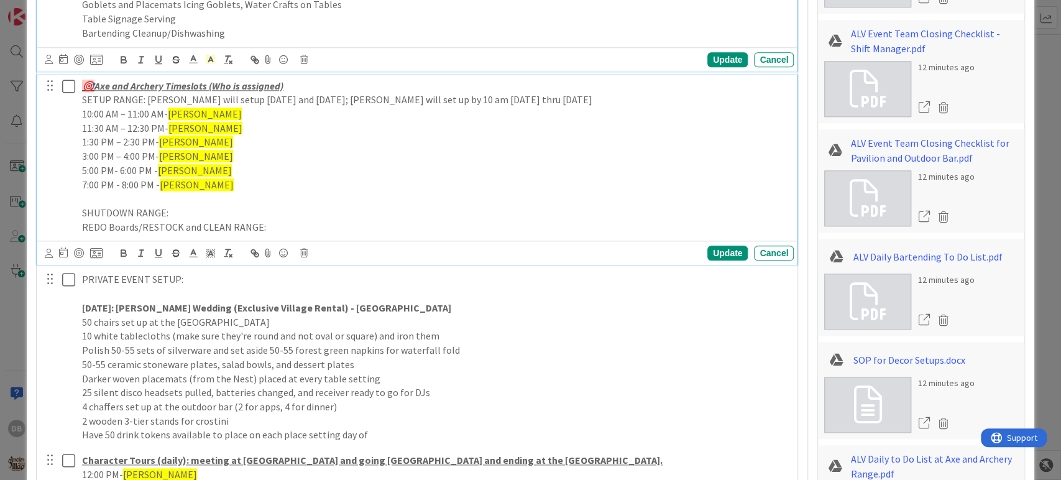
click at [204, 109] on span "[PERSON_NAME]" at bounding box center [205, 114] width 74 height 12
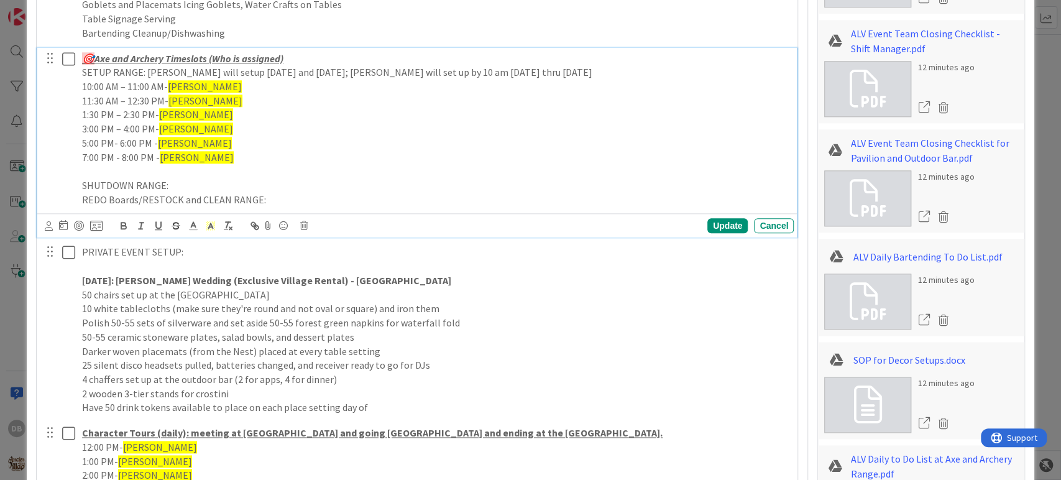
scroll to position [859, 0]
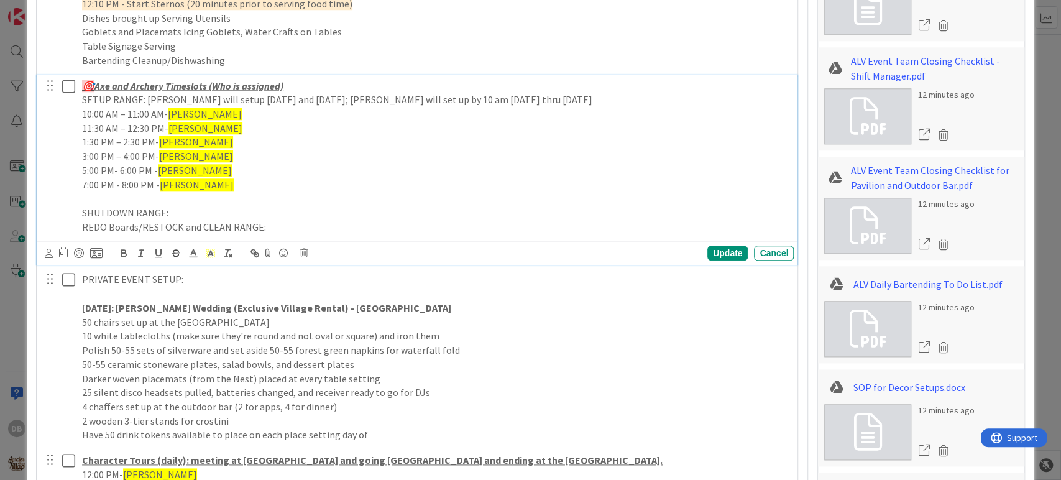
type textarea "x"
drag, startPoint x: 204, startPoint y: 112, endPoint x: 170, endPoint y: 106, distance: 34.6
click at [170, 107] on p "10:00 AM – 11:00 AM- [PERSON_NAME]" at bounding box center [435, 114] width 707 height 14
drag, startPoint x: 211, startPoint y: 133, endPoint x: 169, endPoint y: 126, distance: 42.2
click at [169, 126] on p "11:30 AM – 12:30 PM- [PERSON_NAME]" at bounding box center [435, 128] width 707 height 14
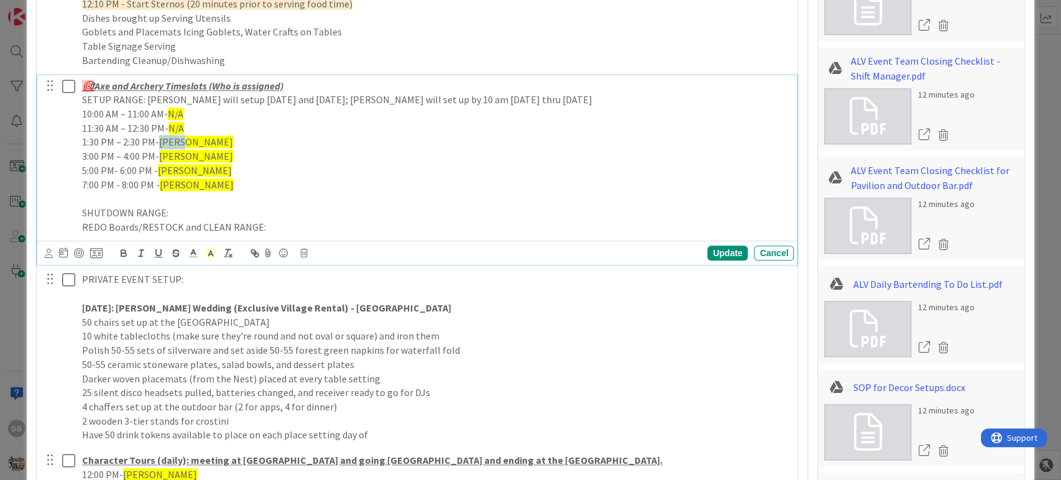
drag, startPoint x: 185, startPoint y: 142, endPoint x: 160, endPoint y: 139, distance: 25.0
click at [160, 139] on p "1:30 PM – 2:30 PM- [PERSON_NAME]" at bounding box center [435, 142] width 707 height 14
drag, startPoint x: 181, startPoint y: 155, endPoint x: 159, endPoint y: 157, distance: 22.5
click at [159, 157] on p "3:00 PM – 4:00 PM- [PERSON_NAME]" at bounding box center [435, 156] width 707 height 14
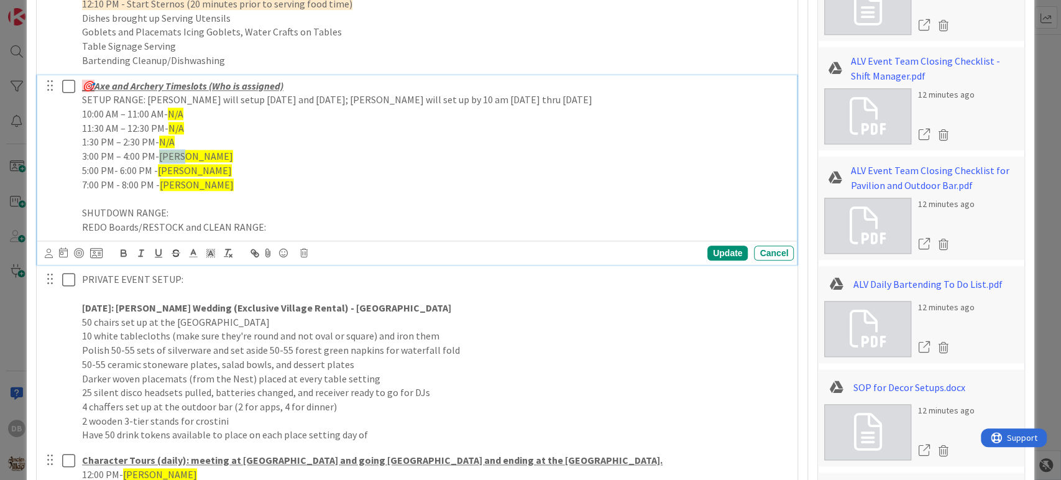
drag, startPoint x: 184, startPoint y: 156, endPoint x: 160, endPoint y: 157, distance: 23.6
click at [160, 157] on p "3:00 PM – 4:00 PM- [PERSON_NAME]" at bounding box center [435, 156] width 707 height 14
click at [177, 168] on span "[PERSON_NAME]" at bounding box center [195, 170] width 74 height 12
click at [183, 172] on p "5:00 PM- 6:00 PM - [PERSON_NAME]" at bounding box center [435, 170] width 707 height 14
drag, startPoint x: 183, startPoint y: 185, endPoint x: 162, endPoint y: 183, distance: 20.5
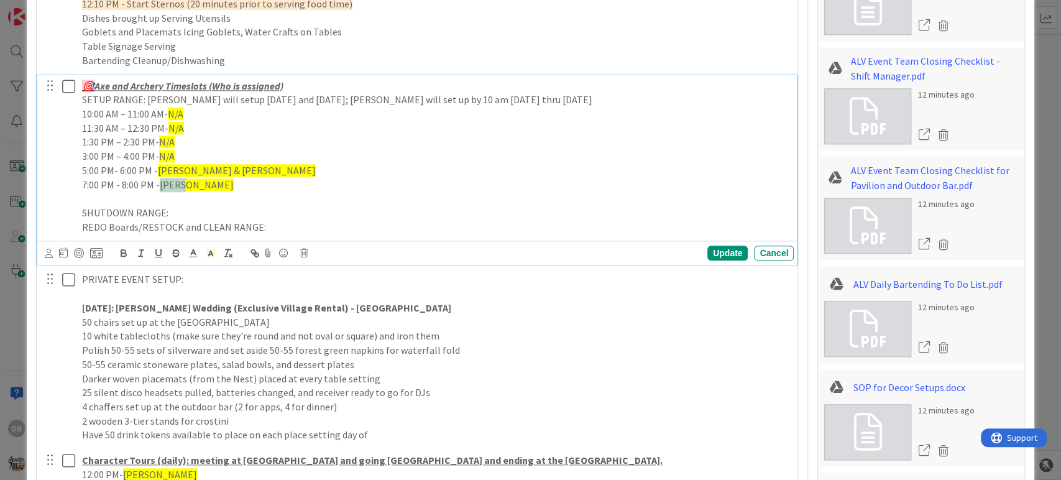
click at [162, 183] on span "[PERSON_NAME]" at bounding box center [197, 184] width 74 height 12
click at [710, 256] on div "Update" at bounding box center [727, 253] width 40 height 15
type textarea "x"
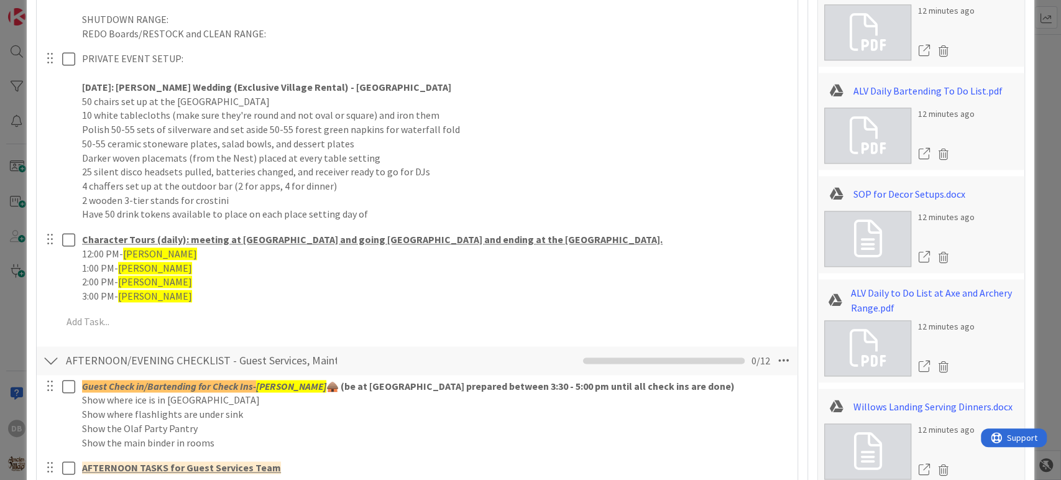
scroll to position [997, 0]
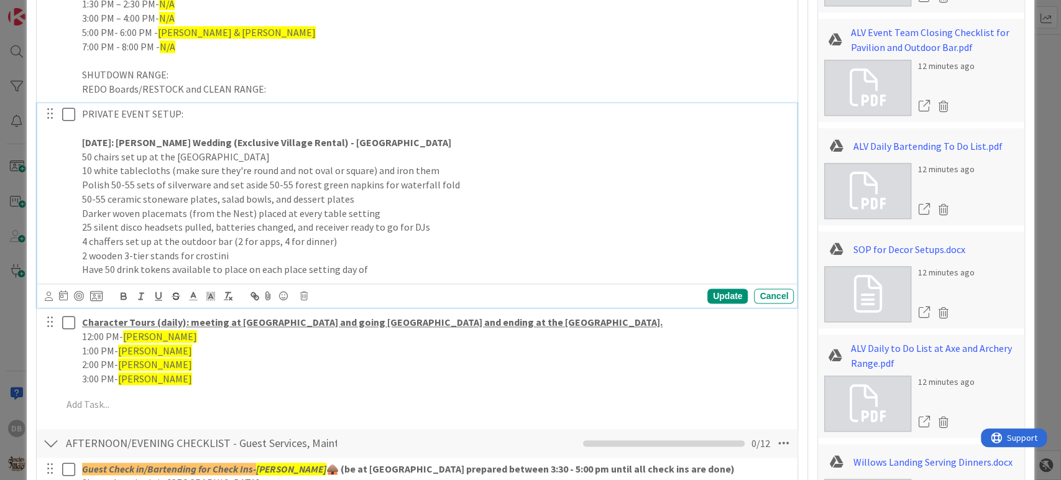
click at [440, 147] on p "[DATE]: [PERSON_NAME] Wedding (Exclusive Village Rental) - [GEOGRAPHIC_DATA]" at bounding box center [435, 143] width 707 height 14
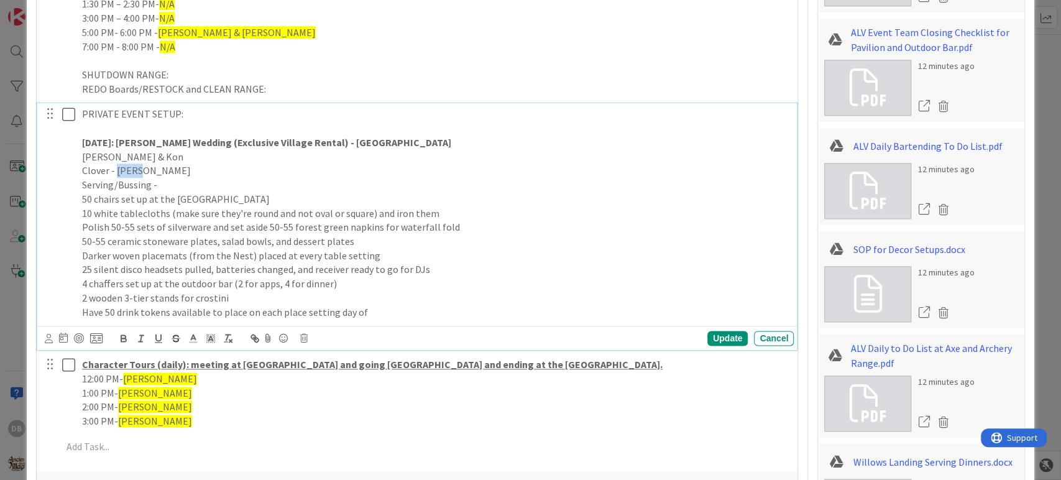
drag, startPoint x: 142, startPoint y: 167, endPoint x: 116, endPoint y: 169, distance: 25.6
click at [116, 169] on p "Clover - [PERSON_NAME]" at bounding box center [435, 170] width 707 height 14
click at [175, 192] on p "50 chairs set up at the [GEOGRAPHIC_DATA]" at bounding box center [435, 199] width 707 height 14
click at [173, 186] on p "Serving/Bussing -" at bounding box center [435, 185] width 707 height 14
click at [722, 336] on div "Update" at bounding box center [727, 338] width 40 height 15
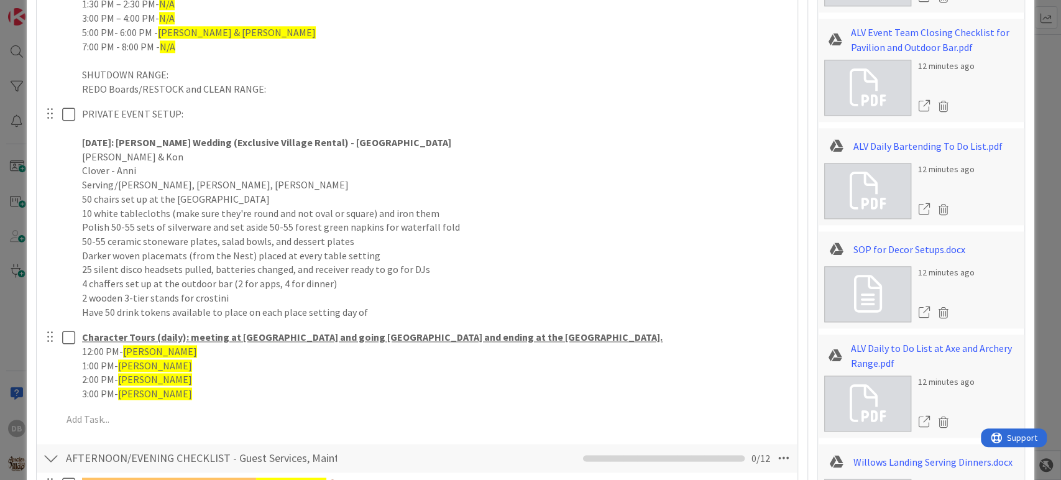
type textarea "x"
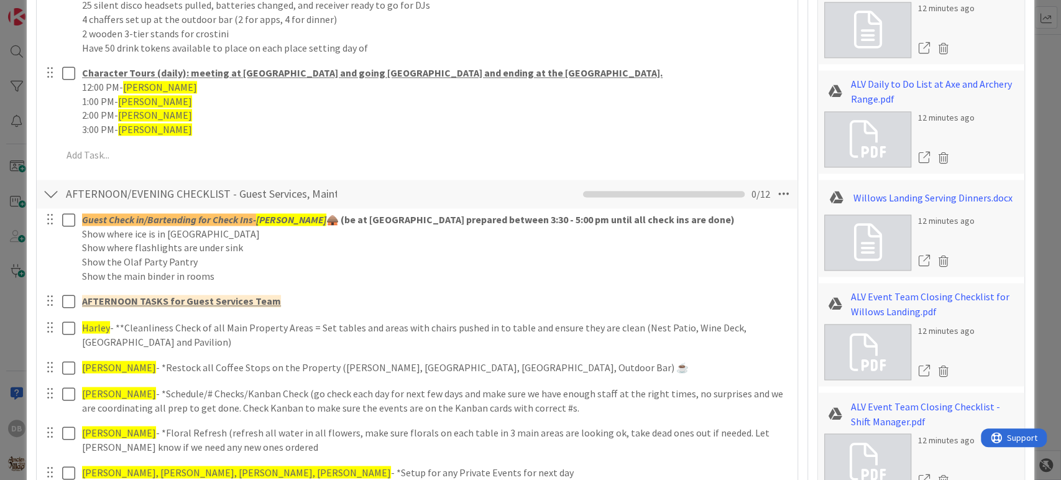
scroll to position [1273, 0]
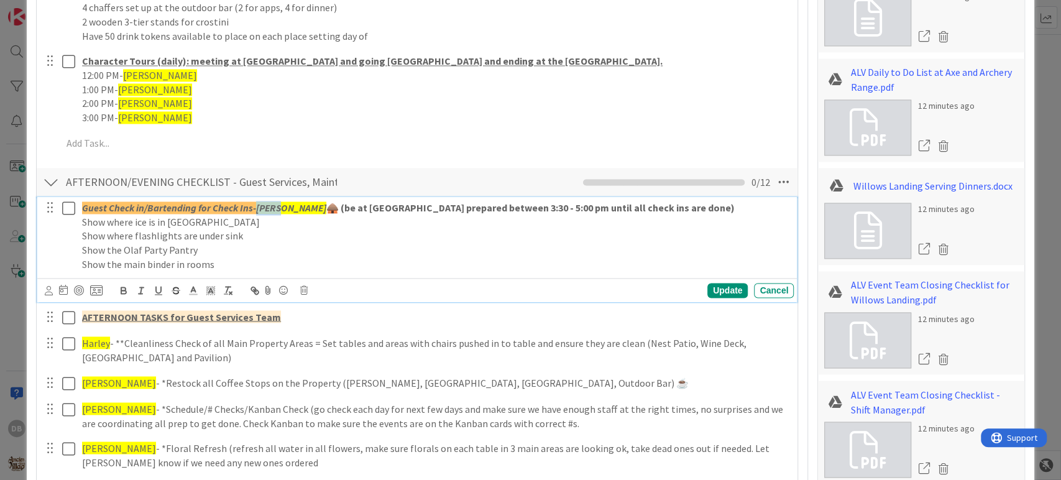
drag, startPoint x: 278, startPoint y: 208, endPoint x: 258, endPoint y: 205, distance: 20.7
click at [258, 205] on em "[PERSON_NAME]" at bounding box center [291, 207] width 70 height 12
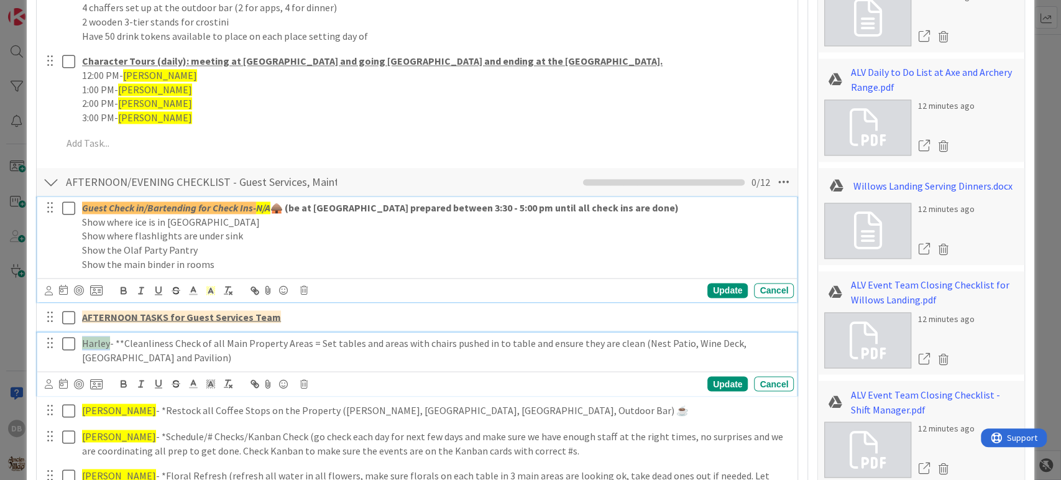
drag, startPoint x: 102, startPoint y: 339, endPoint x: 82, endPoint y: 341, distance: 20.0
click at [82, 341] on p "Harley - **Cleanliness Check of all Main Property Areas = Set tables and areas …" at bounding box center [435, 350] width 707 height 28
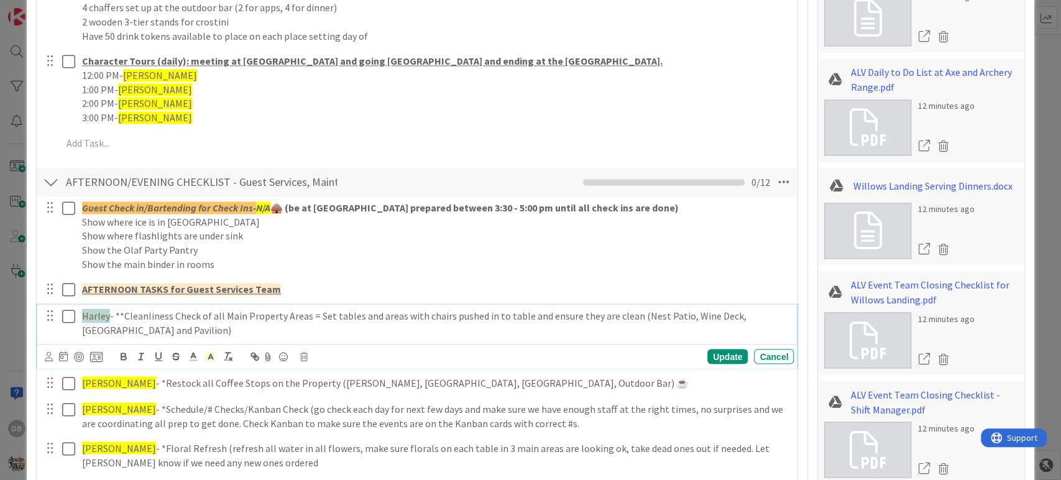
scroll to position [1246, 0]
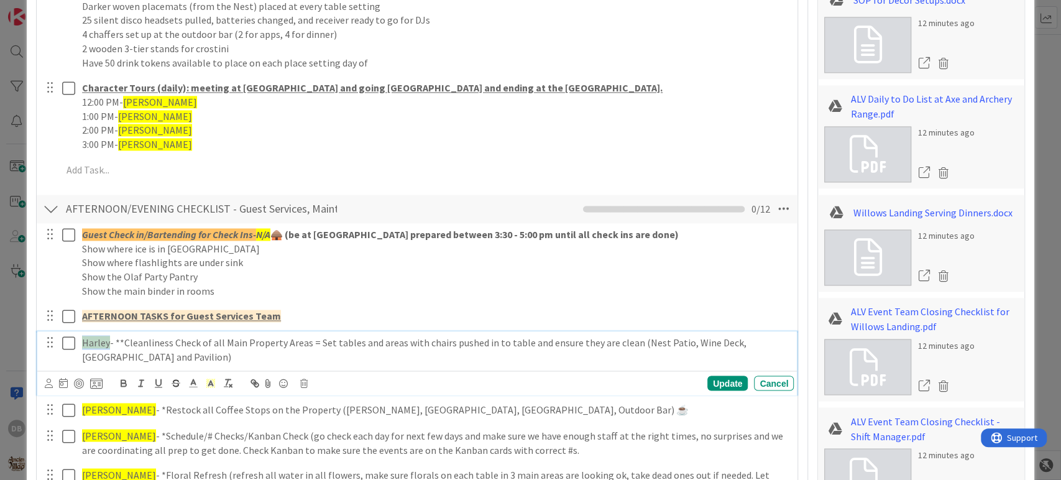
type textarea "x"
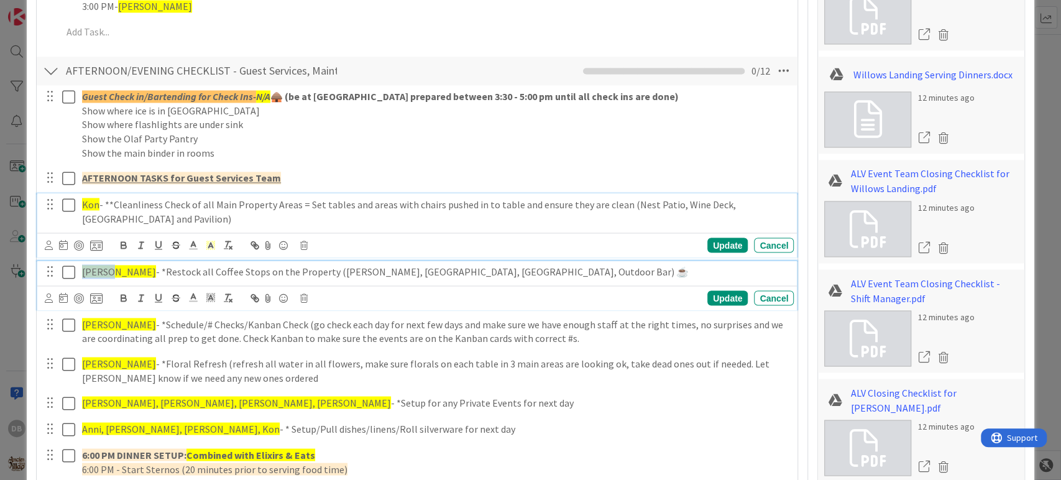
drag, startPoint x: 107, startPoint y: 270, endPoint x: 83, endPoint y: 272, distance: 24.3
click at [83, 272] on span "[PERSON_NAME]" at bounding box center [119, 271] width 74 height 12
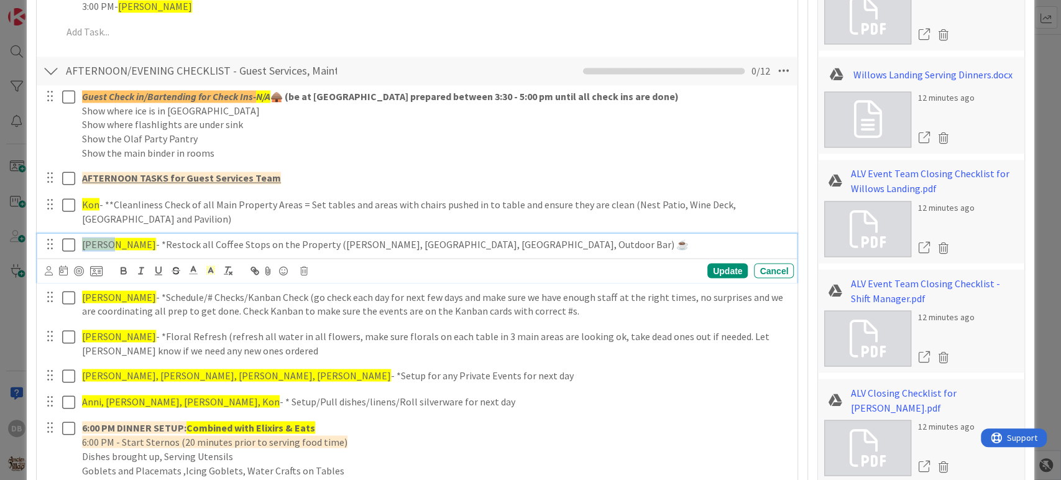
scroll to position [1357, 0]
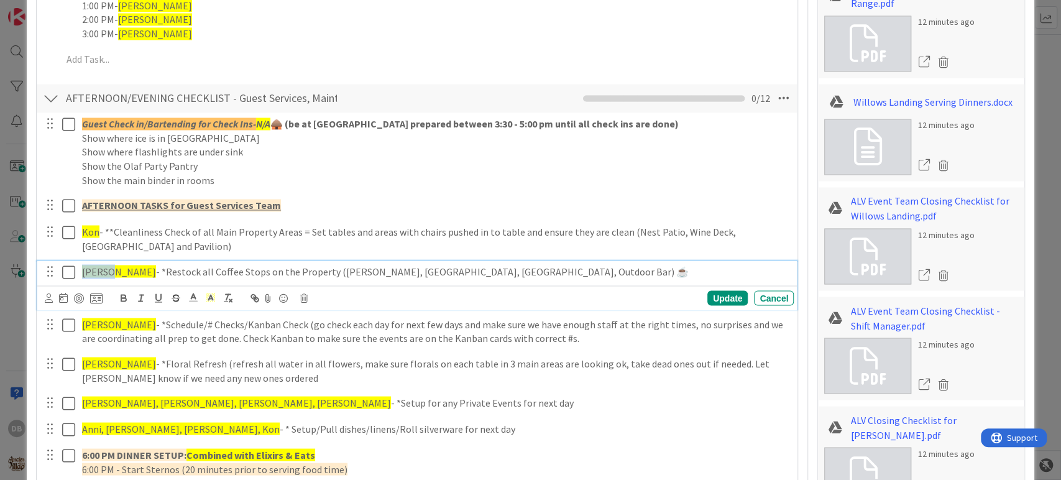
type textarea "x"
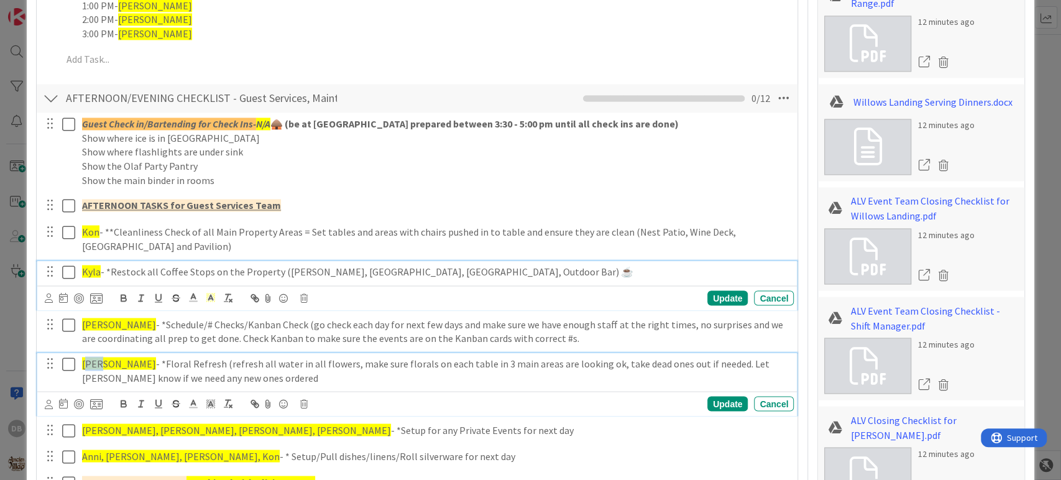
drag, startPoint x: 106, startPoint y: 362, endPoint x: 98, endPoint y: 360, distance: 8.5
click at [90, 360] on span "[PERSON_NAME]" at bounding box center [119, 363] width 74 height 12
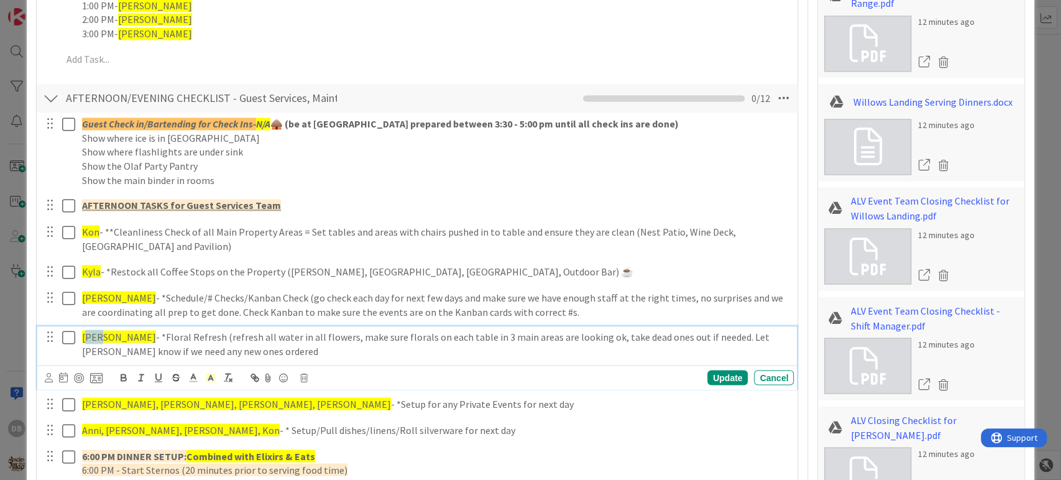
scroll to position [1330, 0]
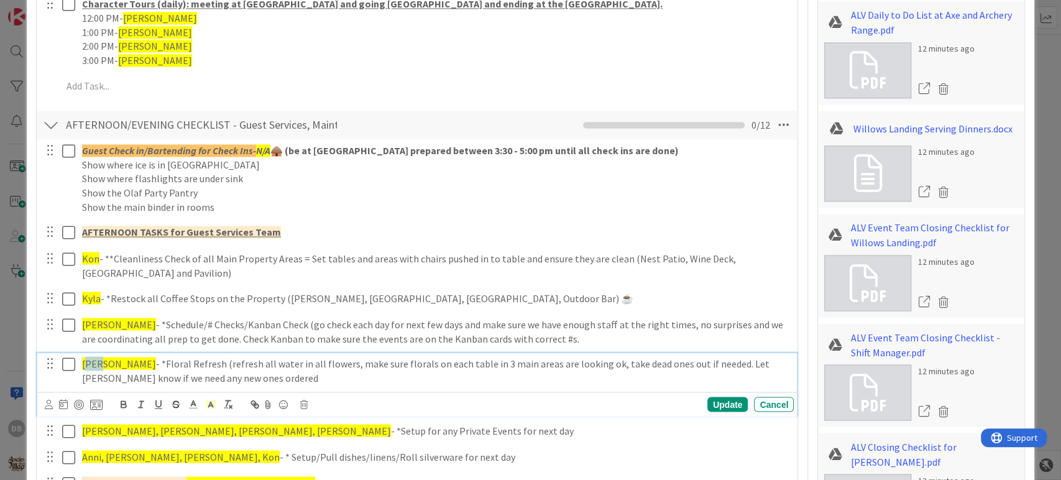
type textarea "x"
drag, startPoint x: 109, startPoint y: 362, endPoint x: 83, endPoint y: 359, distance: 25.7
click at [83, 359] on span "[PERSON_NAME]" at bounding box center [119, 363] width 74 height 12
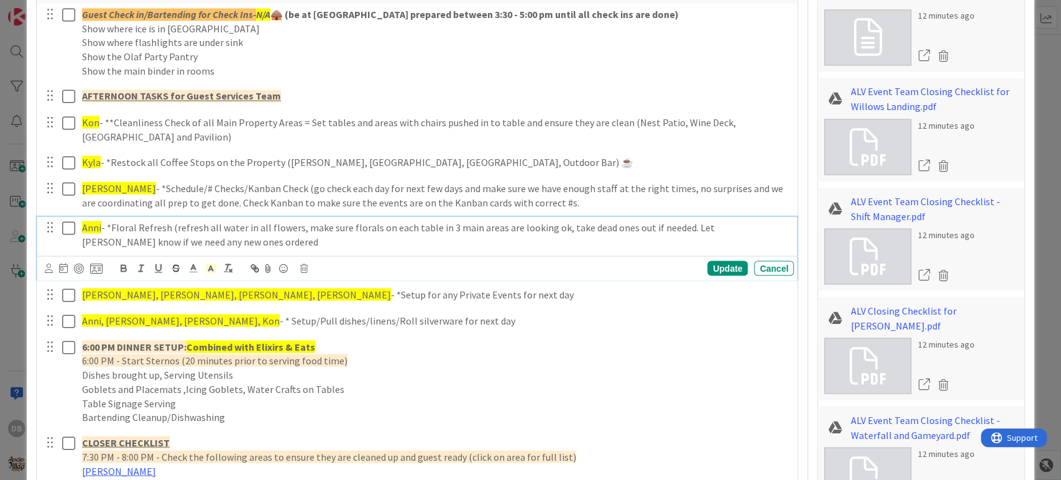
scroll to position [1468, 0]
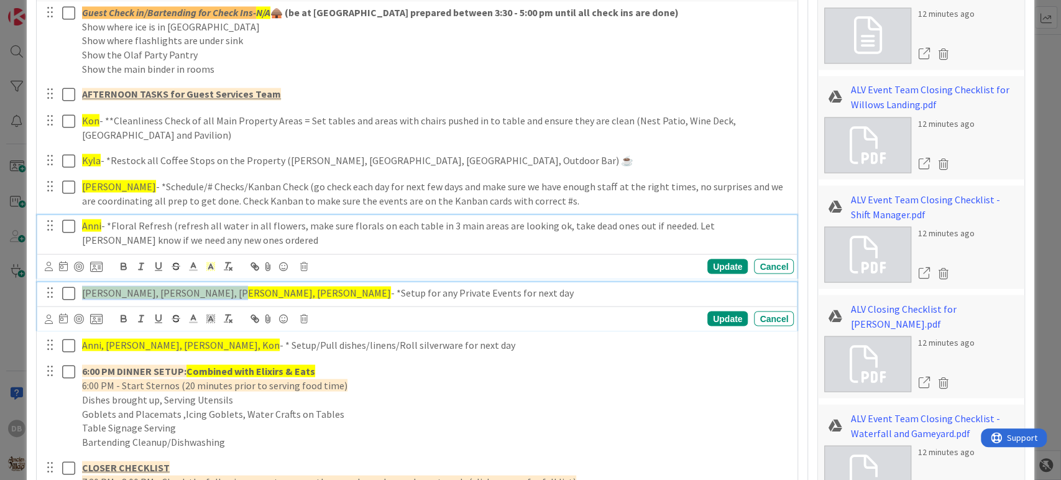
drag, startPoint x: 209, startPoint y: 289, endPoint x: 82, endPoint y: 285, distance: 127.5
click at [82, 286] on span "[PERSON_NAME], [PERSON_NAME], [PERSON_NAME], [PERSON_NAME]" at bounding box center [236, 292] width 309 height 12
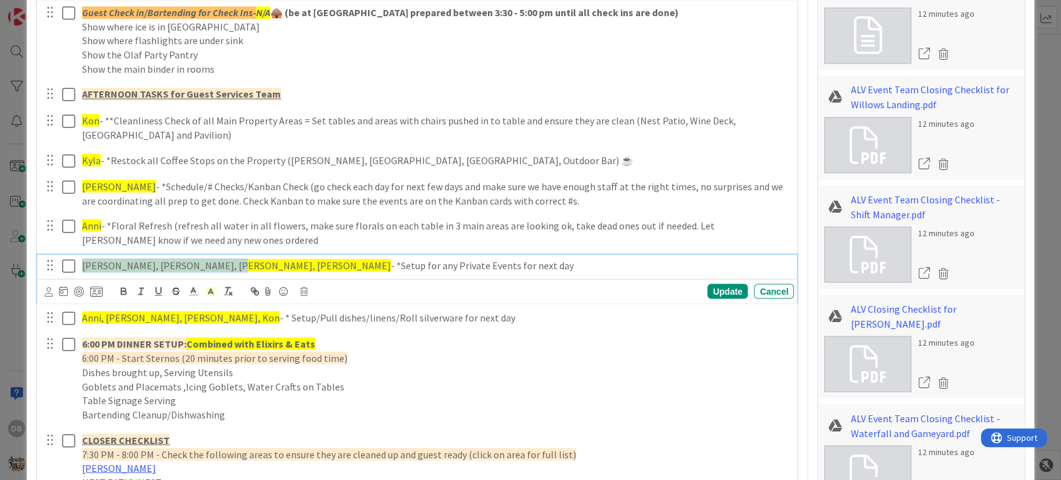
scroll to position [1441, 0]
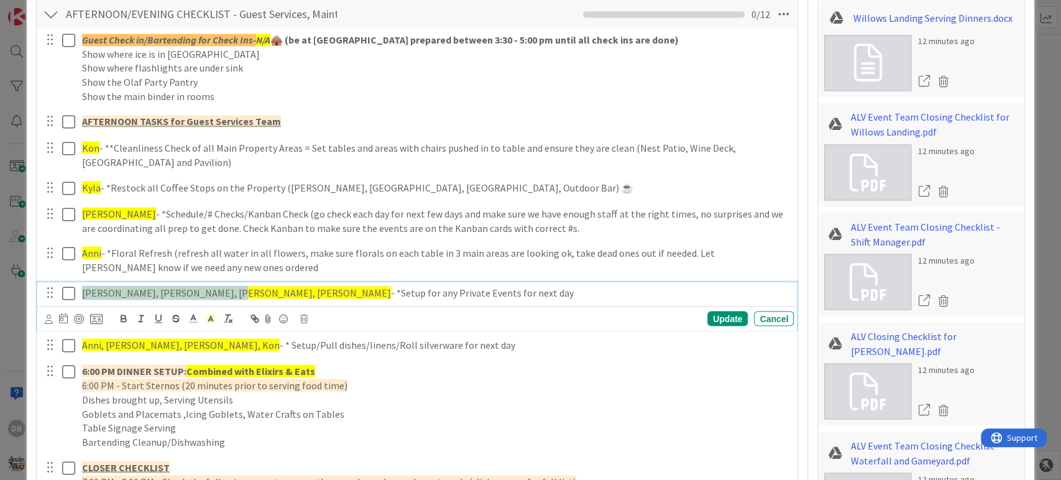
type textarea "x"
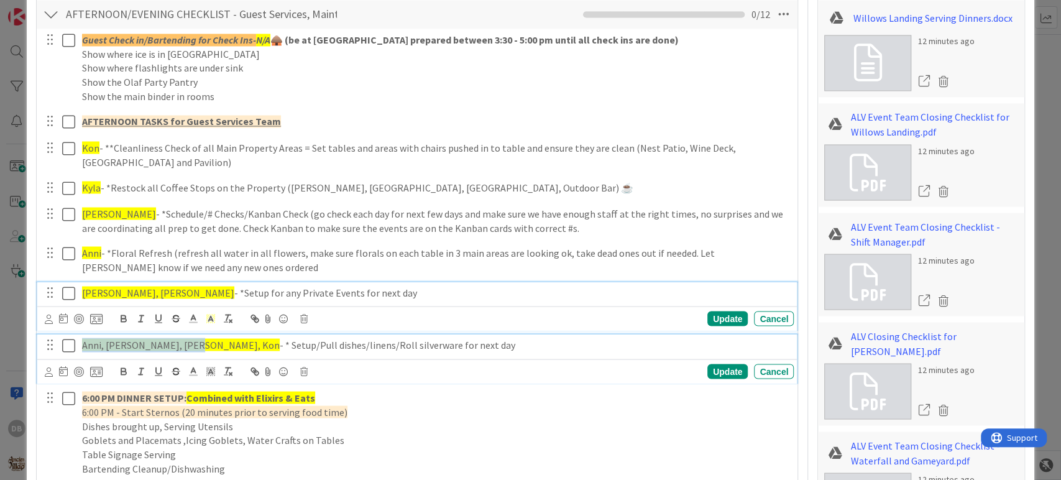
drag, startPoint x: 183, startPoint y: 344, endPoint x: 83, endPoint y: 350, distance: 100.9
click at [83, 350] on p "Anni, Harley, [PERSON_NAME], Kon - * Setup/Pull dishes/linens/Roll silverware f…" at bounding box center [435, 345] width 707 height 14
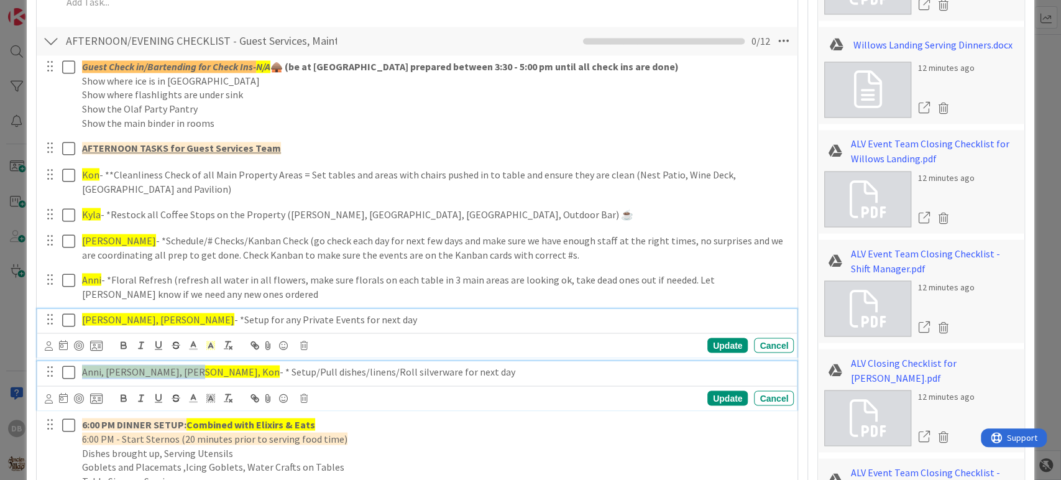
type textarea "x"
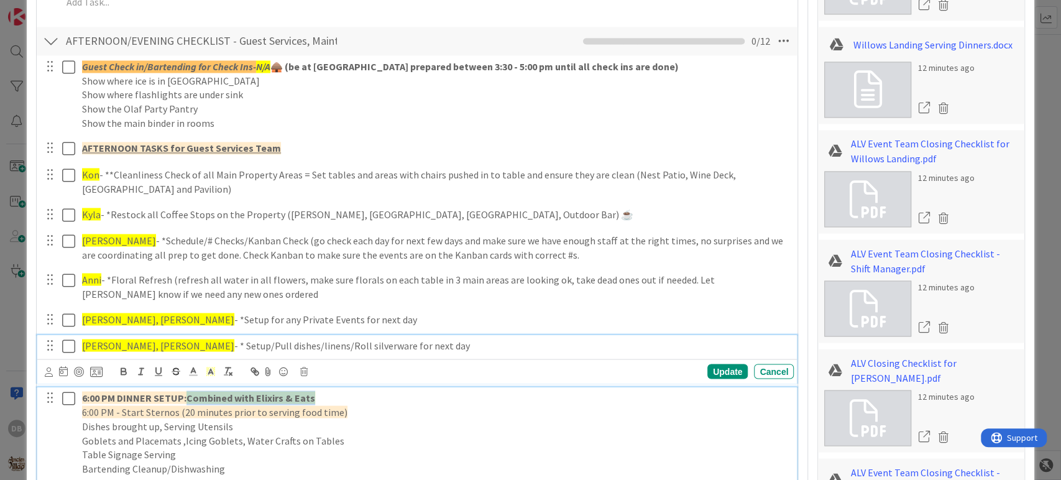
drag, startPoint x: 312, startPoint y: 394, endPoint x: 189, endPoint y: 400, distance: 123.2
click at [189, 400] on strong "Combined with Elixirs & Eats" at bounding box center [250, 397] width 129 height 12
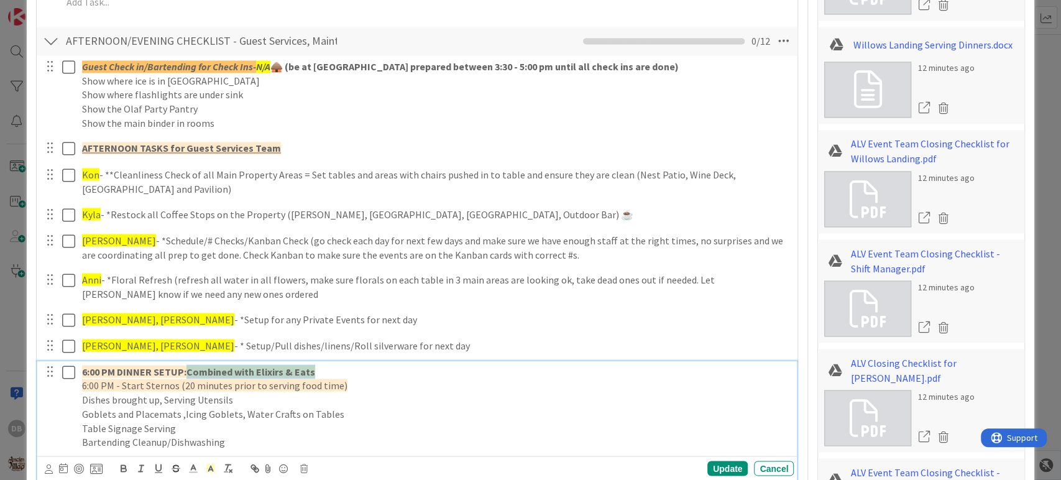
scroll to position [1387, 0]
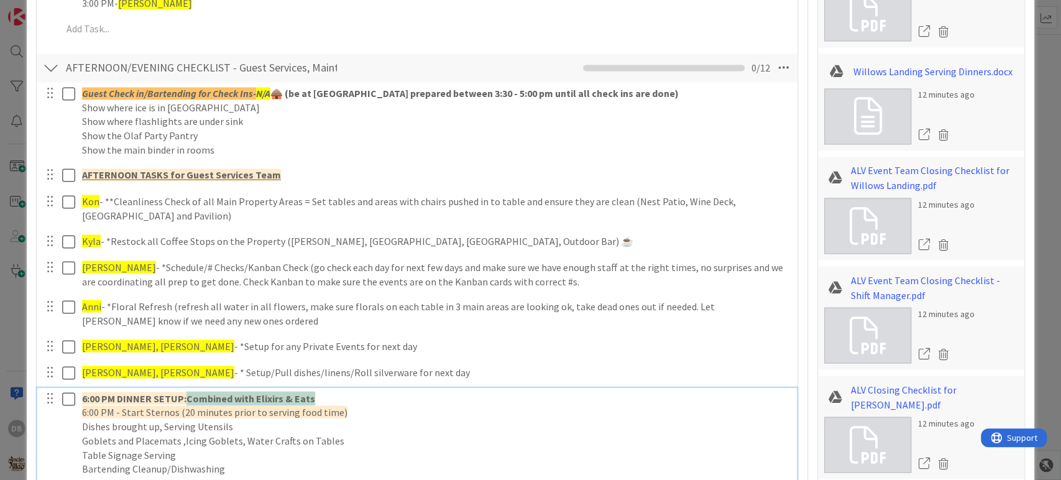
type textarea "x"
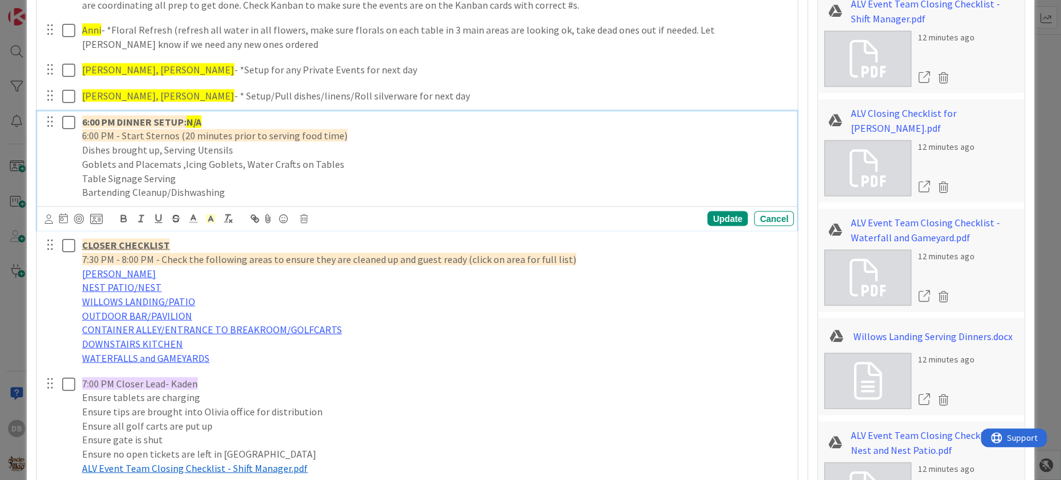
scroll to position [1664, 0]
click at [707, 216] on div "Update" at bounding box center [727, 218] width 40 height 15
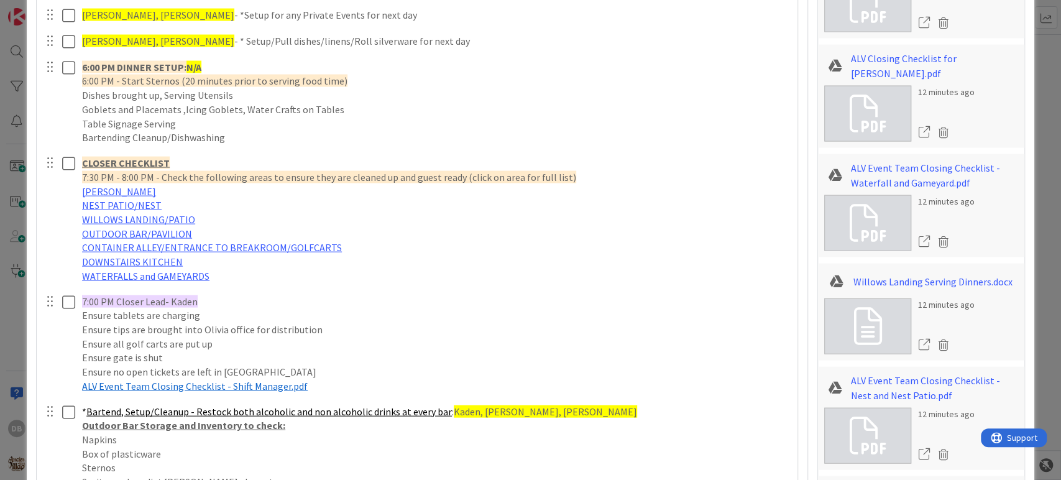
scroll to position [1733, 0]
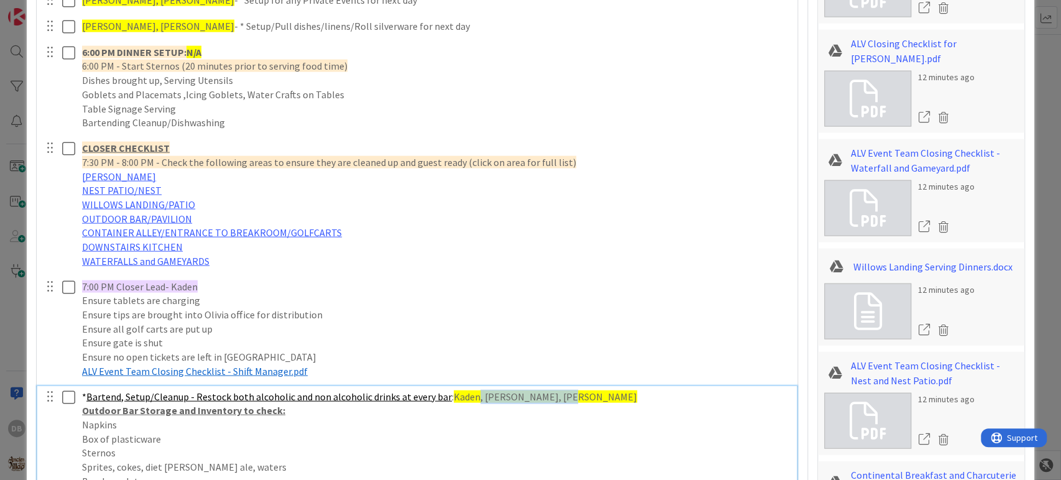
drag, startPoint x: 557, startPoint y: 392, endPoint x: 472, endPoint y: 397, distance: 85.3
click at [472, 397] on span "Kaden, [PERSON_NAME], [PERSON_NAME]" at bounding box center [545, 396] width 183 height 12
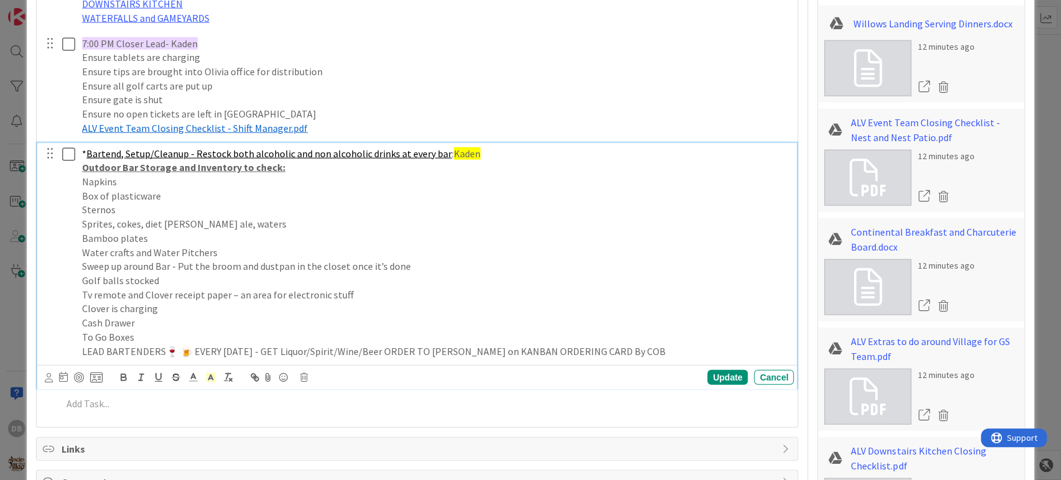
scroll to position [2009, 0]
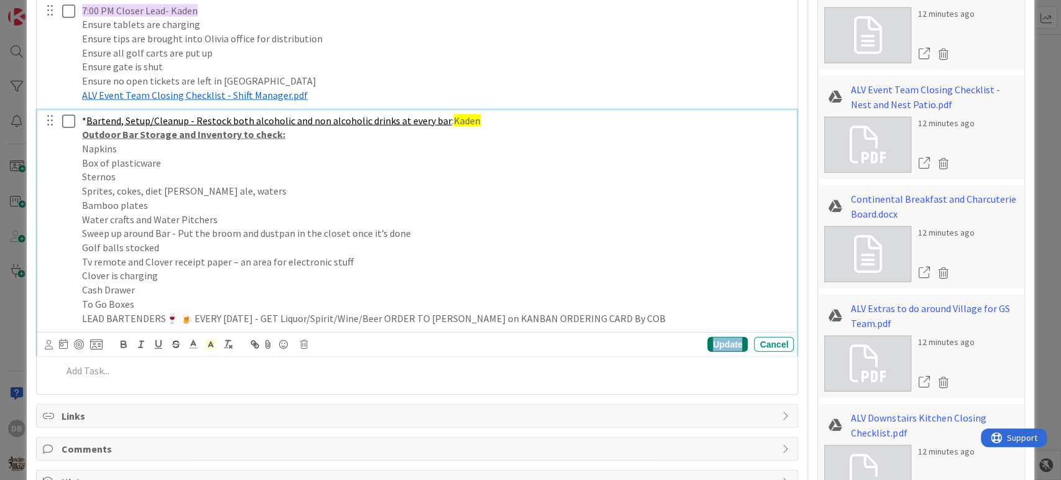
click at [720, 343] on div "Update" at bounding box center [727, 344] width 40 height 15
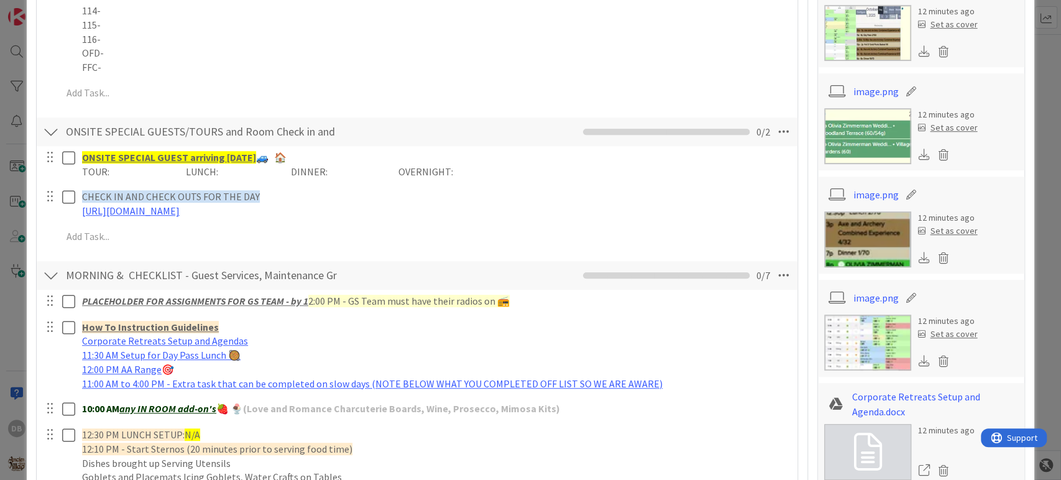
scroll to position [0, 0]
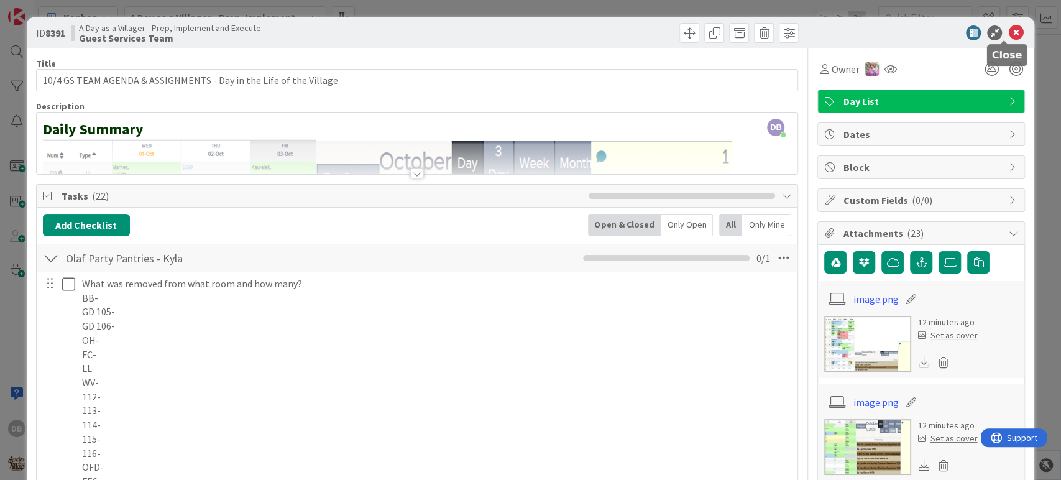
click at [1008, 27] on icon at bounding box center [1015, 32] width 15 height 15
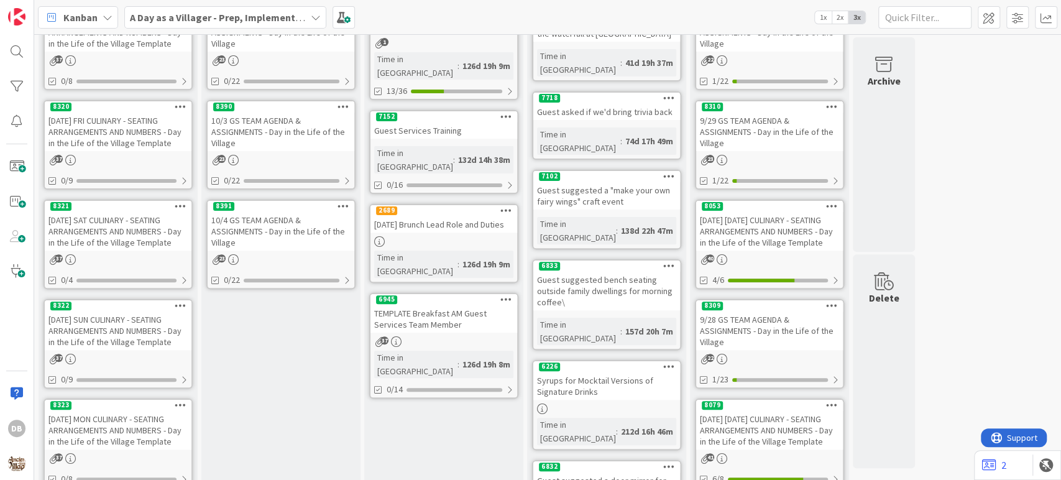
click at [340, 207] on icon at bounding box center [344, 205] width 12 height 9
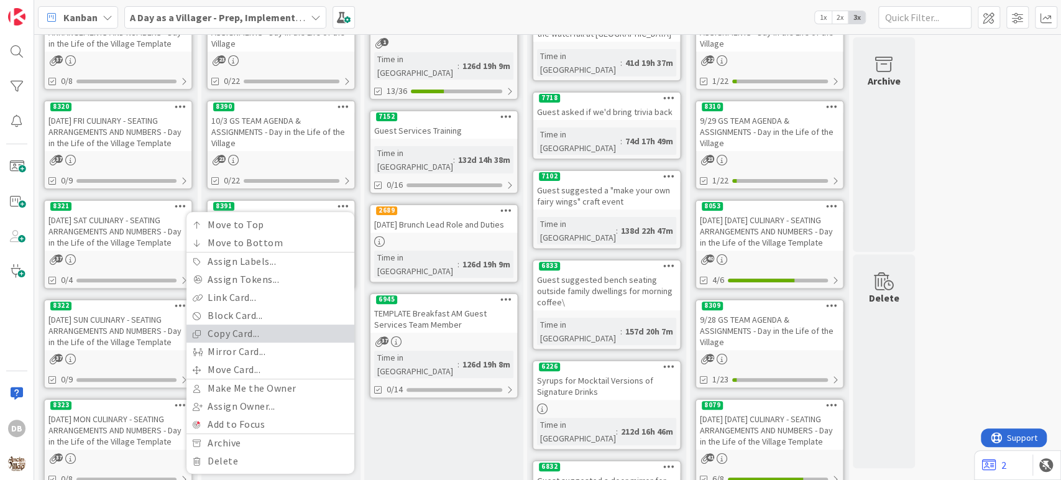
click at [265, 330] on link "Copy Card..." at bounding box center [270, 333] width 168 height 18
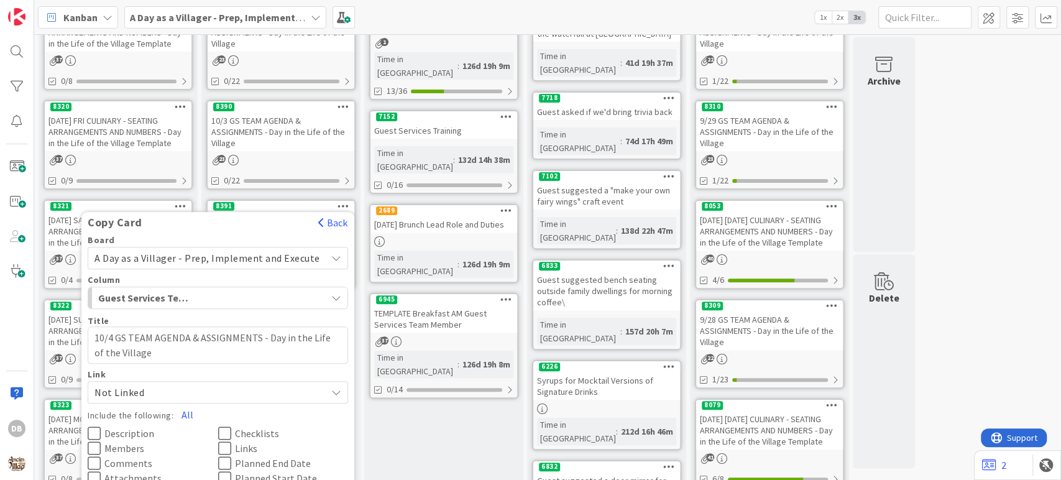
click at [121, 338] on textarea "10/4 GS TEAM AGENDA & ASSIGNMENTS - Day in the Life of the Village" at bounding box center [218, 344] width 260 height 37
type textarea "x"
type textarea "10/ GS TEAM AGENDA & ASSIGNMENTS - Day in the Life of the Village"
type textarea "x"
type textarea "10/5 GS TEAM AGENDA & ASSIGNMENTS - Day in the Life of the Village"
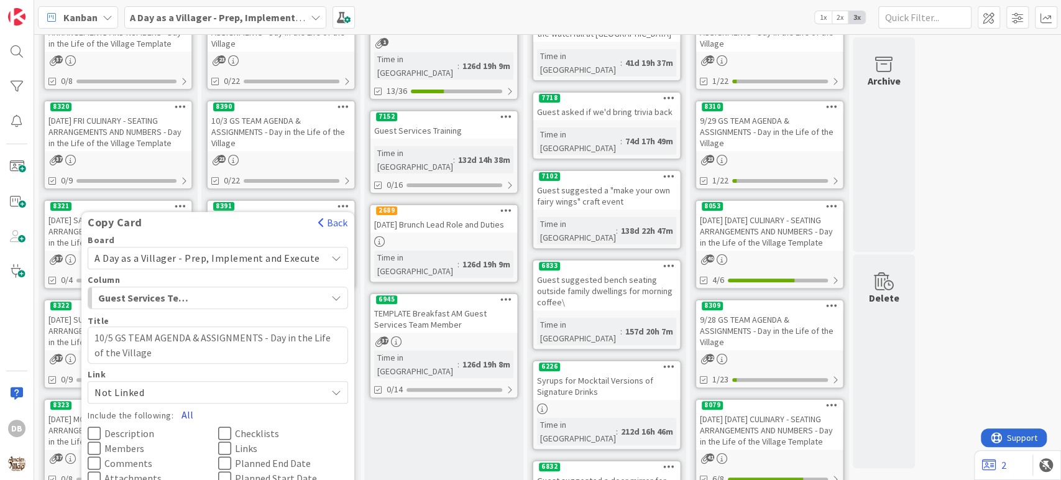
drag, startPoint x: 195, startPoint y: 416, endPoint x: 216, endPoint y: 409, distance: 22.2
click at [194, 416] on button "All" at bounding box center [187, 414] width 28 height 22
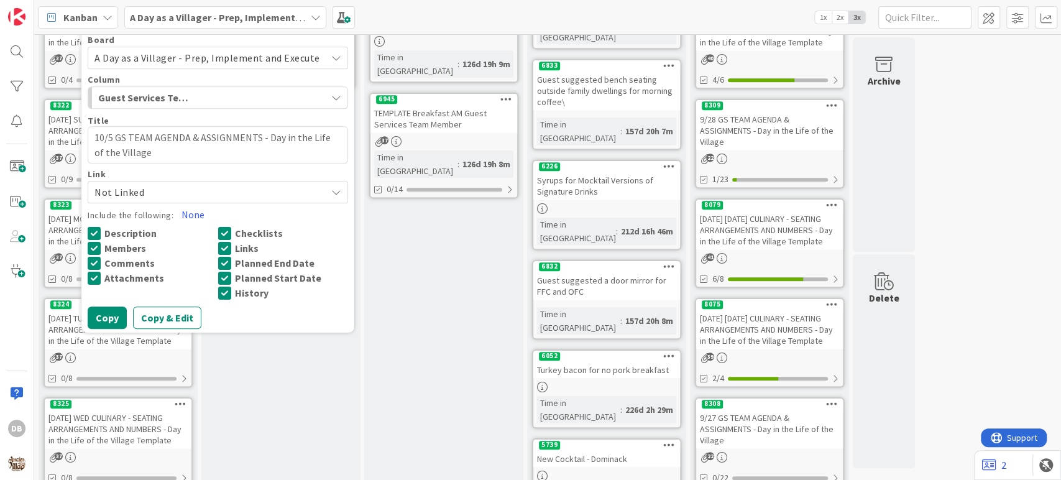
scroll to position [412, 0]
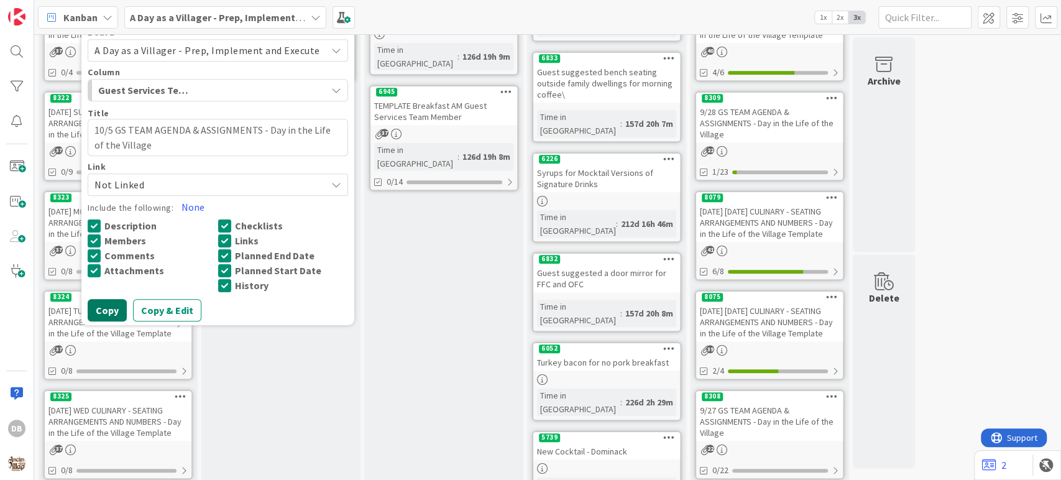
click at [109, 306] on button "Copy" at bounding box center [107, 310] width 39 height 22
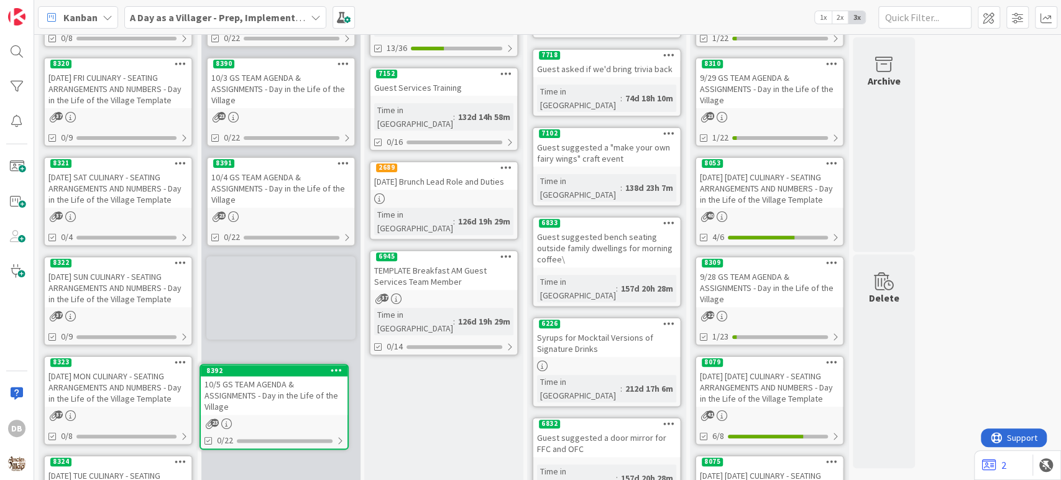
scroll to position [301, 0]
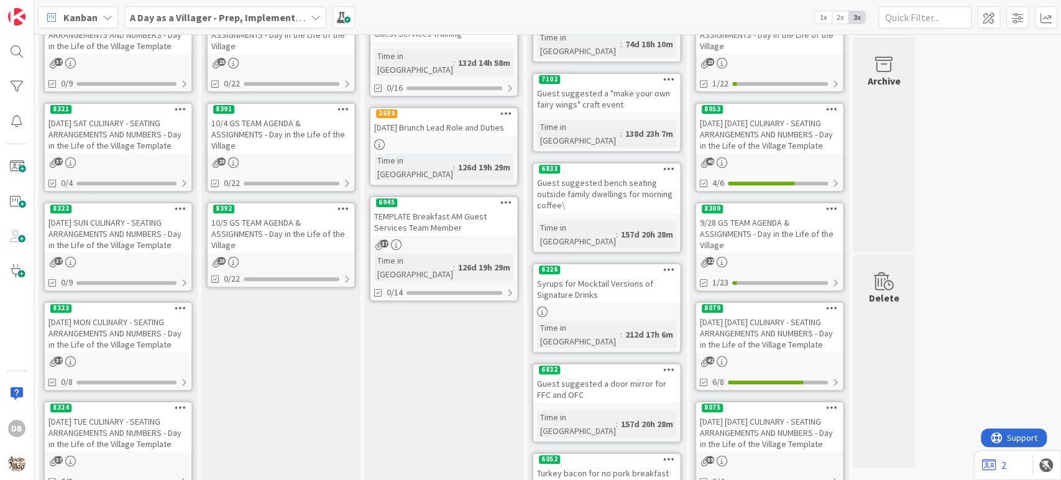
click at [274, 236] on div "10/5 GS TEAM AGENDA & ASSIGNMENTS - Day in the Life of the Village" at bounding box center [281, 233] width 147 height 39
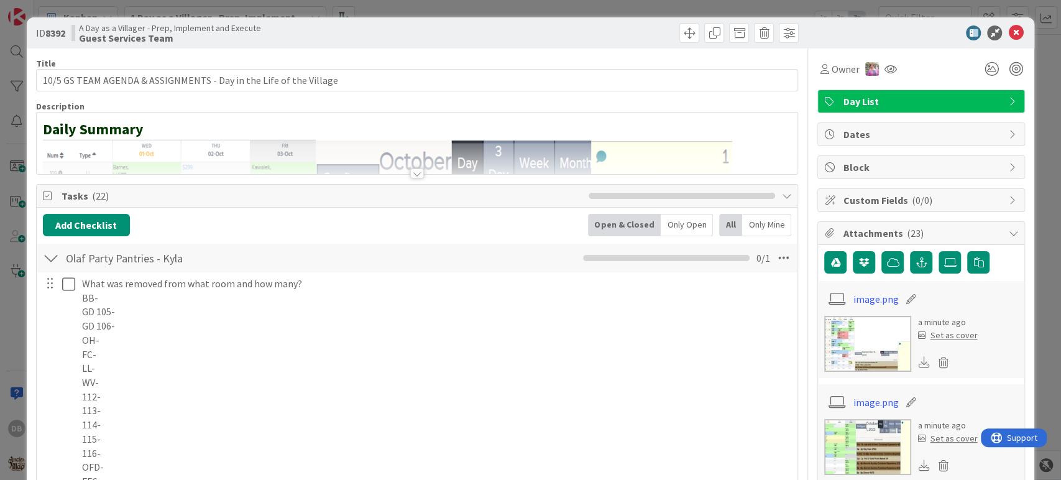
type textarea "x"
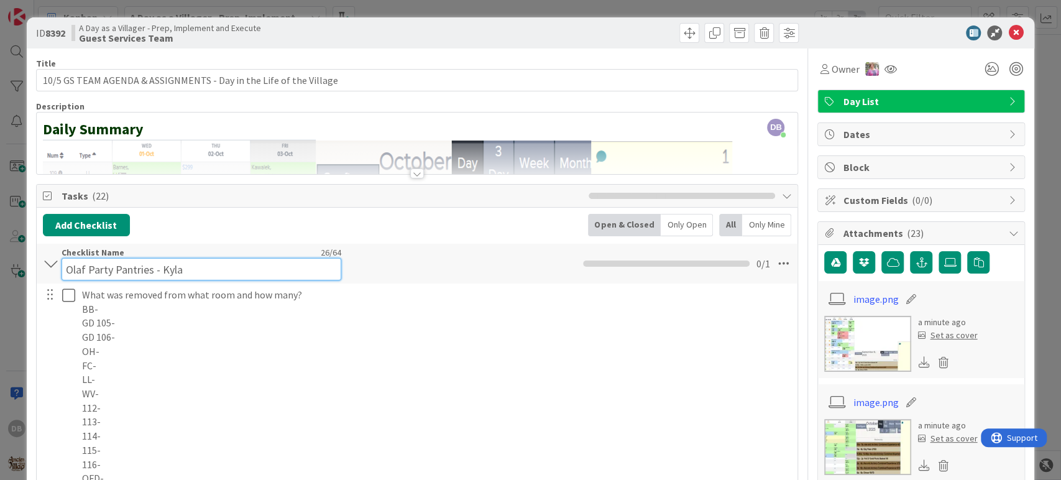
click at [224, 252] on div "Checklist Name 26 / 64 Olaf Party Pantries - [GEOGRAPHIC_DATA]" at bounding box center [202, 264] width 280 height 34
type input "Olaf Party Pantries - Kon"
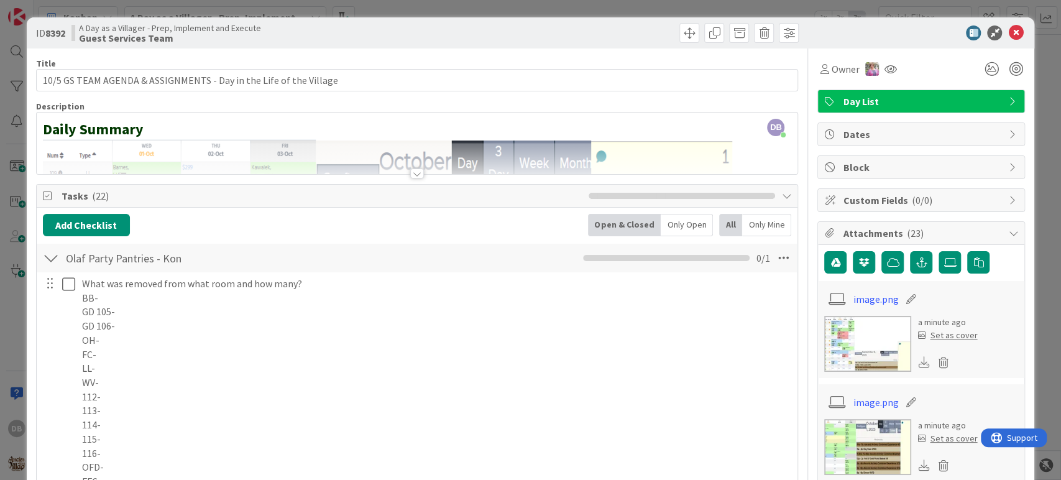
type textarea "x"
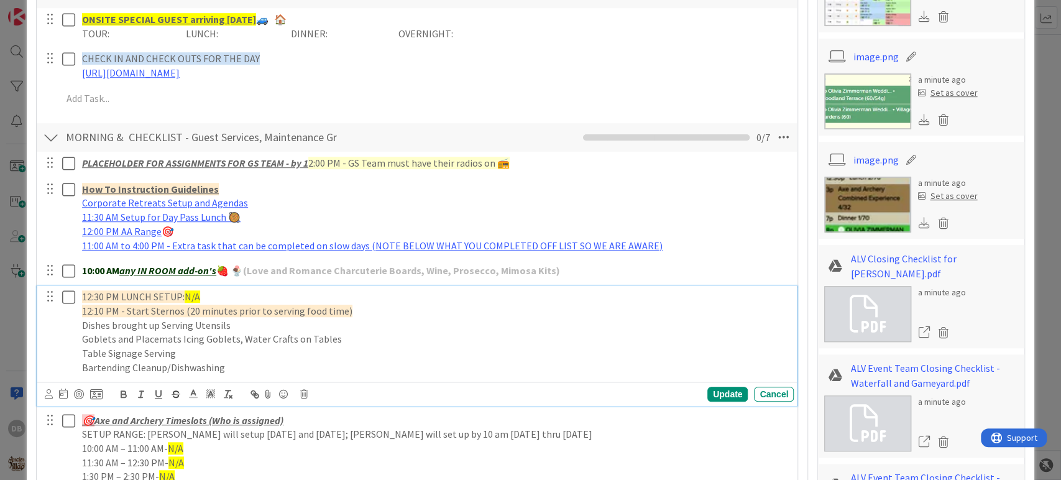
click at [91, 296] on span "12:30 PM LUNCH SETUP:" at bounding box center [133, 296] width 103 height 12
click at [124, 292] on span "10:30 PM LUNCH SETUP:" at bounding box center [133, 296] width 103 height 12
click at [211, 295] on p "10:30 PM BRUNCH SETUP: N/A" at bounding box center [435, 297] width 707 height 14
click at [92, 311] on span "12:10 PM - Start Sternos (20 minutes prior to serving food time)" at bounding box center [217, 311] width 270 height 12
click at [201, 290] on p "10:30 PM BRUNCH SETUP:" at bounding box center [435, 297] width 707 height 14
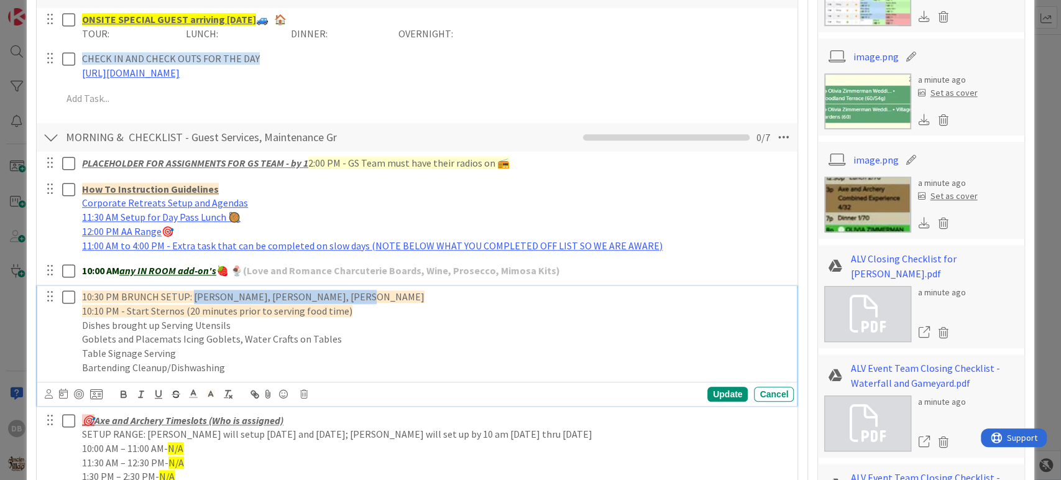
drag, startPoint x: 342, startPoint y: 296, endPoint x: 194, endPoint y: 298, distance: 148.6
click at [194, 298] on p "10:30 PM BRUNCH SETUP: [PERSON_NAME], [PERSON_NAME], [PERSON_NAME]" at bounding box center [435, 297] width 707 height 14
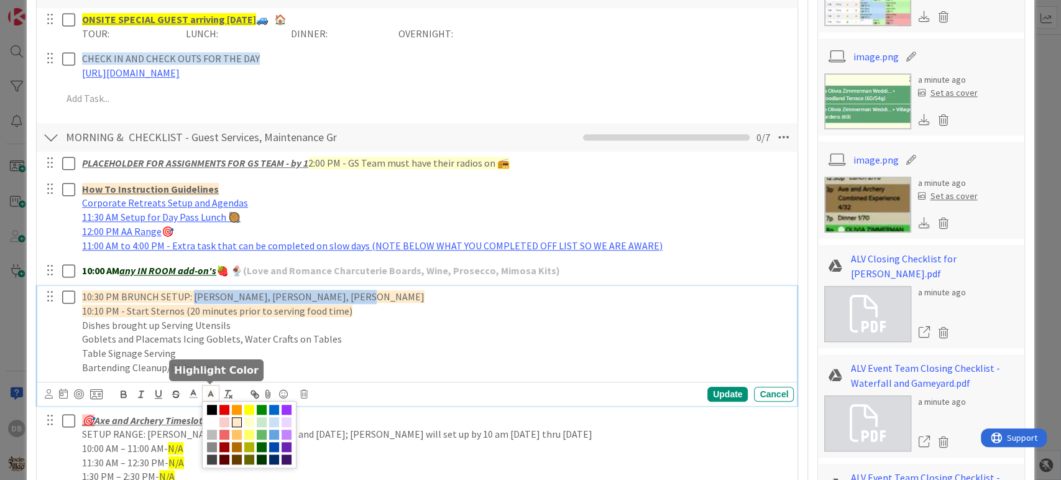
click at [211, 395] on icon at bounding box center [210, 393] width 11 height 11
click at [250, 409] on span at bounding box center [249, 410] width 10 height 10
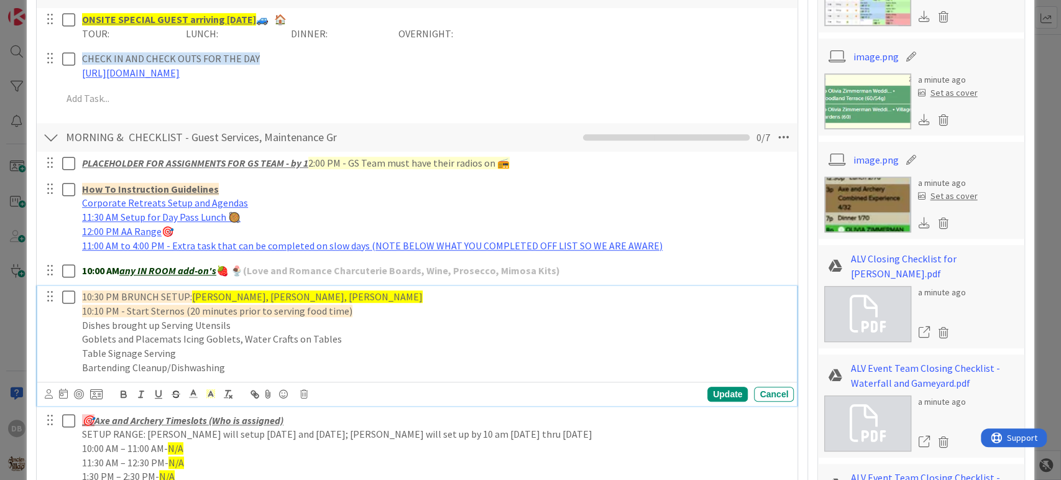
click at [344, 293] on p "10:30 PM BRUNCH SETUP: [PERSON_NAME], [PERSON_NAME], [PERSON_NAME]" at bounding box center [435, 297] width 707 height 14
drag, startPoint x: 344, startPoint y: 296, endPoint x: 270, endPoint y: 299, distance: 74.0
click at [270, 299] on p "10:30 PM BRUNCH SETUP: [PERSON_NAME], [PERSON_NAME], [PERSON_NAME]" at bounding box center [435, 297] width 707 height 14
click at [714, 387] on div "Update" at bounding box center [727, 394] width 40 height 15
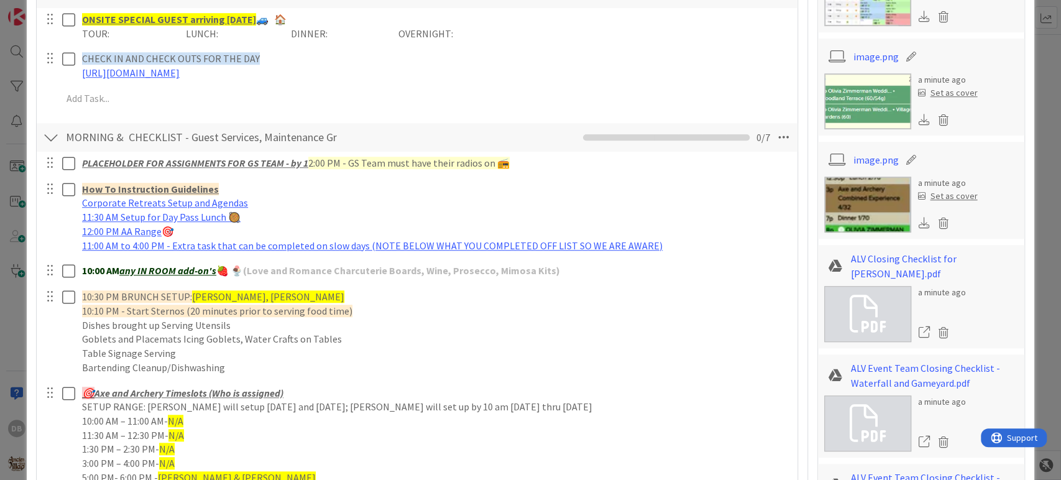
type textarea "x"
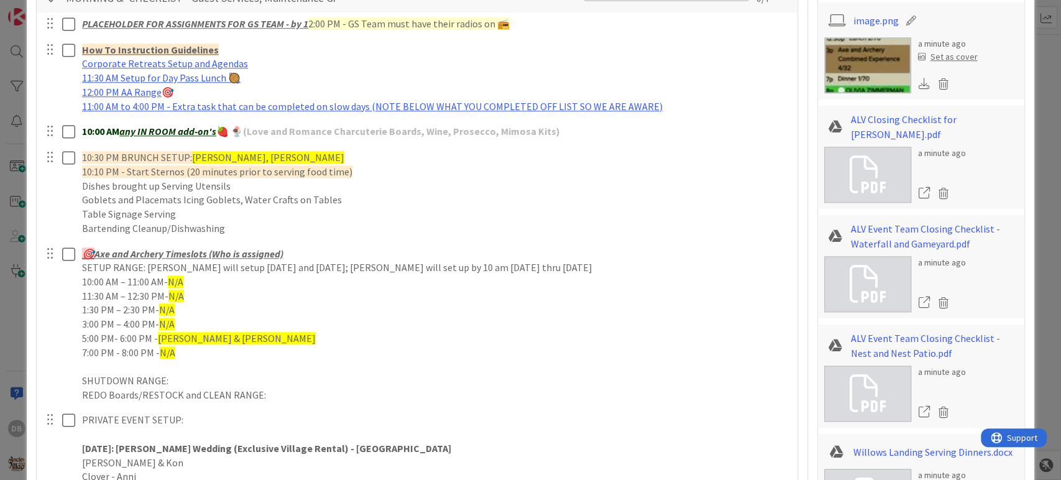
scroll to position [691, 0]
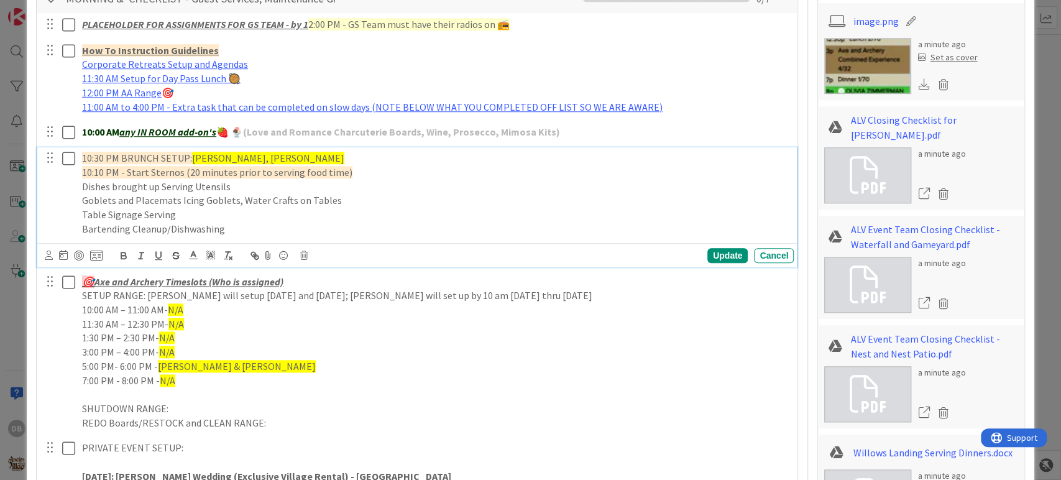
click at [179, 197] on p "Goblets and Placemats Icing Goblets, Water Crafts on Tables" at bounding box center [435, 200] width 707 height 14
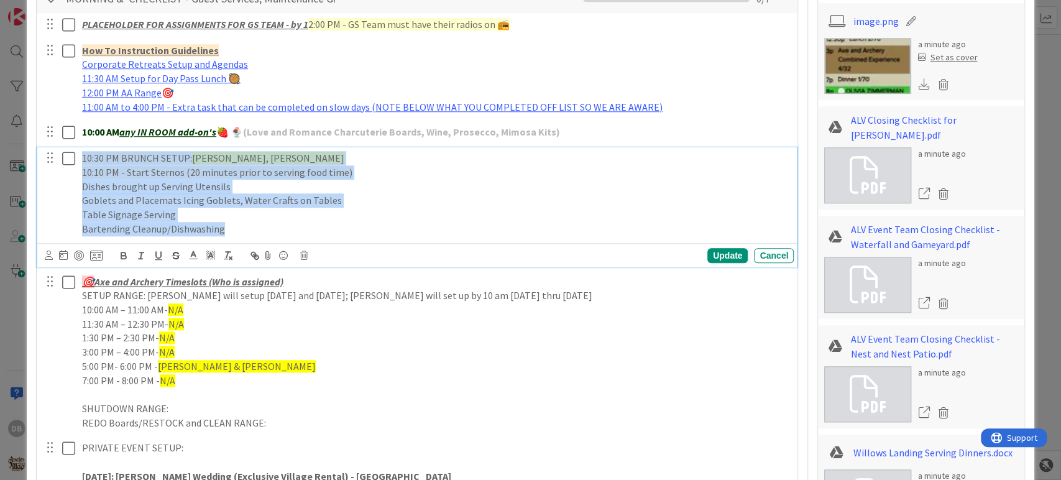
drag, startPoint x: 228, startPoint y: 227, endPoint x: 74, endPoint y: 159, distance: 168.9
click at [74, 159] on div "10:30 PM BRUNCH SETUP: [PERSON_NAME], [PERSON_NAME] 10:10 PM - Start Sternos (2…" at bounding box center [418, 193] width 752 height 92
copy div "10:30 PM BRUNCH SETUP: [PERSON_NAME], [PERSON_NAME] 10:10 PM - Start Sternos (2…"
click at [229, 229] on p "Bartending Cleanup/Dishwashing" at bounding box center [435, 229] width 707 height 14
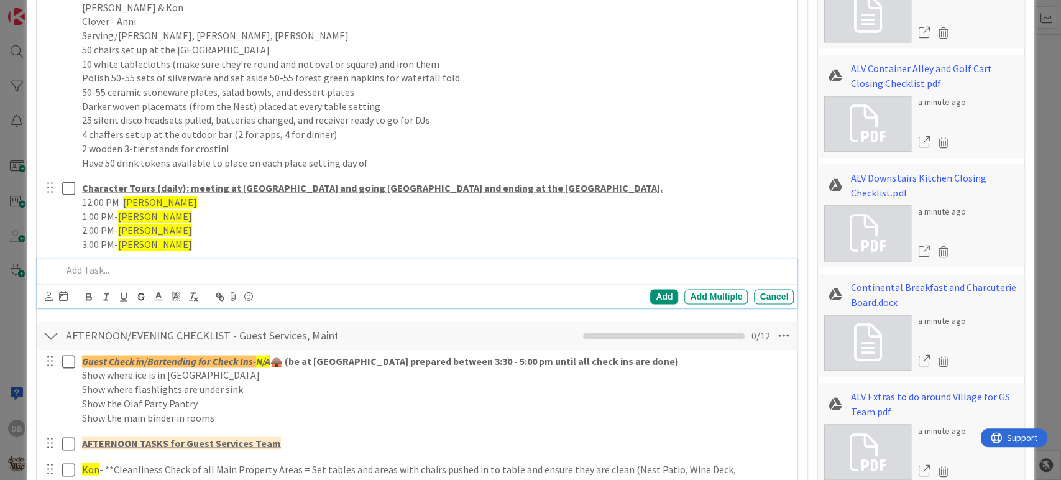
click at [99, 264] on p at bounding box center [425, 270] width 727 height 14
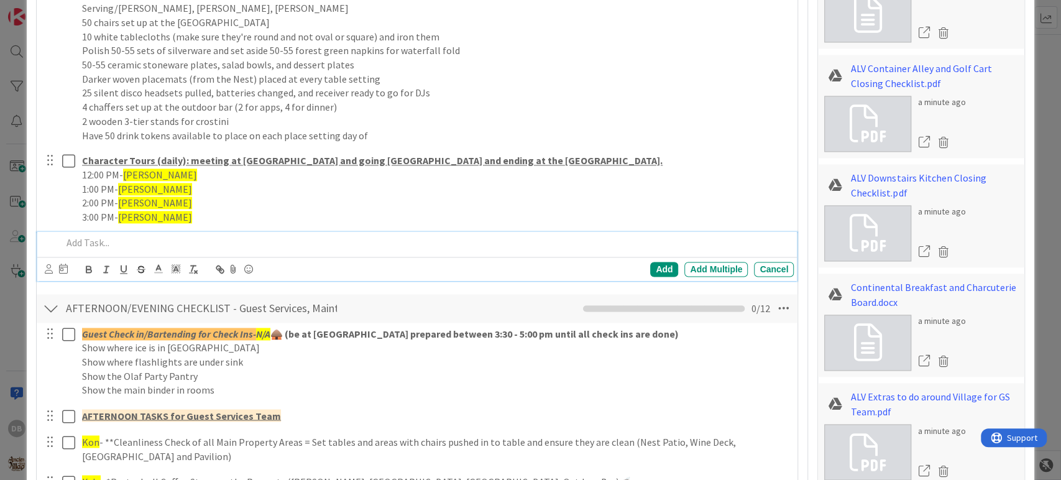
scroll to position [1147, 0]
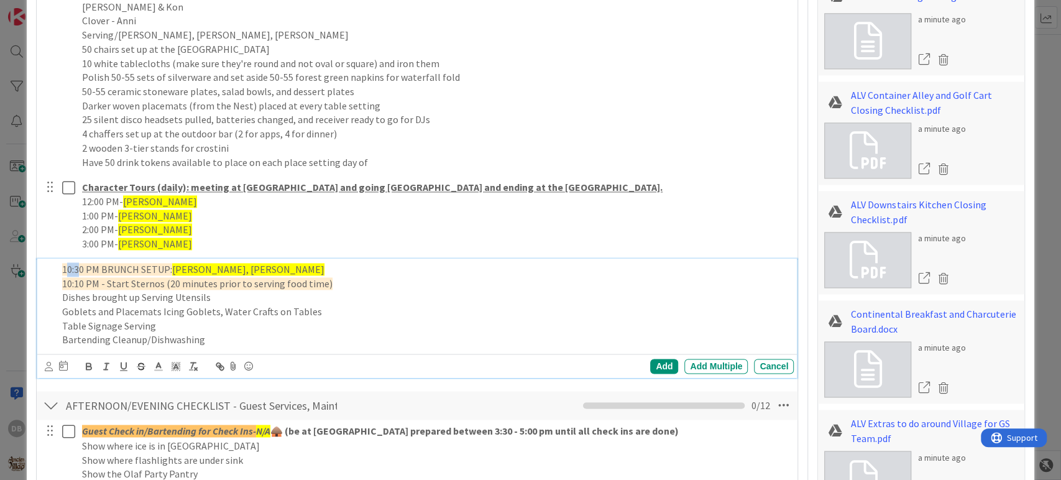
drag, startPoint x: 78, startPoint y: 267, endPoint x: 65, endPoint y: 267, distance: 13.7
click at [65, 267] on span "10:30 PM BRUNCH SETUP:" at bounding box center [117, 269] width 110 height 12
drag, startPoint x: 79, startPoint y: 282, endPoint x: 67, endPoint y: 282, distance: 12.4
click at [67, 282] on span "10:10 PM - Start Sternos (20 minutes prior to serving food time)" at bounding box center [197, 283] width 270 height 12
click at [655, 361] on div "Add" at bounding box center [664, 366] width 28 height 15
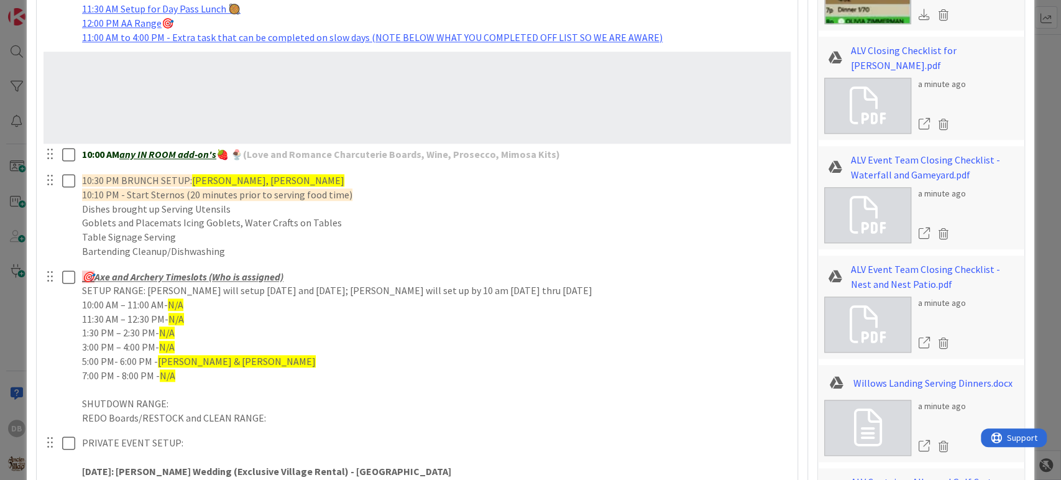
scroll to position [753, 0]
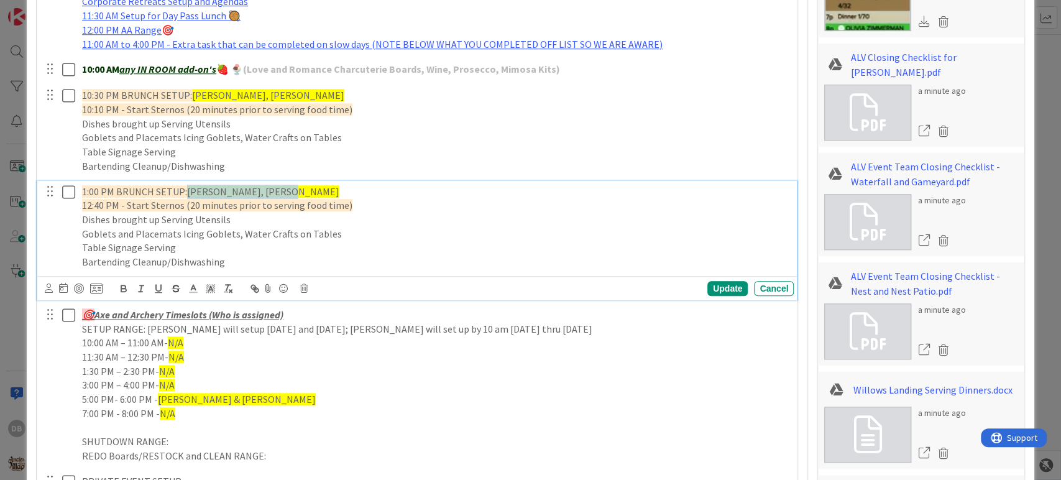
drag, startPoint x: 285, startPoint y: 191, endPoint x: 188, endPoint y: 197, distance: 97.1
click at [188, 197] on div "1:00 PM BRUNCH SETUP: [PERSON_NAME], [PERSON_NAME] 12:40 PM - Start Sternos (20…" at bounding box center [435, 227] width 717 height 92
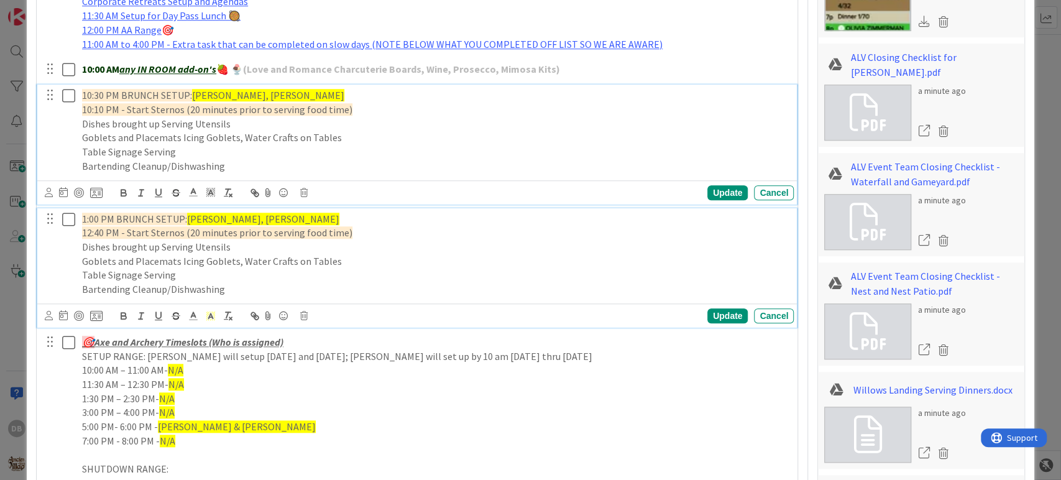
click at [185, 94] on span "10:30 PM BRUNCH SETUP:" at bounding box center [137, 95] width 110 height 12
click at [182, 218] on span "1:00 PM BRUNCH SETUP:" at bounding box center [134, 219] width 105 height 12
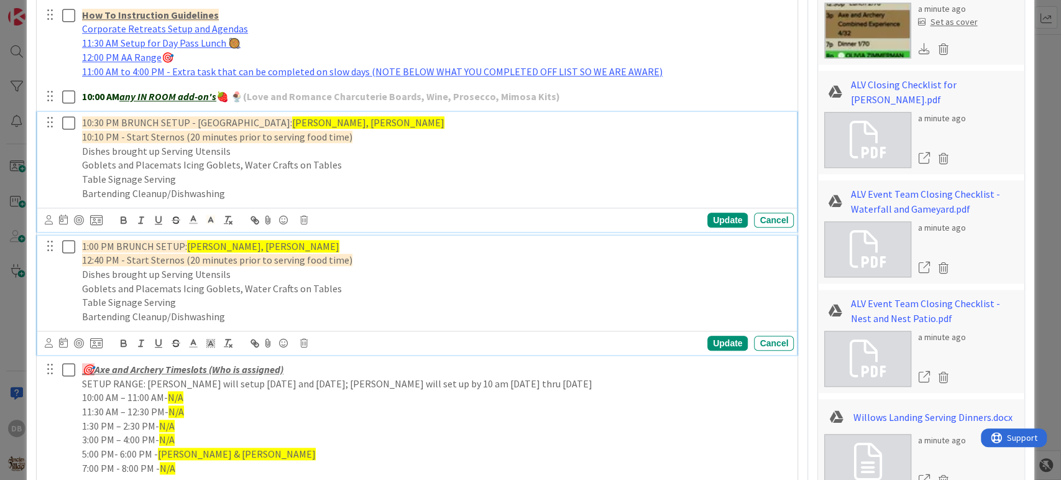
type textarea "x"
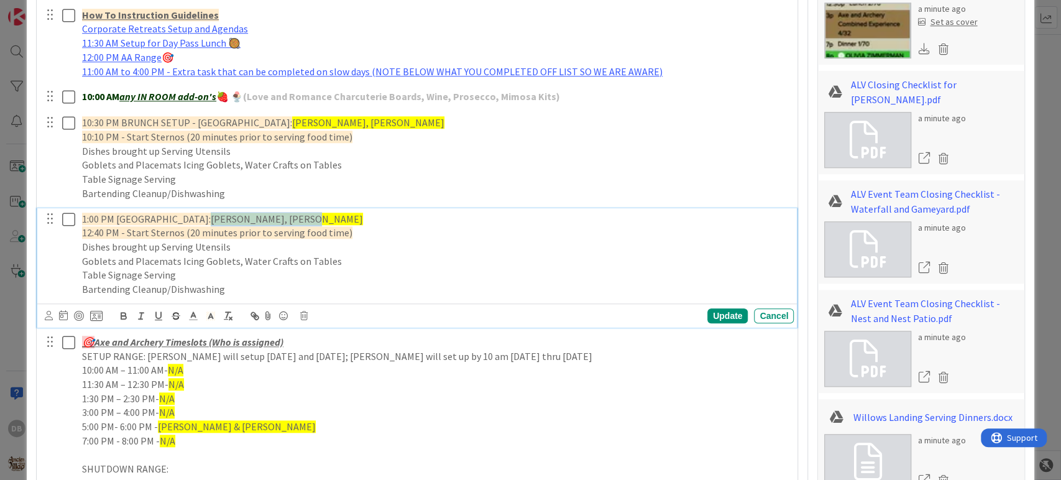
drag, startPoint x: 326, startPoint y: 217, endPoint x: 259, endPoint y: 219, distance: 66.6
click at [259, 219] on p "1:00 PM [GEOGRAPHIC_DATA]: [GEOGRAPHIC_DATA][PERSON_NAME], [PERSON_NAME]" at bounding box center [435, 219] width 707 height 14
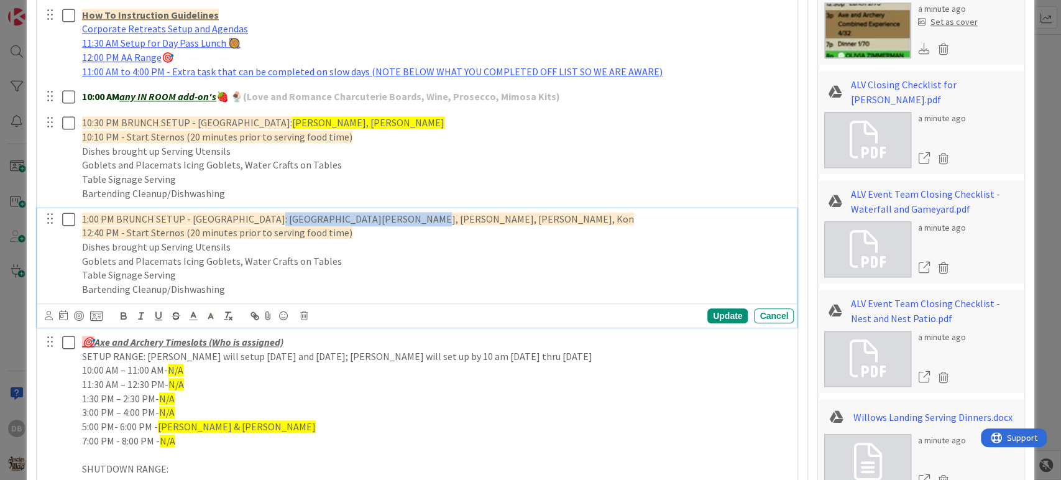
drag, startPoint x: 388, startPoint y: 218, endPoint x: 260, endPoint y: 217, distance: 128.7
click at [260, 217] on p "1:00 PM BRUNCH SETUP - [GEOGRAPHIC_DATA]: [GEOGRAPHIC_DATA][PERSON_NAME], [PERS…" at bounding box center [435, 219] width 707 height 14
click at [210, 315] on icon at bounding box center [210, 315] width 11 height 11
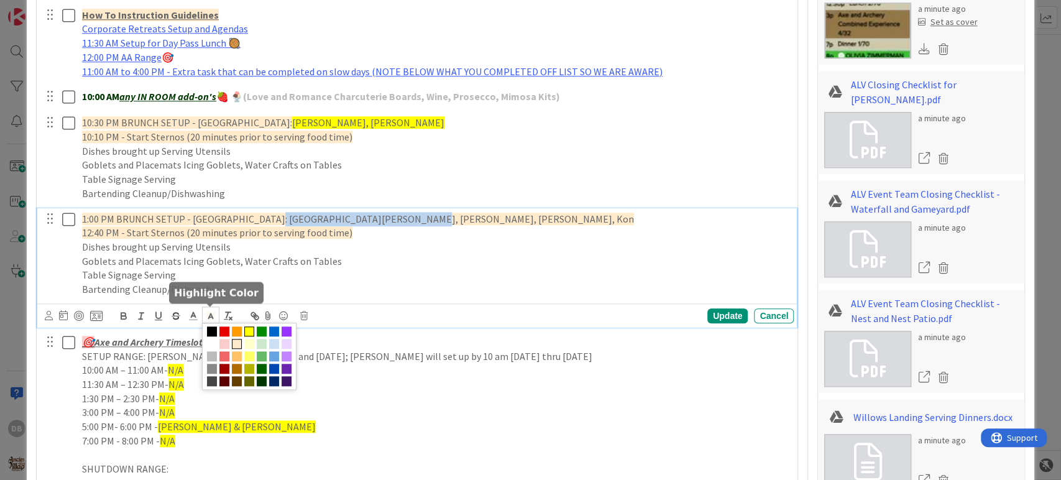
click at [251, 333] on span at bounding box center [249, 331] width 10 height 10
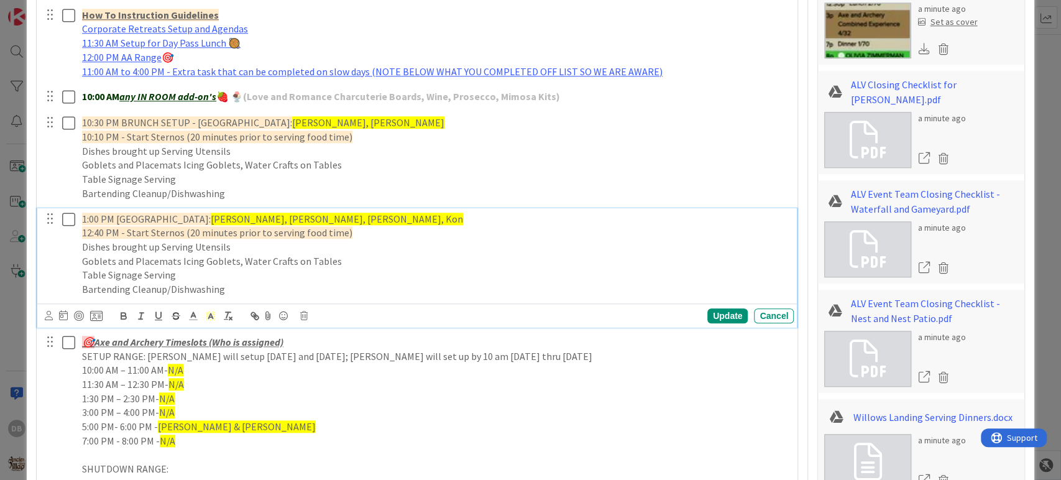
click at [395, 223] on p "1:00 PM BRUNCH SETUP - [GEOGRAPHIC_DATA]: [GEOGRAPHIC_DATA][PERSON_NAME], [PERS…" at bounding box center [435, 219] width 707 height 14
click at [712, 313] on div "Update" at bounding box center [727, 315] width 40 height 15
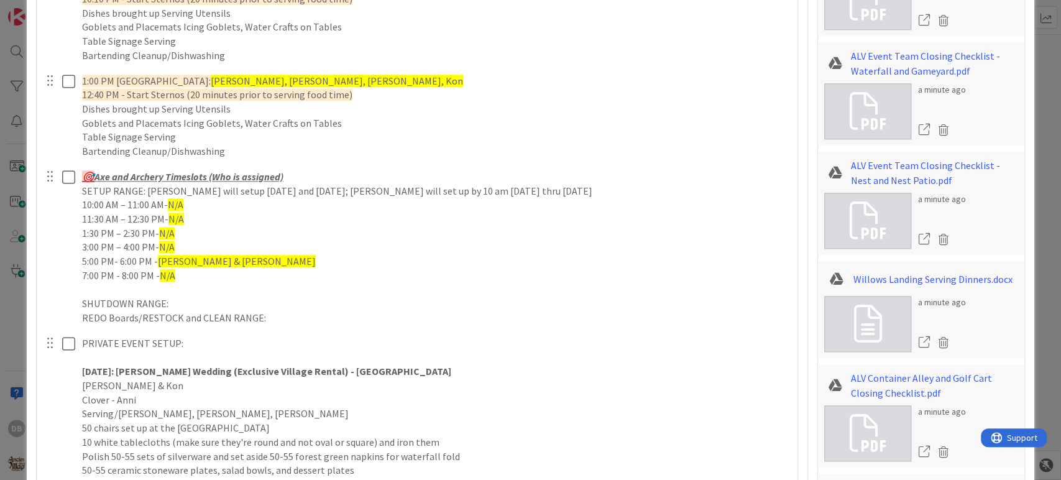
scroll to position [1002, 0]
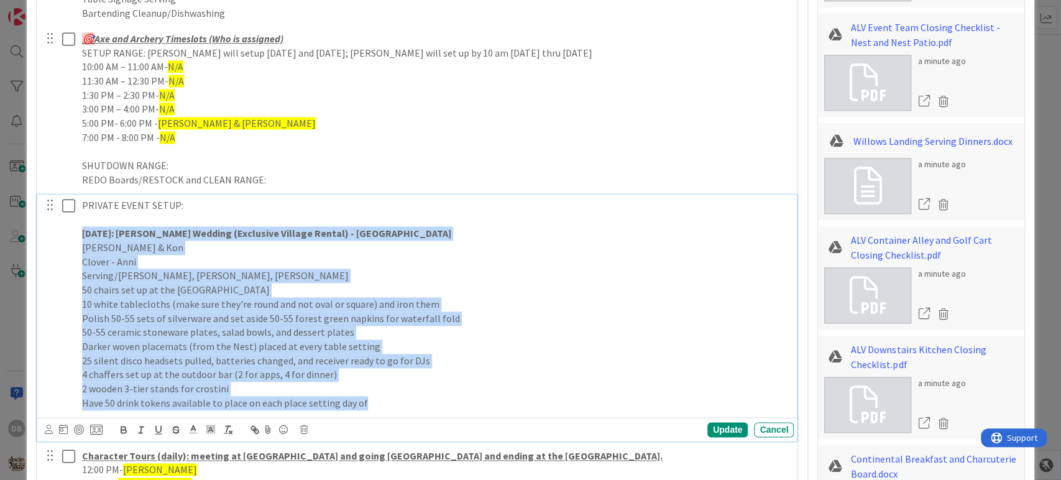
drag, startPoint x: 361, startPoint y: 402, endPoint x: 70, endPoint y: 227, distance: 339.3
click at [70, 227] on div "PRIVATE EVENT SETUP: [DATE]: [PERSON_NAME] Wedding (Exclusive Village Rental) -…" at bounding box center [418, 304] width 752 height 219
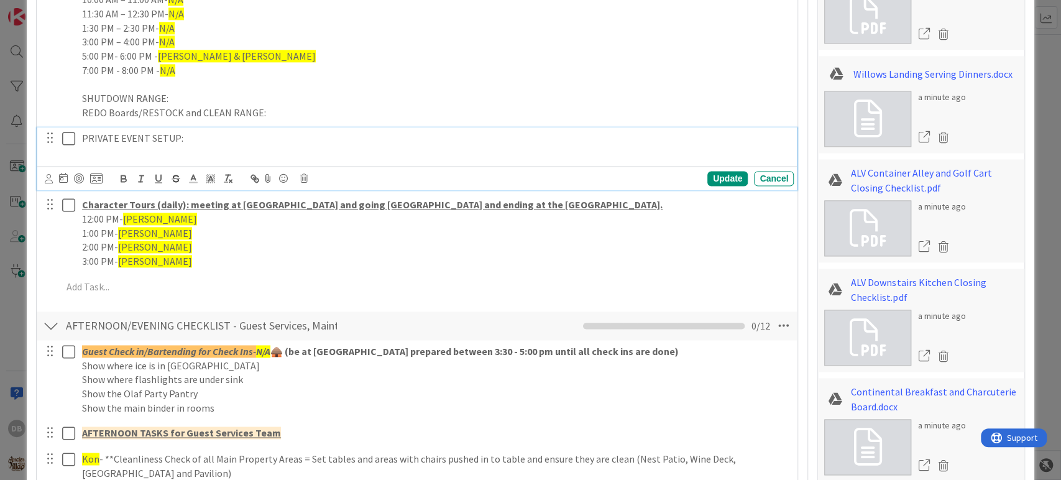
scroll to position [1071, 0]
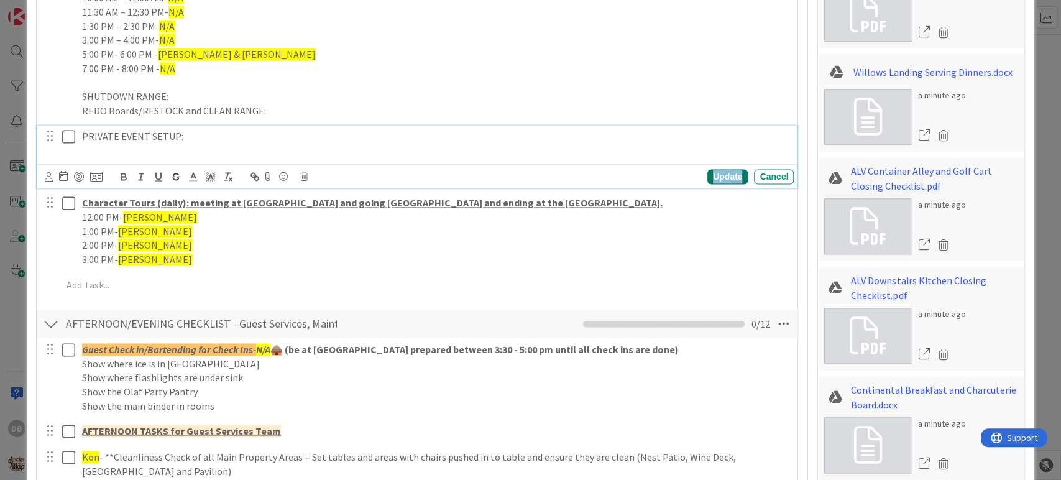
click at [715, 176] on div "Update" at bounding box center [727, 176] width 40 height 15
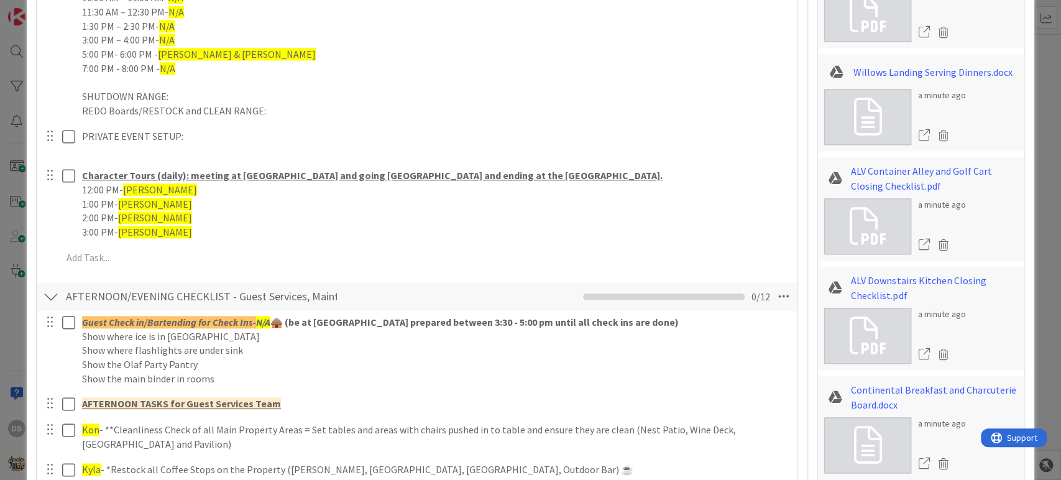
type textarea "x"
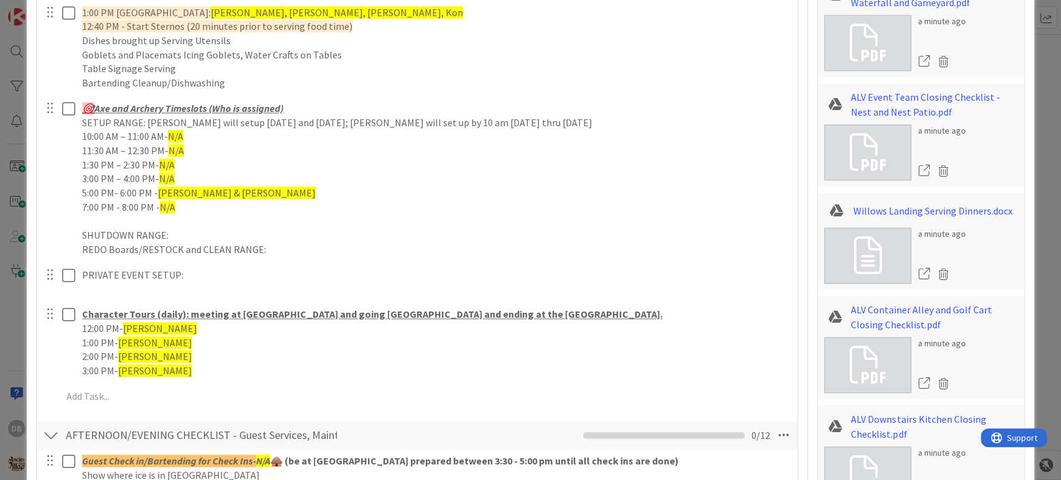
scroll to position [933, 0]
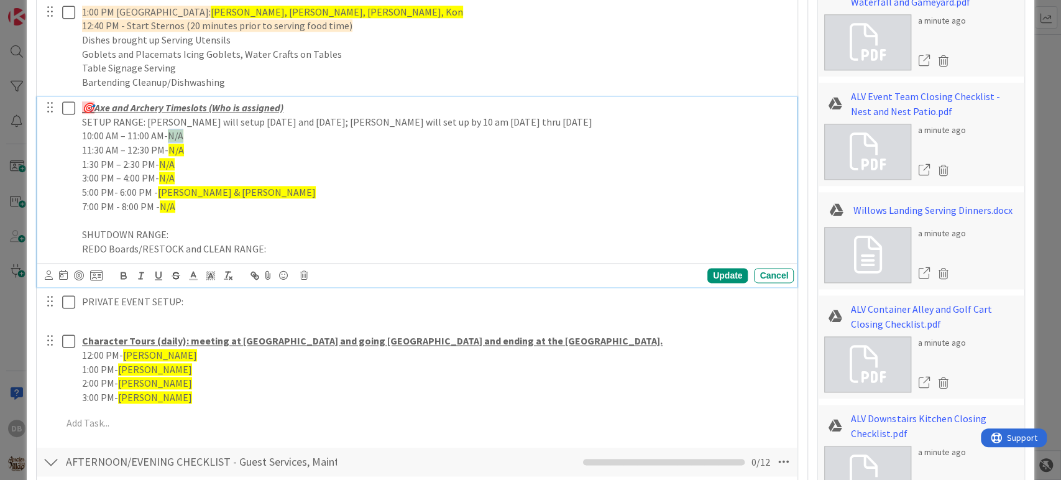
drag, startPoint x: 183, startPoint y: 136, endPoint x: 171, endPoint y: 136, distance: 11.8
click at [171, 136] on span "N/A" at bounding box center [176, 135] width 16 height 12
drag, startPoint x: 184, startPoint y: 144, endPoint x: 172, endPoint y: 145, distance: 12.6
click at [172, 145] on p "11:30 AM – 12:30 PM- N/A" at bounding box center [435, 150] width 707 height 14
drag, startPoint x: 174, startPoint y: 162, endPoint x: 162, endPoint y: 163, distance: 12.4
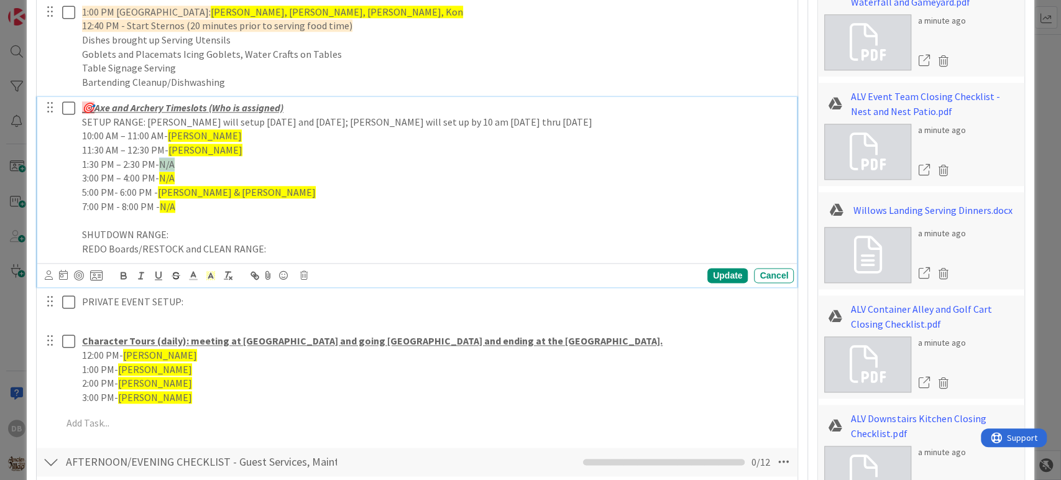
click at [162, 163] on p "1:30 PM – 2:30 PM- N/A" at bounding box center [435, 164] width 707 height 14
drag, startPoint x: 173, startPoint y: 175, endPoint x: 160, endPoint y: 175, distance: 13.1
click at [160, 175] on span "N/A" at bounding box center [167, 178] width 16 height 12
drag, startPoint x: 199, startPoint y: 162, endPoint x: 76, endPoint y: 158, distance: 123.1
click at [77, 158] on div "🎯 Axe and Archery Timeslots (Who is assigned) SETUP RANGE: [PERSON_NAME] will s…" at bounding box center [435, 178] width 717 height 163
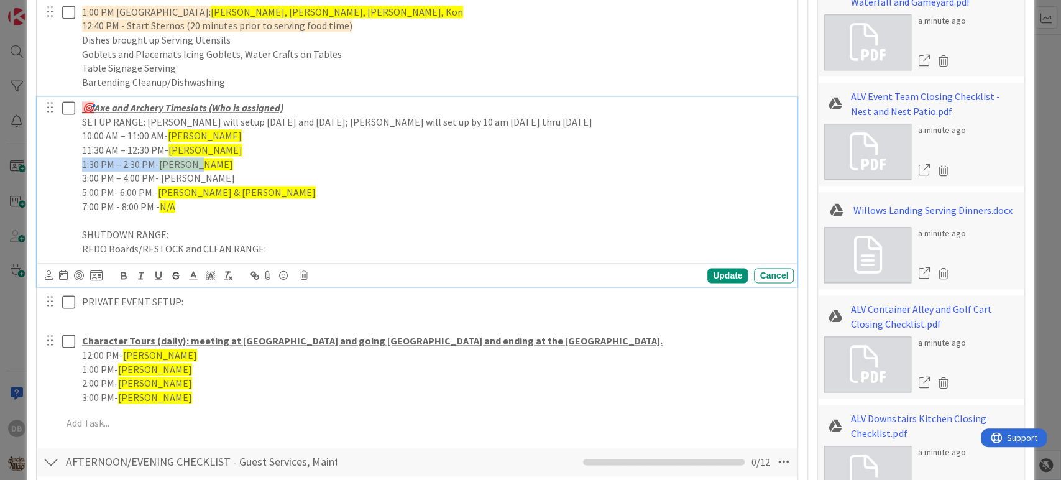
click at [176, 162] on span "[PERSON_NAME]" at bounding box center [196, 164] width 74 height 12
drag, startPoint x: 154, startPoint y: 163, endPoint x: 81, endPoint y: 163, distance: 72.7
click at [82, 163] on p "1:30 PM – 2:30 PM- [PERSON_NAME]" at bounding box center [435, 164] width 707 height 14
drag, startPoint x: 185, startPoint y: 177, endPoint x: 161, endPoint y: 179, distance: 23.7
click at [161, 179] on p "3:00 PM – 4:00 PM- [PERSON_NAME]" at bounding box center [435, 178] width 707 height 14
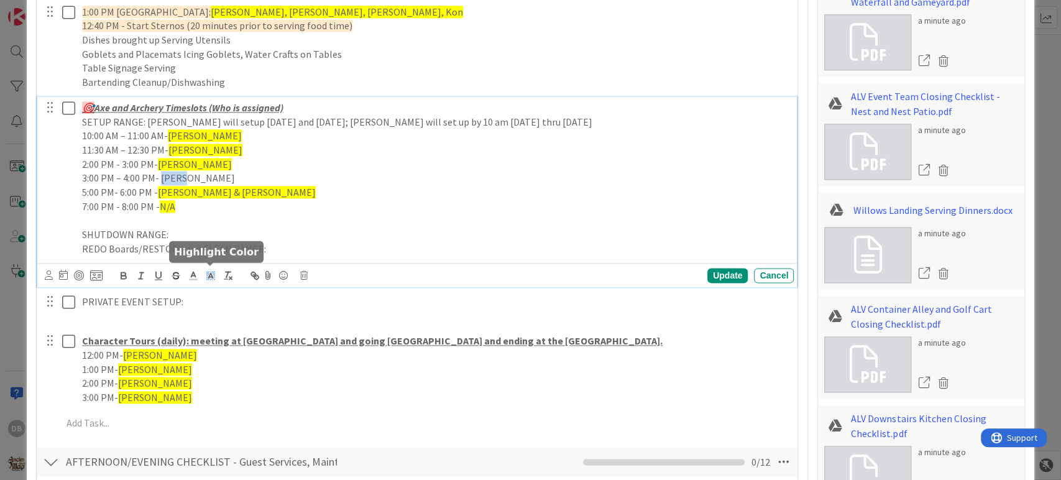
click at [210, 276] on icon at bounding box center [210, 275] width 11 height 11
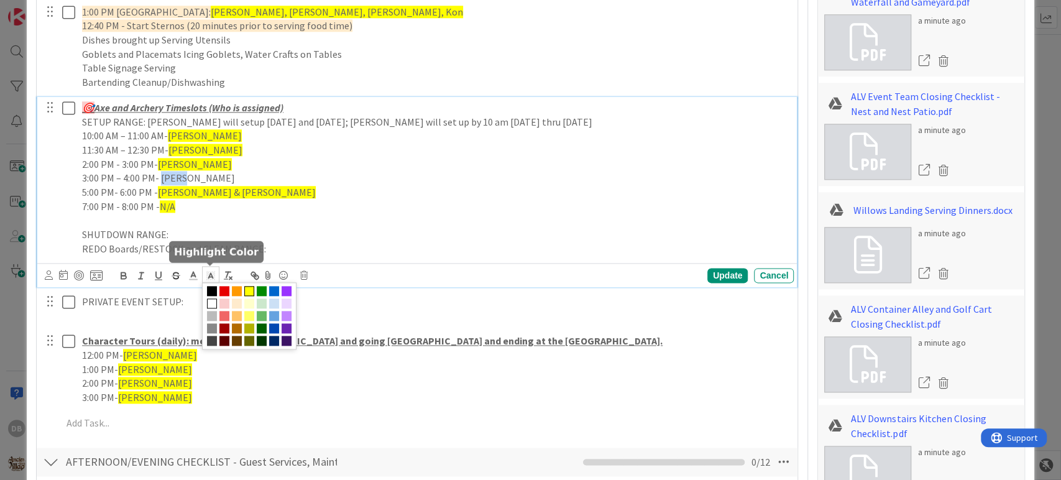
click at [250, 292] on span at bounding box center [249, 291] width 10 height 10
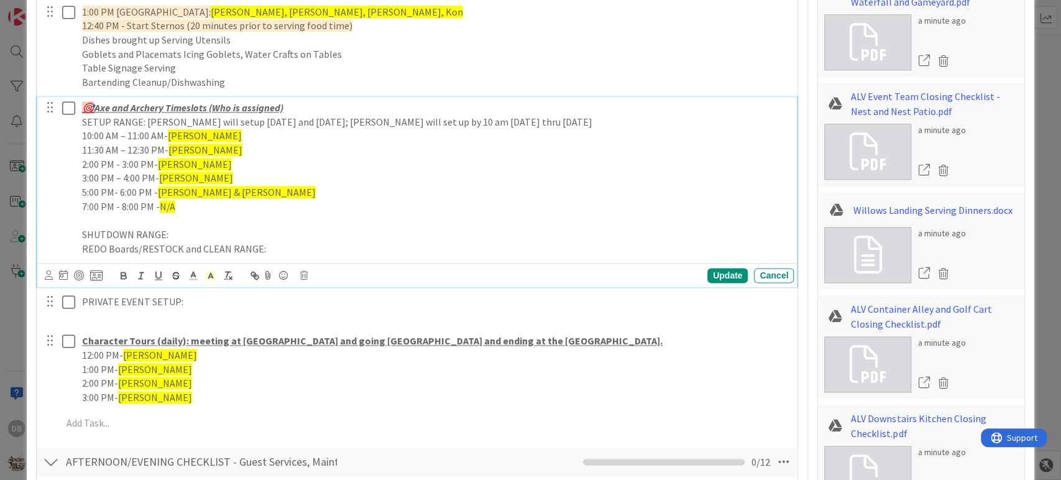
click at [209, 191] on span "[PERSON_NAME] & [PERSON_NAME]" at bounding box center [237, 192] width 158 height 12
drag, startPoint x: 217, startPoint y: 193, endPoint x: 183, endPoint y: 191, distance: 34.2
click at [183, 191] on p "5:00 PM- 6:00 PM - [PERSON_NAME] & [PERSON_NAME]" at bounding box center [435, 192] width 707 height 14
drag, startPoint x: 172, startPoint y: 206, endPoint x: 165, endPoint y: 206, distance: 6.9
click at [165, 206] on span "N/A" at bounding box center [168, 206] width 16 height 12
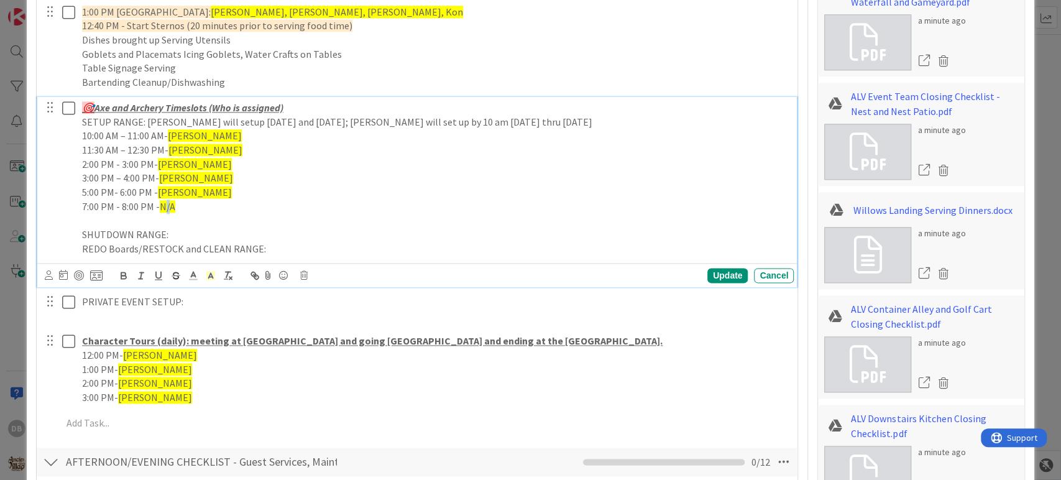
drag, startPoint x: 172, startPoint y: 206, endPoint x: 164, endPoint y: 205, distance: 8.1
click at [164, 205] on span "N/A" at bounding box center [168, 206] width 16 height 12
drag, startPoint x: 175, startPoint y: 206, endPoint x: 159, endPoint y: 204, distance: 15.7
click at [159, 204] on p "7:00 PM - 8:00 PM - N/A" at bounding box center [435, 207] width 707 height 14
click at [724, 273] on div "Update" at bounding box center [727, 275] width 40 height 15
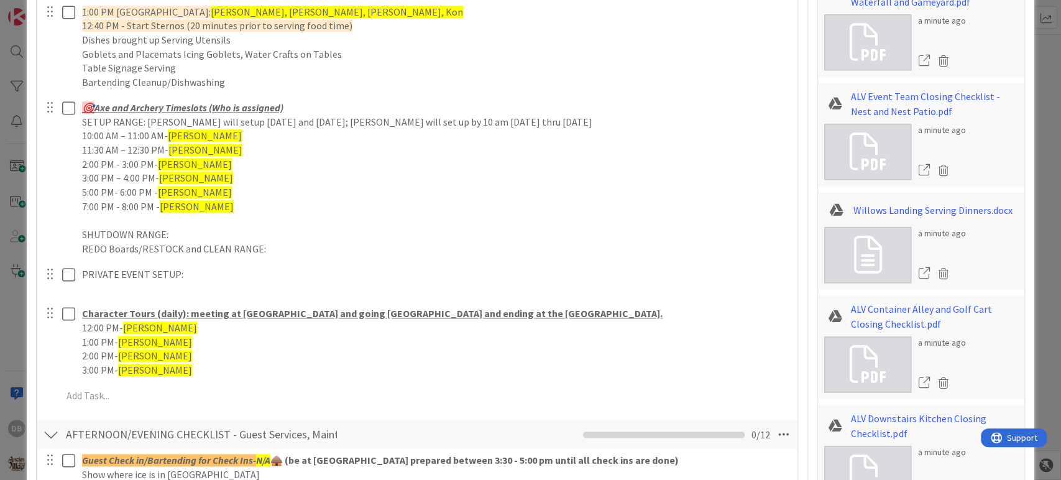
type textarea "x"
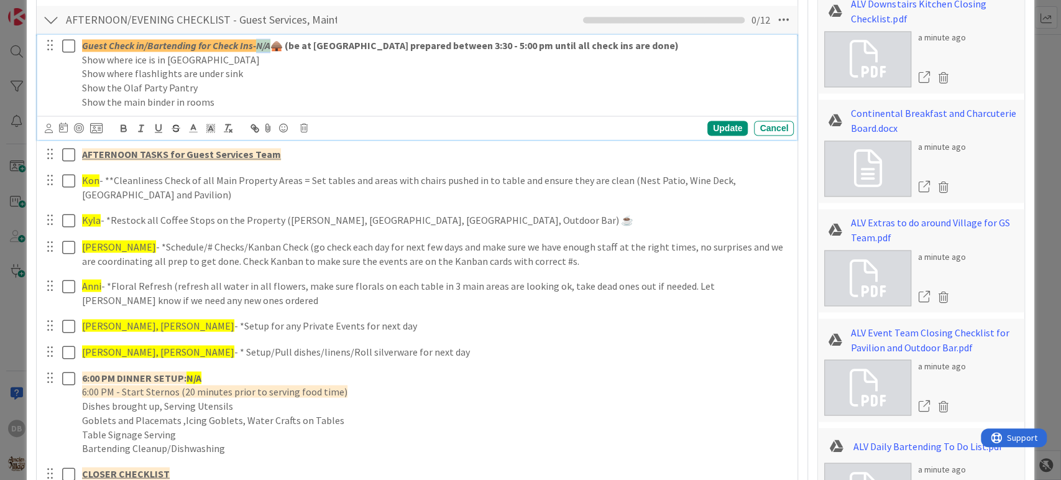
drag, startPoint x: 270, startPoint y: 43, endPoint x: 259, endPoint y: 41, distance: 11.3
click at [259, 41] on em "N/A" at bounding box center [263, 45] width 14 height 12
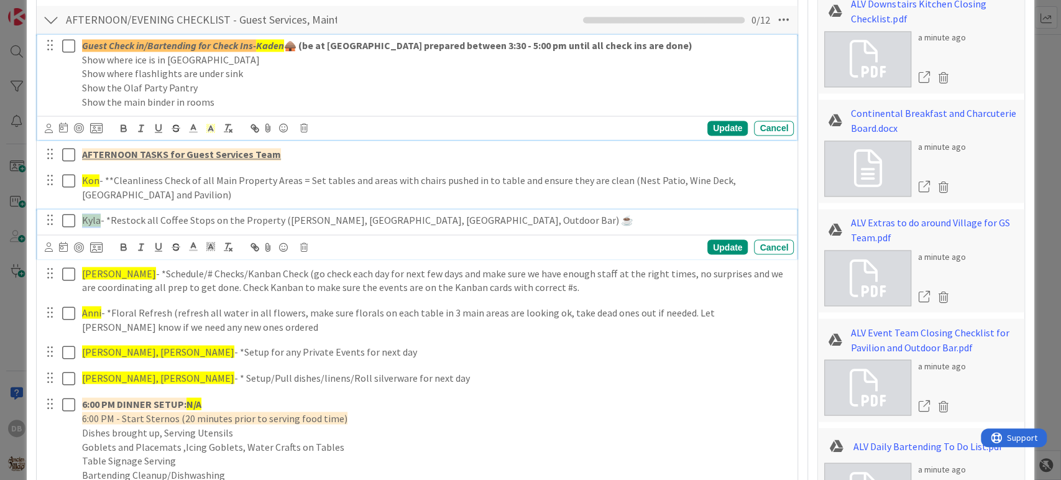
drag, startPoint x: 97, startPoint y: 219, endPoint x: 84, endPoint y: 219, distance: 13.1
click at [84, 219] on span "Kyla" at bounding box center [91, 220] width 19 height 12
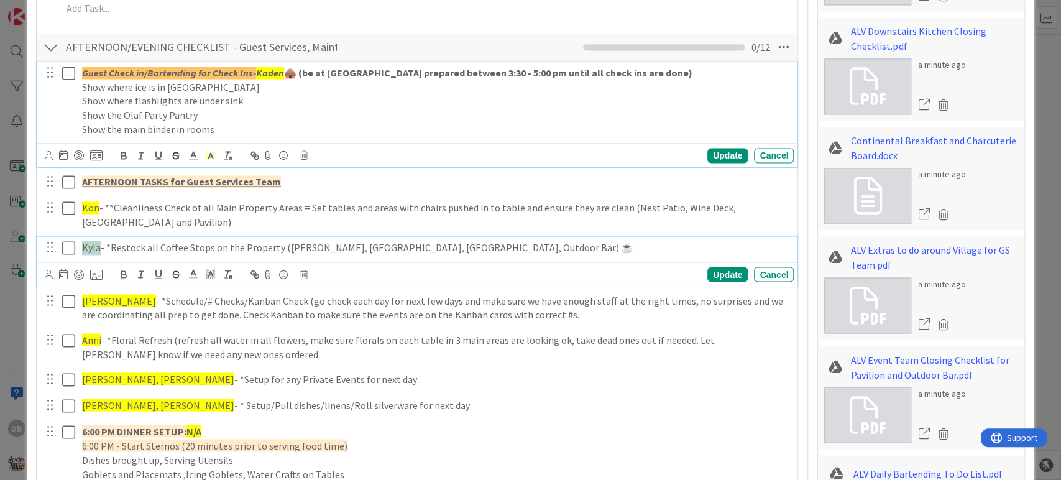
type textarea "x"
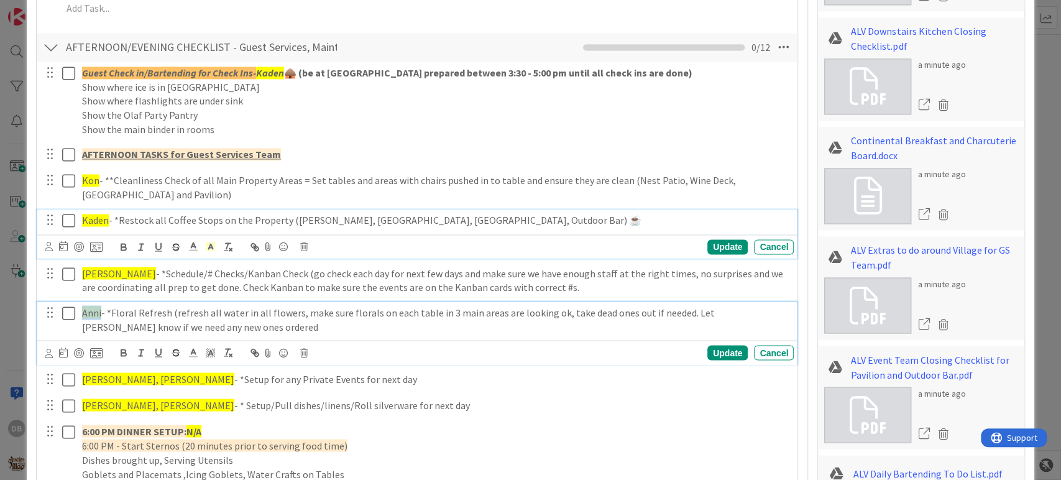
drag, startPoint x: 99, startPoint y: 312, endPoint x: 83, endPoint y: 312, distance: 16.2
click at [83, 312] on span "Anni" at bounding box center [91, 312] width 19 height 12
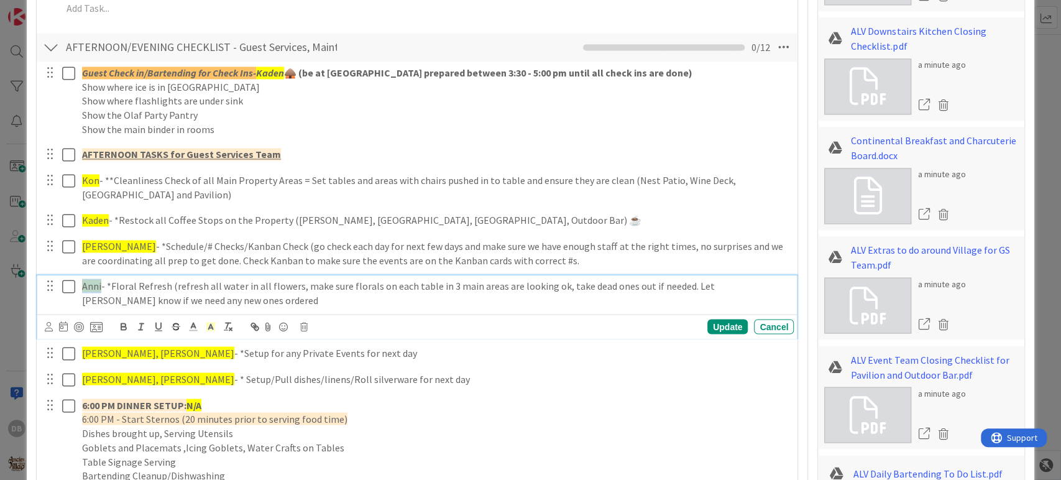
scroll to position [1293, 0]
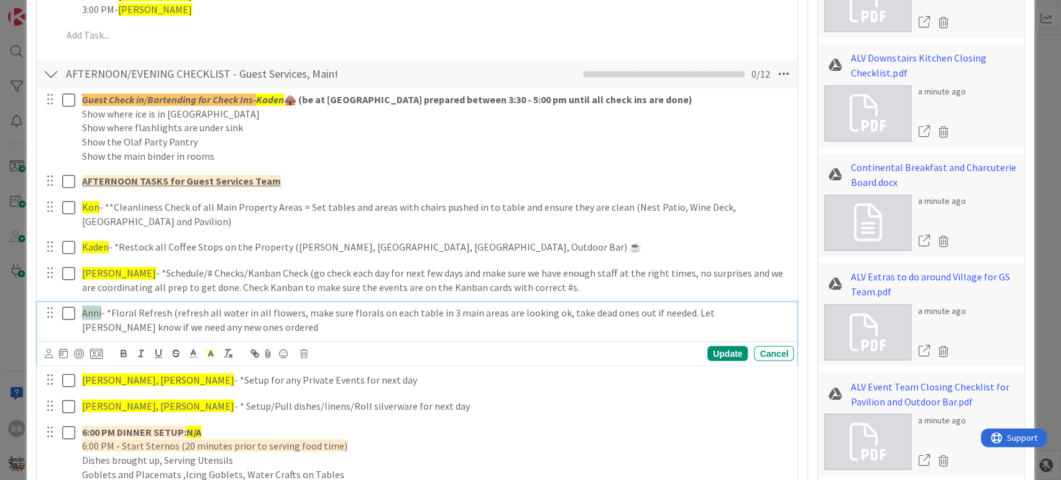
type textarea "x"
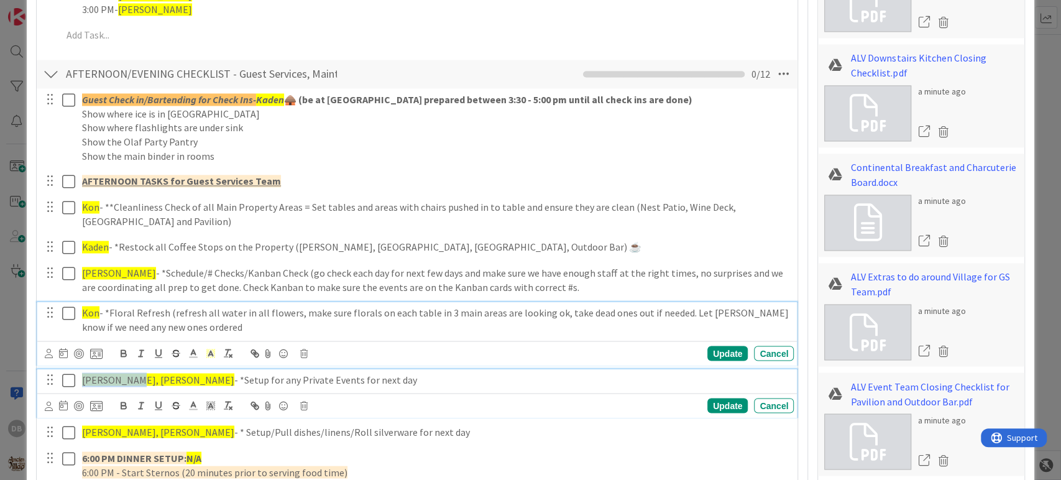
drag, startPoint x: 127, startPoint y: 380, endPoint x: 83, endPoint y: 376, distance: 44.3
click at [83, 376] on p "[PERSON_NAME], [PERSON_NAME] - *Setup for any Private Events for next day" at bounding box center [435, 379] width 707 height 14
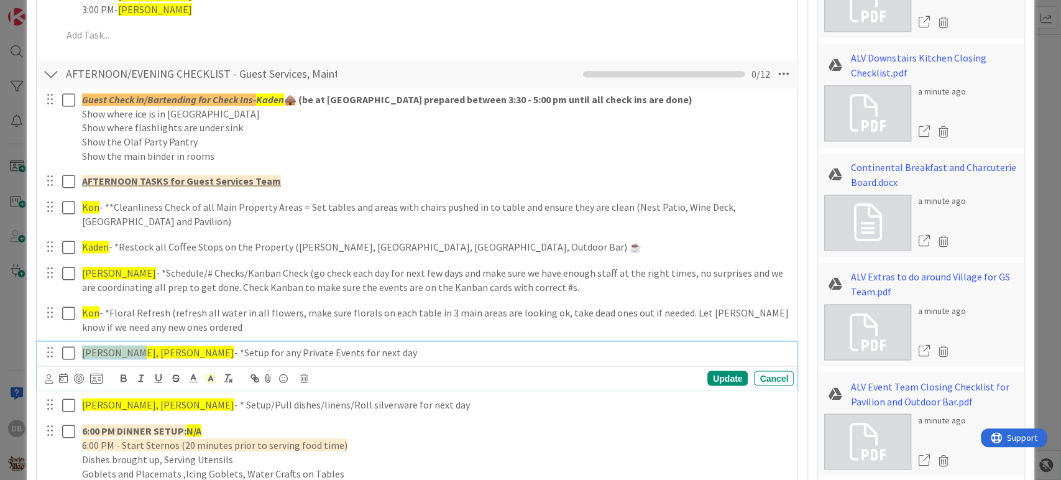
scroll to position [1267, 0]
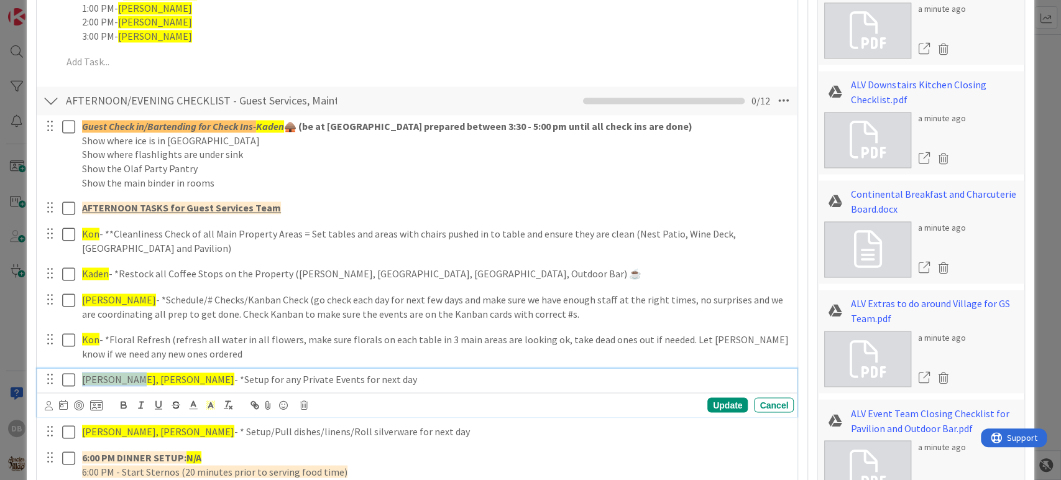
type textarea "x"
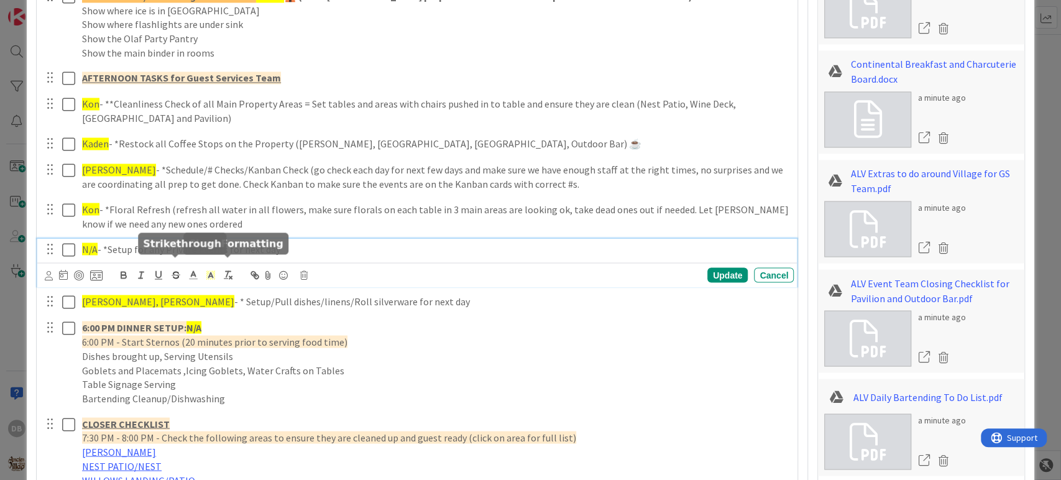
scroll to position [1405, 0]
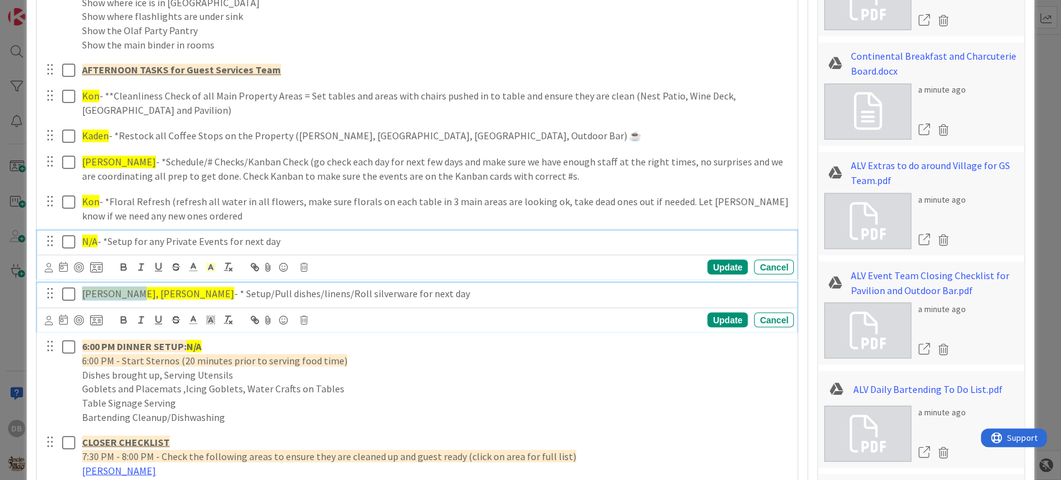
drag, startPoint x: 126, startPoint y: 287, endPoint x: 81, endPoint y: 282, distance: 45.1
click at [81, 282] on div "[PERSON_NAME], [PERSON_NAME] - * Setup/Pull dishes/linens/Roll silverware for n…" at bounding box center [435, 293] width 717 height 22
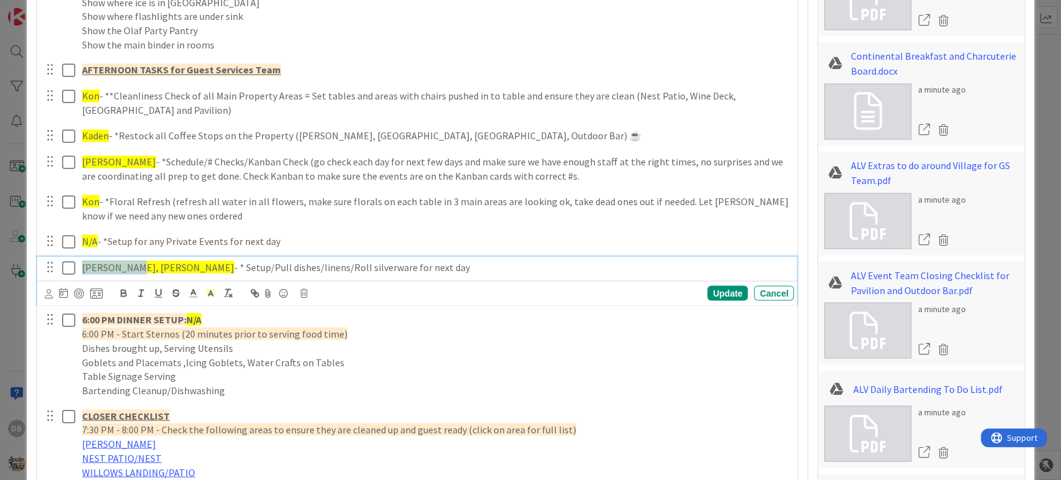
scroll to position [1378, 0]
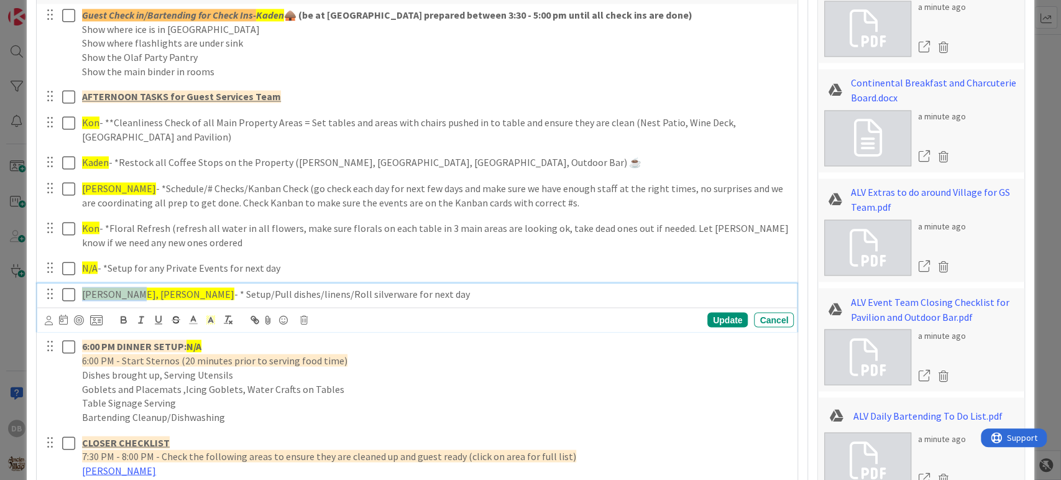
type textarea "x"
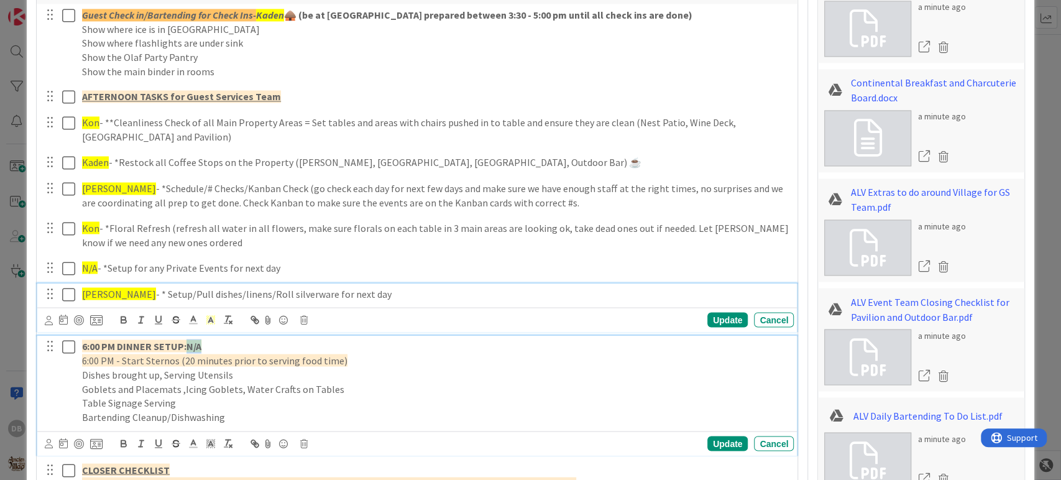
drag, startPoint x: 204, startPoint y: 344, endPoint x: 188, endPoint y: 344, distance: 15.5
click at [188, 344] on p "6:00 PM DINNER SETUP: N/A" at bounding box center [435, 346] width 707 height 14
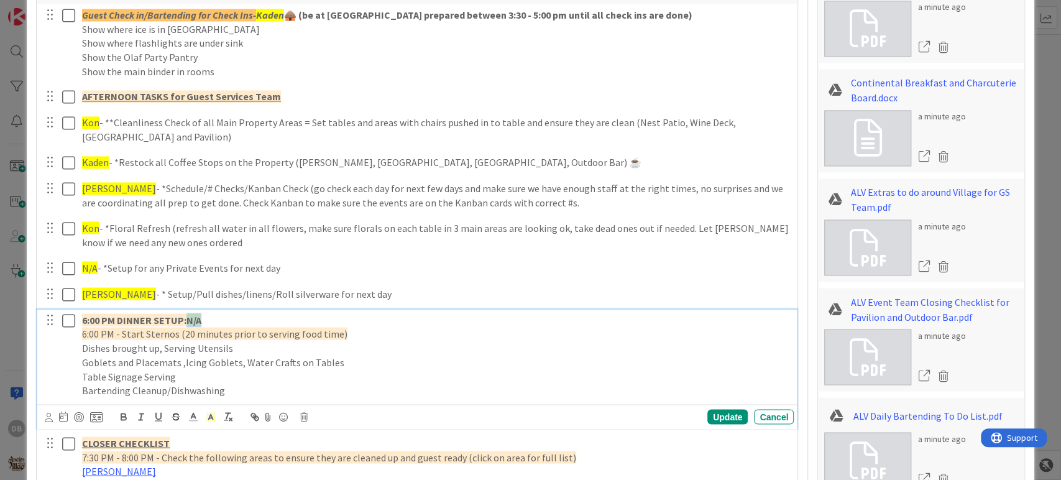
scroll to position [1352, 0]
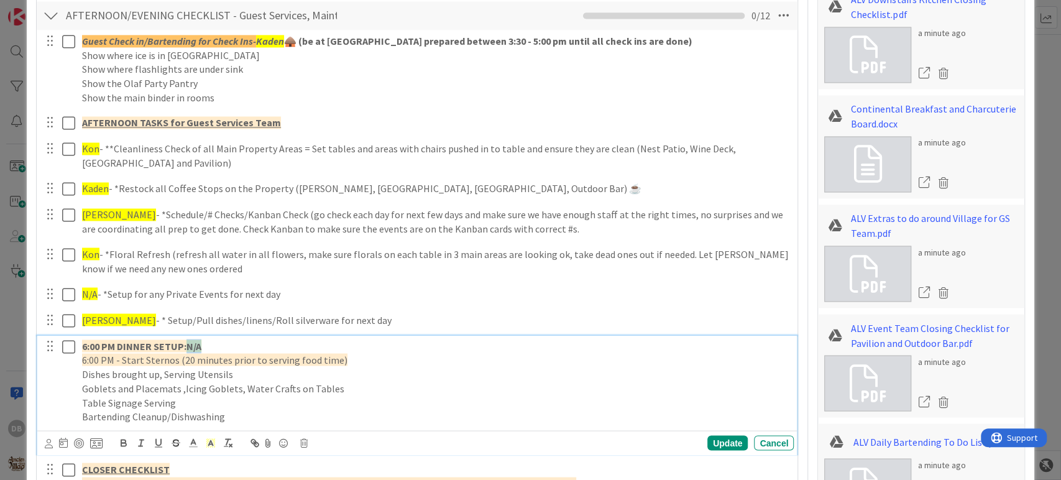
type textarea "x"
click at [724, 437] on div "Update" at bounding box center [727, 442] width 40 height 15
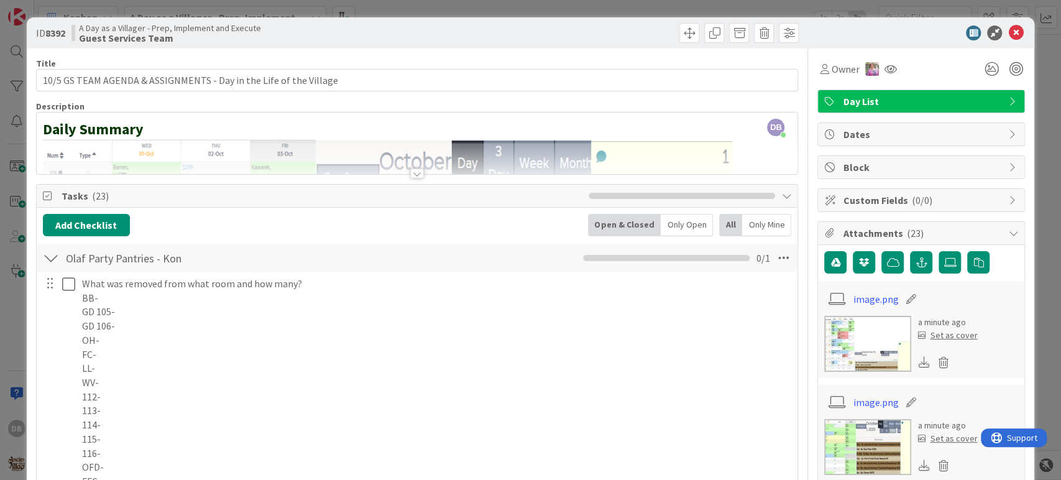
scroll to position [0, 0]
click at [1008, 32] on icon at bounding box center [1015, 32] width 15 height 15
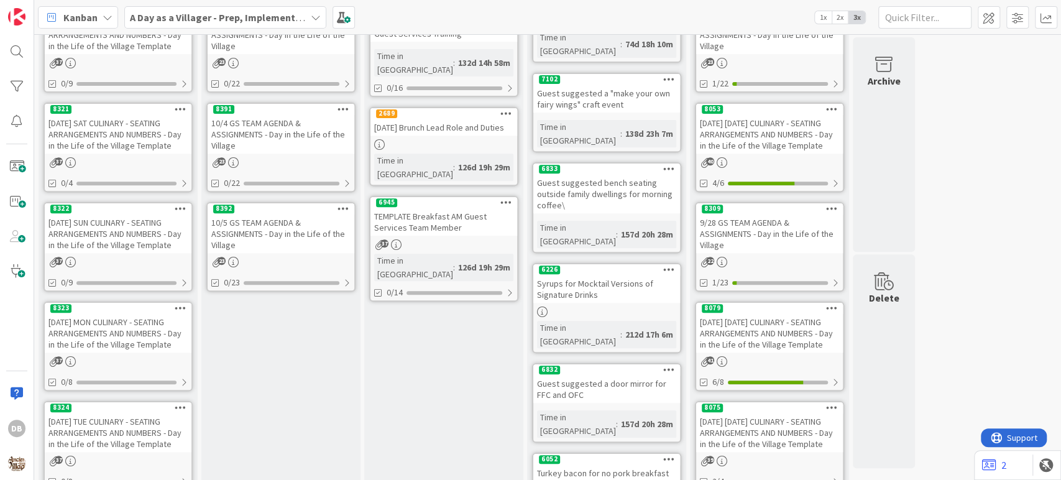
click at [346, 207] on icon at bounding box center [344, 208] width 12 height 9
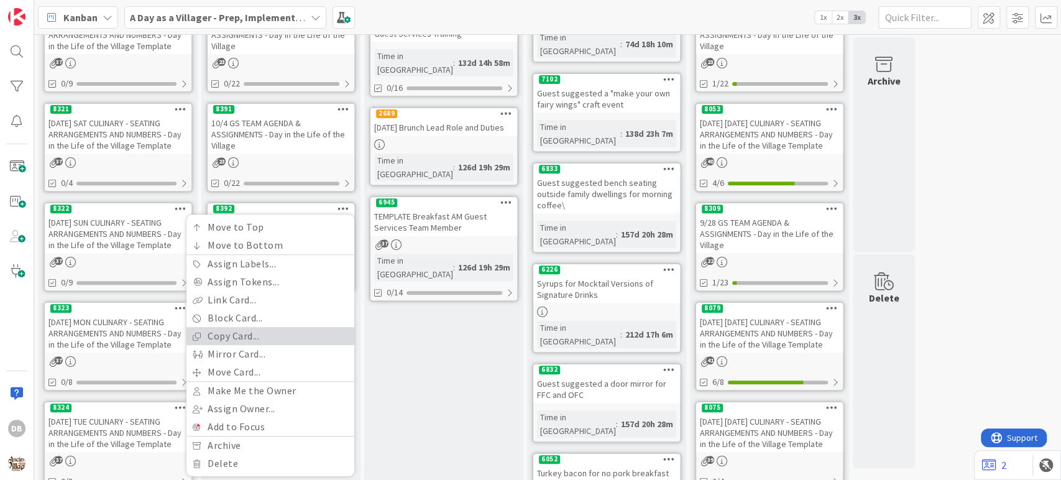
click at [269, 327] on link "Copy Card..." at bounding box center [270, 336] width 168 height 18
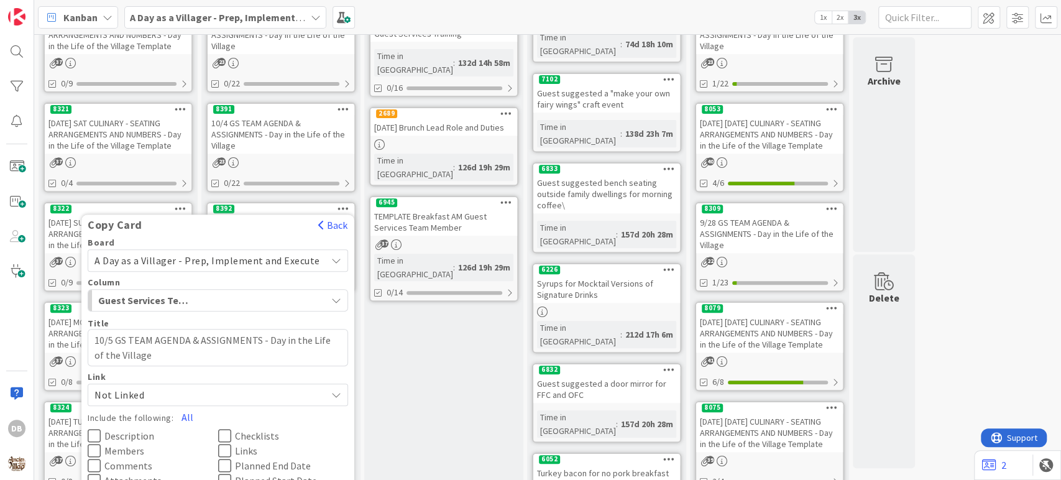
click at [118, 339] on textarea "10/5 GS TEAM AGENDA & ASSIGNMENTS - Day in the Life of the Village" at bounding box center [218, 347] width 260 height 37
type textarea "x"
type textarea "10/ GS TEAM AGENDA & ASSIGNMENTS - Day in the Life of the Village"
type textarea "x"
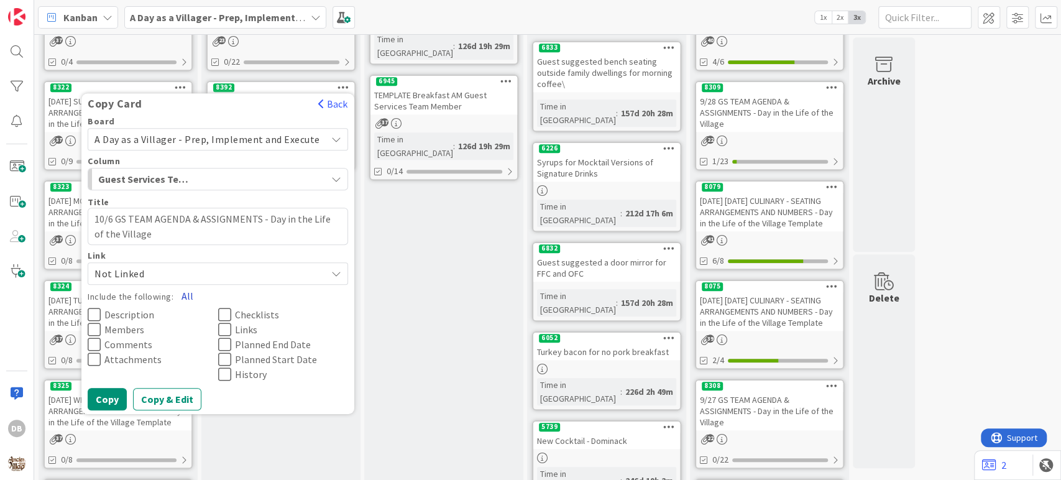
scroll to position [439, 0]
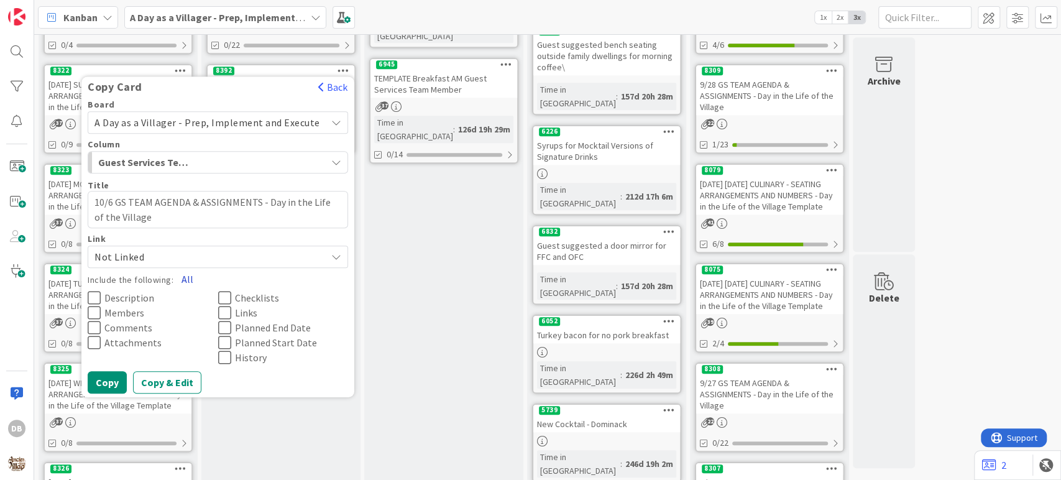
type textarea "10/6 GS TEAM AGENDA & ASSIGNMENTS - Day in the Life of the Village"
click at [193, 278] on button "All" at bounding box center [187, 279] width 28 height 22
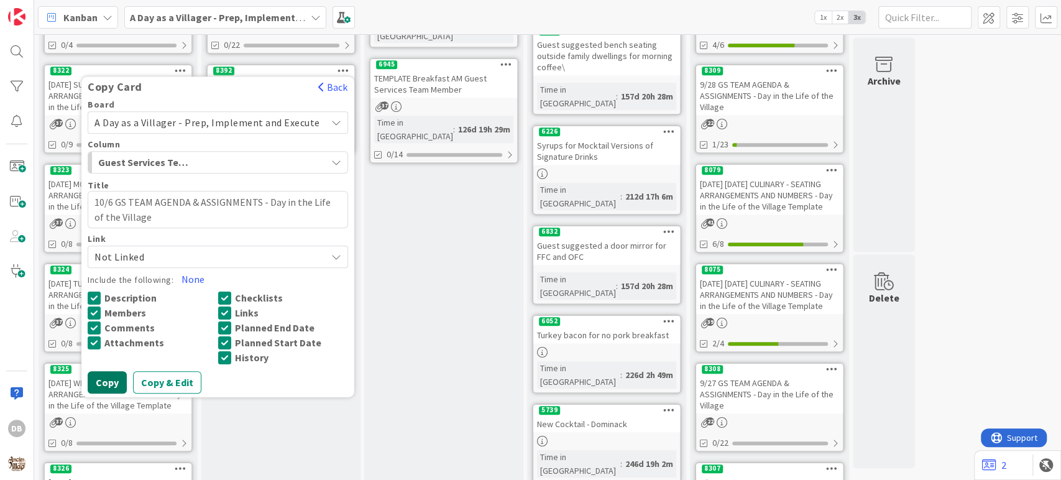
click at [119, 381] on button "Copy" at bounding box center [107, 382] width 39 height 22
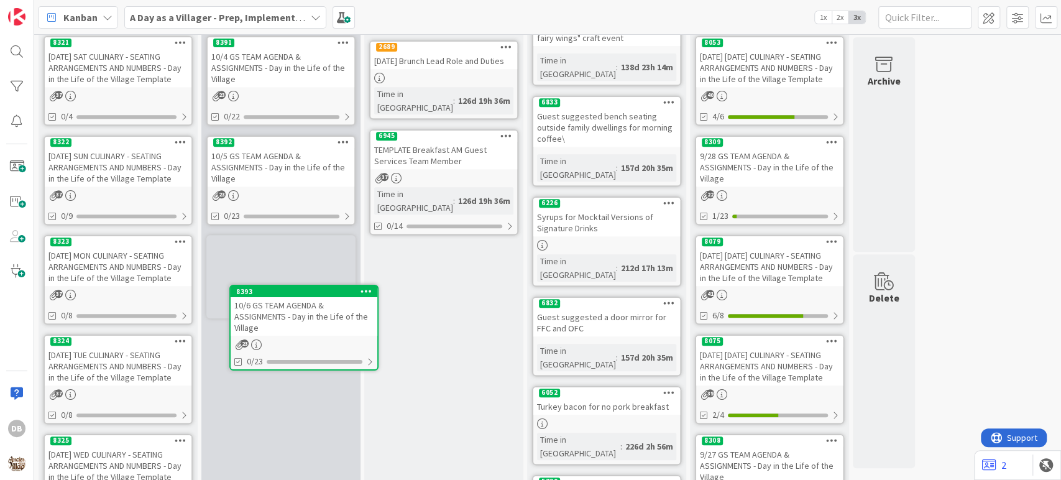
scroll to position [394, 0]
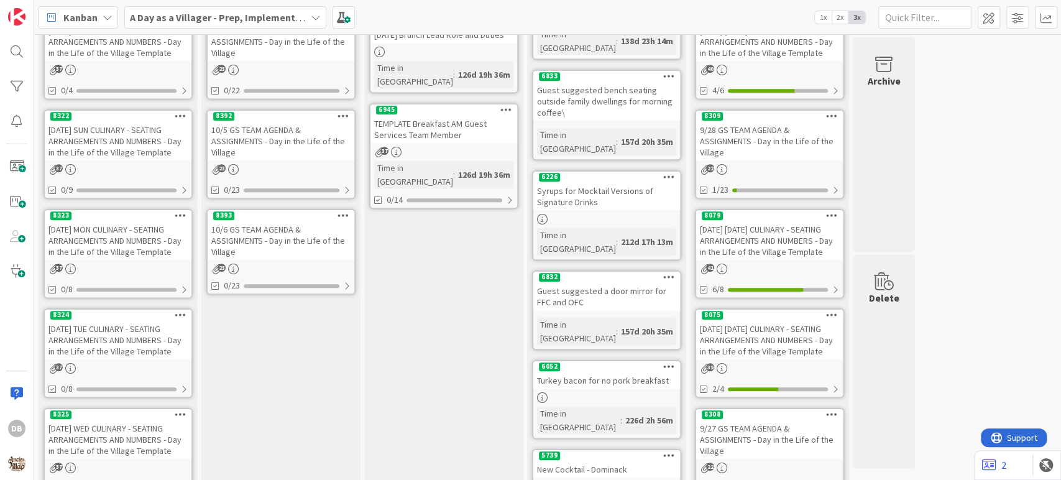
click at [300, 258] on div "8393 10/6 GS TEAM AGENDA & ASSIGNMENTS - Day in the Life of the Village 23 0/23" at bounding box center [280, 252] width 149 height 86
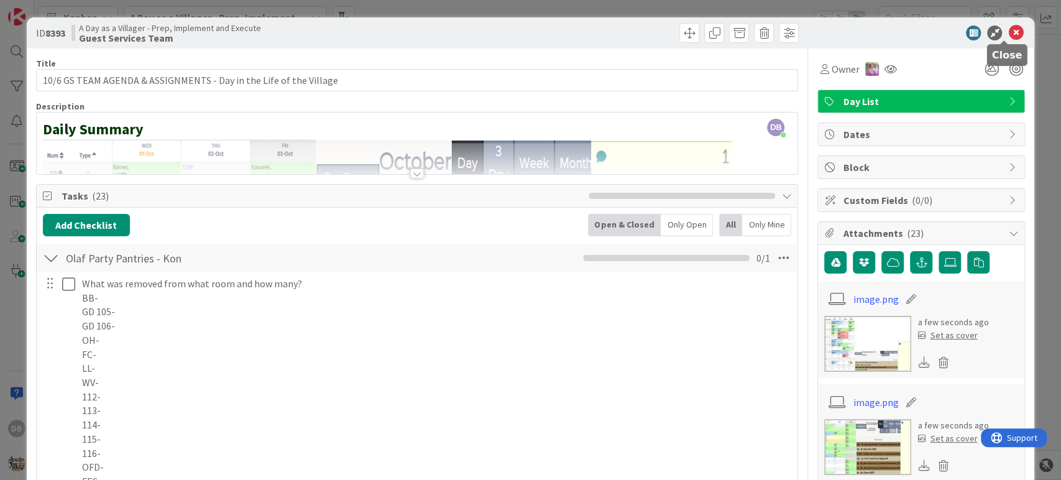
click at [1008, 34] on icon at bounding box center [1015, 32] width 15 height 15
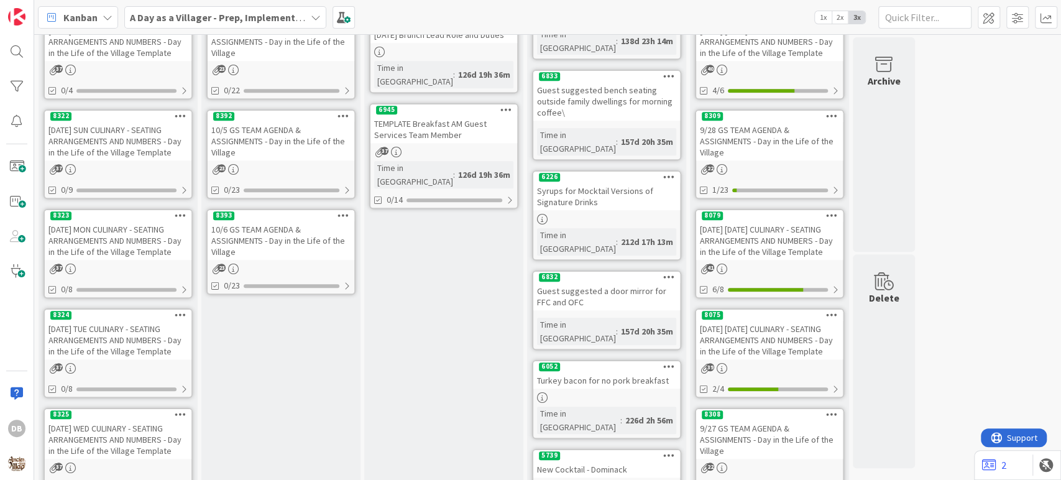
click at [295, 216] on div "8393" at bounding box center [281, 215] width 147 height 11
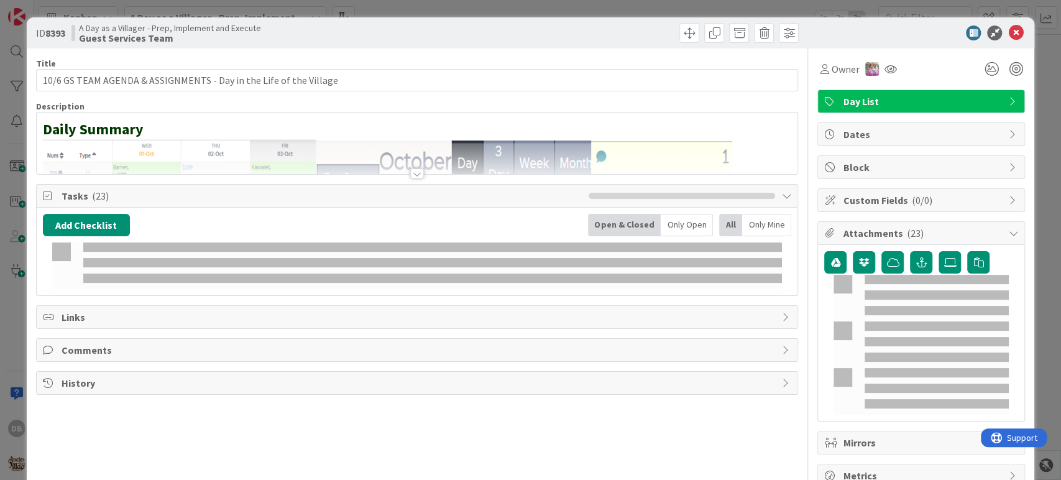
type textarea "x"
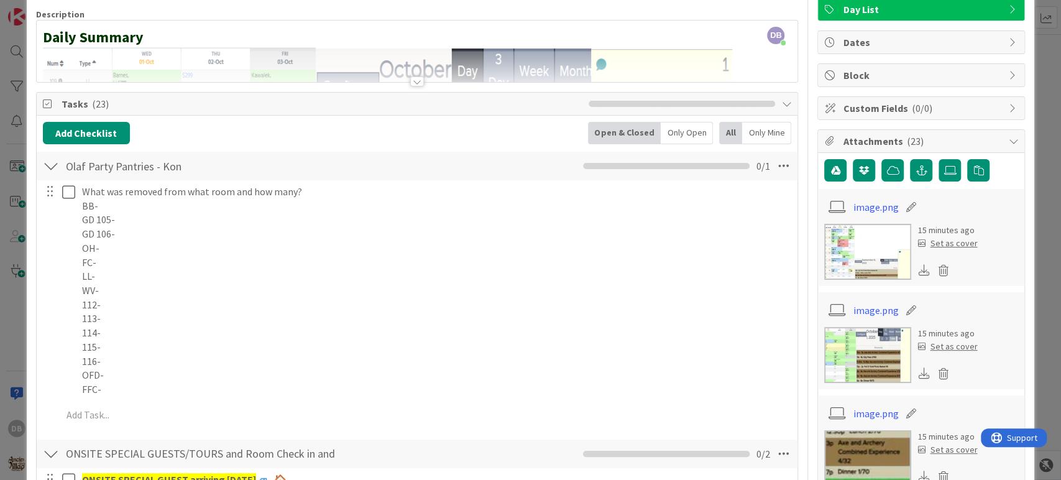
scroll to position [69, 0]
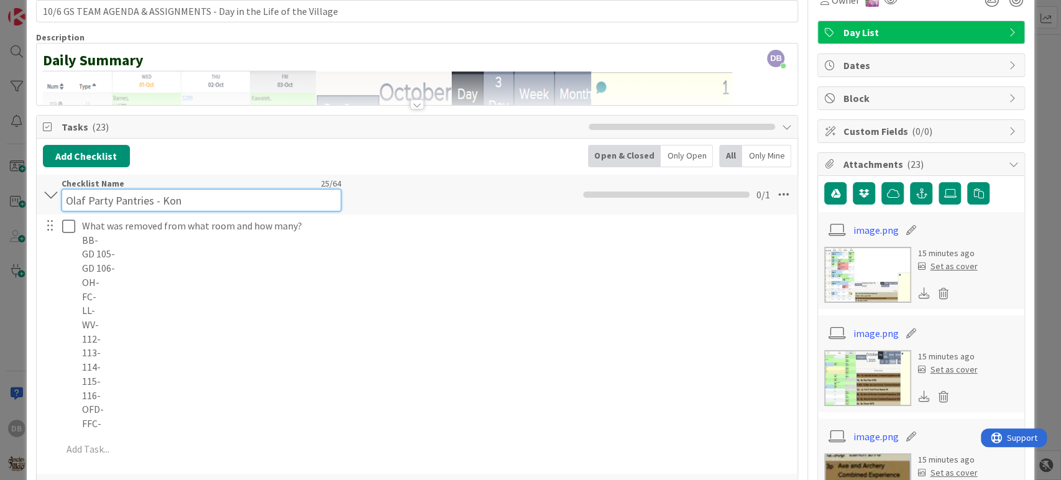
click at [178, 193] on input "Olaf Party Pantries - Kon" at bounding box center [202, 200] width 280 height 22
drag, startPoint x: 184, startPoint y: 201, endPoint x: 161, endPoint y: 204, distance: 23.3
click at [161, 204] on input "Olaf Party Pantries - Kon" at bounding box center [202, 200] width 280 height 22
type input "Olaf Party Pantries -"
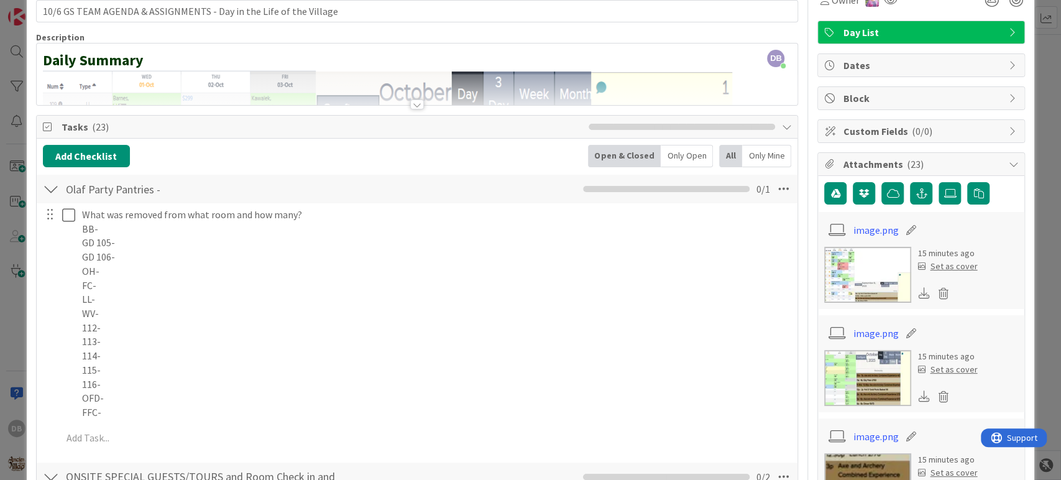
click at [252, 157] on div "Add Checklist Open & Closed Only Open All Only Mine" at bounding box center [417, 156] width 749 height 22
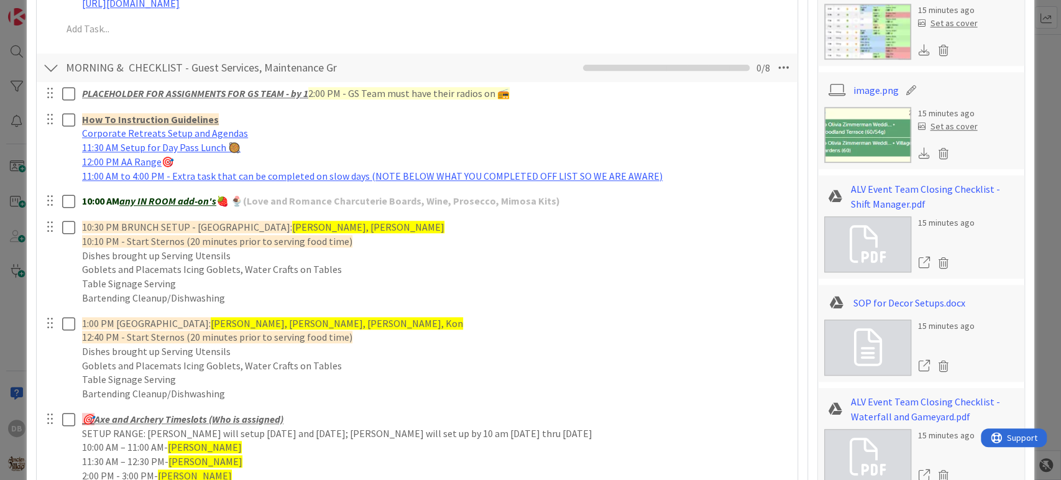
scroll to position [691, 0]
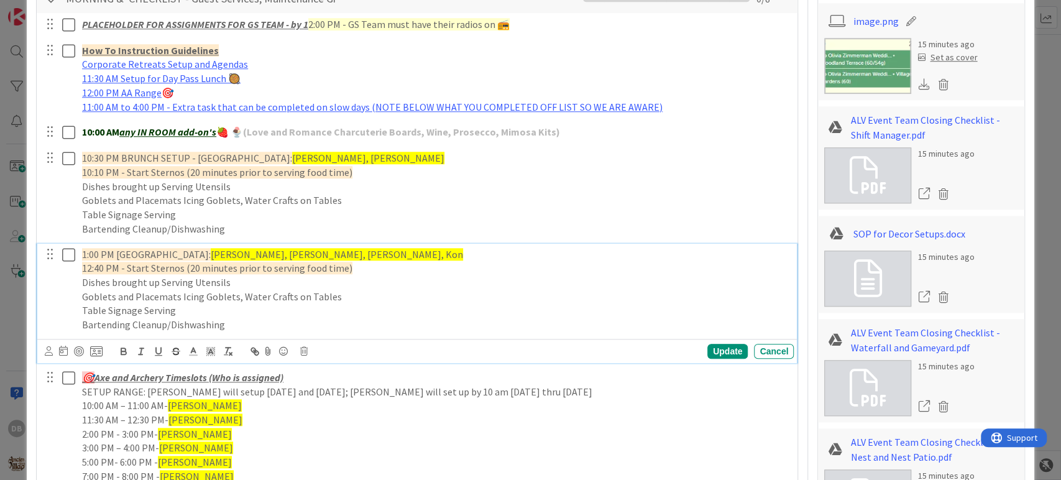
click at [224, 309] on p "Table Signage Serving" at bounding box center [435, 310] width 707 height 14
click at [309, 351] on div "Update Cancel" at bounding box center [420, 350] width 750 height 17
click at [301, 351] on icon at bounding box center [303, 351] width 7 height 9
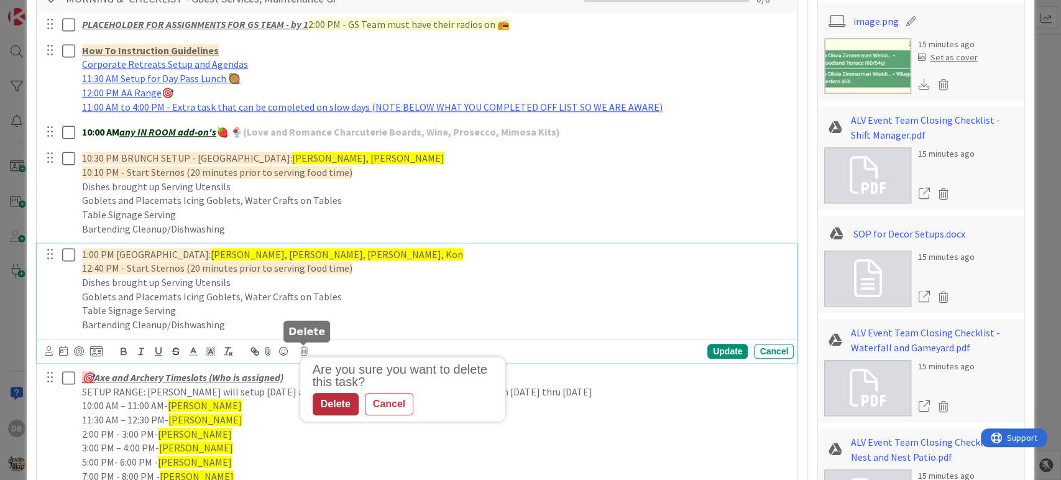
click at [346, 399] on div "Delete" at bounding box center [336, 404] width 46 height 22
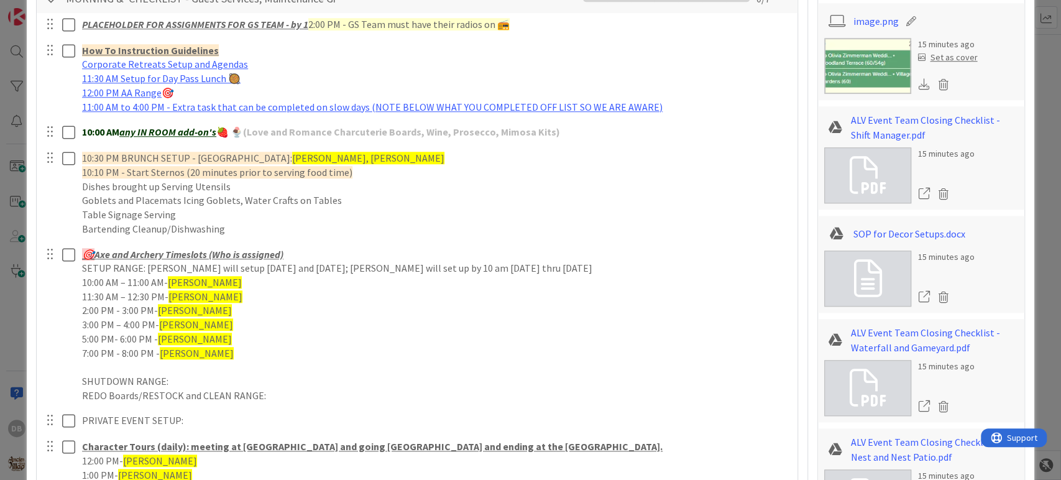
type textarea "x"
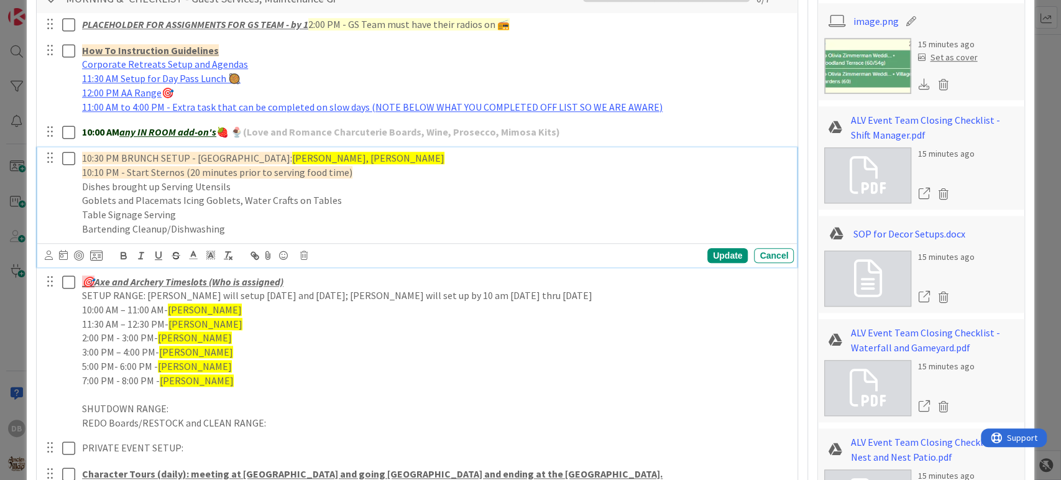
click at [91, 152] on span "10:30 PM BRUNCH SETUP - [GEOGRAPHIC_DATA]:" at bounding box center [187, 158] width 210 height 12
click at [89, 172] on span "10:10 PM - Start Sternos (20 minutes prior to serving food time)" at bounding box center [217, 172] width 270 height 12
click at [129, 154] on span "12:30 PM BRUNCH SETUP - [GEOGRAPHIC_DATA]:" at bounding box center [187, 158] width 210 height 12
drag, startPoint x: 359, startPoint y: 158, endPoint x: 263, endPoint y: 163, distance: 95.9
click at [263, 163] on p "12:30 PM LUNCH SETUP - [PERSON_NAME]'s Landing: [PERSON_NAME], [PERSON_NAME]" at bounding box center [435, 158] width 707 height 14
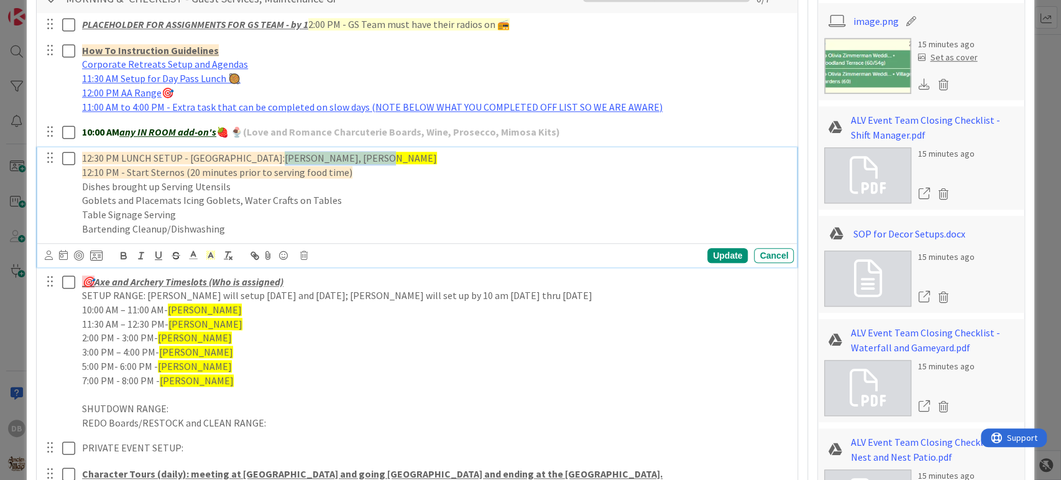
click at [347, 160] on span "[PERSON_NAME], [PERSON_NAME]" at bounding box center [361, 158] width 152 height 12
click at [362, 158] on p "12:30 PM LUNCH SETUP - [PERSON_NAME]'s Landing: [PERSON_NAME], [PERSON_NAME]" at bounding box center [435, 158] width 707 height 14
drag, startPoint x: 354, startPoint y: 156, endPoint x: 269, endPoint y: 158, distance: 85.8
click at [285, 158] on span "[PERSON_NAME], [PERSON_NAME]" at bounding box center [361, 158] width 152 height 12
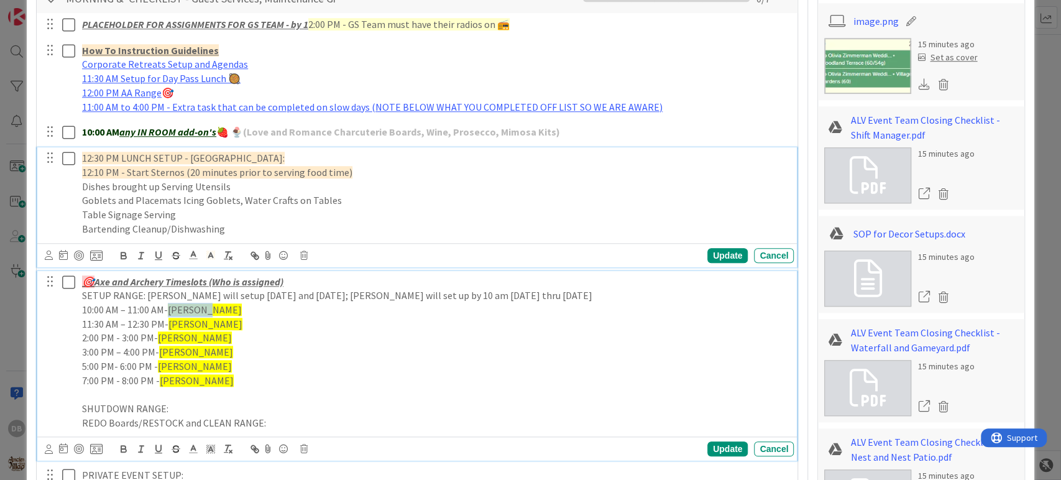
drag, startPoint x: 208, startPoint y: 310, endPoint x: 169, endPoint y: 311, distance: 39.2
click at [169, 311] on span "[PERSON_NAME]" at bounding box center [205, 309] width 74 height 12
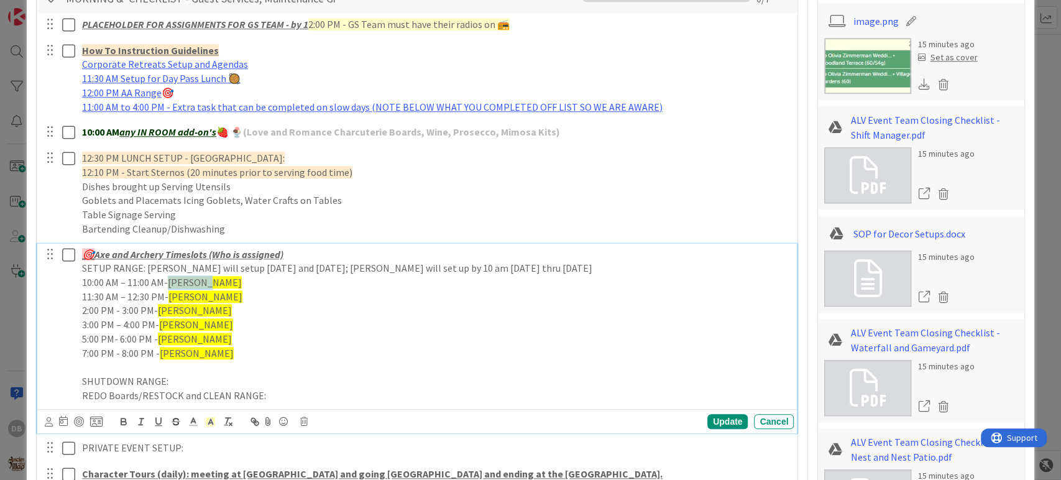
scroll to position [663, 0]
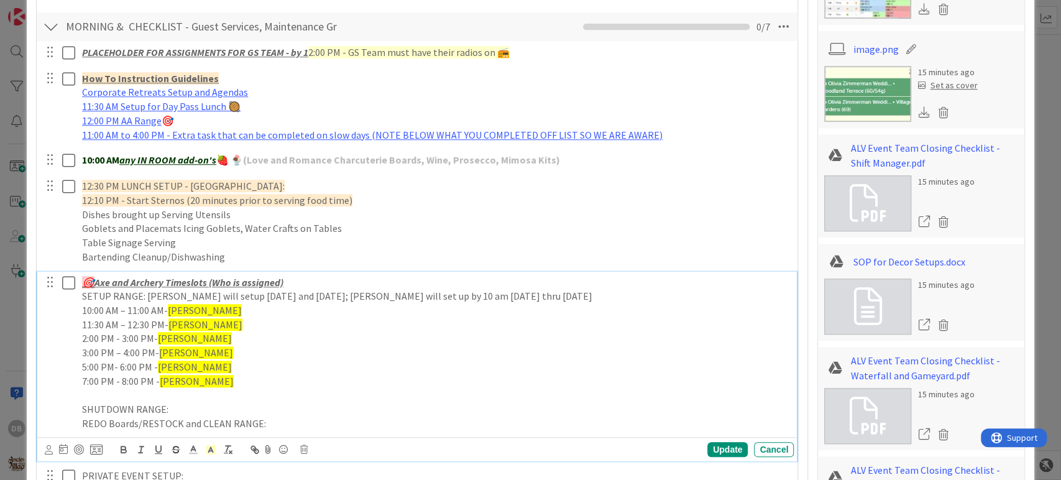
click at [186, 348] on p "3:00 PM – 4:00 PM- [PERSON_NAME]" at bounding box center [435, 353] width 707 height 14
drag, startPoint x: 184, startPoint y: 352, endPoint x: 161, endPoint y: 350, distance: 23.1
click at [161, 350] on p "3:00 PM – 4:00 PM- [PERSON_NAME]" at bounding box center [435, 353] width 707 height 14
drag, startPoint x: 182, startPoint y: 363, endPoint x: 159, endPoint y: 365, distance: 23.8
click at [159, 365] on p "5:00 PM- 6:00 PM - [PERSON_NAME]" at bounding box center [435, 367] width 707 height 14
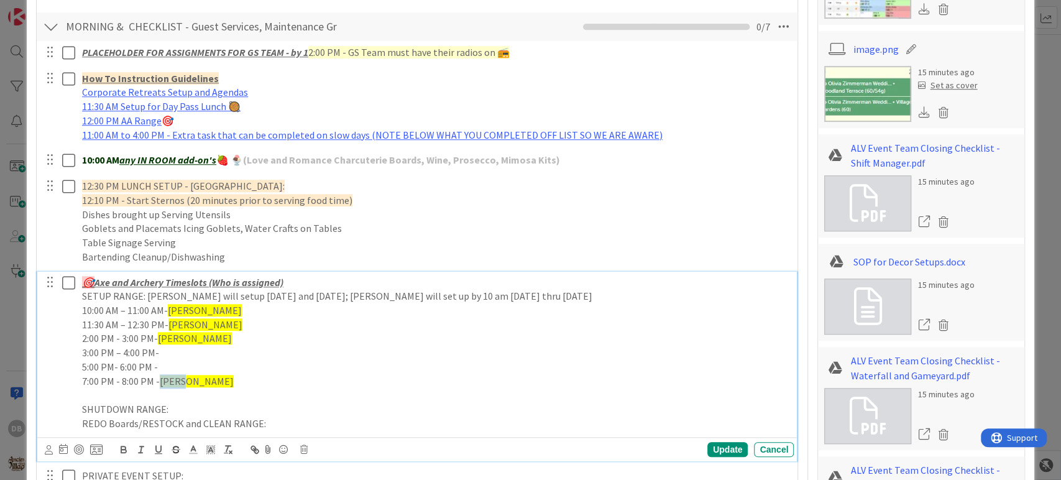
drag, startPoint x: 184, startPoint y: 379, endPoint x: 162, endPoint y: 379, distance: 21.8
click at [162, 379] on p "7:00 PM - 8:00 PM - [PERSON_NAME]" at bounding box center [435, 381] width 707 height 14
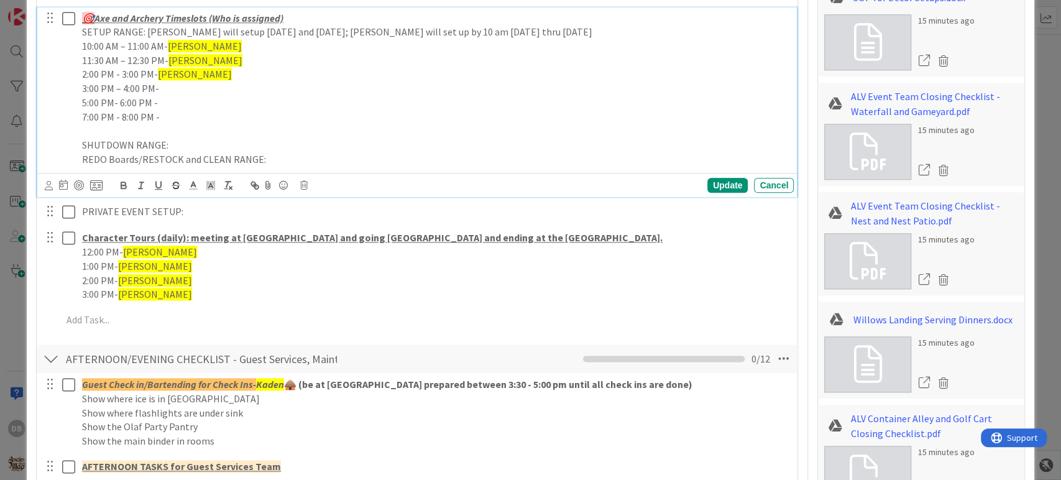
scroll to position [939, 0]
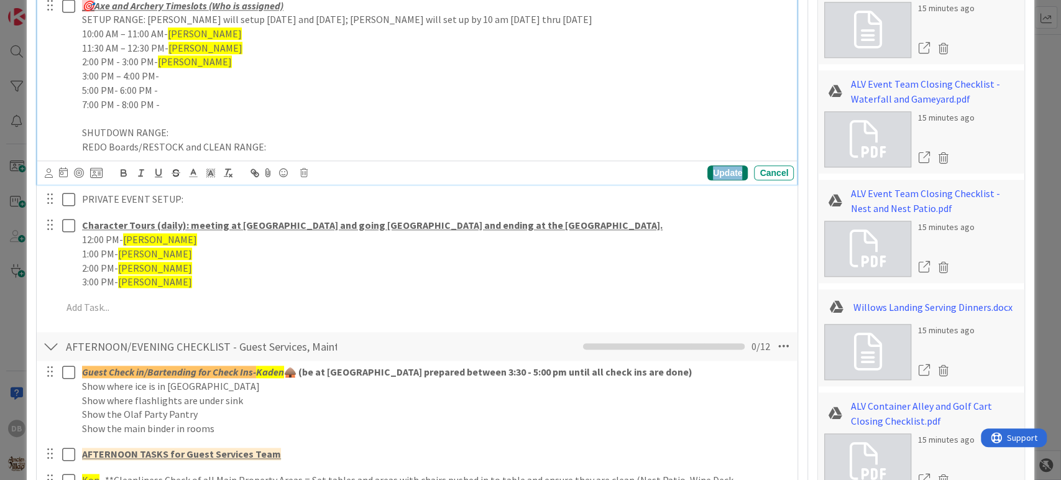
click at [707, 175] on div "Update" at bounding box center [727, 172] width 40 height 15
type textarea "x"
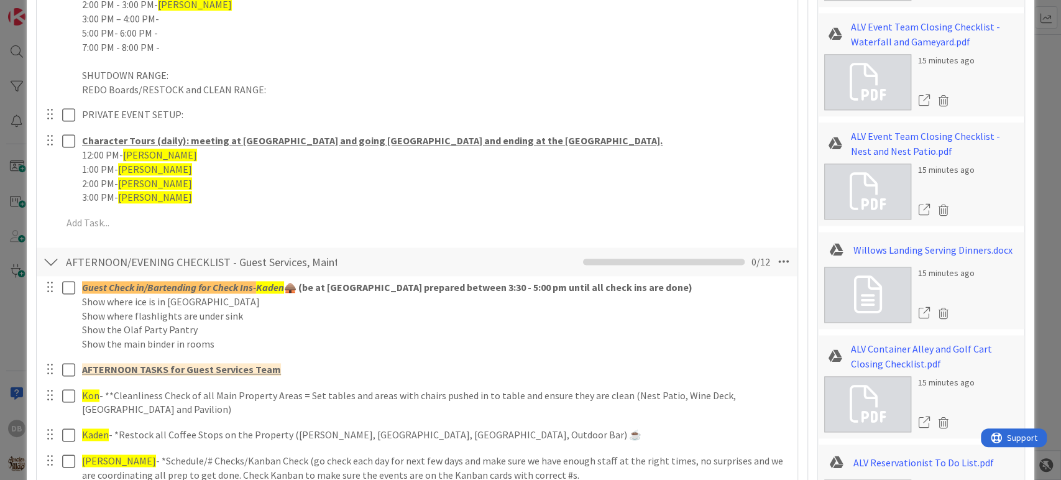
scroll to position [1077, 0]
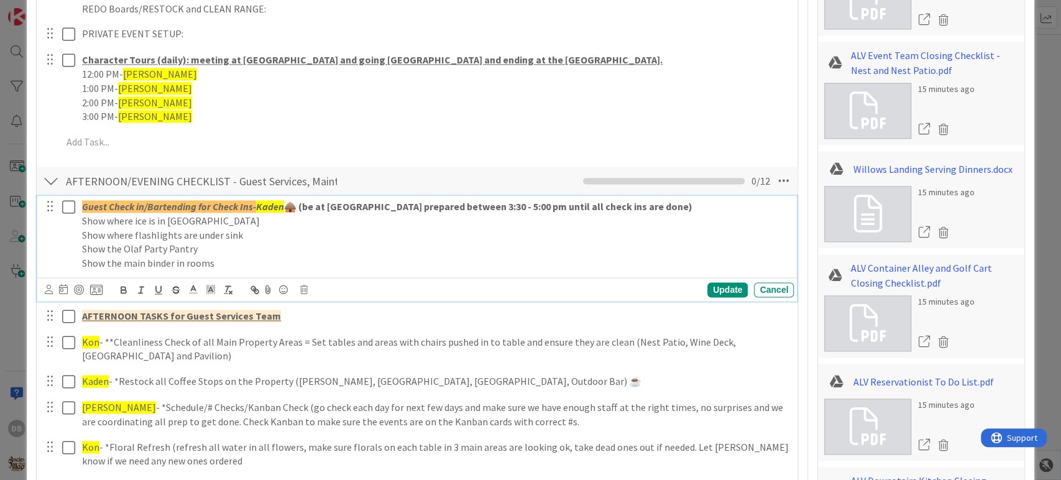
click at [284, 208] on strong "🛖 (be at [GEOGRAPHIC_DATA] prepared between 3:30 - 5:00 pm until all check ins …" at bounding box center [488, 206] width 408 height 12
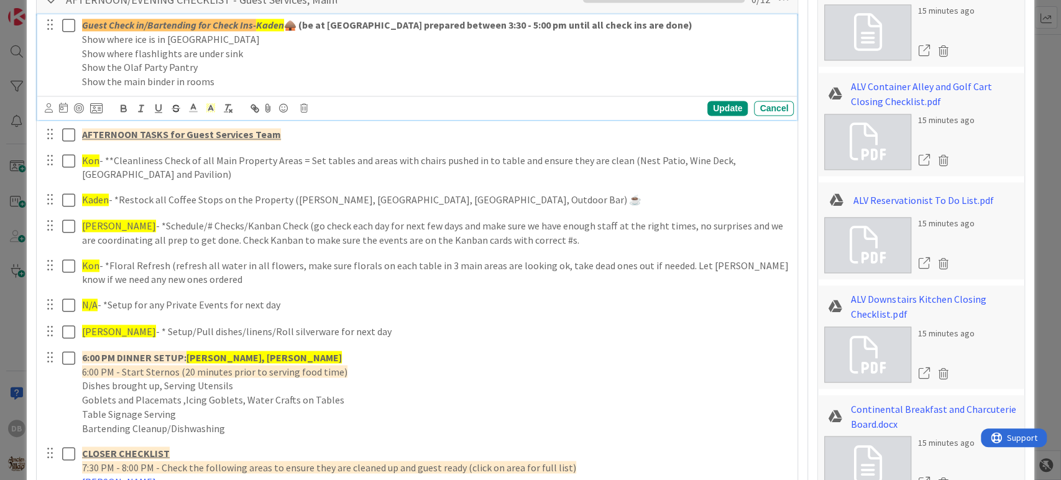
scroll to position [1284, 0]
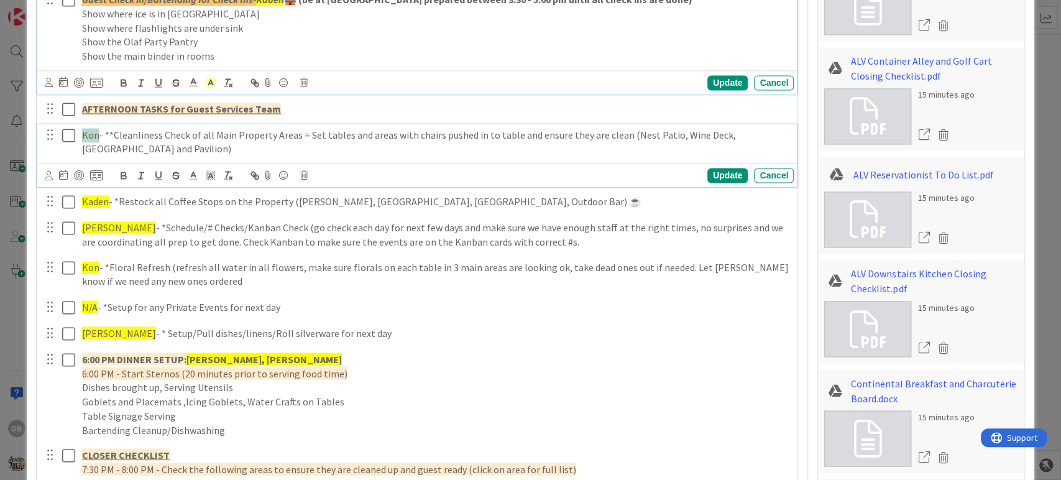
drag, startPoint x: 96, startPoint y: 134, endPoint x: 80, endPoint y: 136, distance: 17.0
click at [80, 136] on div "Kon - **Cleanliness Check of all Main Property Areas = Set tables and areas wit…" at bounding box center [435, 141] width 717 height 35
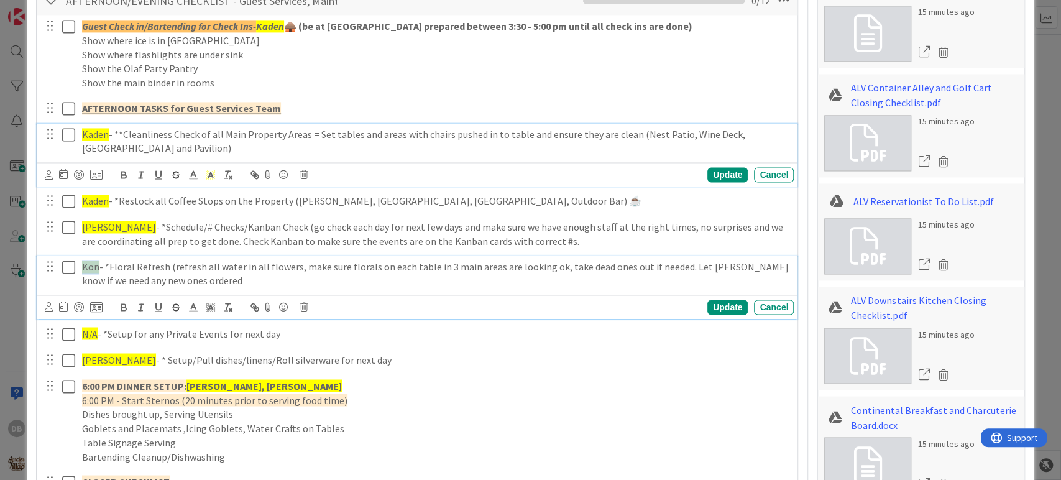
drag, startPoint x: 98, startPoint y: 267, endPoint x: 82, endPoint y: 265, distance: 15.7
click at [82, 265] on span "Kon" at bounding box center [90, 266] width 17 height 12
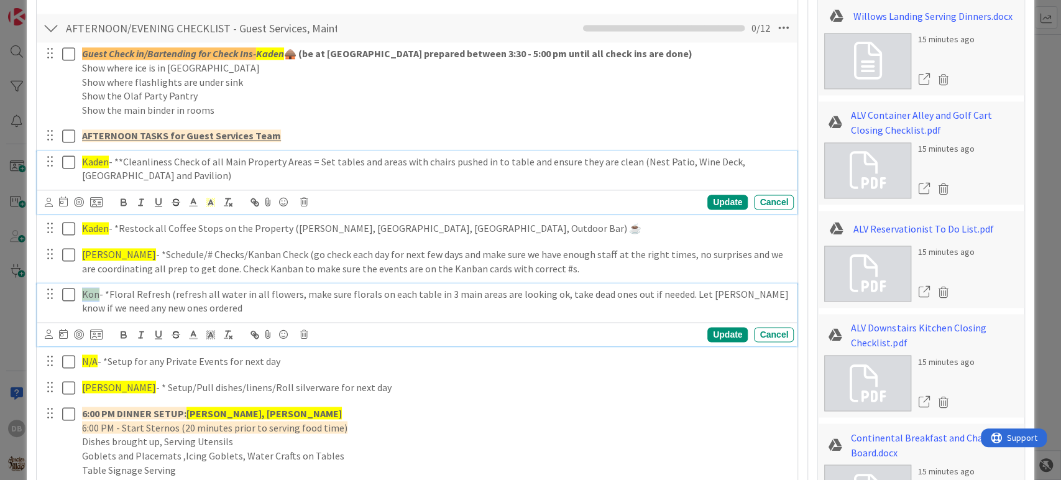
type textarea "x"
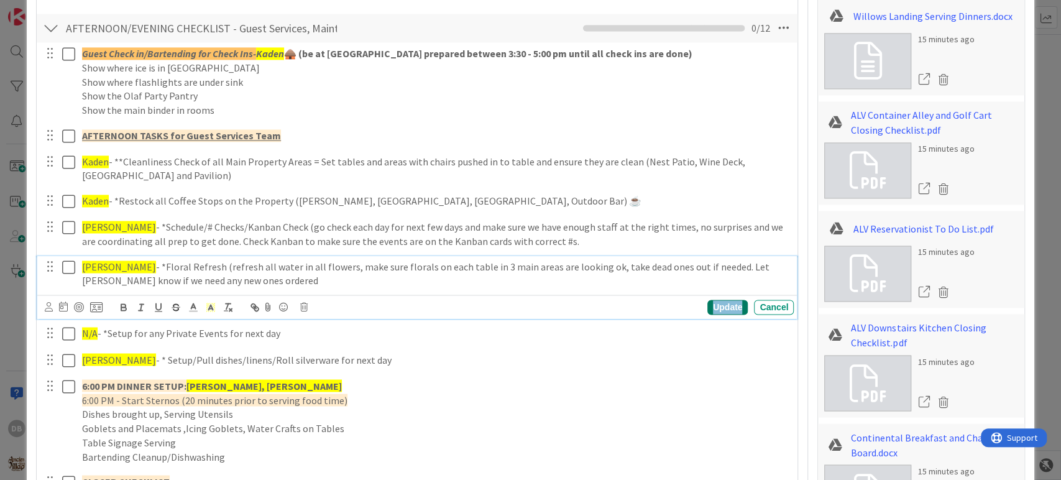
click at [712, 306] on div "Update" at bounding box center [727, 307] width 40 height 15
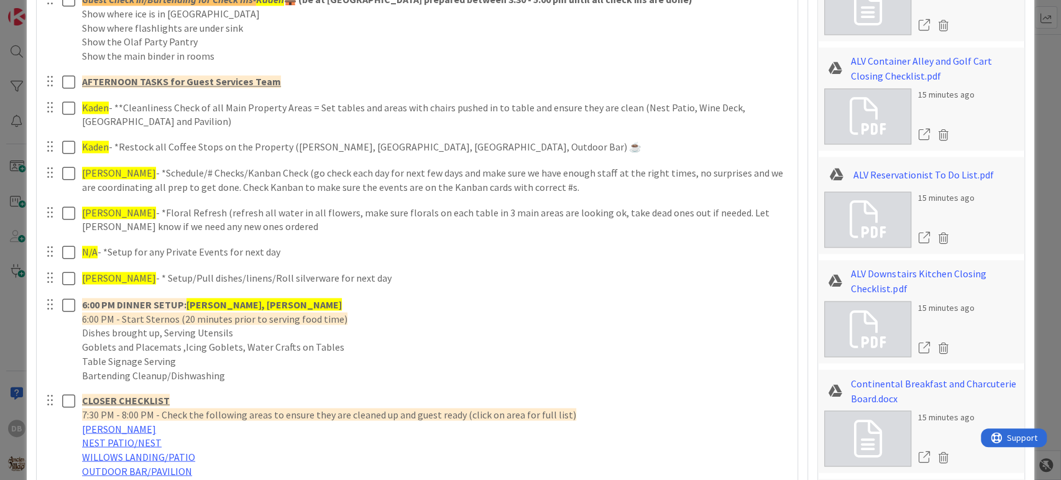
scroll to position [1299, 0]
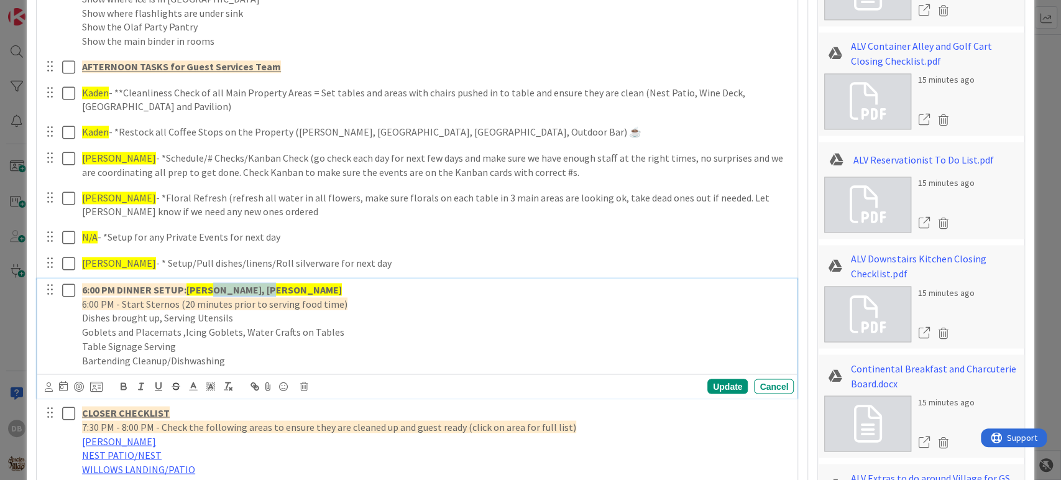
drag, startPoint x: 266, startPoint y: 286, endPoint x: 214, endPoint y: 283, distance: 52.3
click at [214, 283] on strong "[PERSON_NAME], [PERSON_NAME]" at bounding box center [263, 289] width 155 height 12
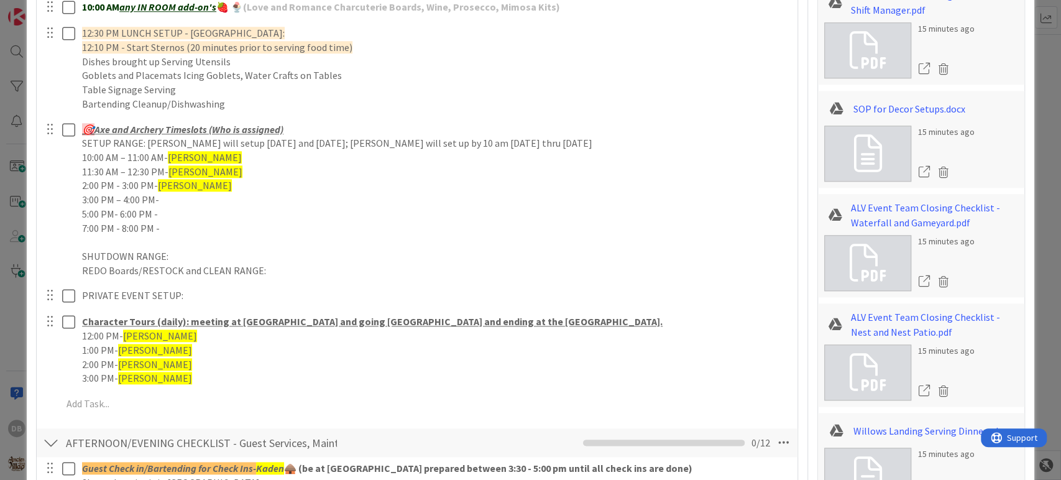
scroll to position [1230, 0]
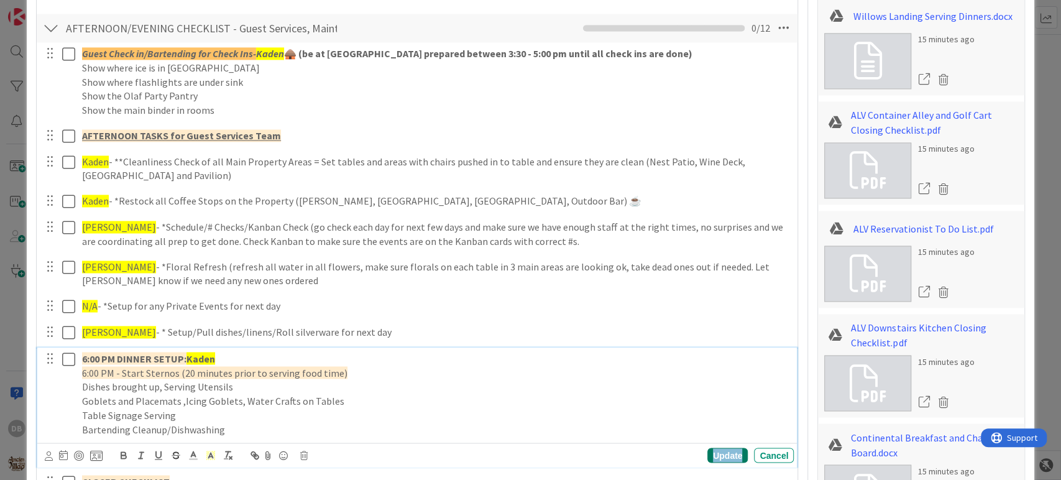
click at [712, 461] on div "Update" at bounding box center [727, 455] width 40 height 15
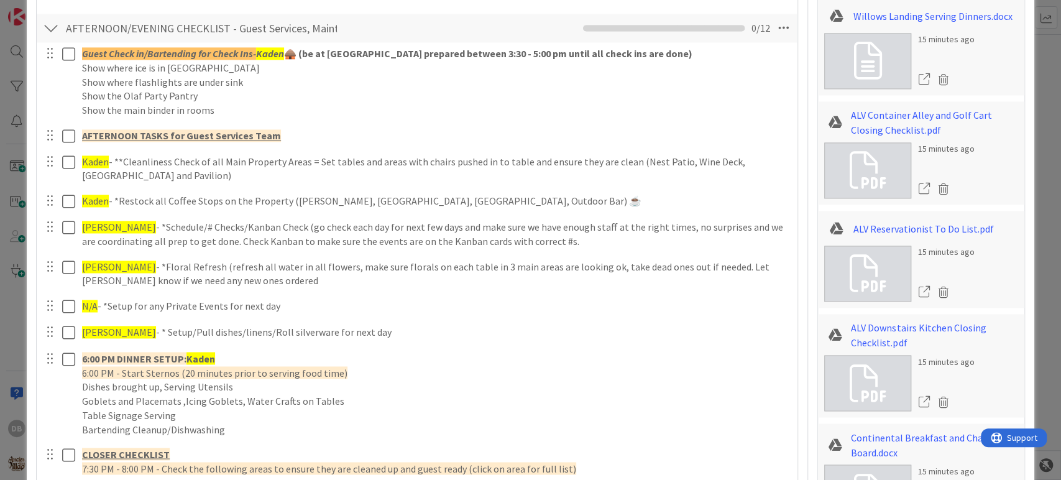
type textarea "x"
